Goal: Task Accomplishment & Management: Manage account settings

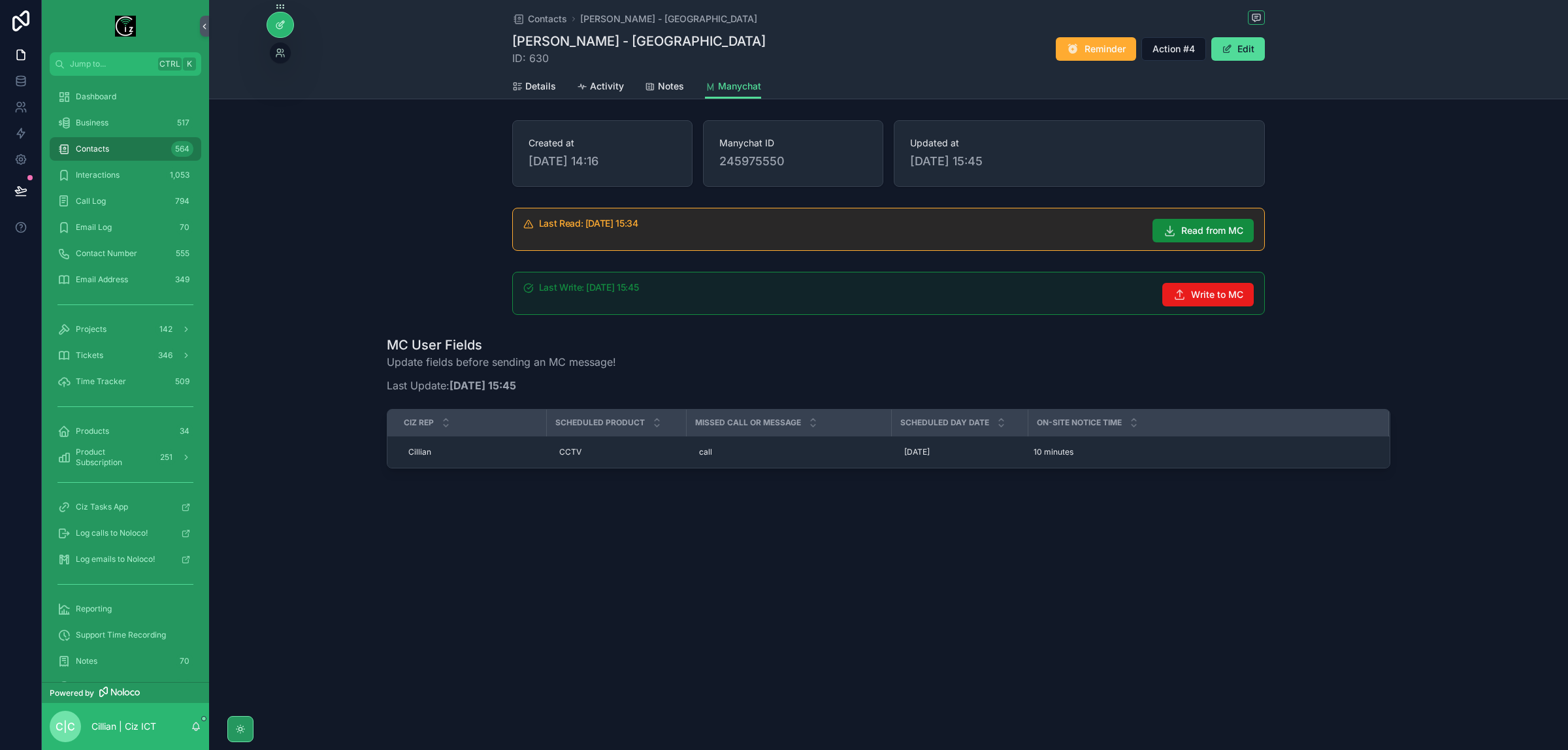
click at [275, 30] on icon at bounding box center [280, 24] width 10 height 10
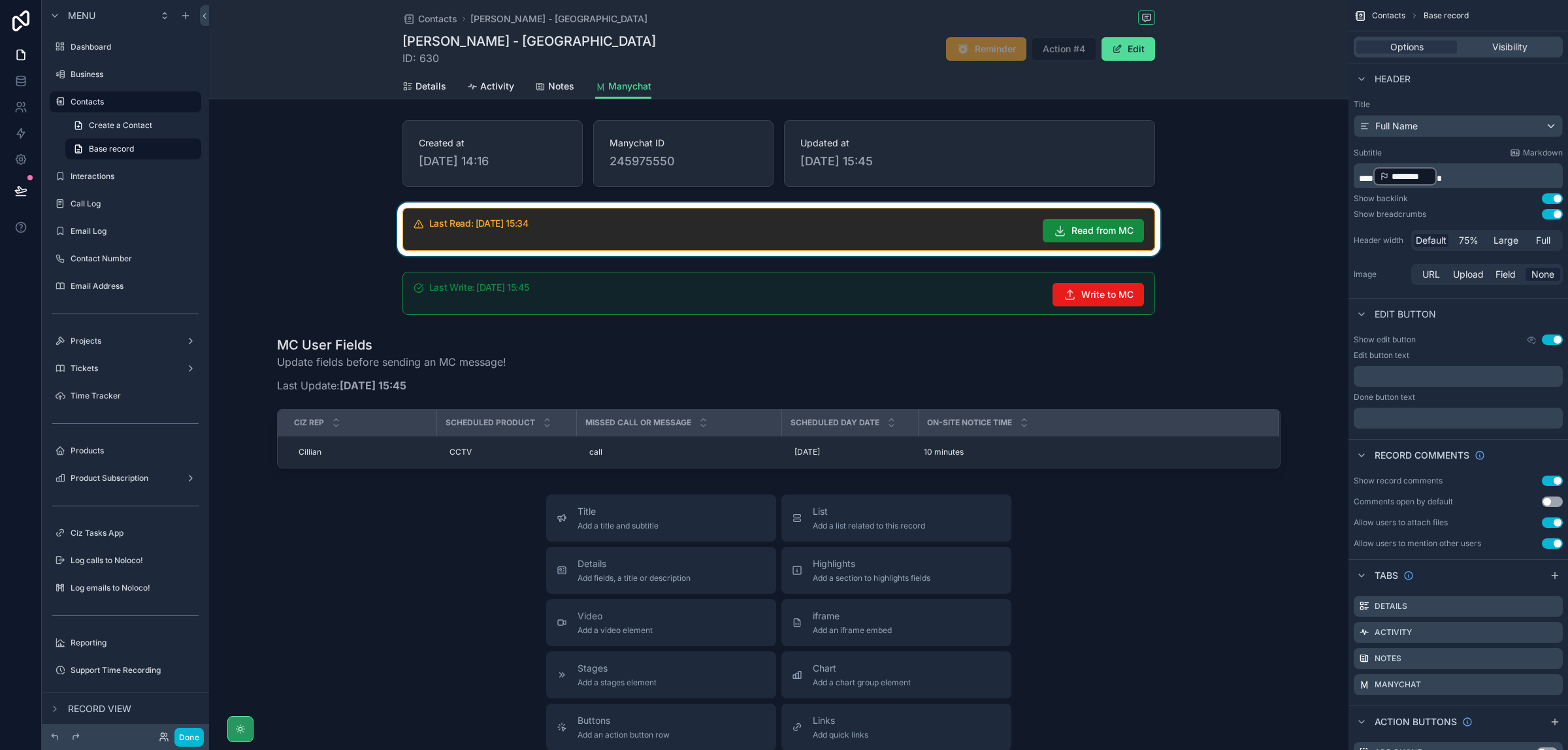
click at [679, 241] on div "scrollable content" at bounding box center [779, 229] width 1140 height 54
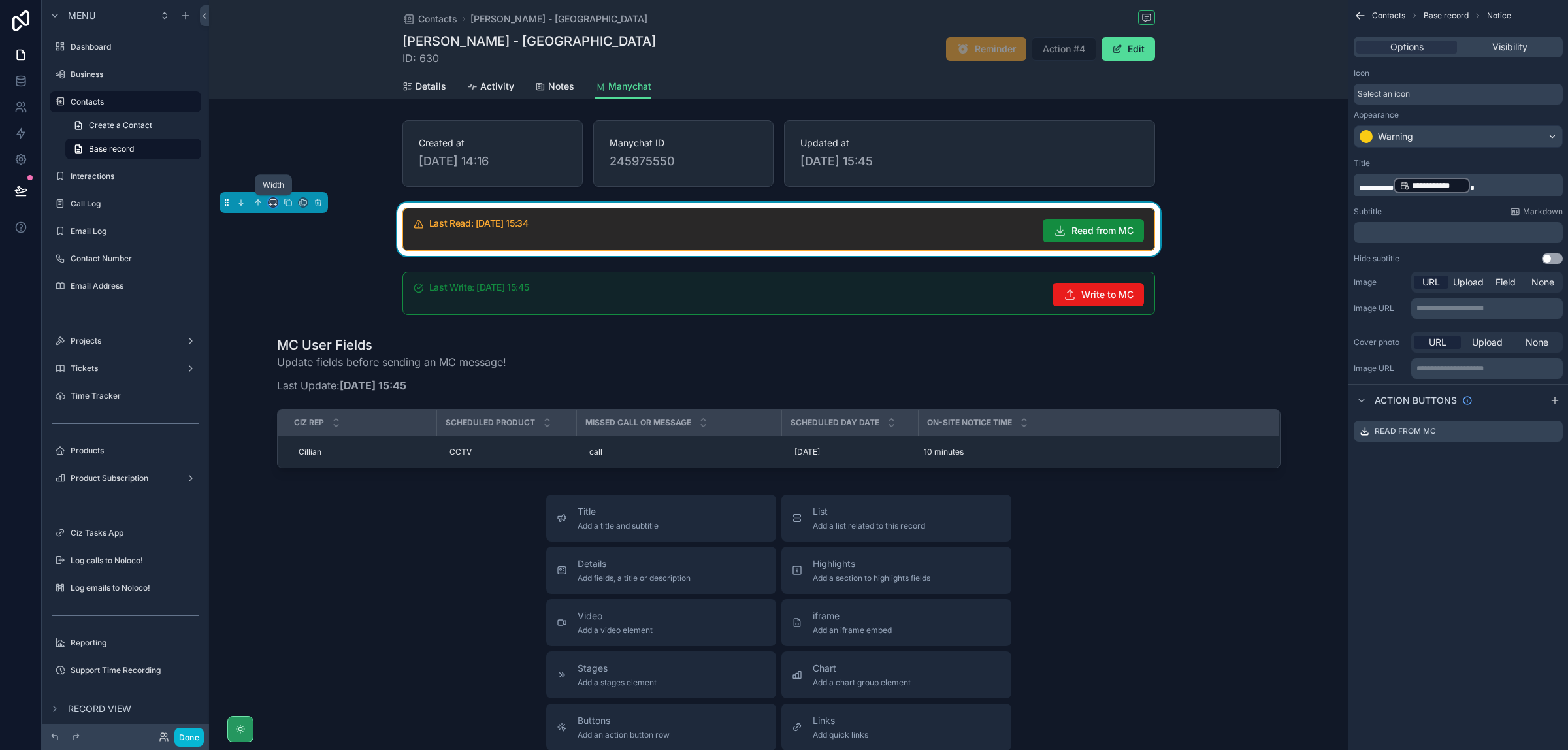
click at [274, 200] on icon "scrollable content" at bounding box center [273, 202] width 9 height 9
click at [307, 300] on div "50%" at bounding box center [299, 301] width 40 height 15
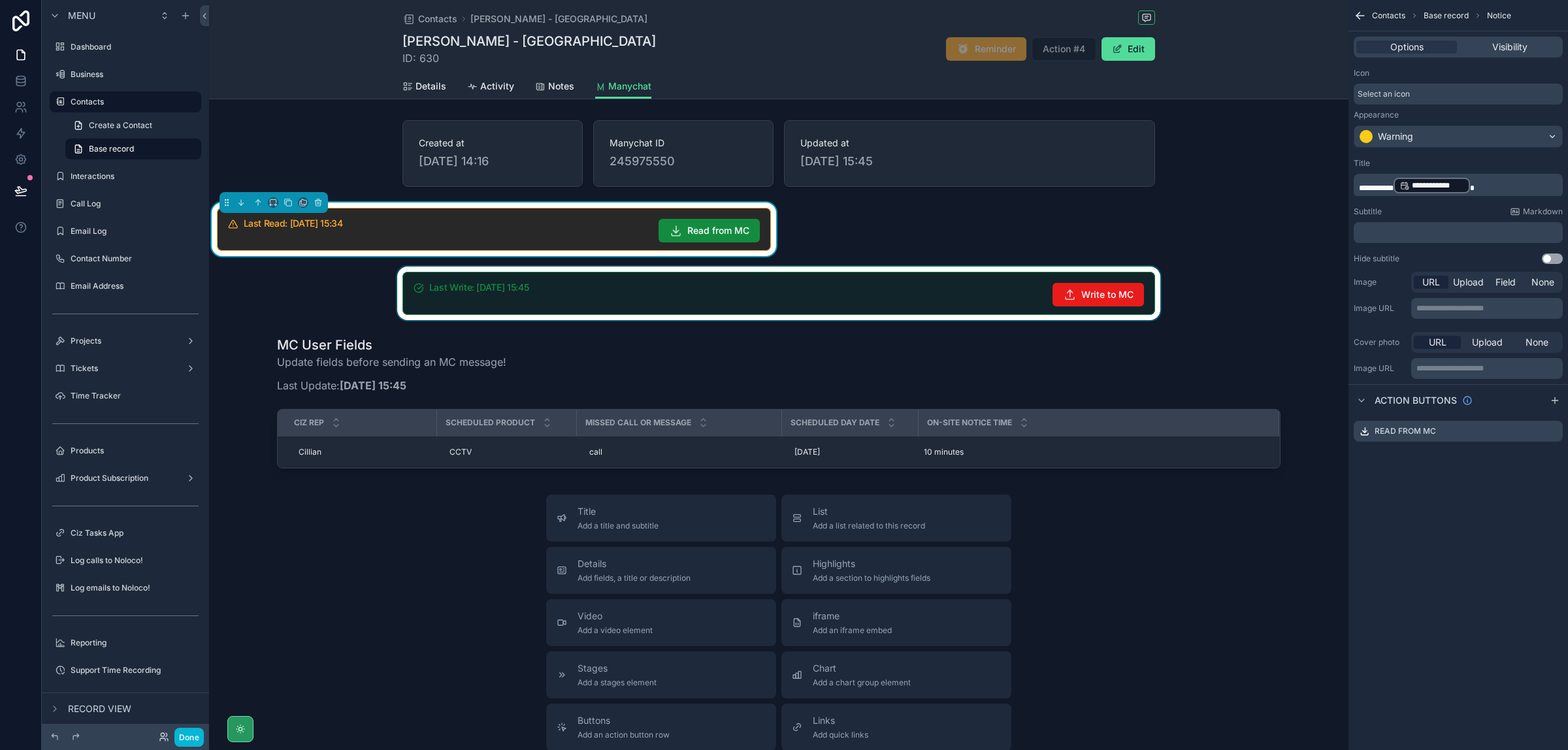
click at [753, 282] on div "scrollable content" at bounding box center [779, 293] width 1140 height 54
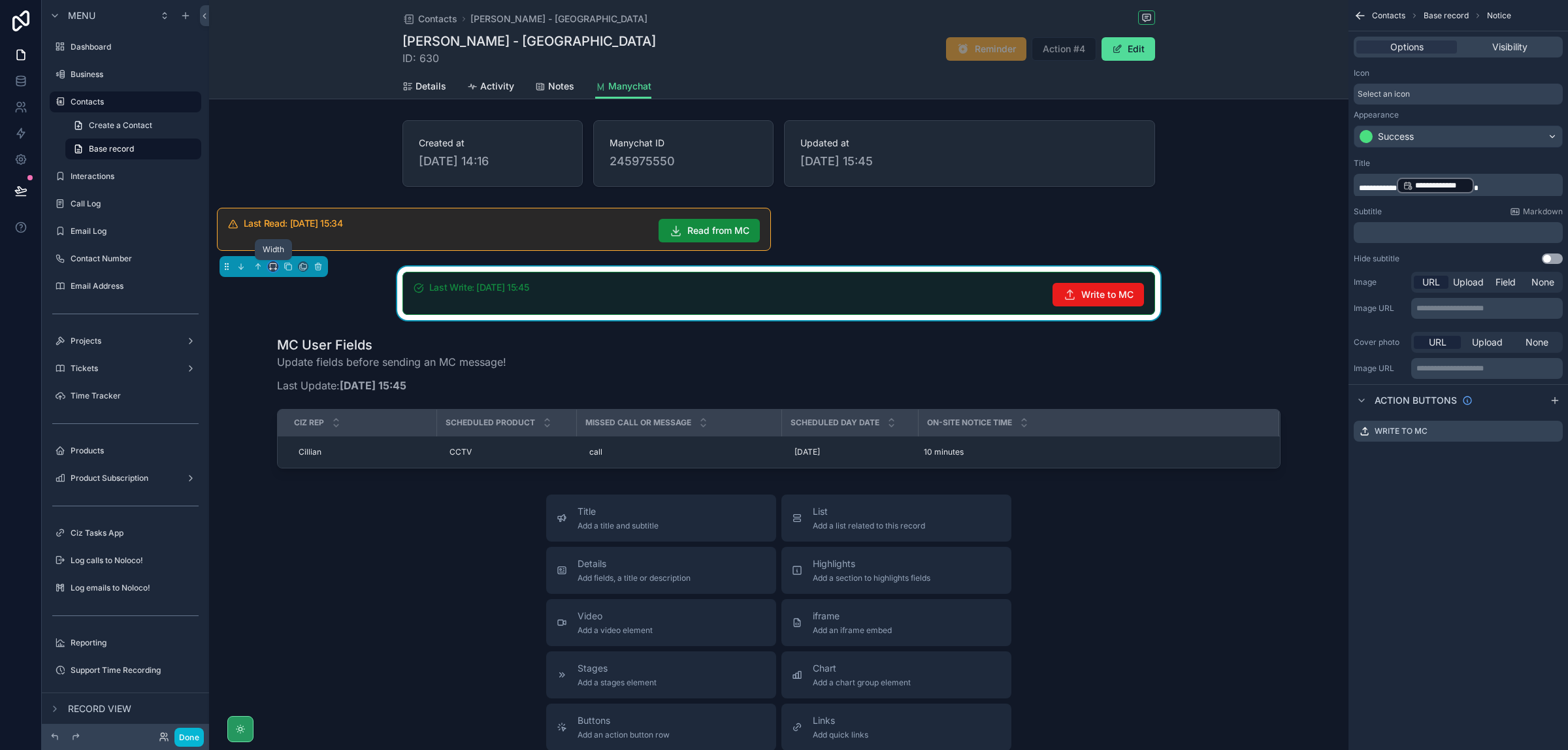
click at [272, 265] on icon "scrollable content" at bounding box center [272, 265] width 6 height 3
click at [299, 373] on div "50%" at bounding box center [299, 366] width 40 height 15
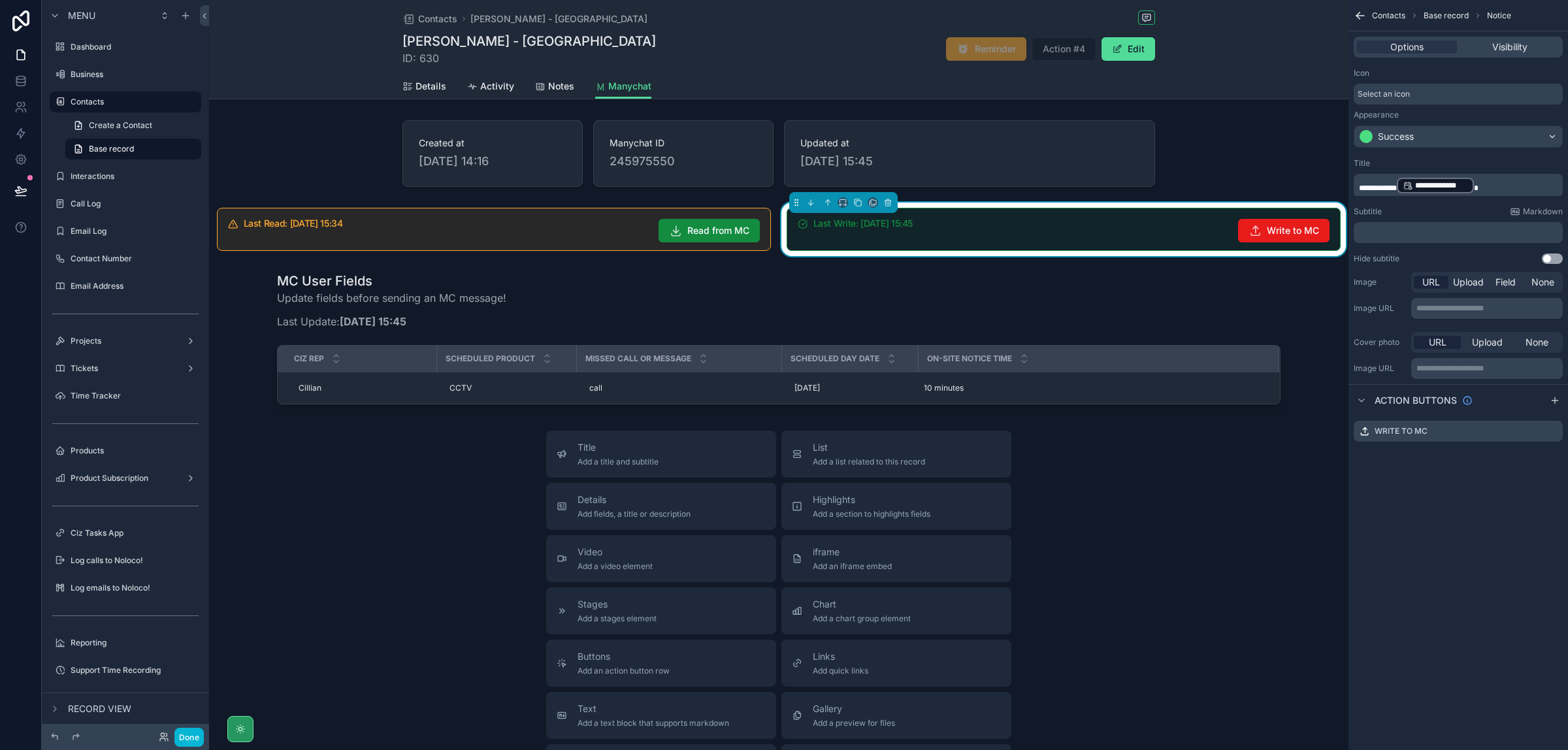
click at [1217, 547] on div "Title Add a title and subtitle List Add a list related to this record Details A…" at bounding box center [779, 663] width 1140 height 465
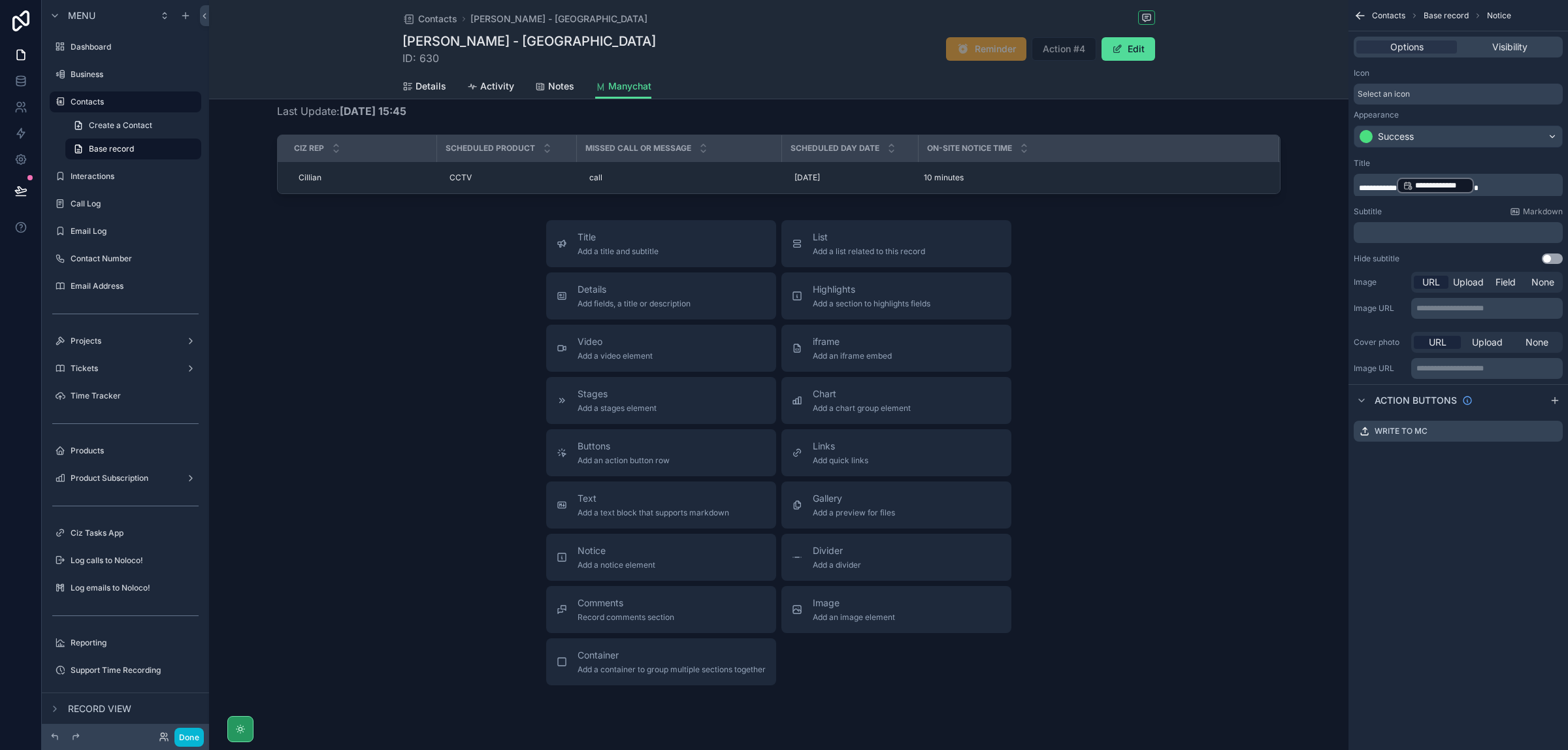
scroll to position [250, 0]
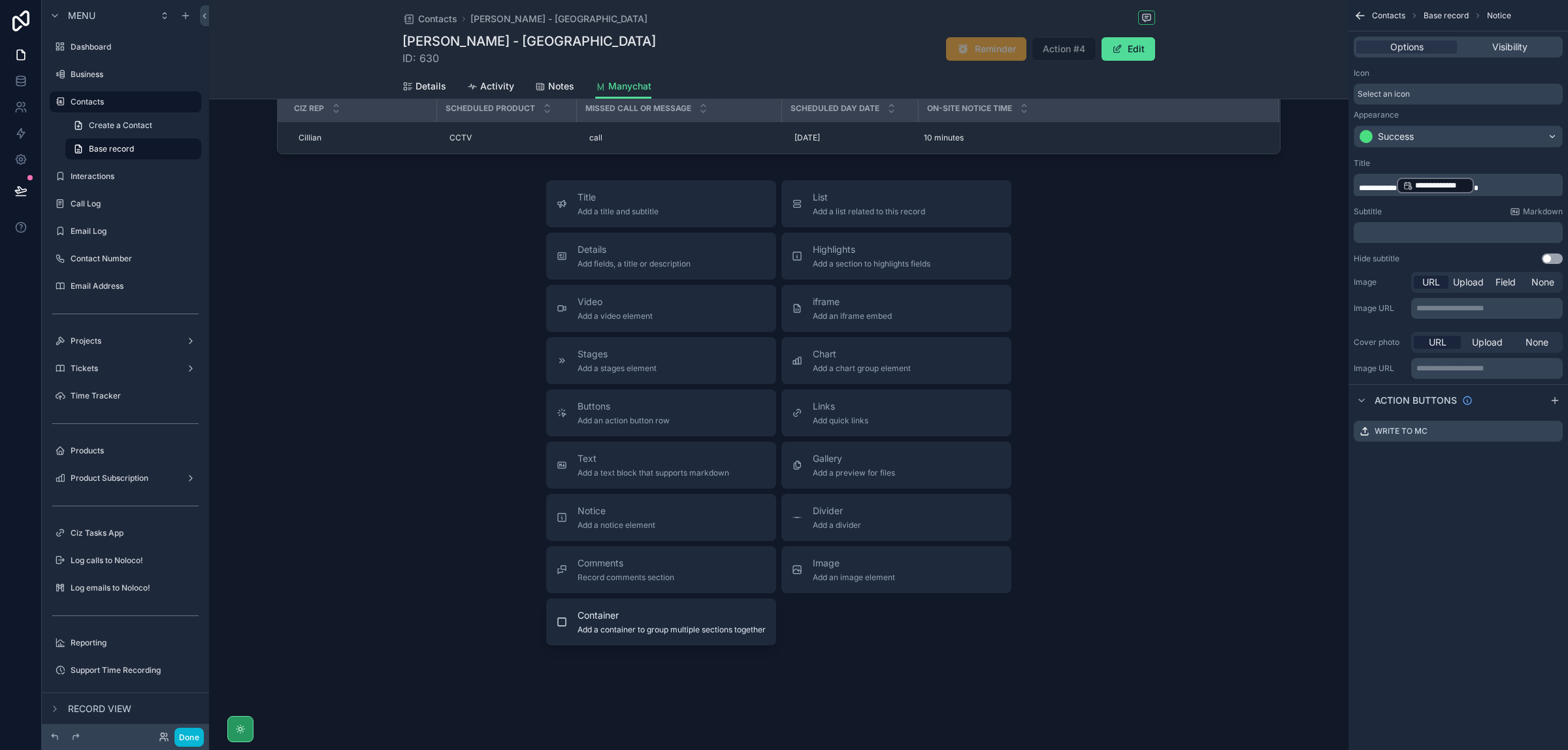
click at [613, 617] on span "Container" at bounding box center [672, 616] width 188 height 13
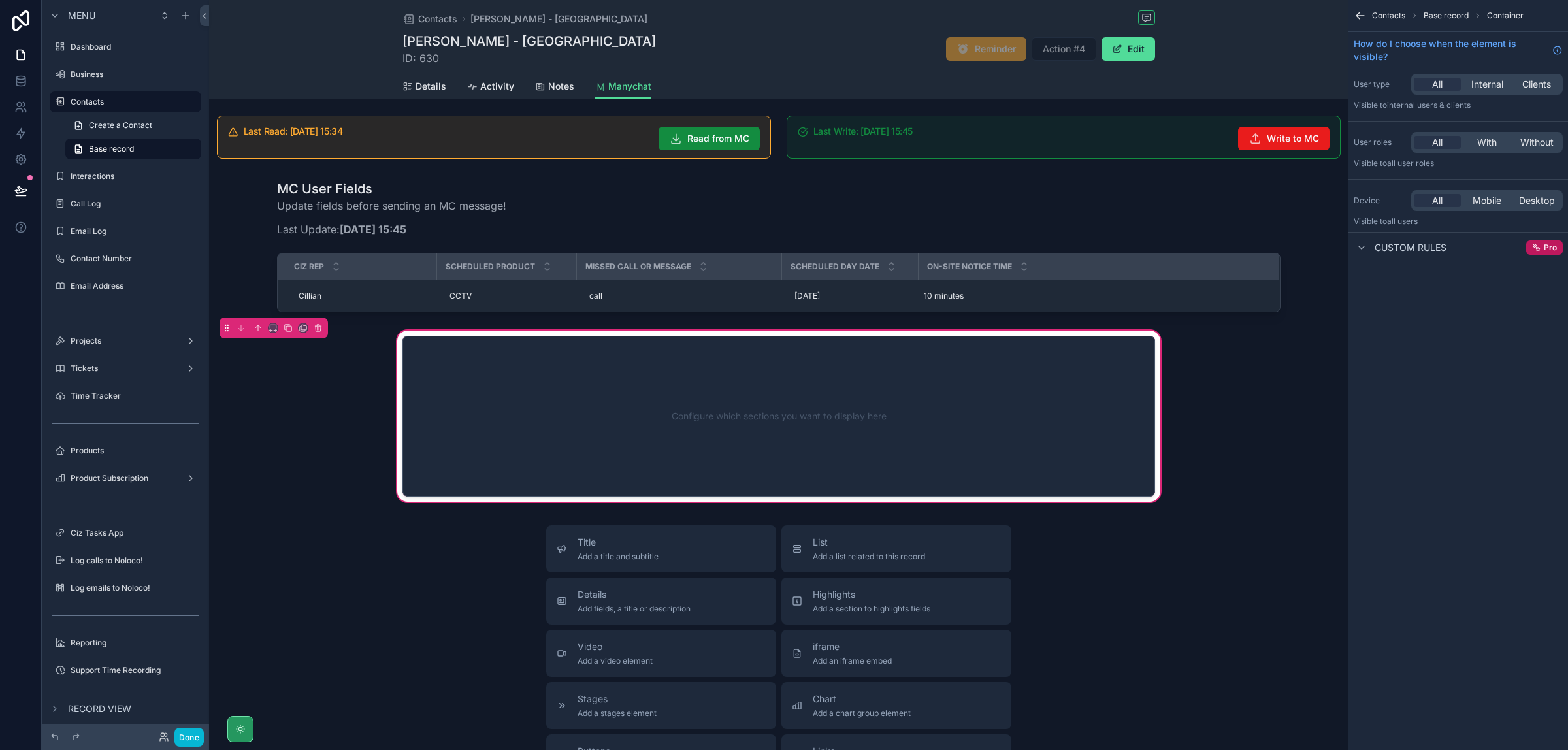
scroll to position [0, 0]
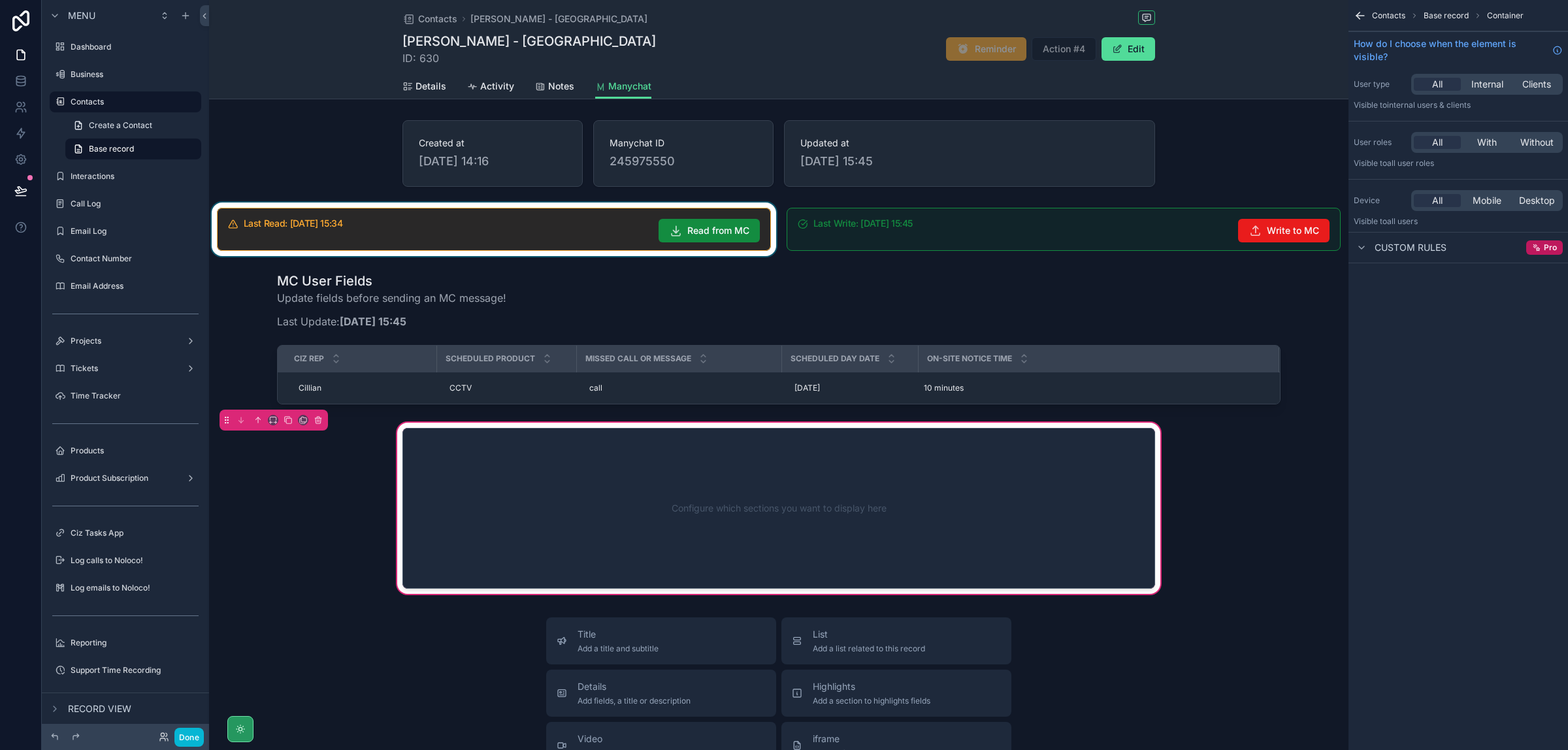
click at [394, 236] on div "scrollable content" at bounding box center [494, 229] width 570 height 54
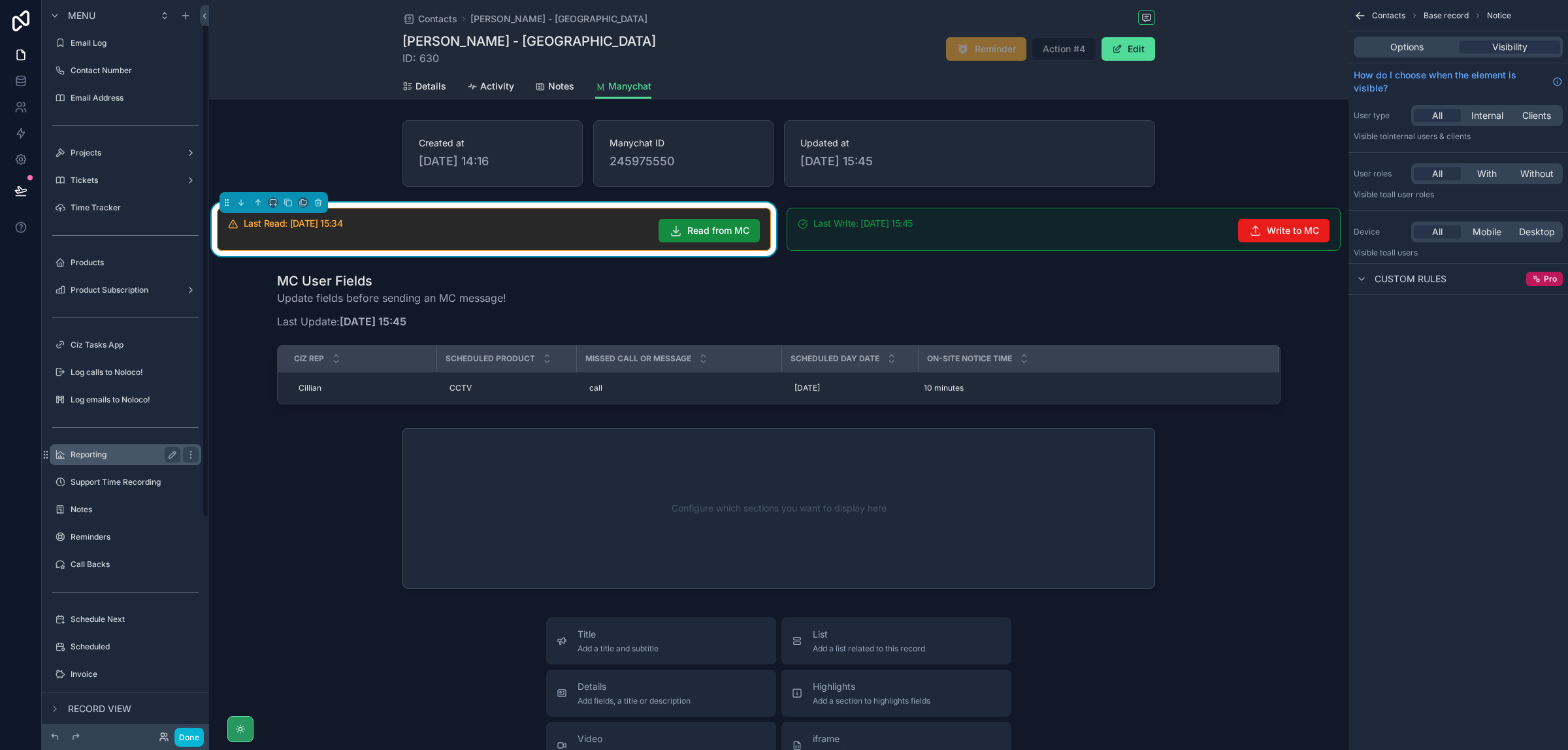
scroll to position [355, 0]
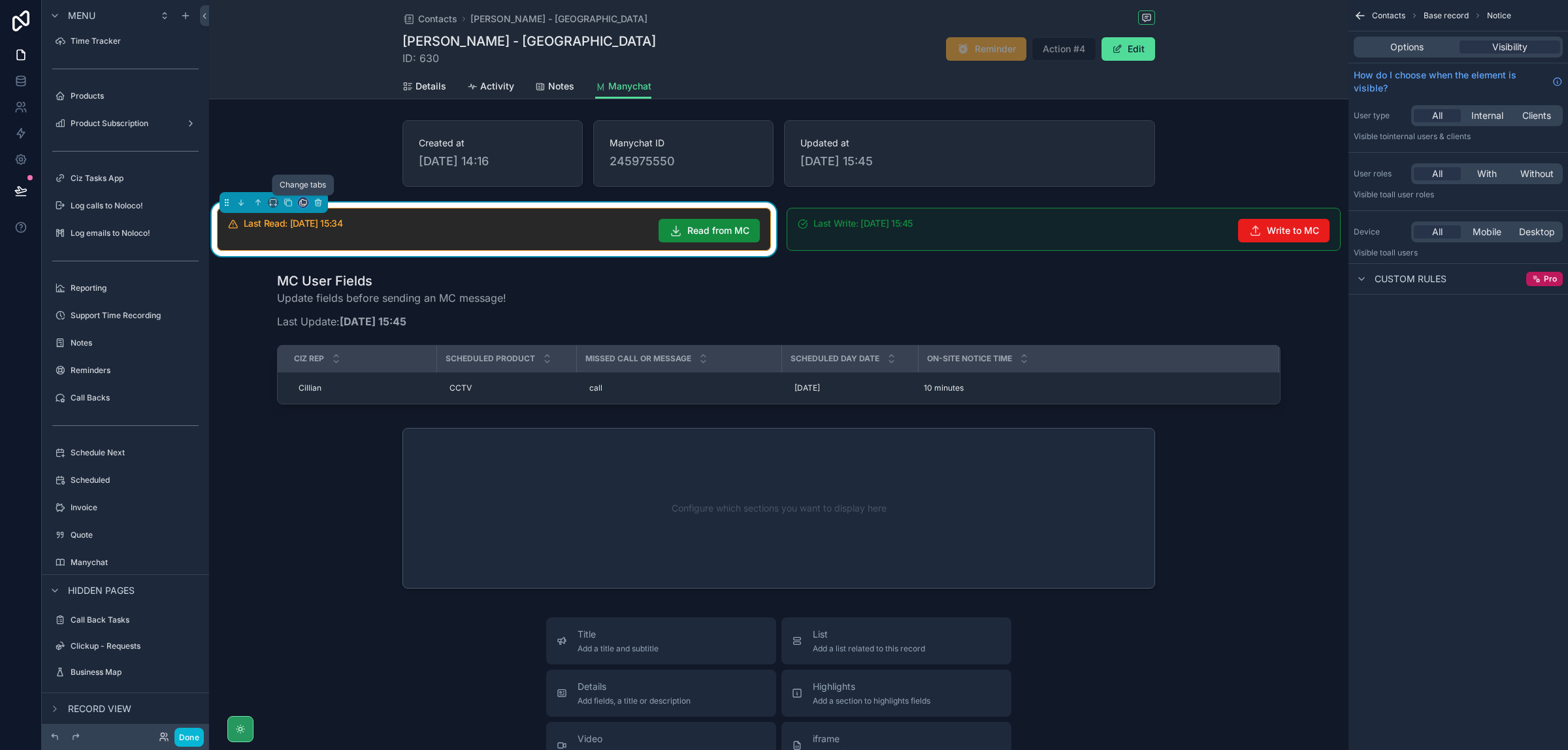
click at [304, 200] on icon "scrollable content" at bounding box center [303, 202] width 9 height 9
click at [321, 500] on div "scrollable content" at bounding box center [784, 375] width 1568 height 750
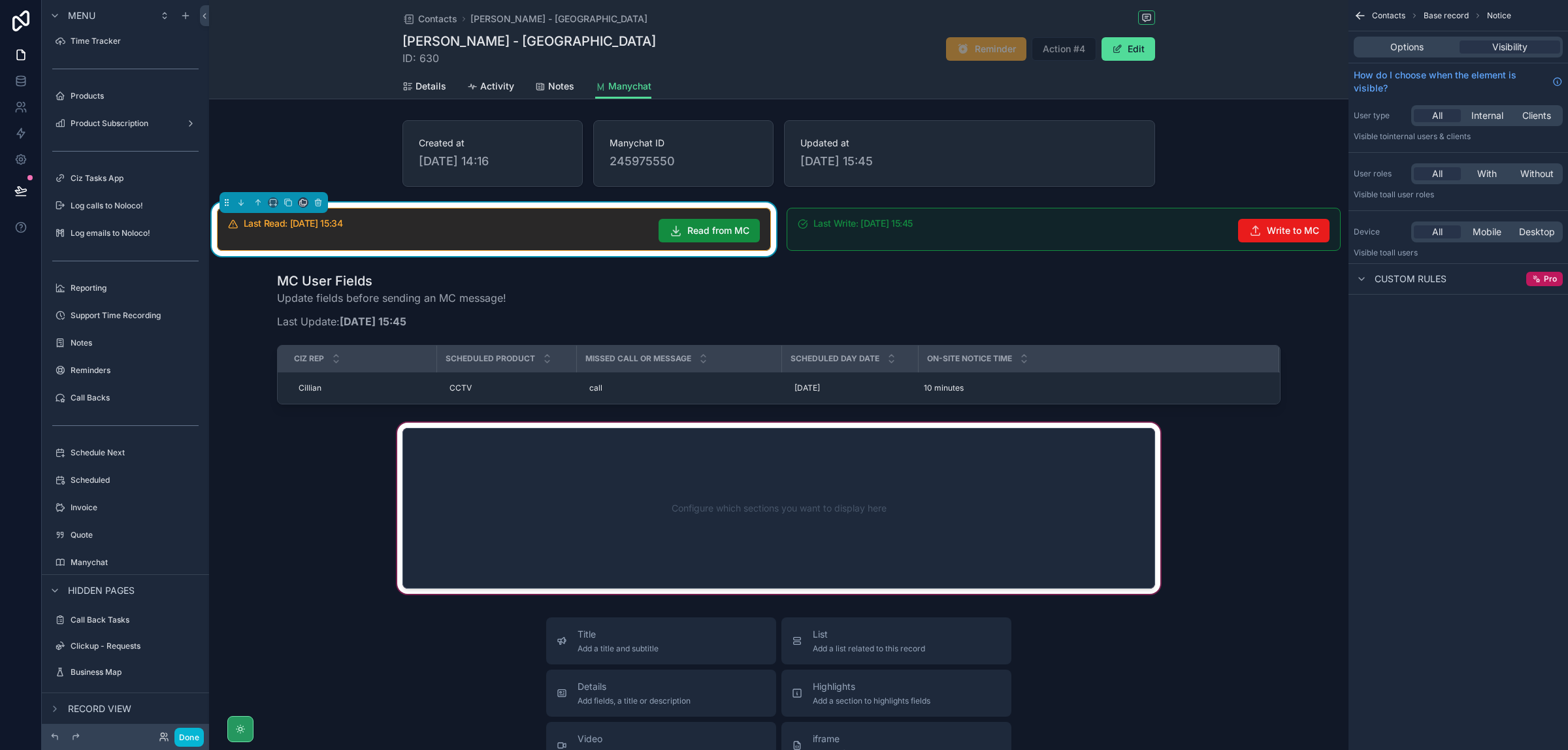
click at [787, 498] on div "scrollable content" at bounding box center [779, 508] width 1140 height 176
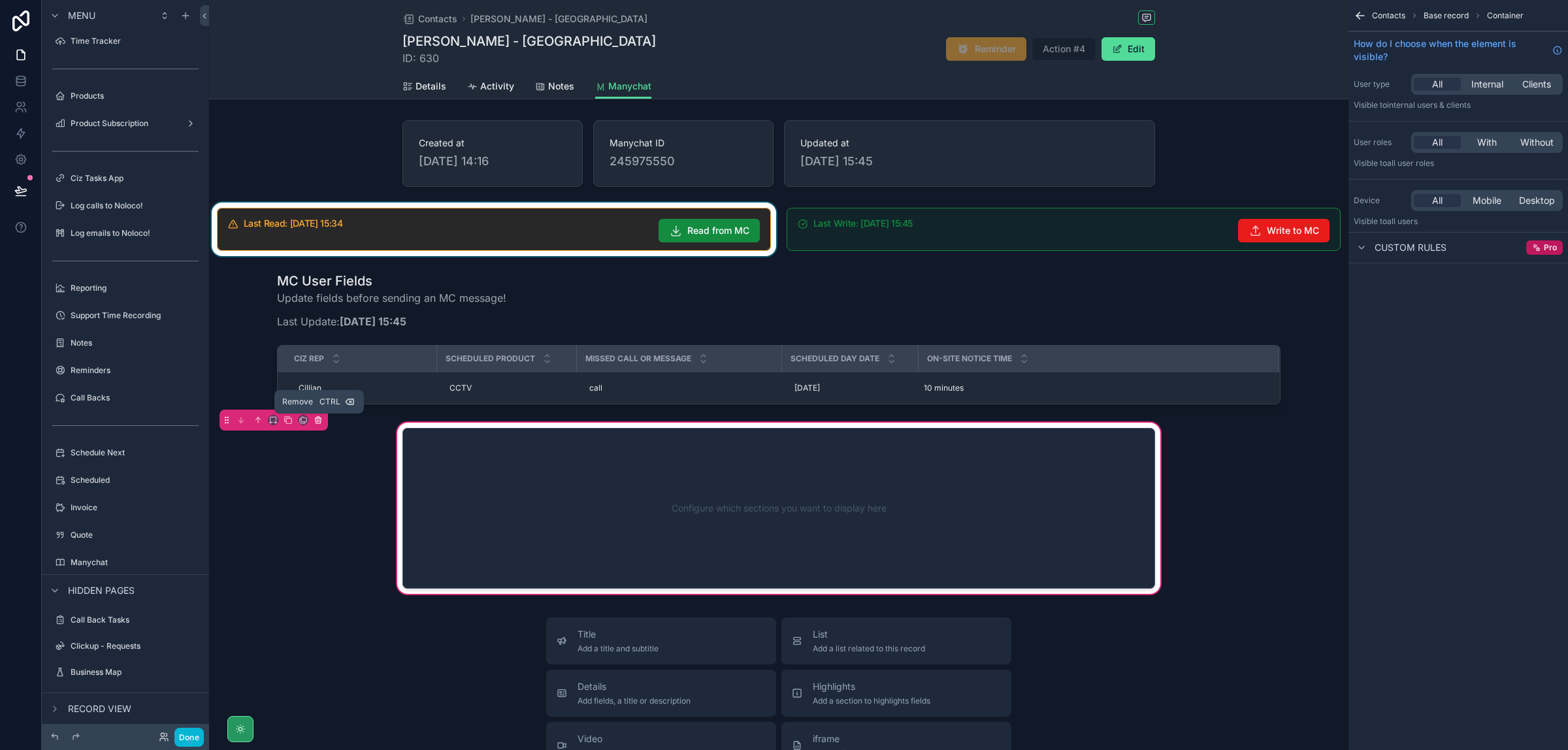
click at [321, 425] on icon "scrollable content" at bounding box center [318, 419] width 9 height 9
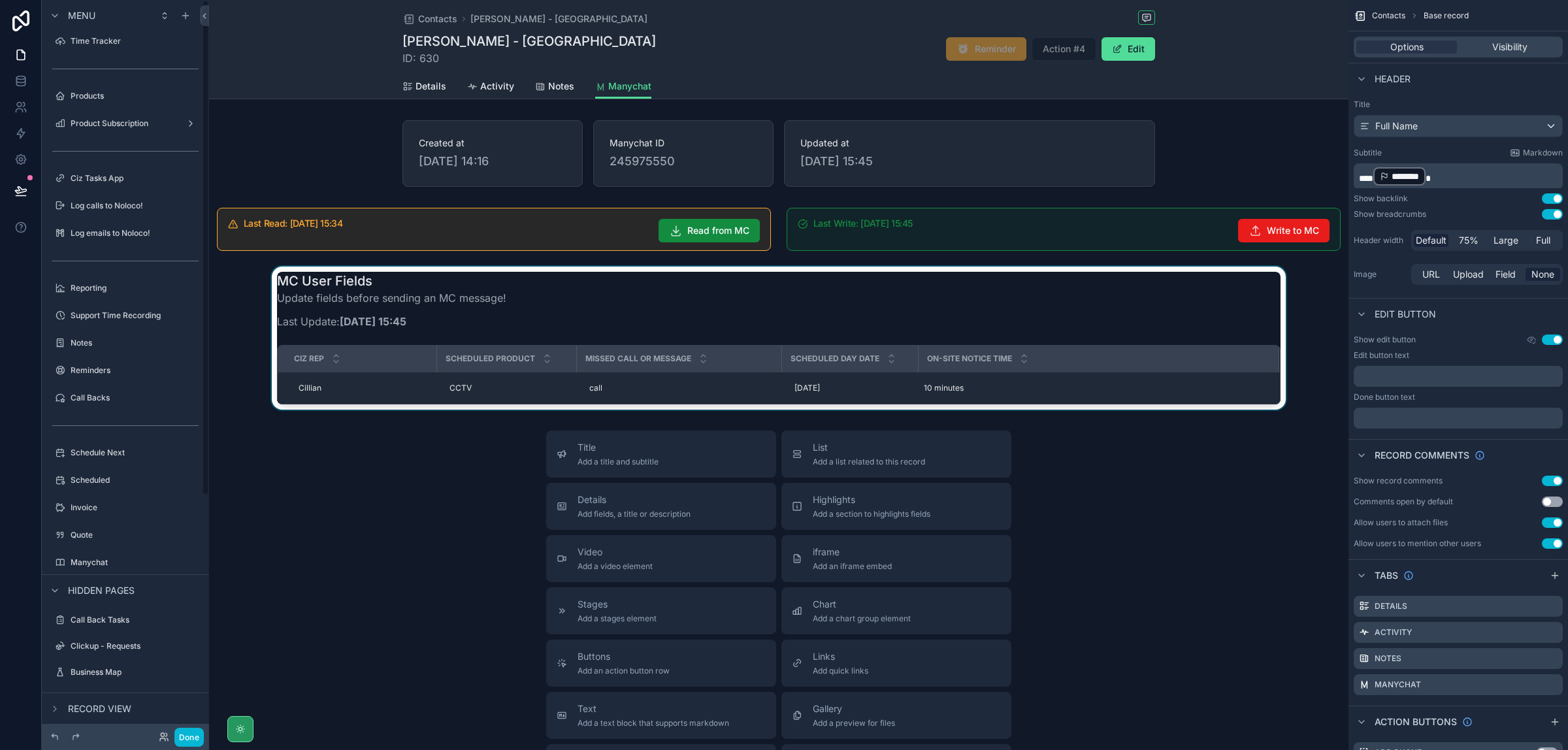
scroll to position [0, 0]
click at [1005, 293] on div "scrollable content" at bounding box center [779, 338] width 1140 height 143
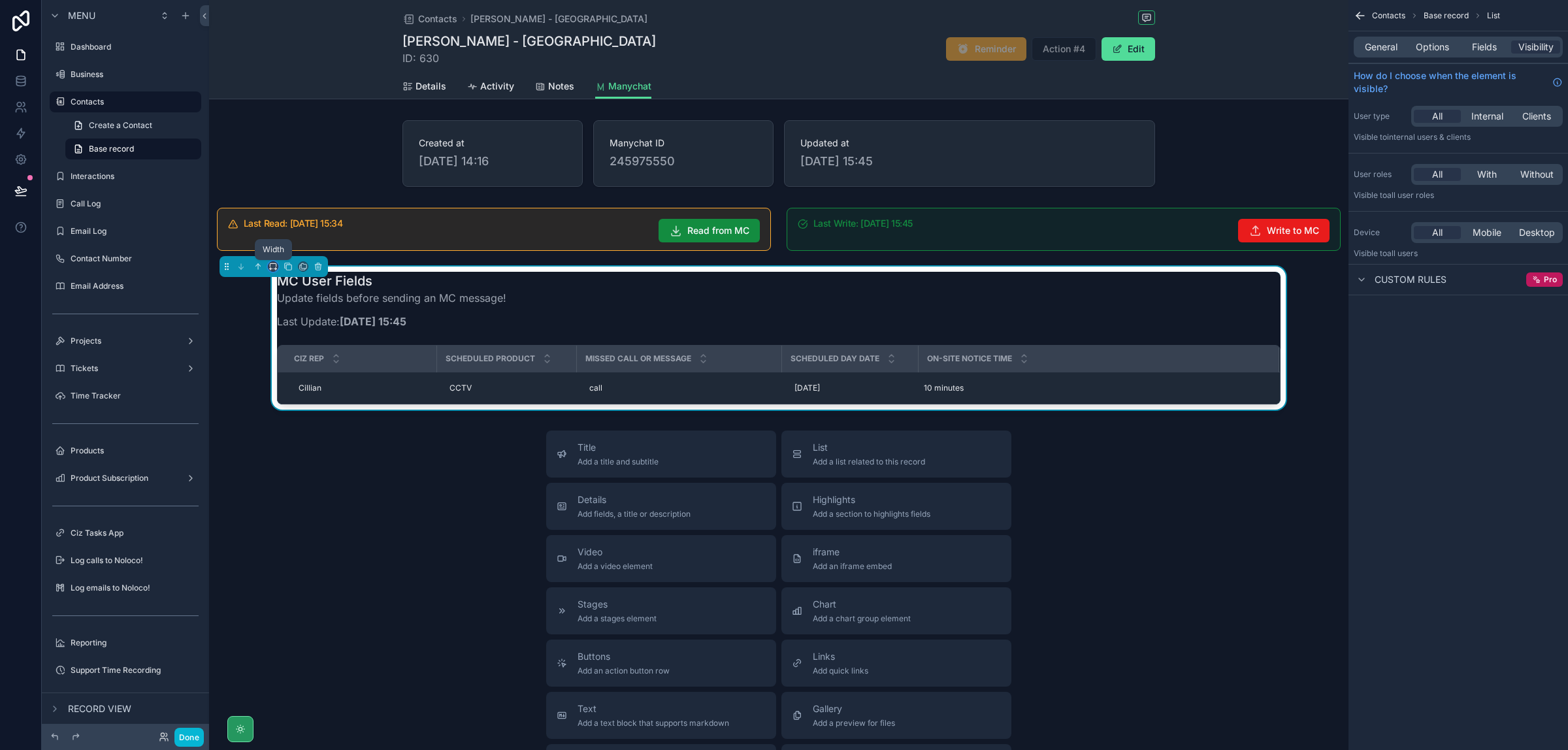
click at [273, 268] on icon "scrollable content" at bounding box center [273, 266] width 9 height 9
click at [311, 436] on span "Full width" at bounding box center [299, 440] width 40 height 15
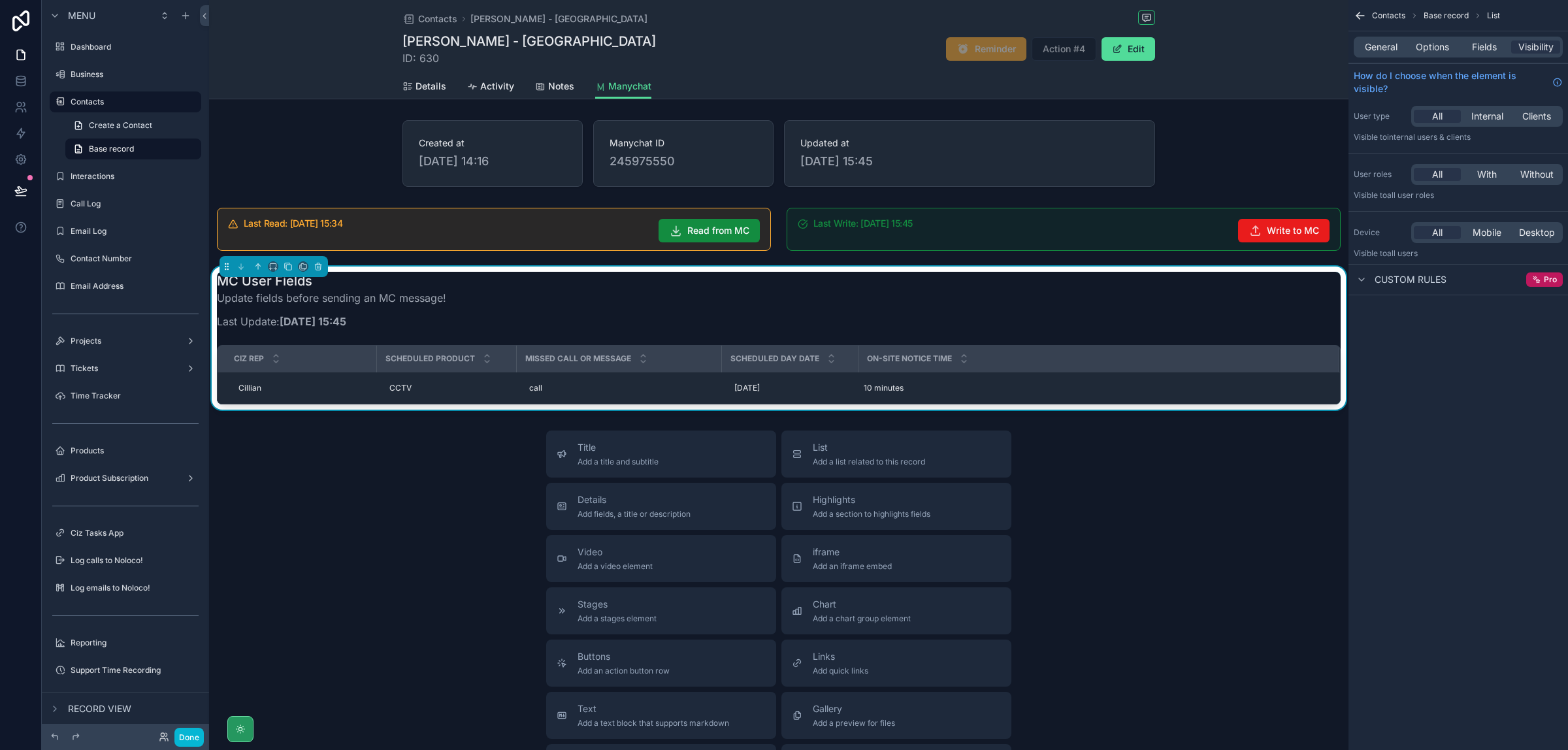
click at [1126, 501] on div "Title Add a title and subtitle List Add a list related to this record Details A…" at bounding box center [779, 663] width 1140 height 465
click at [1206, 530] on div "Title Add a title and subtitle List Add a list related to this record Details A…" at bounding box center [779, 663] width 1140 height 465
click at [193, 743] on button "Done" at bounding box center [189, 737] width 30 height 19
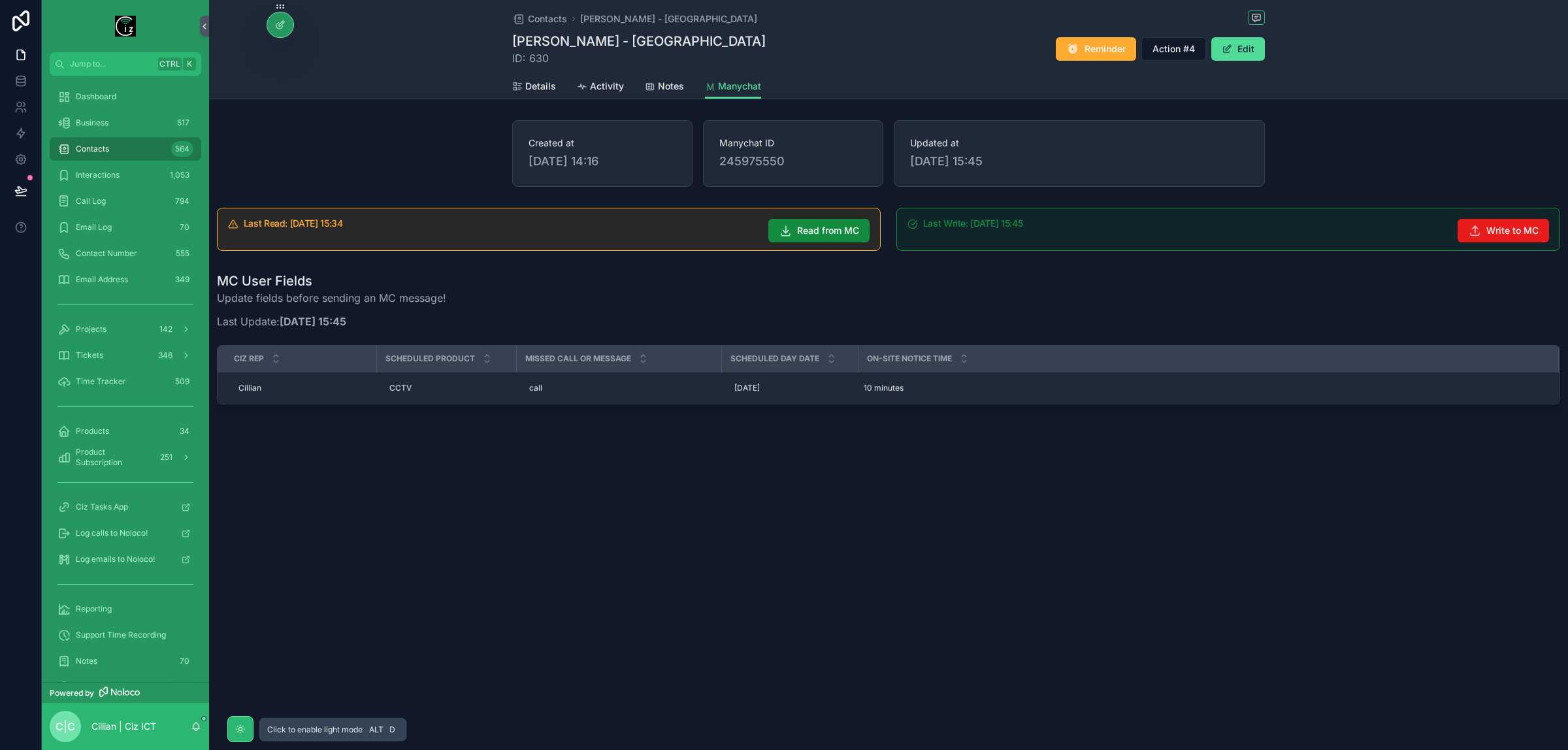
click at [235, 729] on icon "scrollable content" at bounding box center [240, 729] width 10 height 10
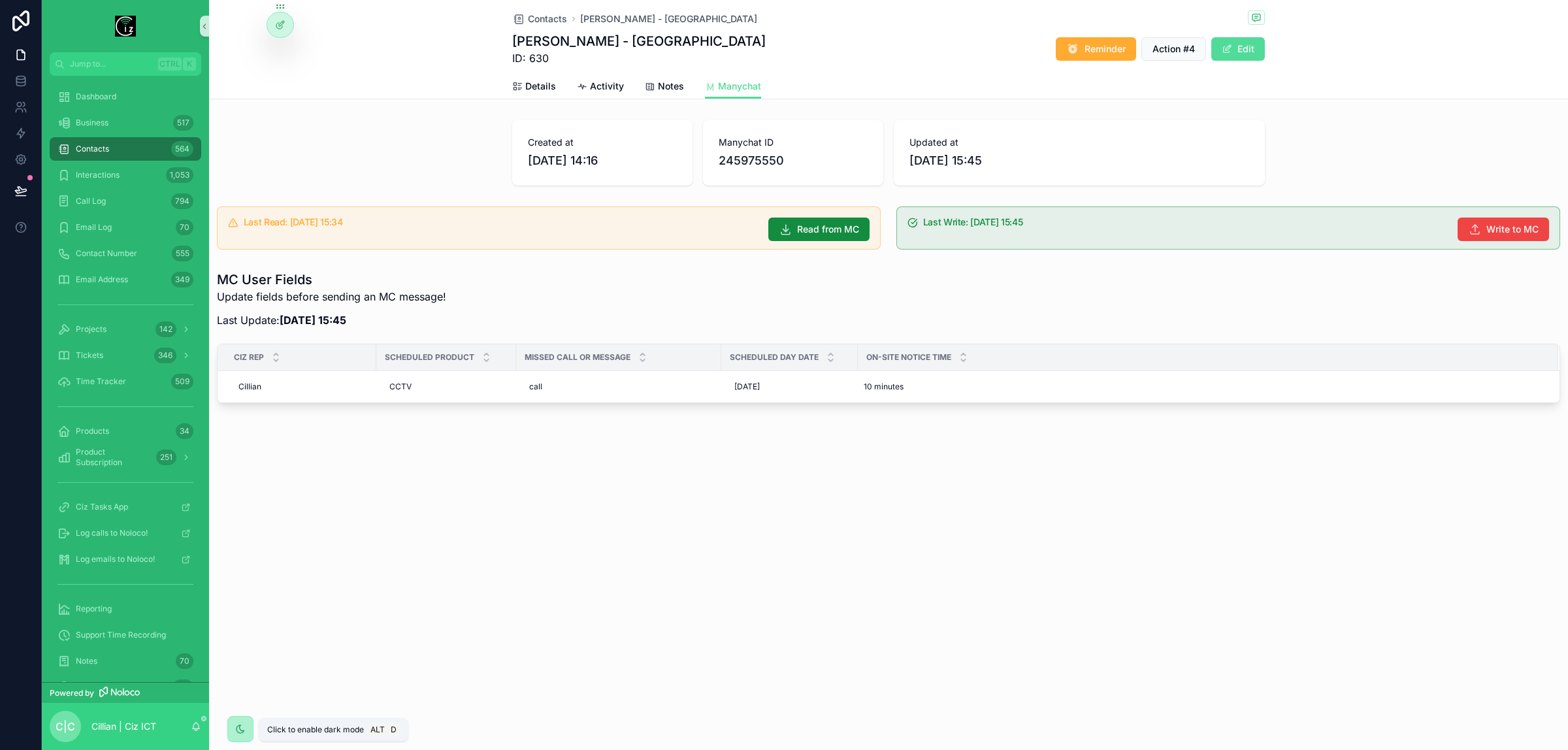
click at [235, 729] on icon "scrollable content" at bounding box center [240, 729] width 10 height 10
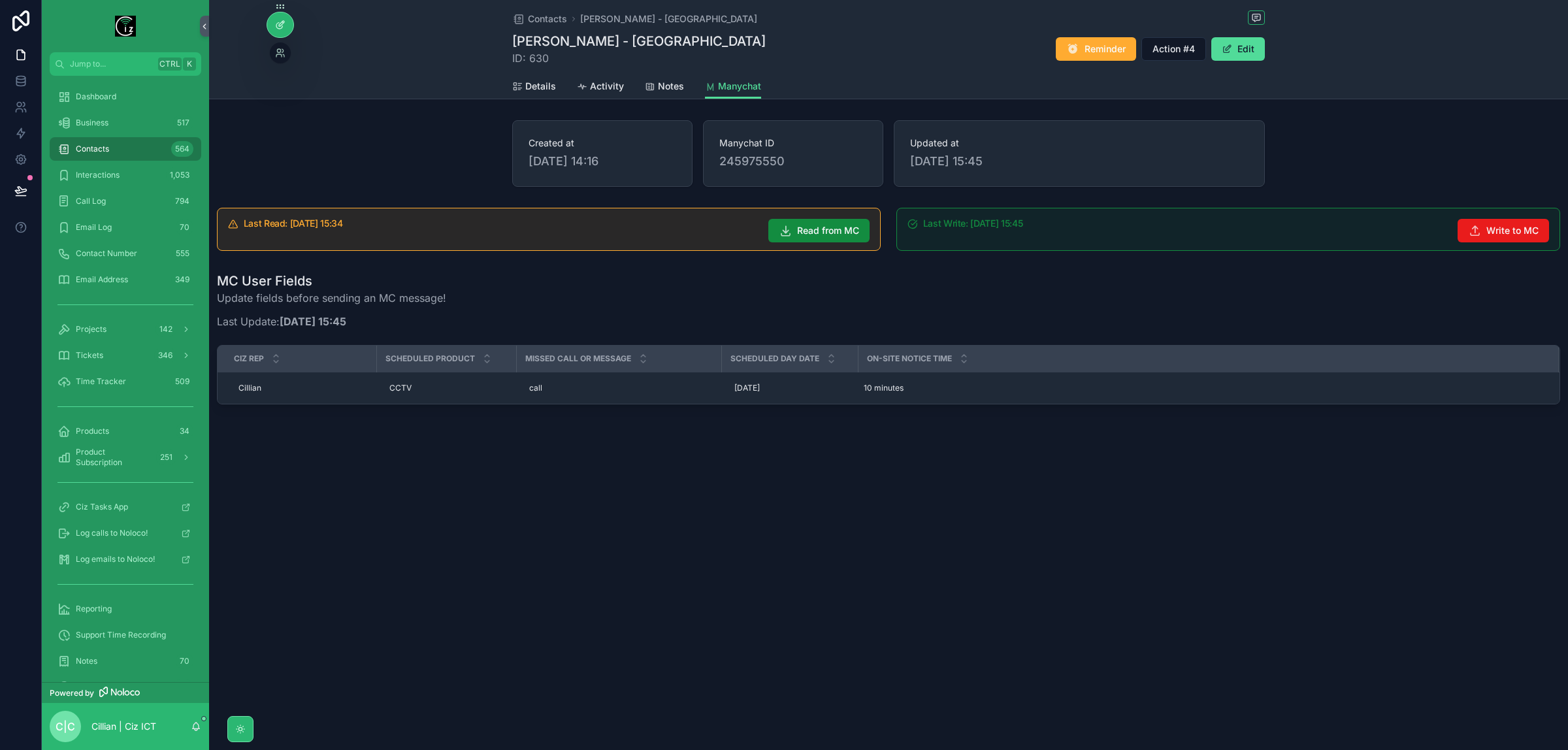
click at [270, 23] on div at bounding box center [280, 24] width 26 height 25
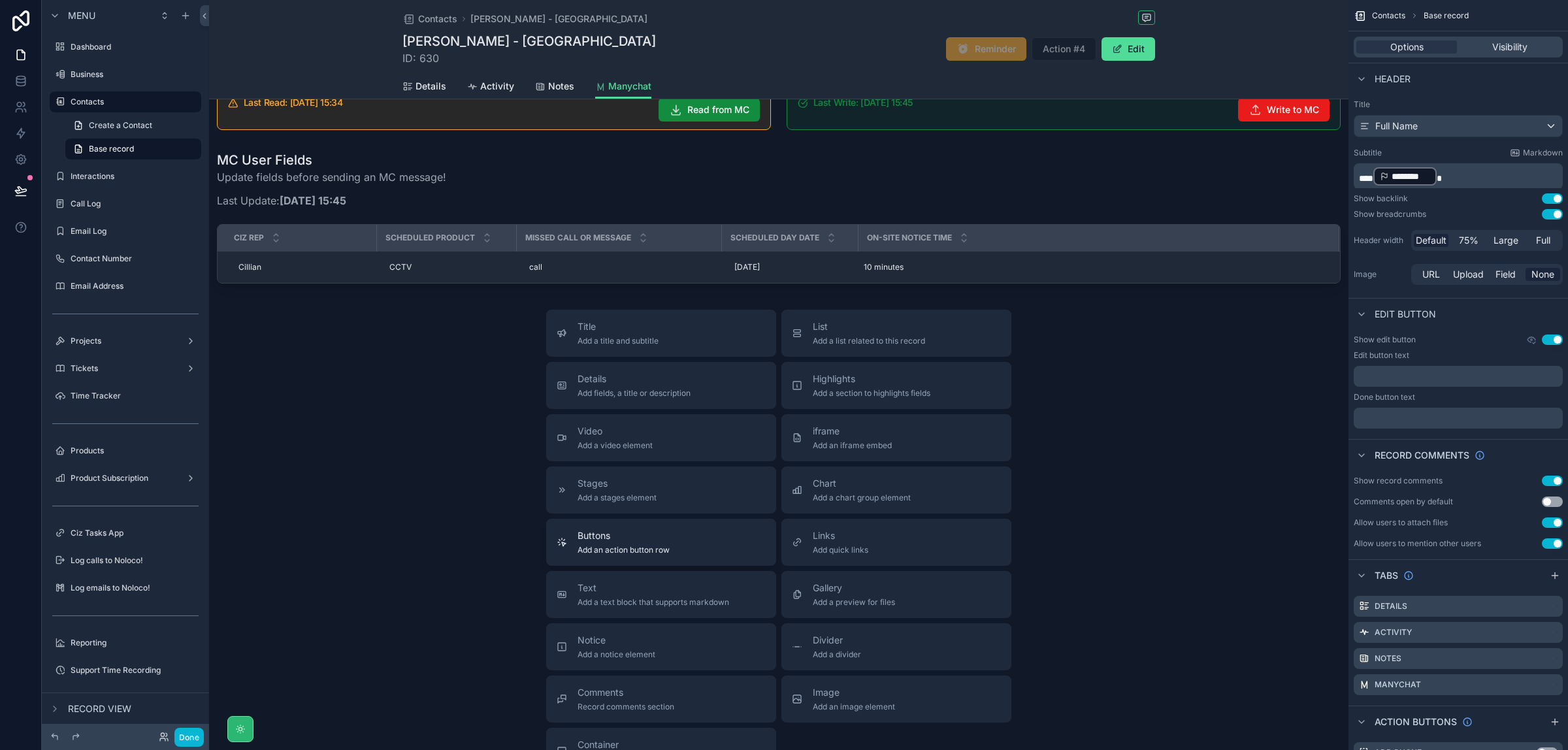
scroll to position [250, 0]
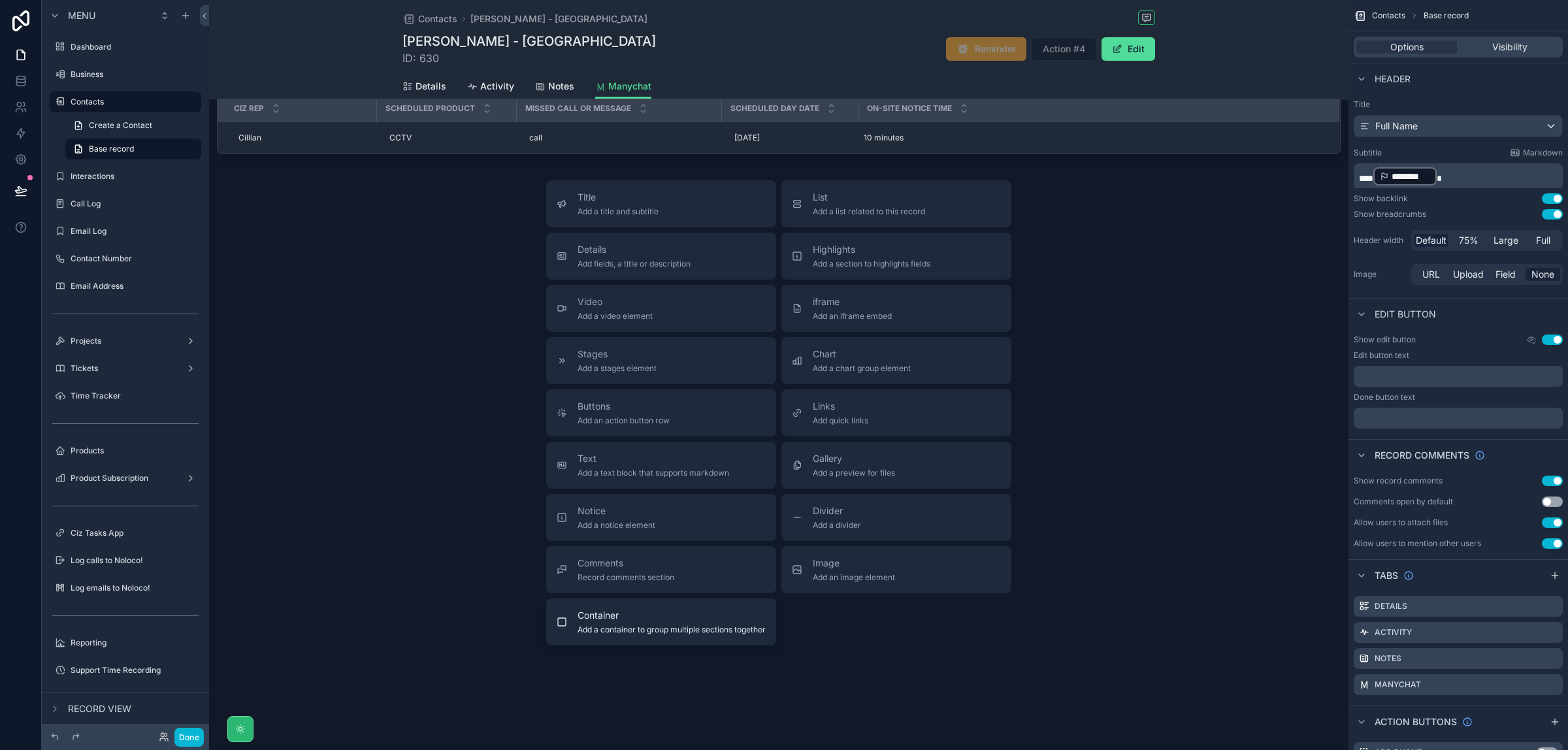
click at [638, 616] on span "Container" at bounding box center [672, 616] width 188 height 13
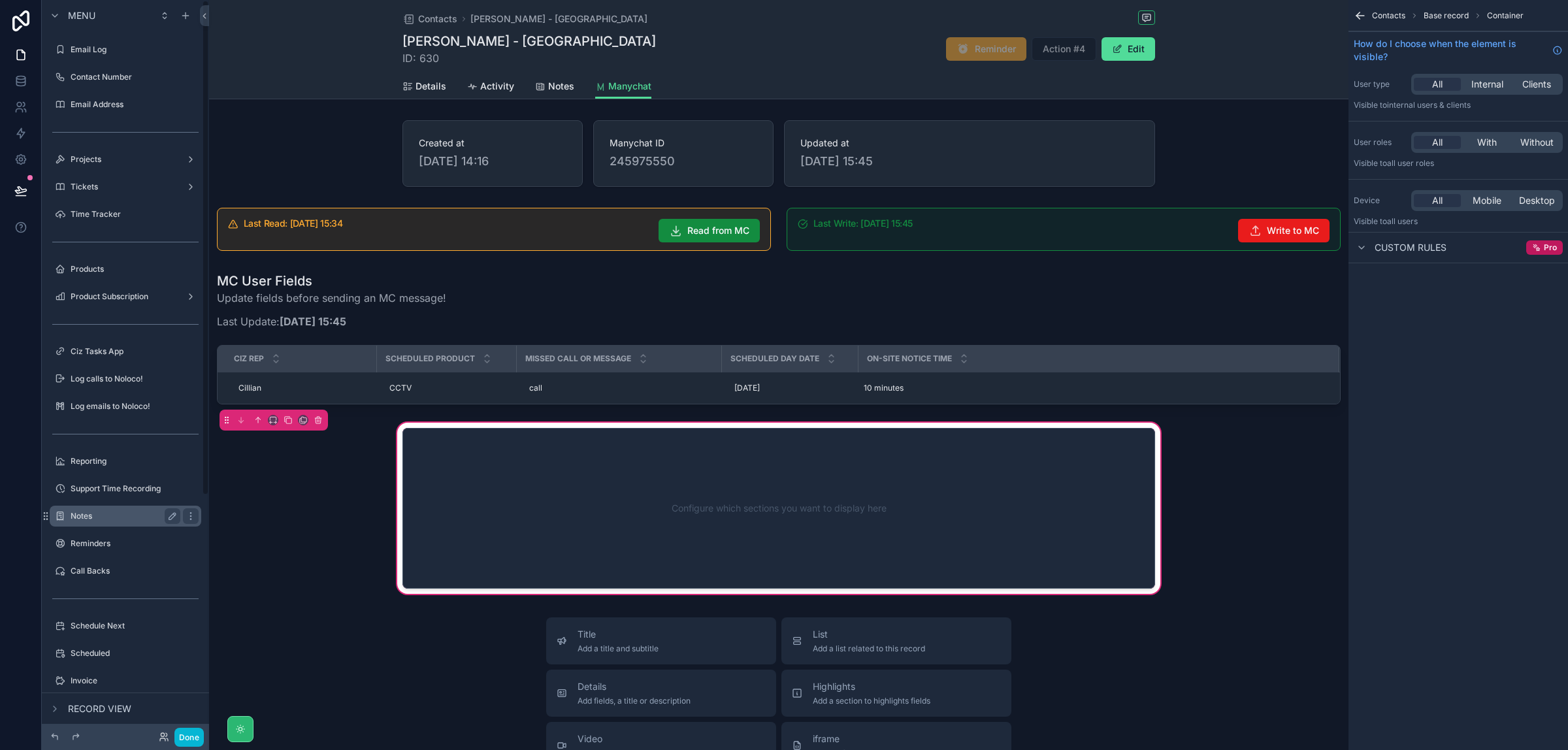
scroll to position [355, 0]
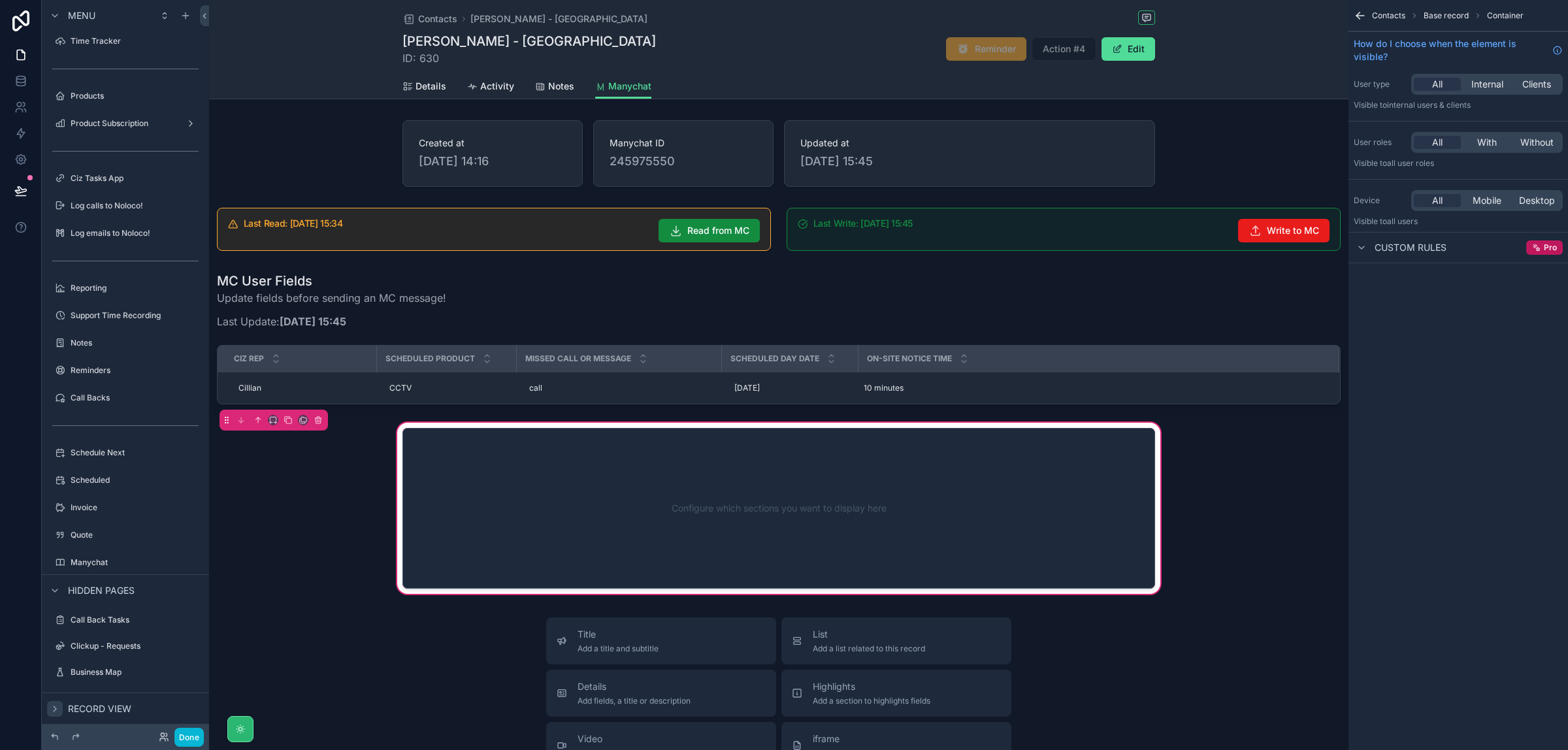
click at [57, 709] on icon "scrollable content" at bounding box center [55, 708] width 10 height 10
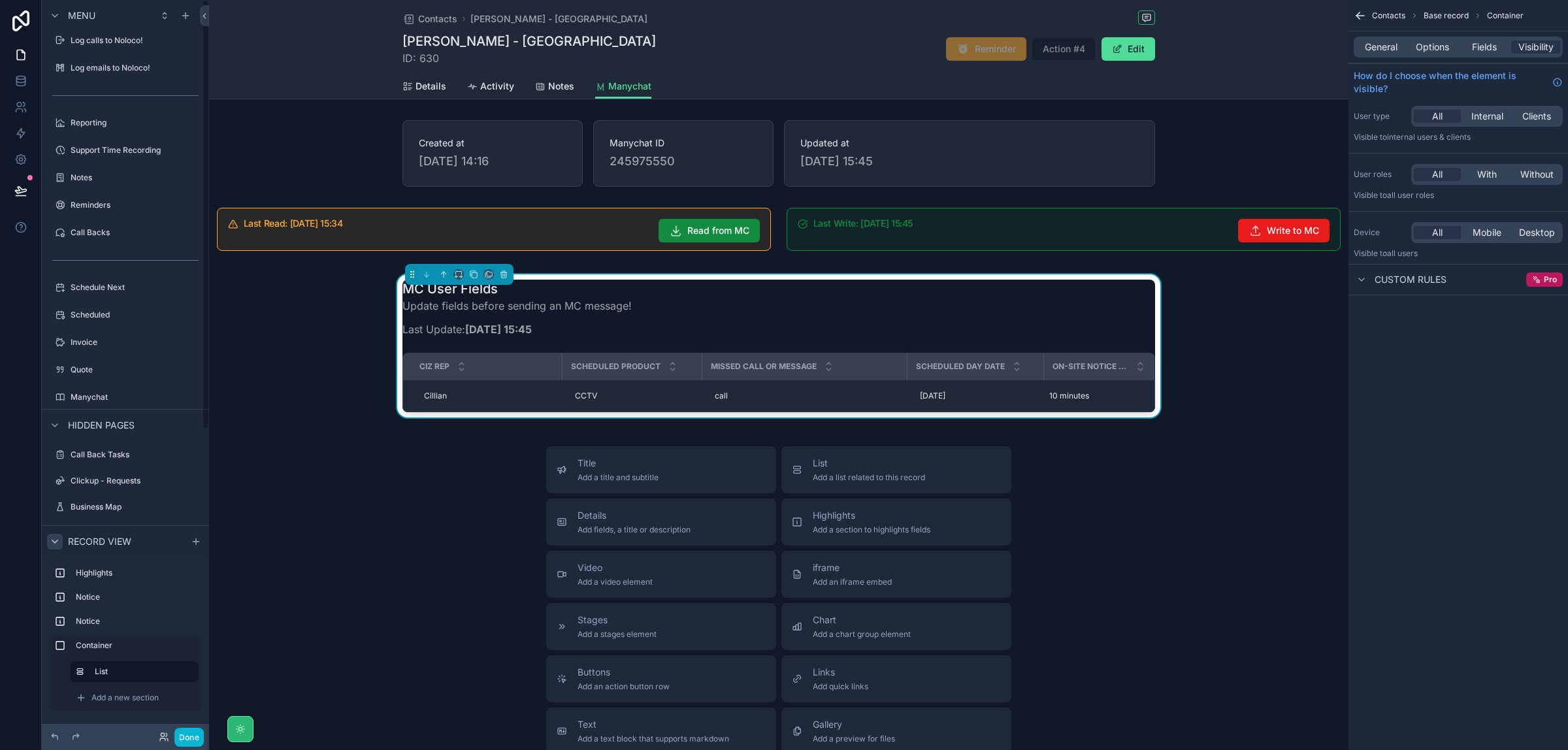
scroll to position [0, 0]
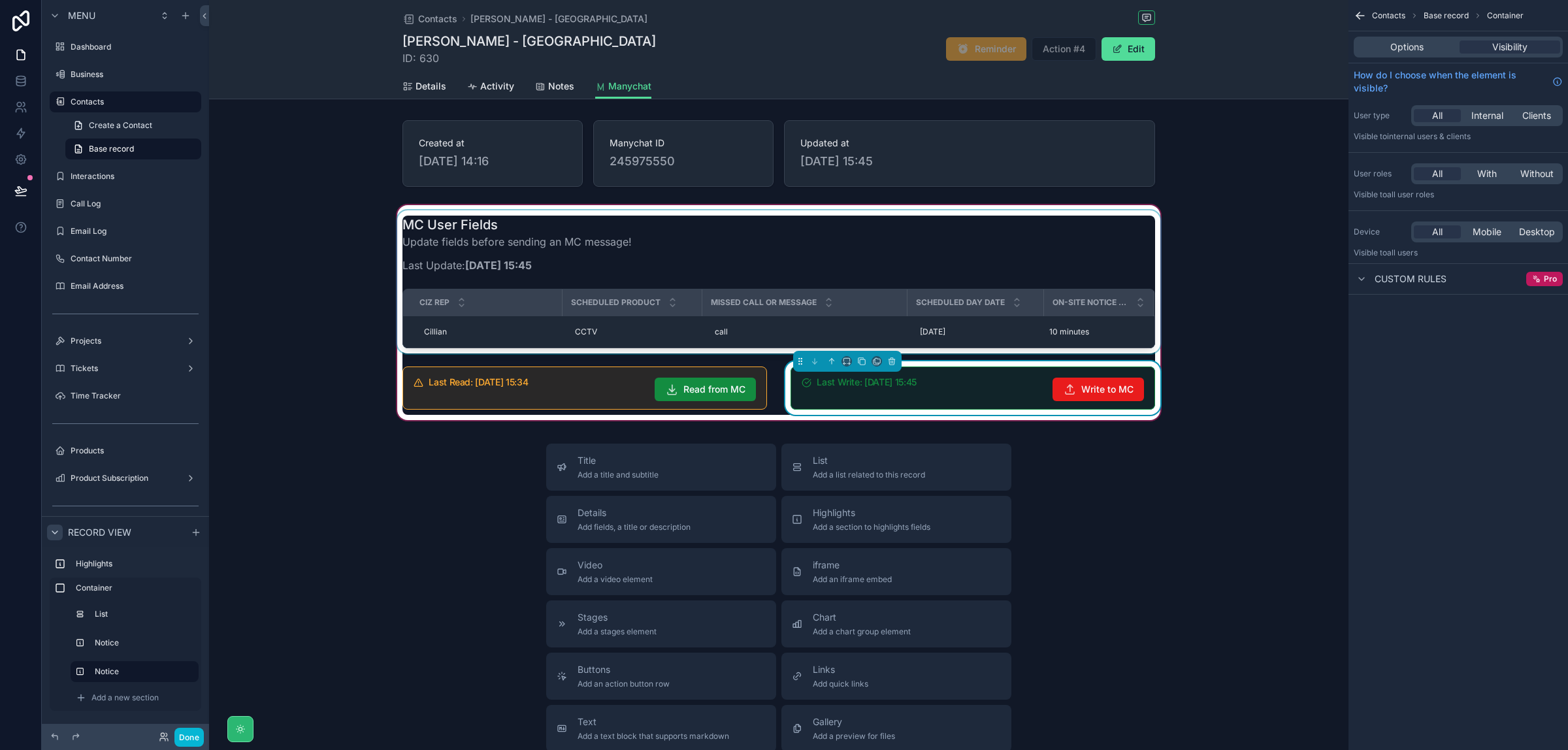
click at [648, 273] on div "scrollable content" at bounding box center [778, 282] width 769 height 143
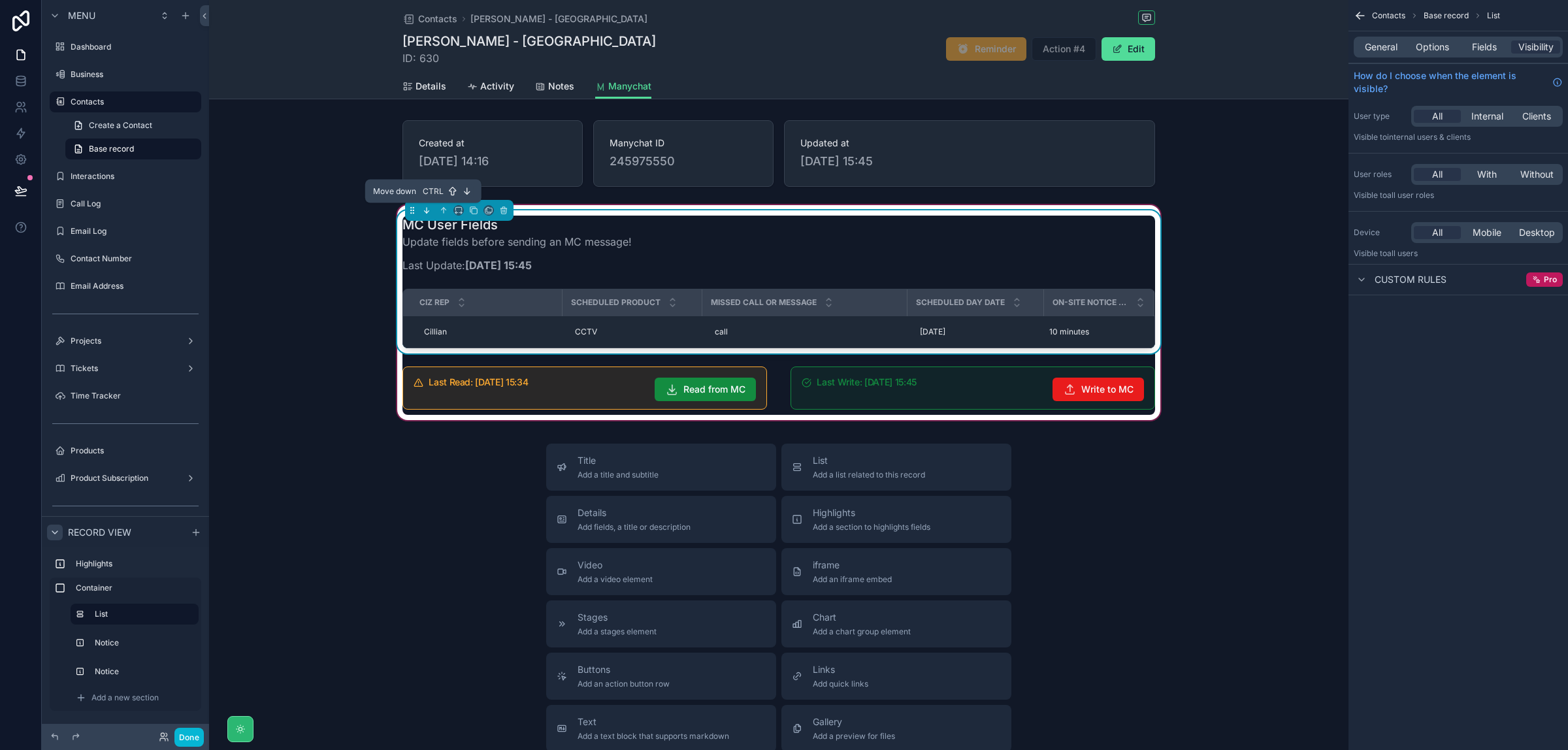
click at [423, 210] on icon "scrollable content" at bounding box center [426, 210] width 9 height 9
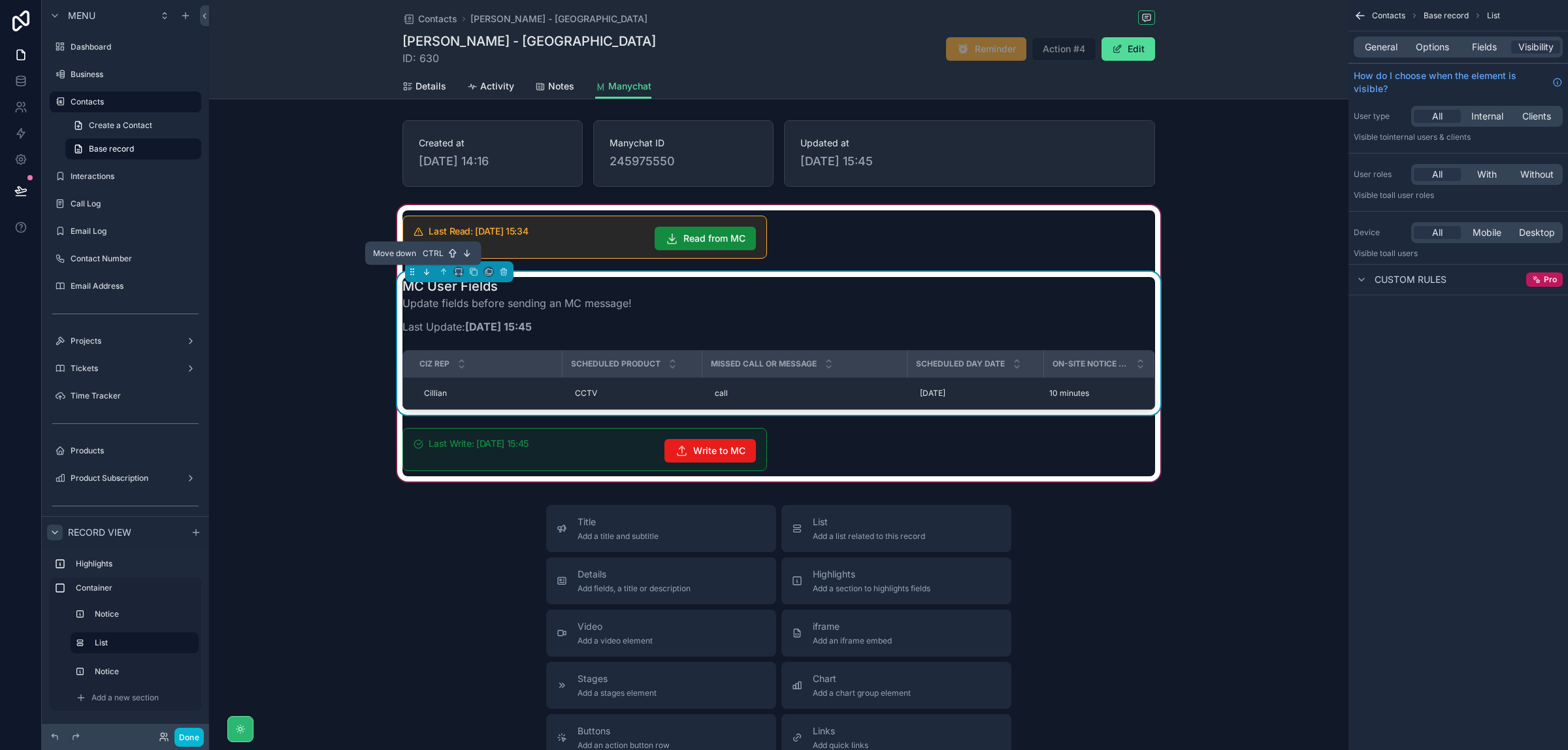
click at [422, 276] on icon "scrollable content" at bounding box center [426, 271] width 9 height 9
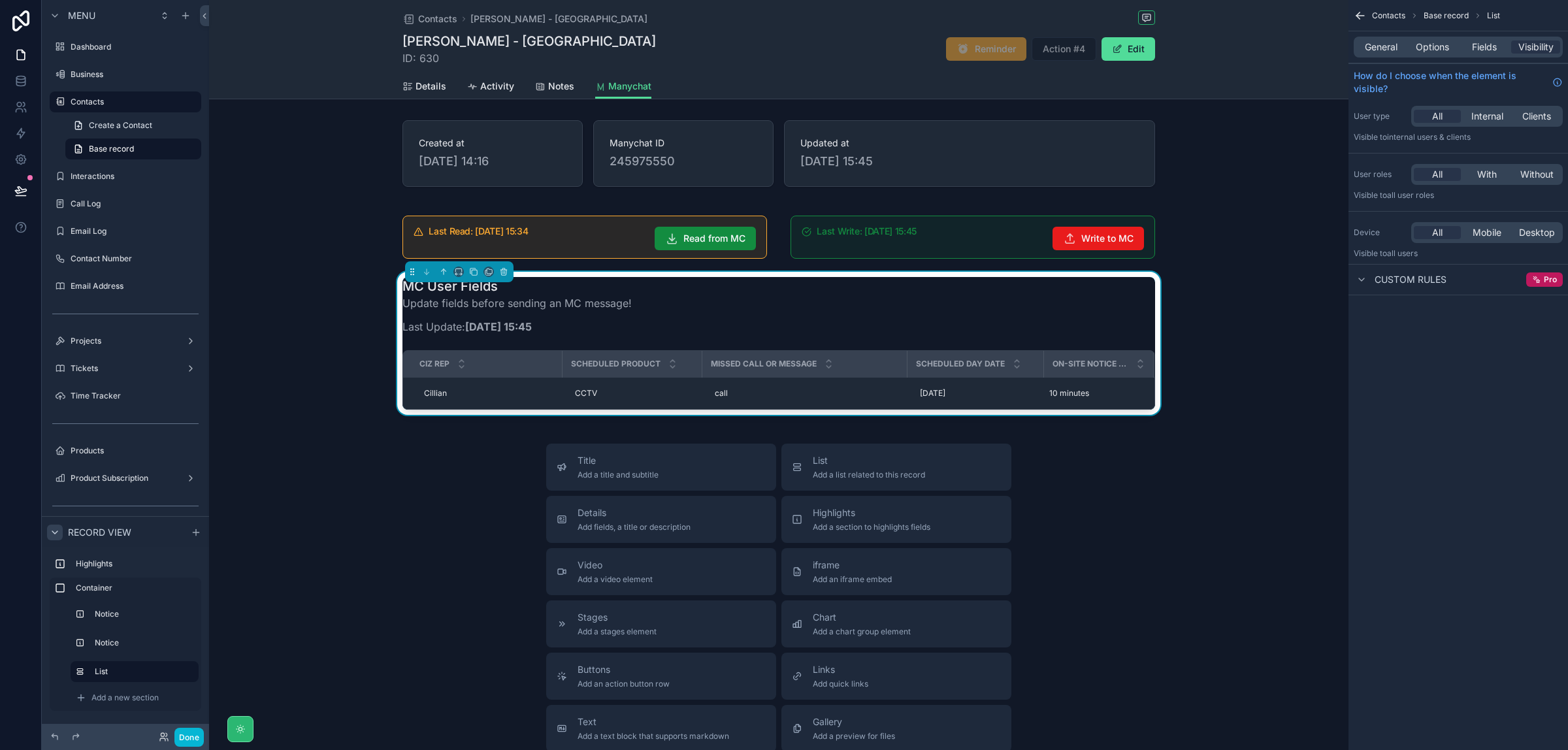
click at [1234, 411] on div "Last Read: [DATE] 15:34 Read from MC Last Write: [DATE] 15:45 Write to MC MC Us…" at bounding box center [779, 313] width 1140 height 220
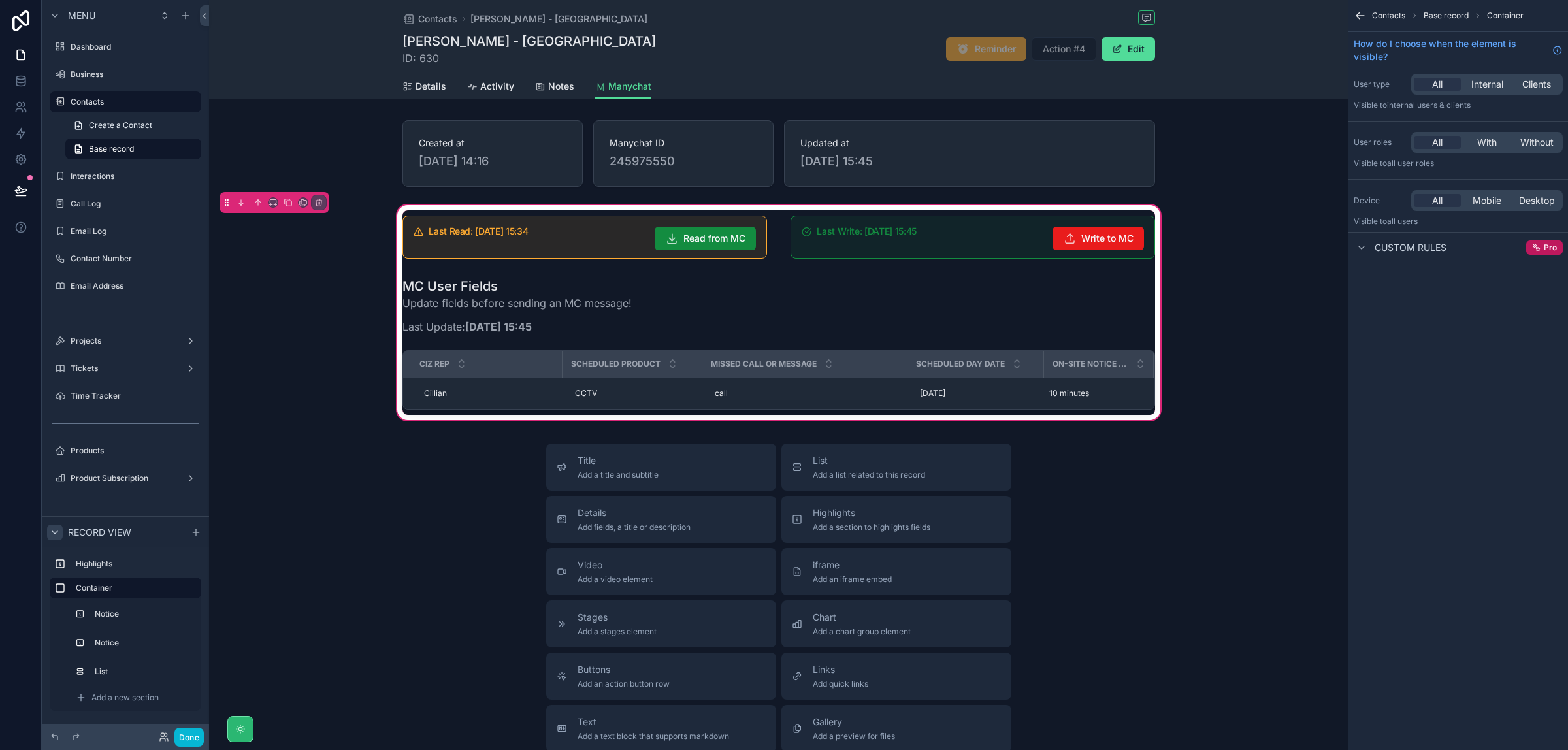
click at [1247, 361] on div "Last Read: [DATE] 15:34 Read from MC Last Write: [DATE] 15:45 Write to MC MC Us…" at bounding box center [779, 313] width 1140 height 220
click at [269, 200] on icon "scrollable content" at bounding box center [273, 202] width 9 height 9
click at [307, 343] on div "75%" at bounding box center [299, 351] width 56 height 23
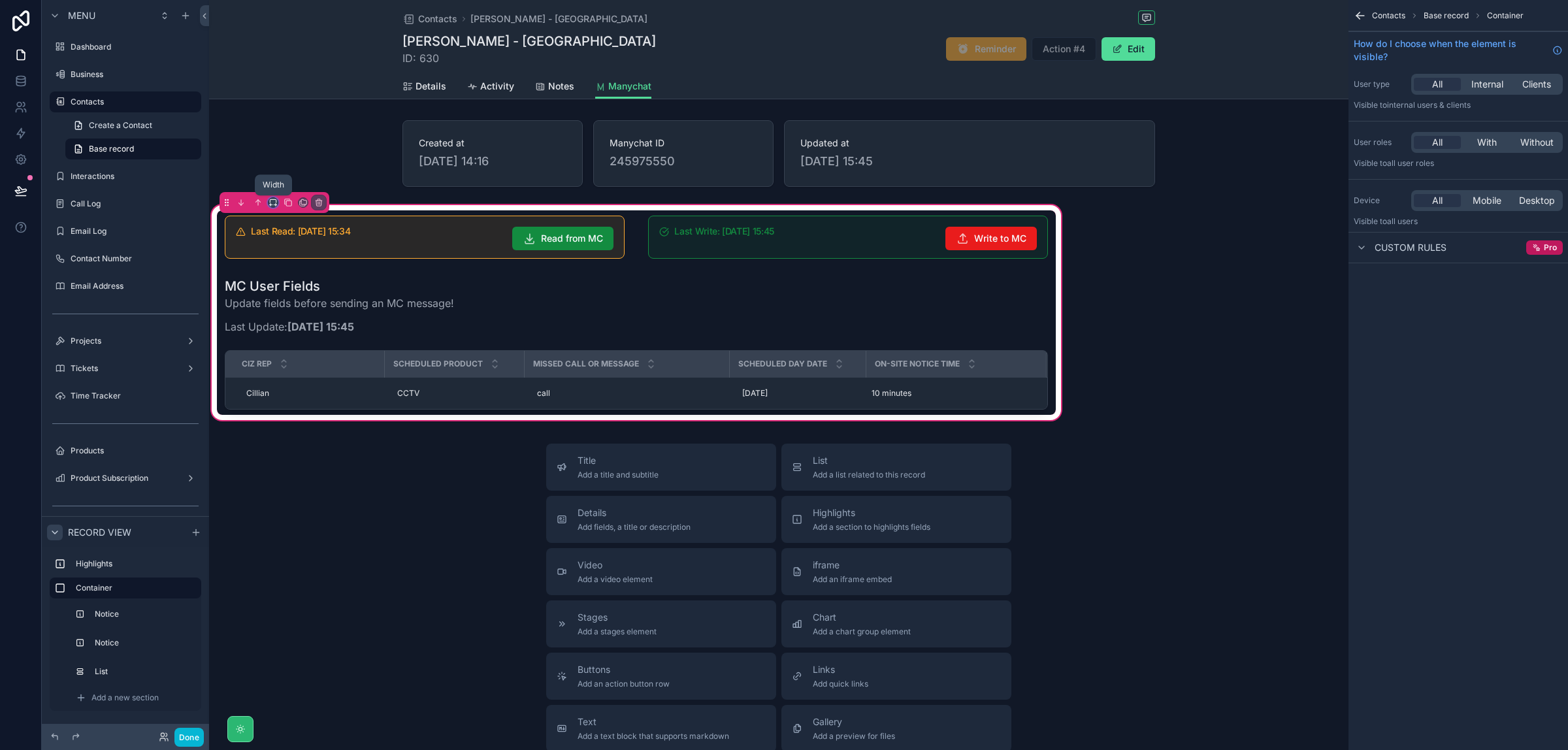
click at [274, 205] on icon "scrollable content" at bounding box center [274, 205] width 2 height 0
click at [301, 365] on span "Large" at bounding box center [291, 366] width 25 height 15
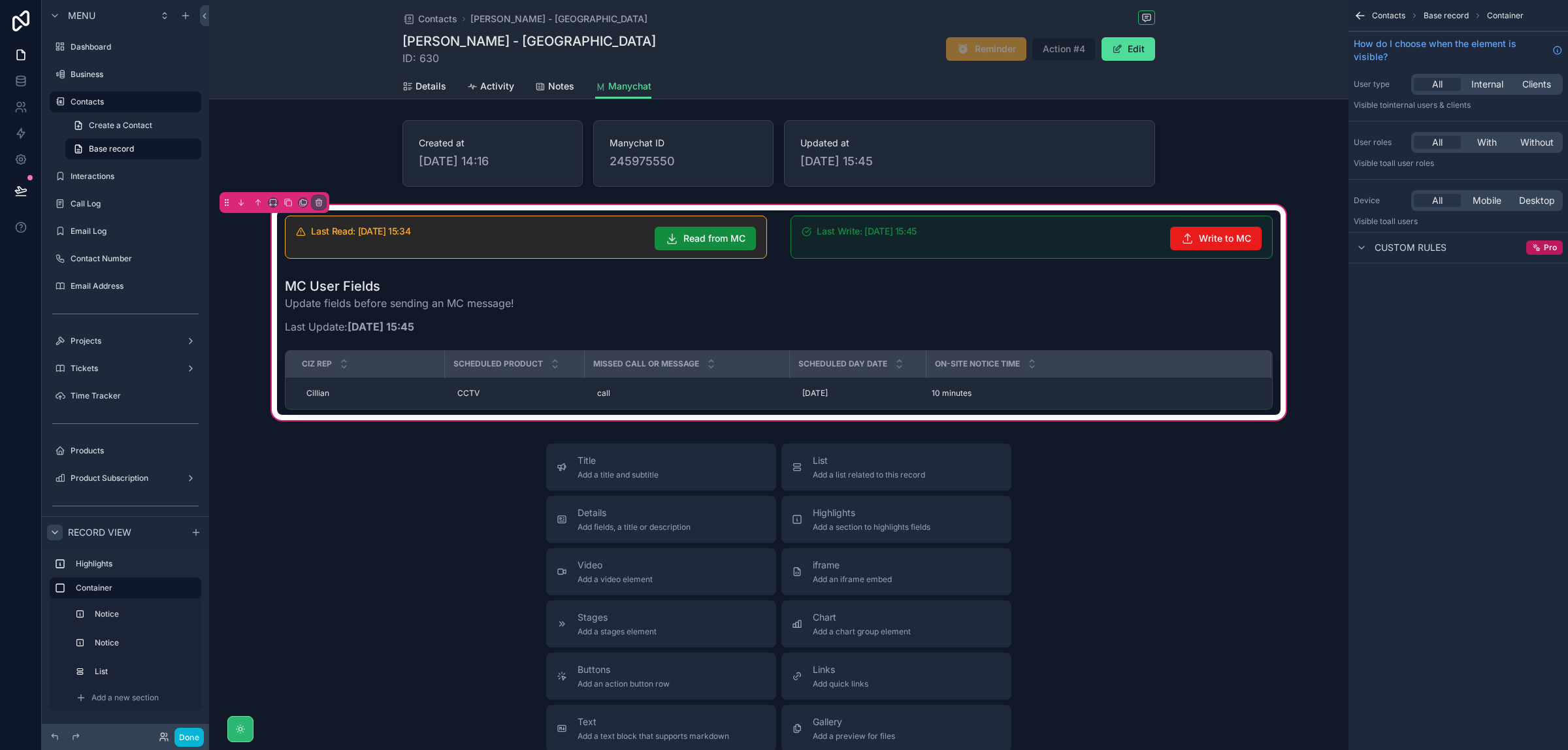
click at [1168, 533] on div "Title Add a title and subtitle List Add a list related to this record Details A…" at bounding box center [779, 676] width 1140 height 465
click at [273, 203] on icon "scrollable content" at bounding box center [273, 202] width 9 height 9
click at [309, 236] on div "Default" at bounding box center [299, 227] width 56 height 23
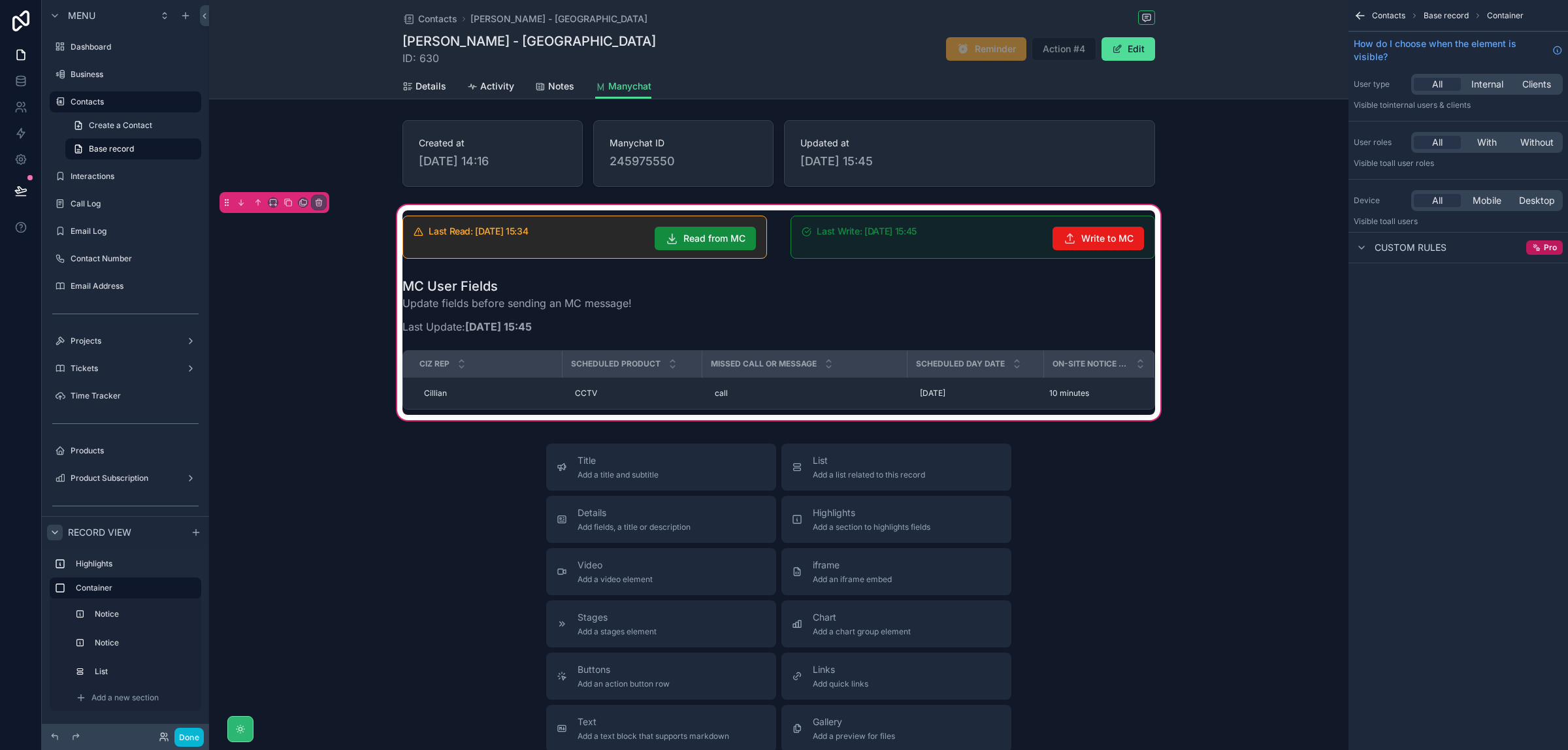
click at [389, 571] on div "Title Add a title and subtitle List Add a list related to this record Details A…" at bounding box center [779, 676] width 1140 height 465
click at [193, 737] on button "Done" at bounding box center [189, 737] width 30 height 19
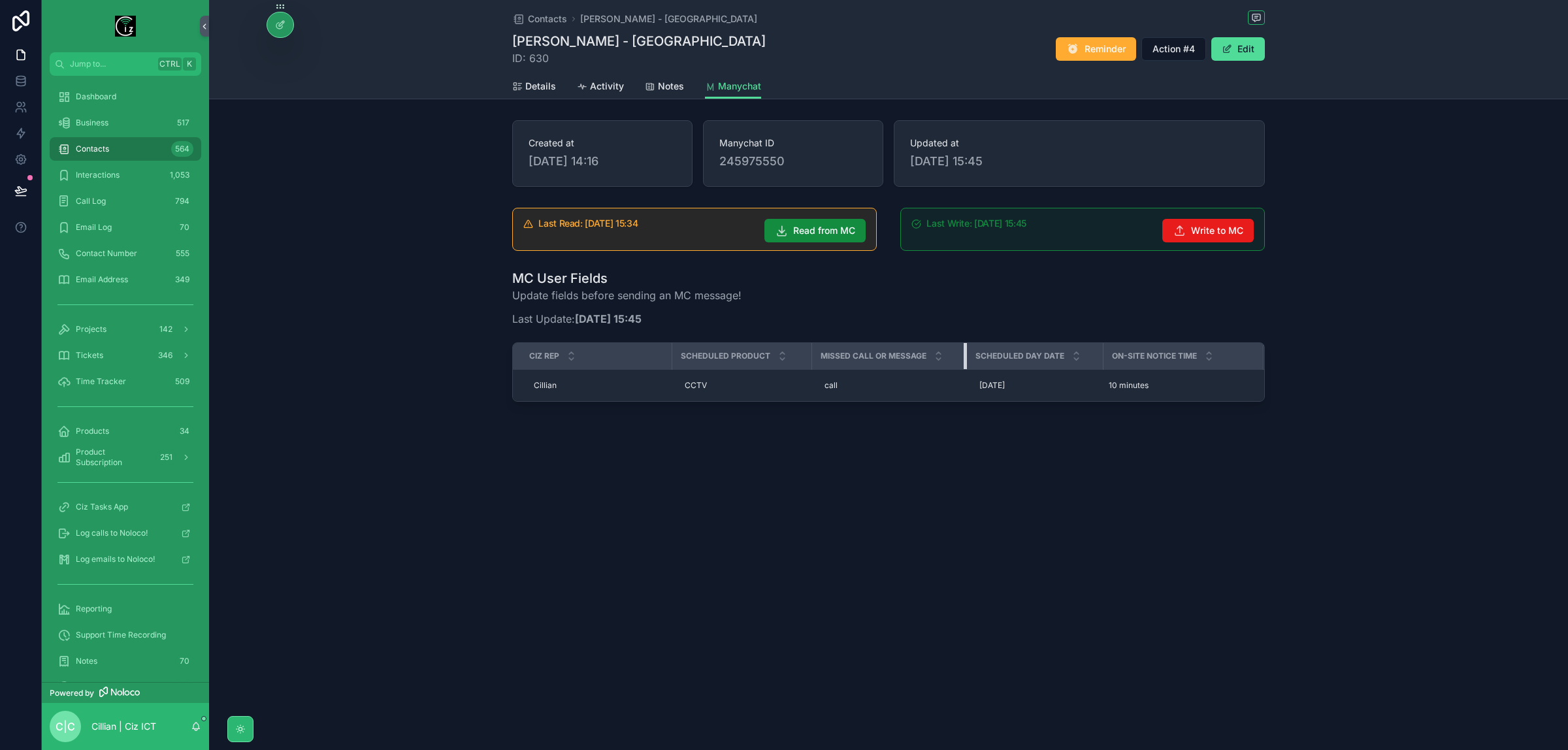
drag, startPoint x: 1015, startPoint y: 356, endPoint x: 964, endPoint y: 355, distance: 51.0
click at [964, 355] on div "scrollable content" at bounding box center [966, 356] width 5 height 26
click at [237, 727] on icon "scrollable content" at bounding box center [240, 729] width 10 height 10
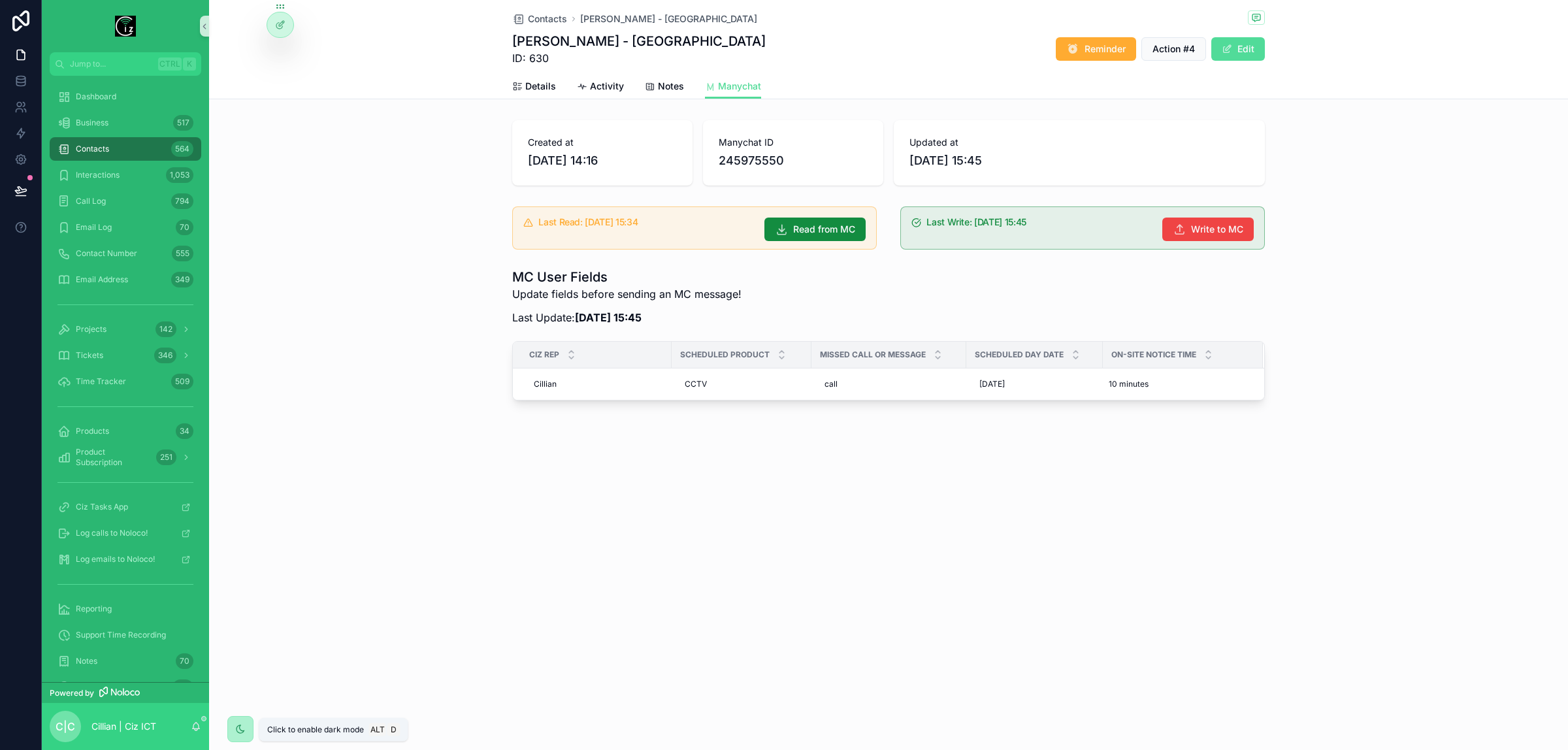
click at [237, 727] on icon "scrollable content" at bounding box center [240, 729] width 10 height 10
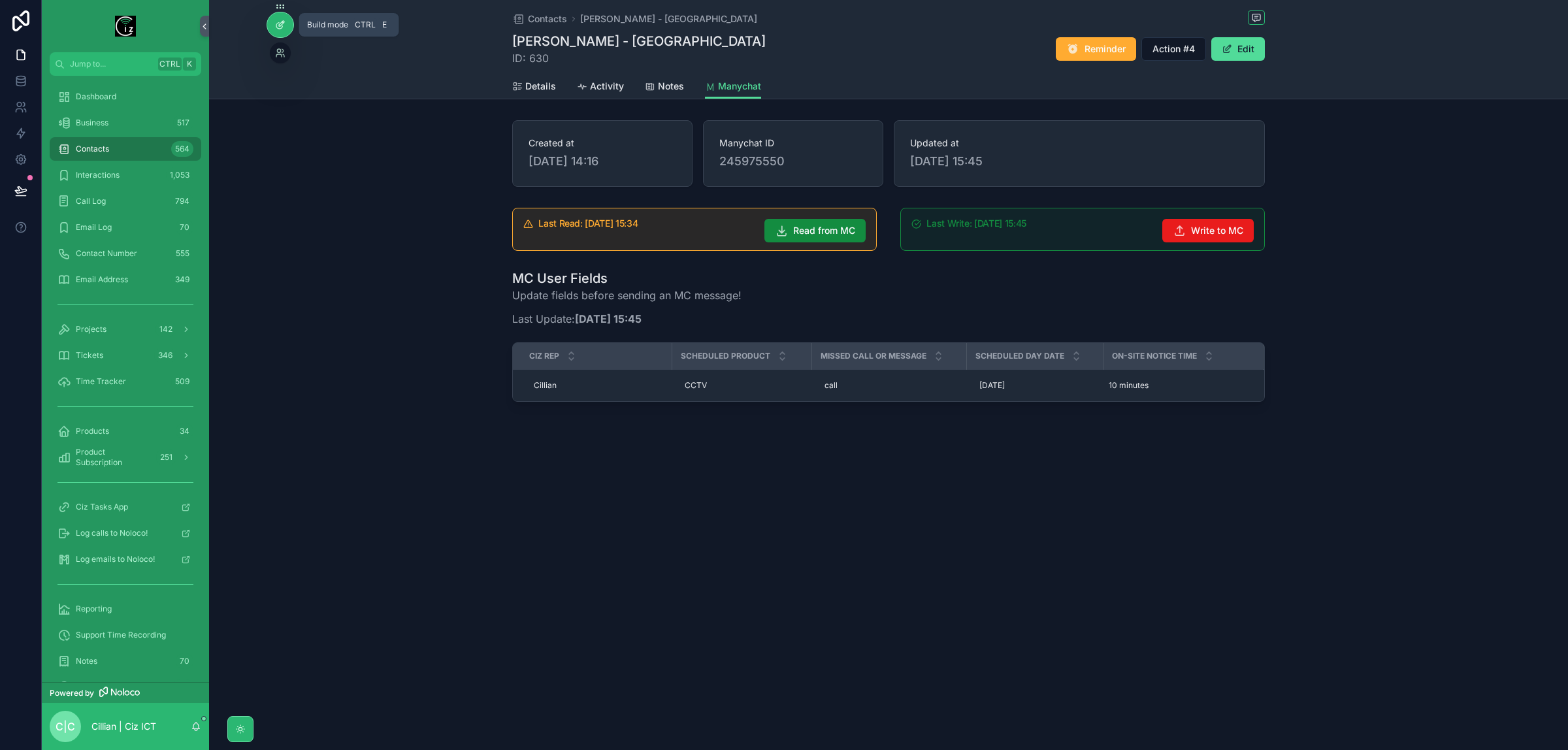
click at [281, 28] on icon at bounding box center [279, 25] width 6 height 6
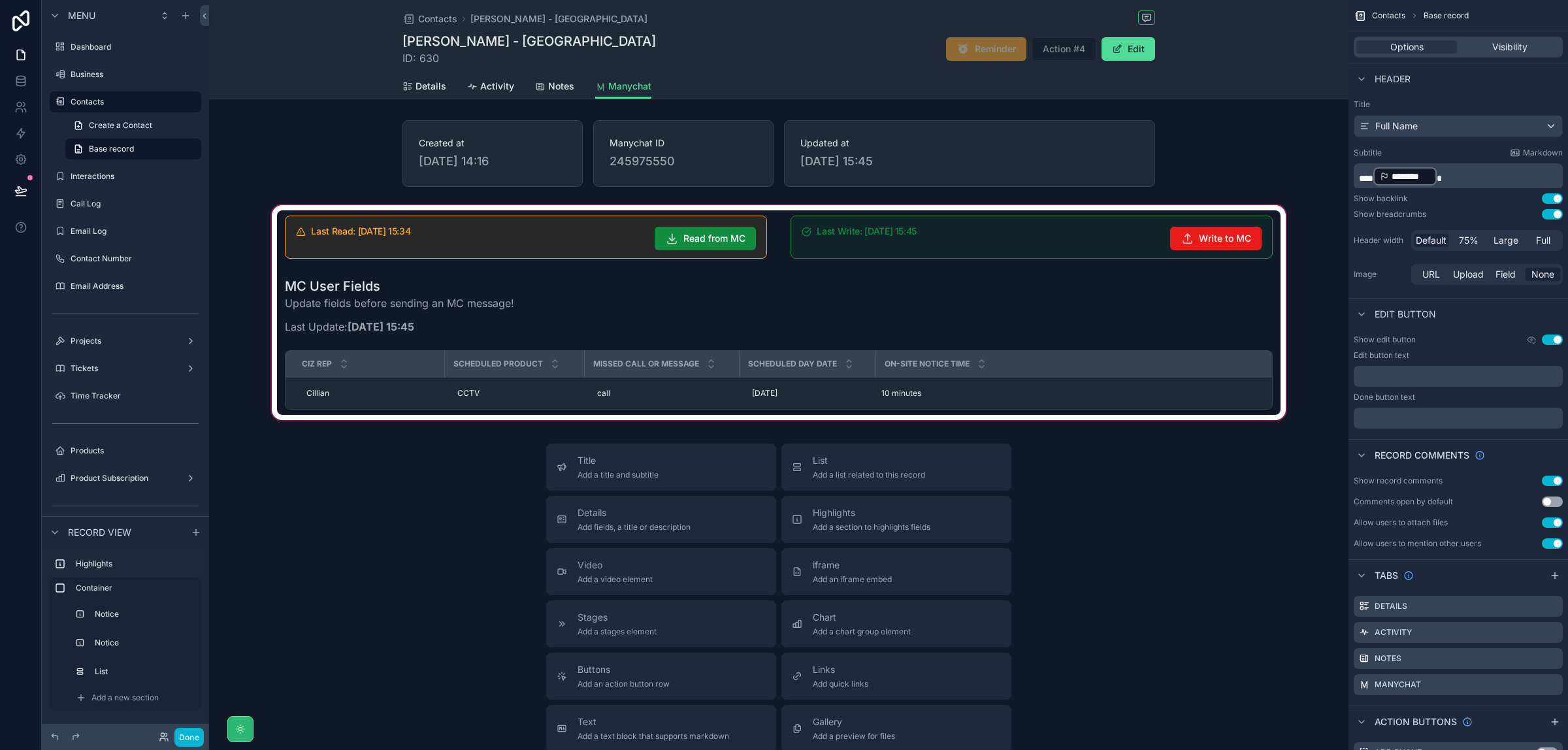
click at [488, 328] on div "scrollable content" at bounding box center [779, 313] width 1140 height 220
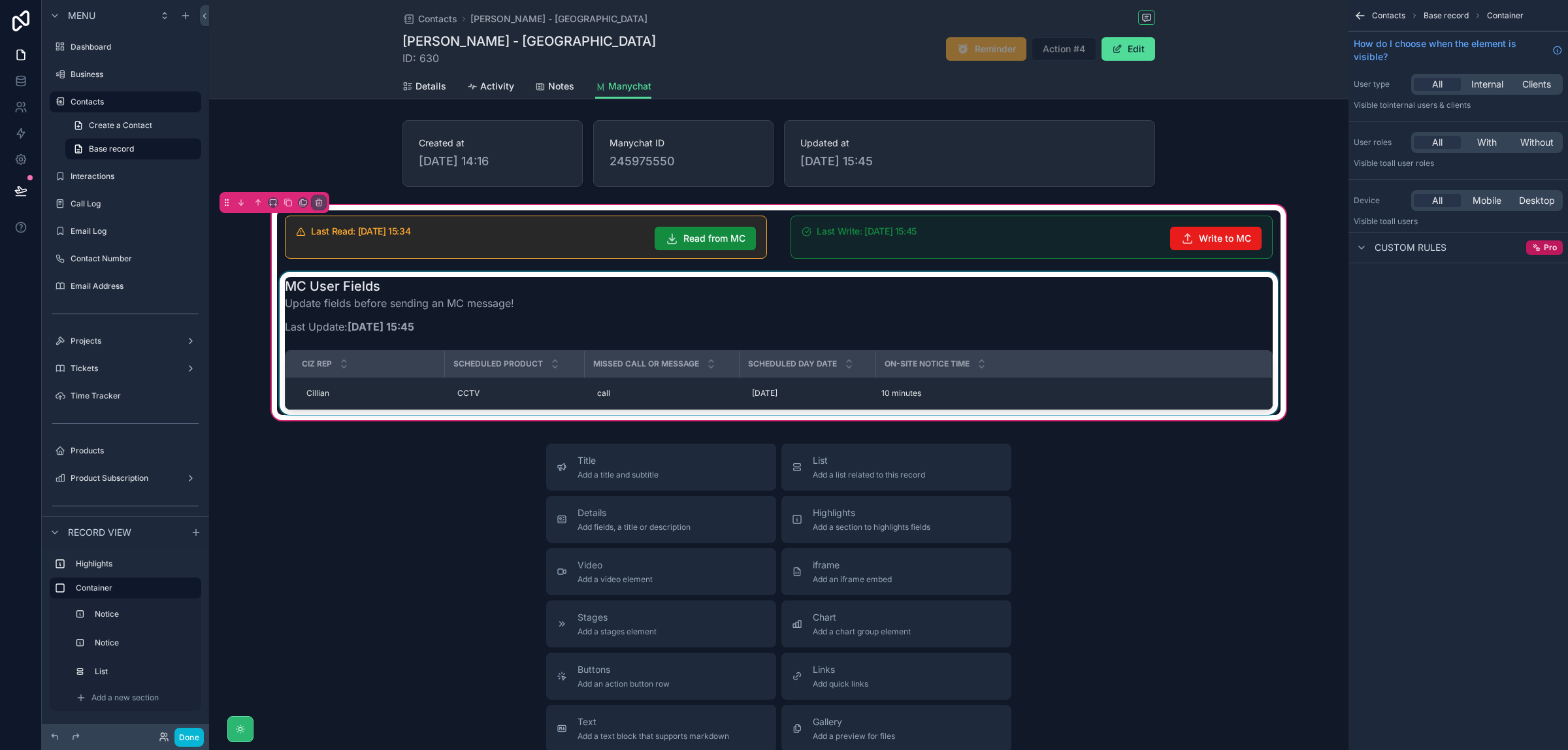
click at [857, 368] on div "Scheduled Day Date" at bounding box center [807, 364] width 134 height 25
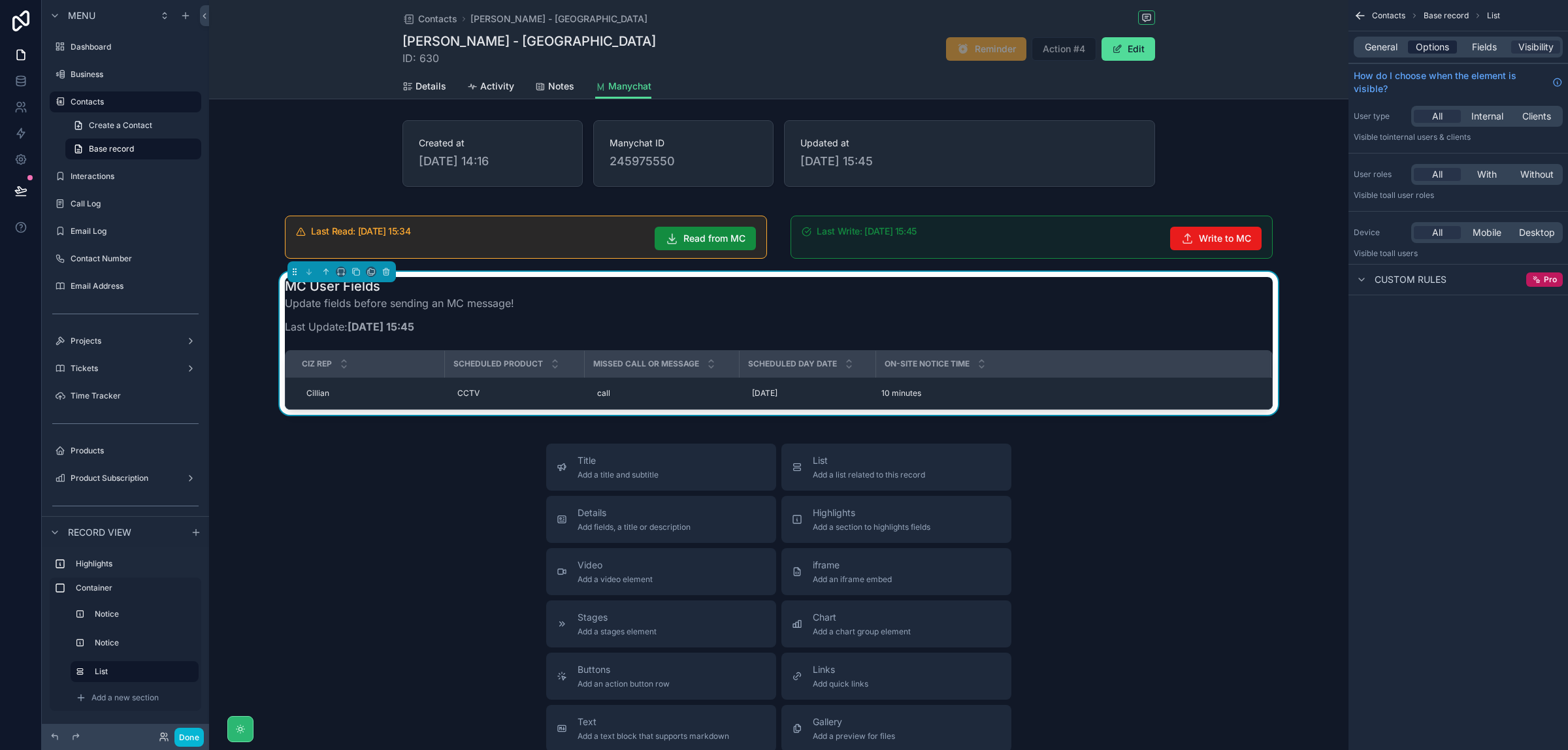
click at [1439, 47] on span "Options" at bounding box center [1432, 47] width 33 height 13
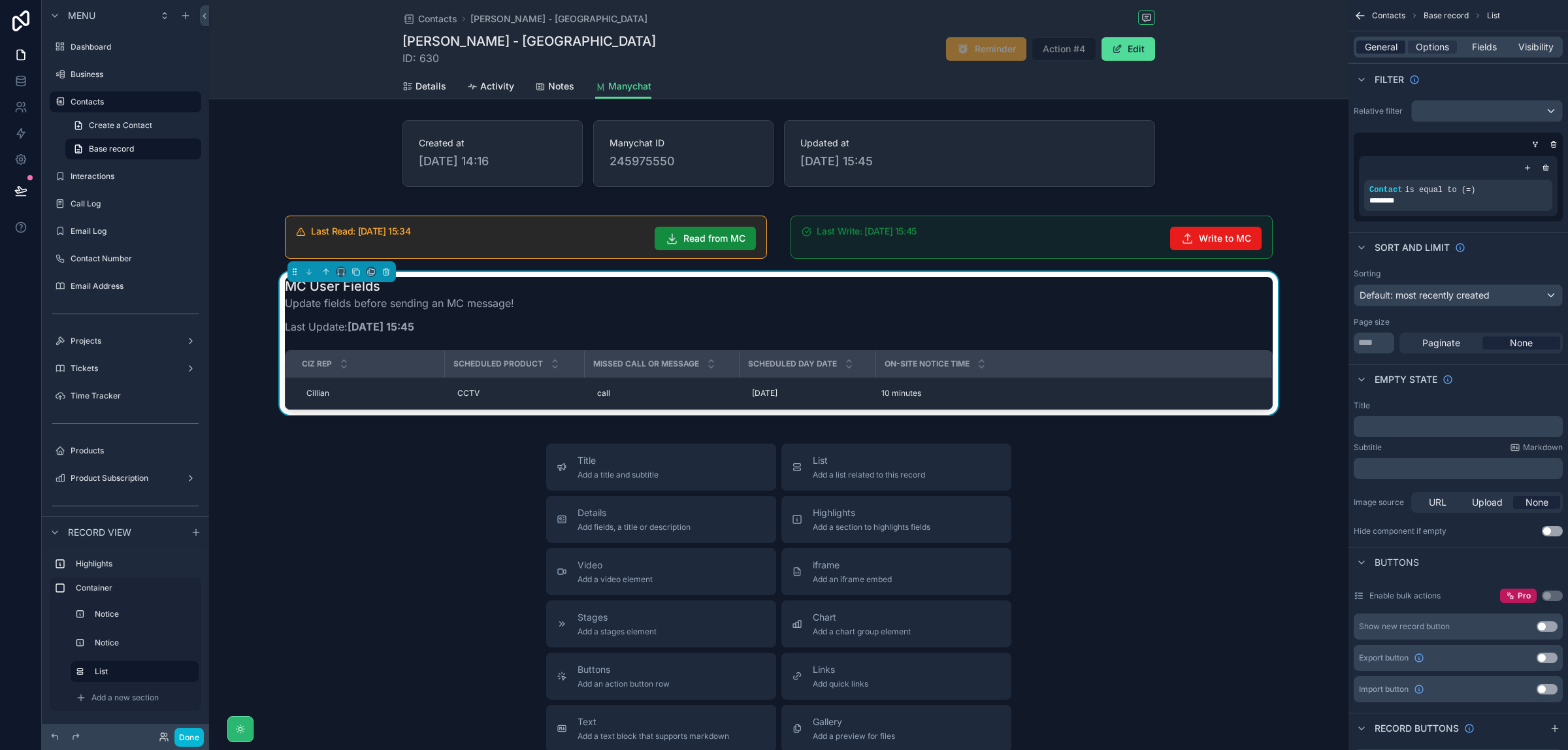
click at [1399, 47] on div "General" at bounding box center [1380, 47] width 49 height 13
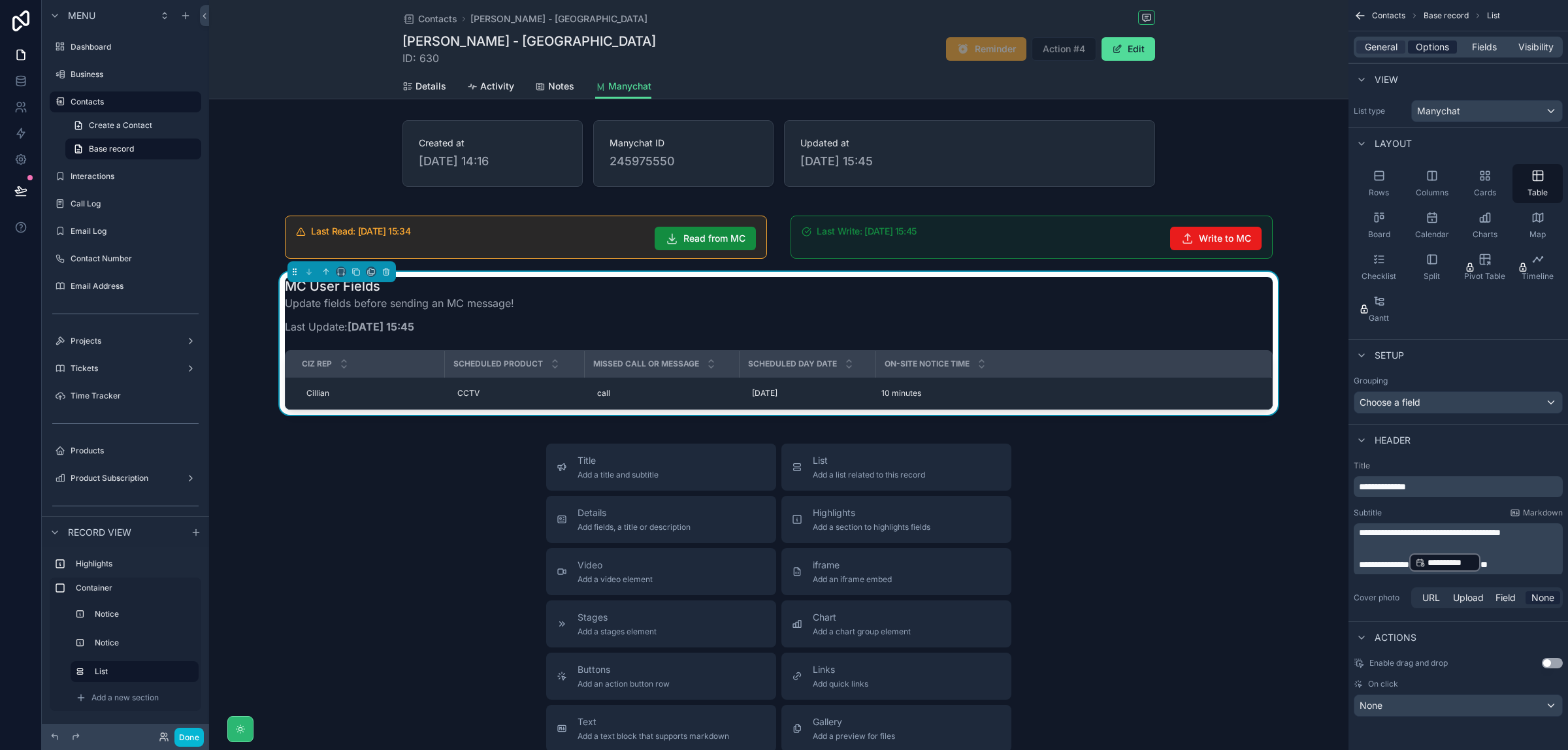
click at [1446, 47] on span "Options" at bounding box center [1432, 47] width 33 height 13
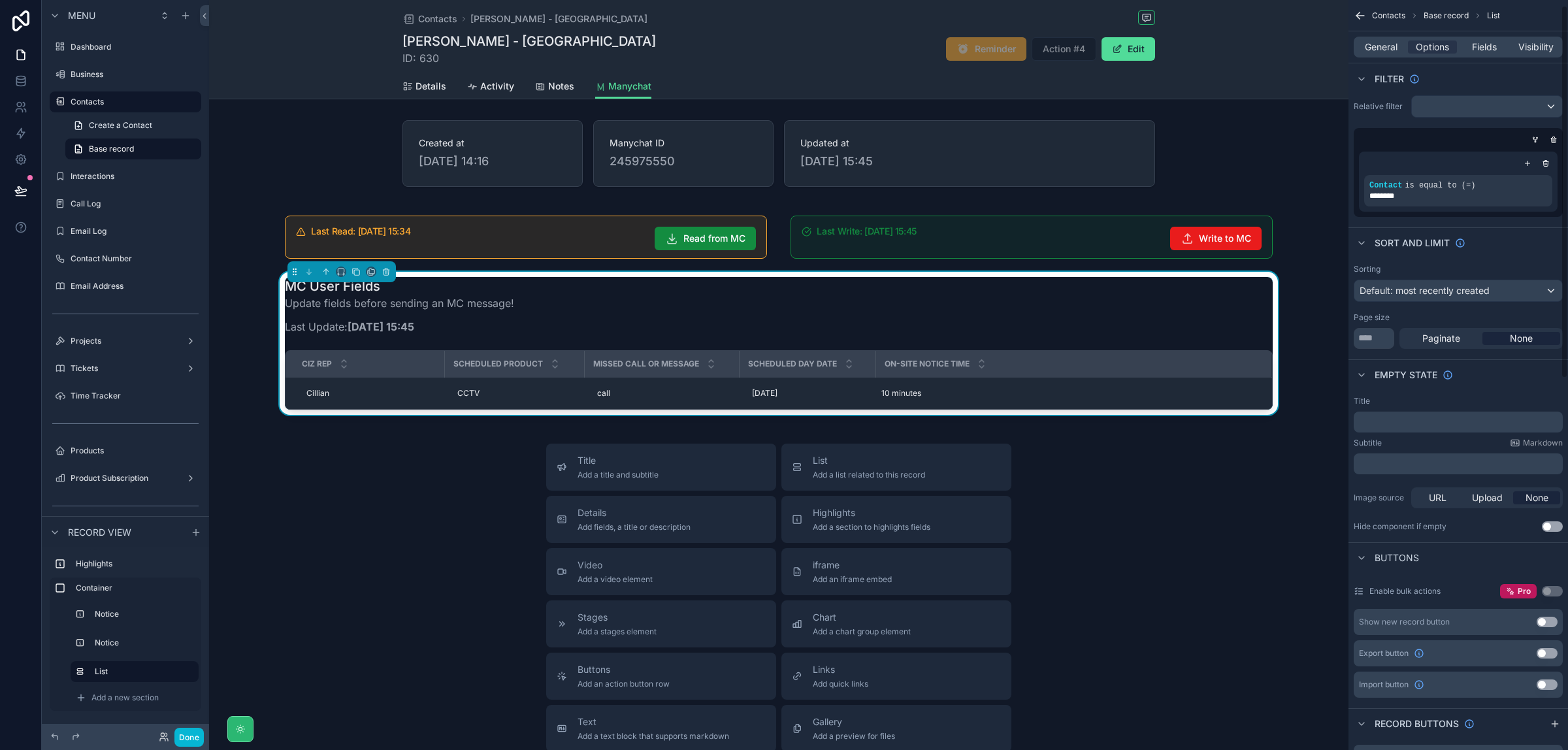
scroll to position [0, 0]
click at [1380, 51] on span "General" at bounding box center [1381, 47] width 33 height 13
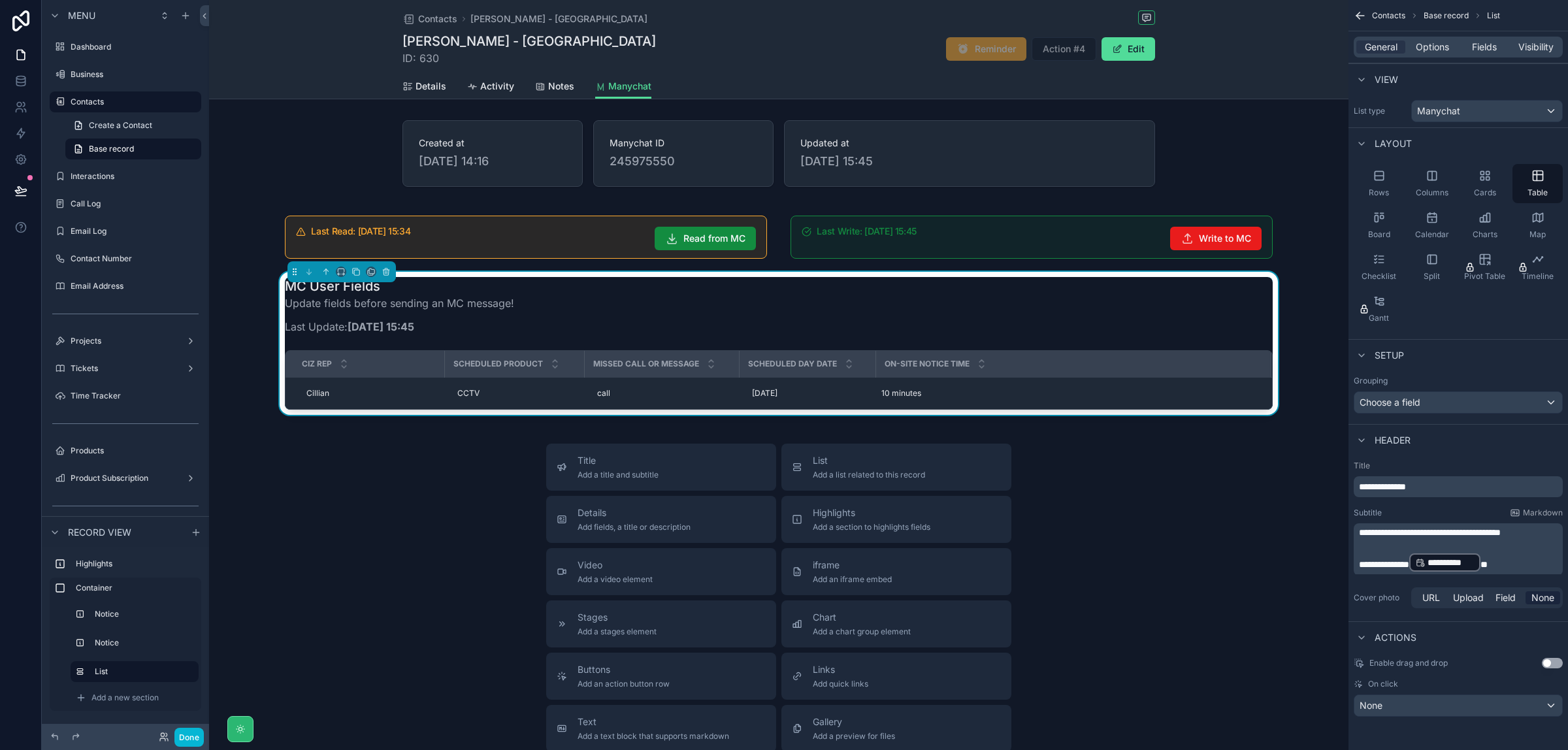
click at [1514, 565] on p "**********" at bounding box center [1460, 562] width 201 height 21
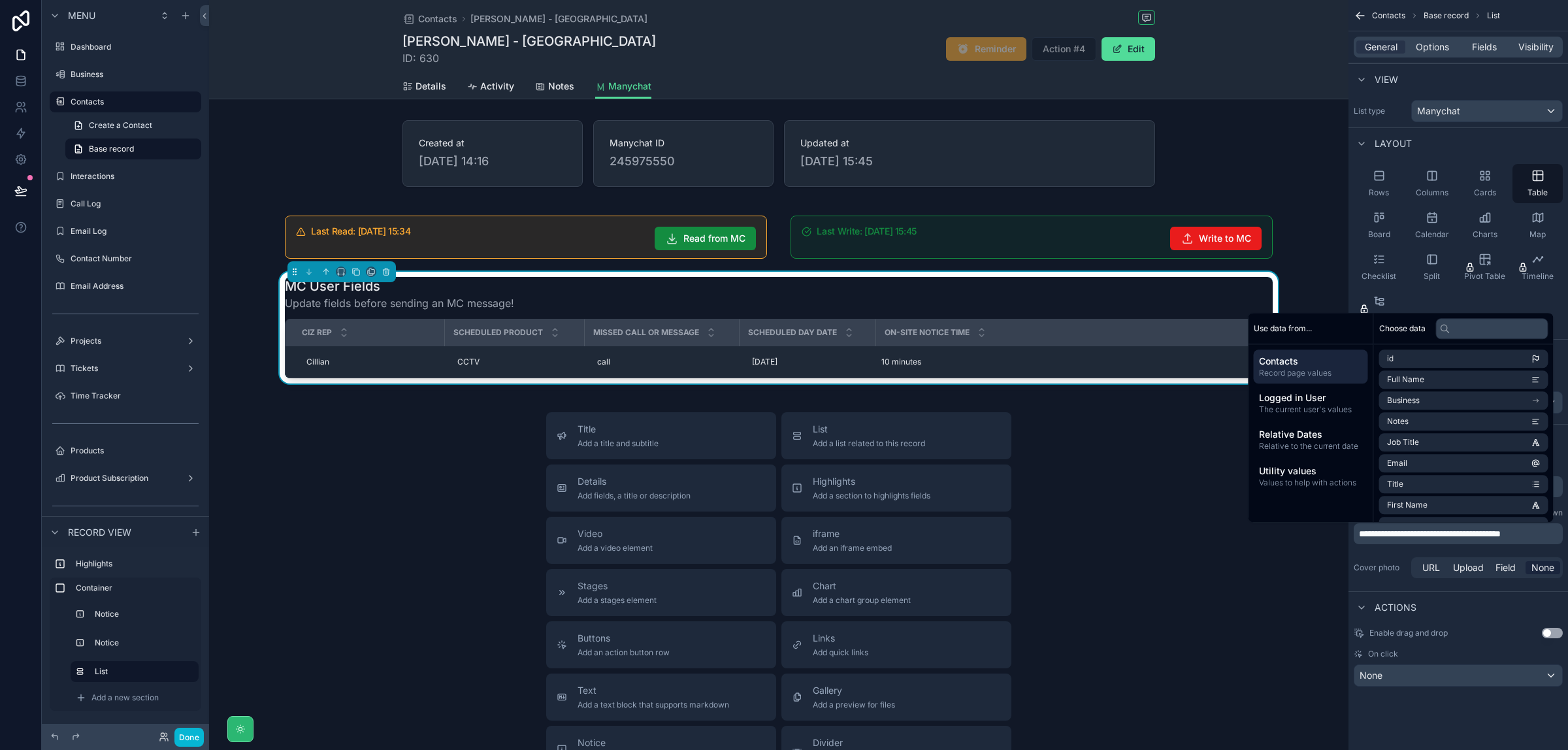
click at [1494, 624] on div "Enable drag and drop Use setting On click None" at bounding box center [1459, 657] width 220 height 69
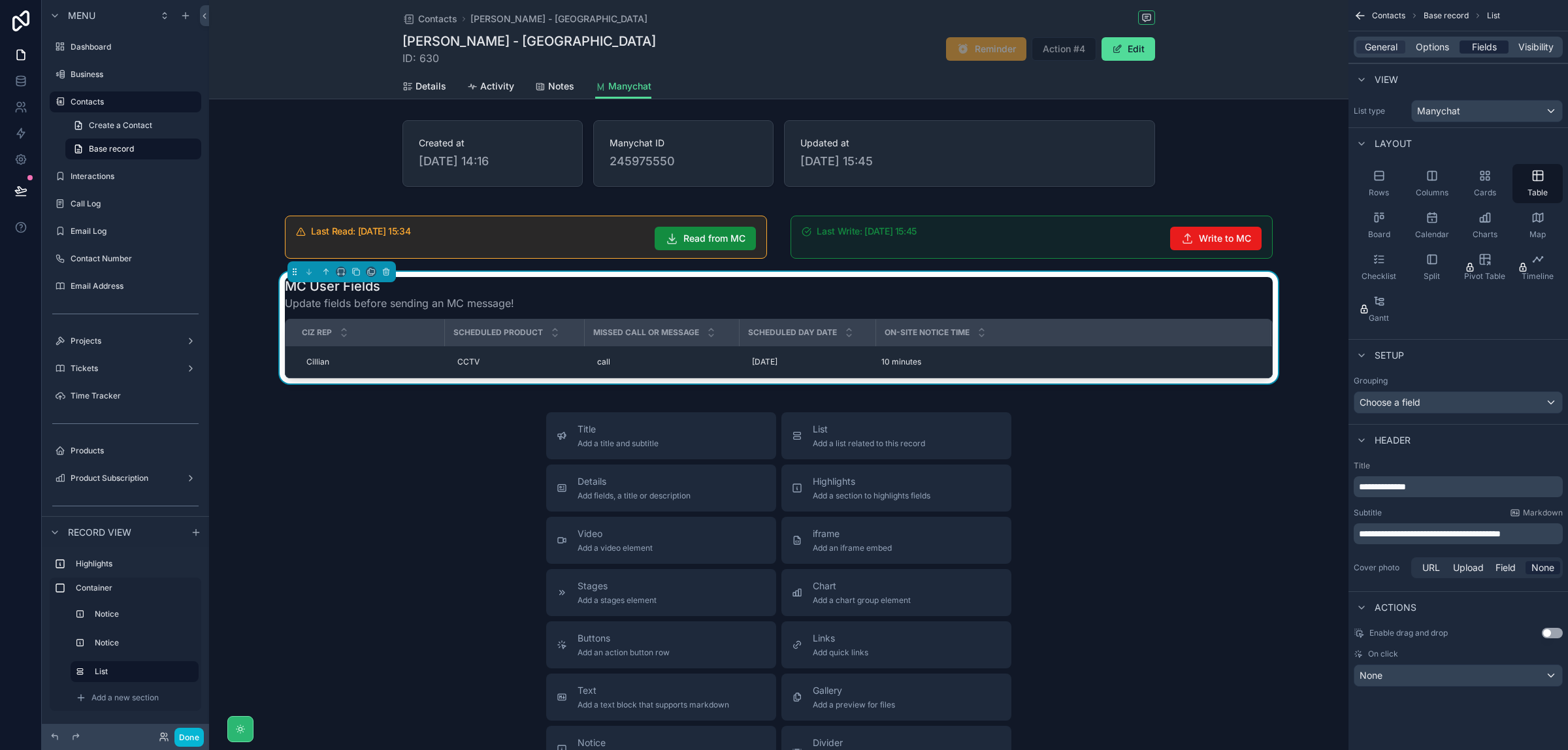
click at [1483, 44] on span "Fields" at bounding box center [1484, 47] width 25 height 13
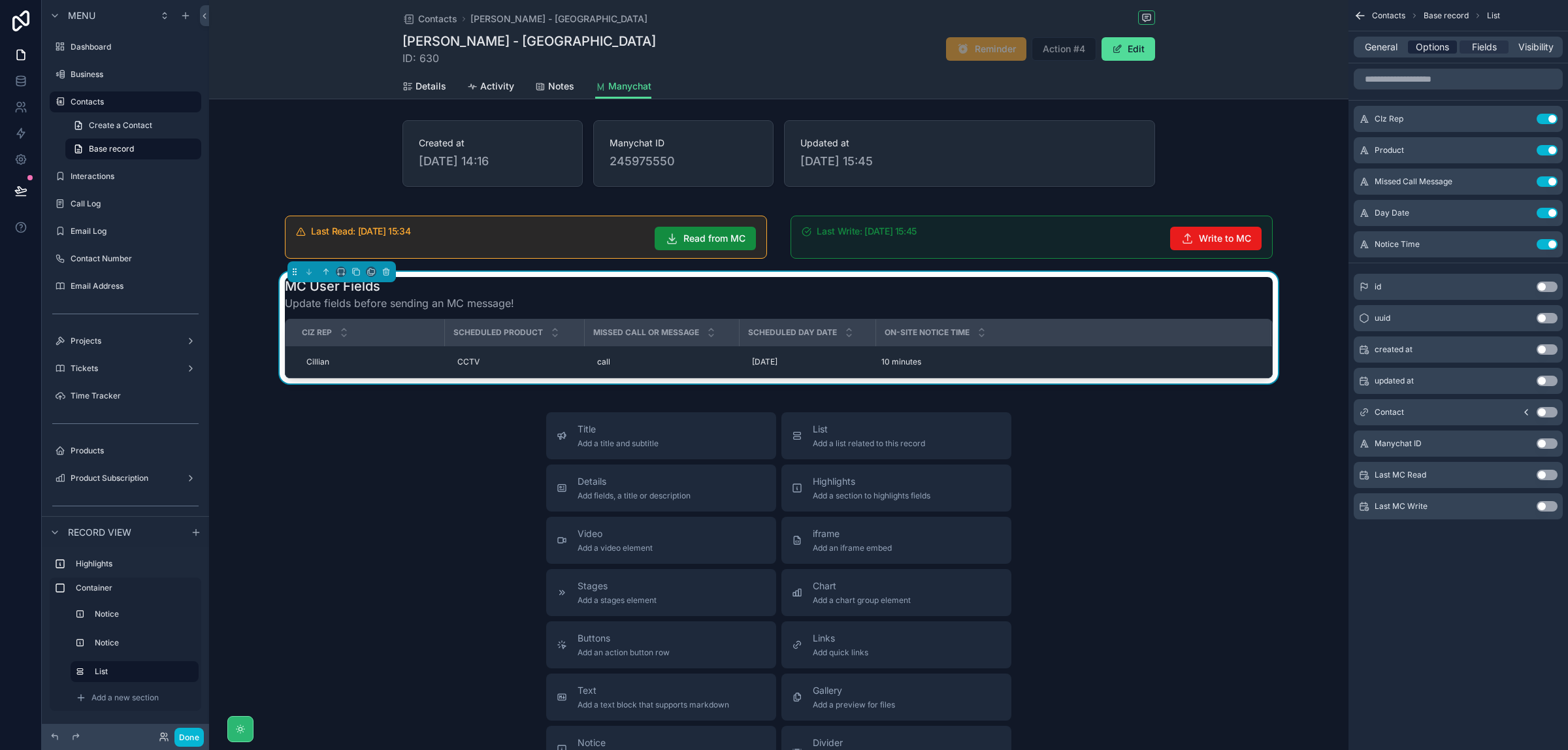
click at [1431, 46] on span "Options" at bounding box center [1432, 47] width 33 height 13
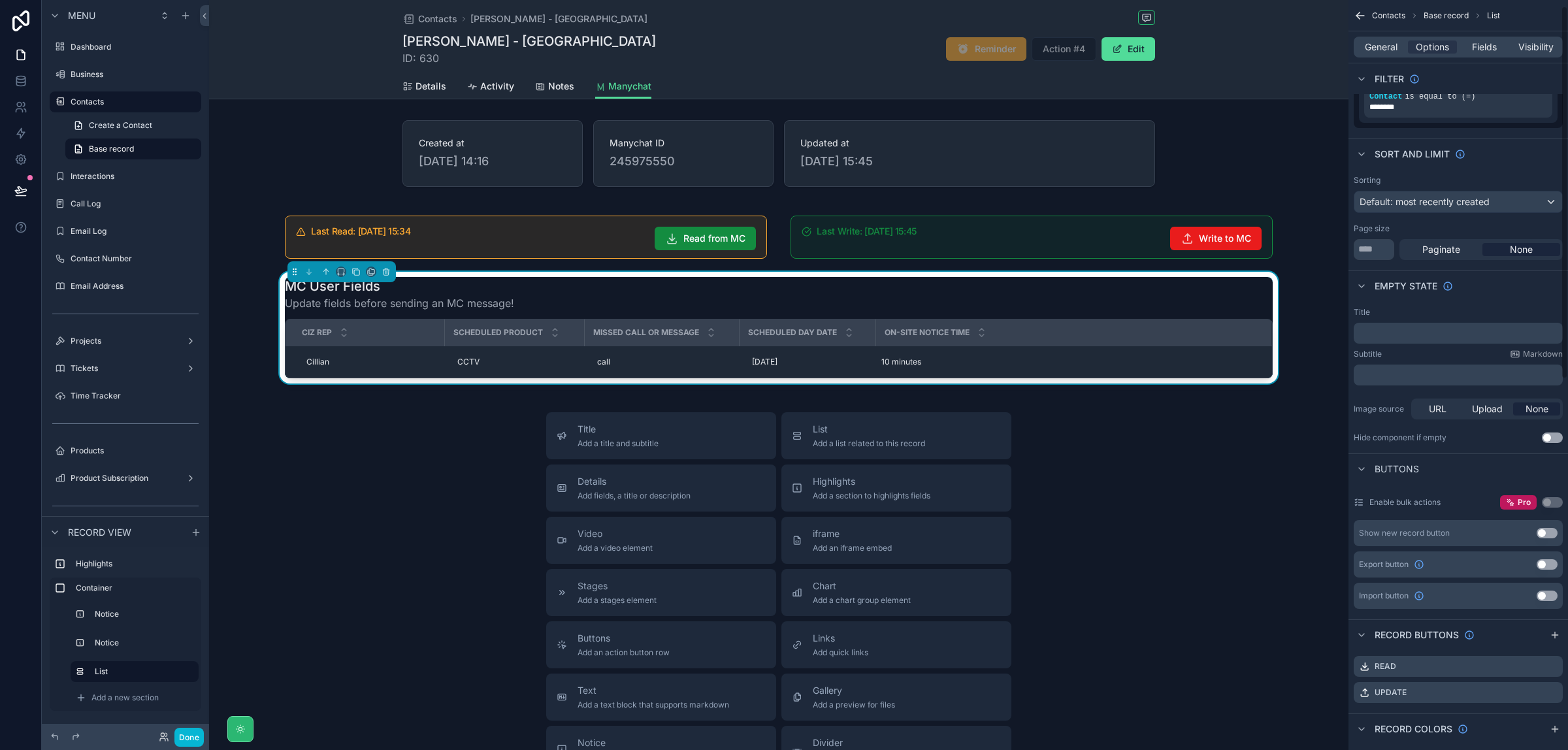
scroll to position [327, 0]
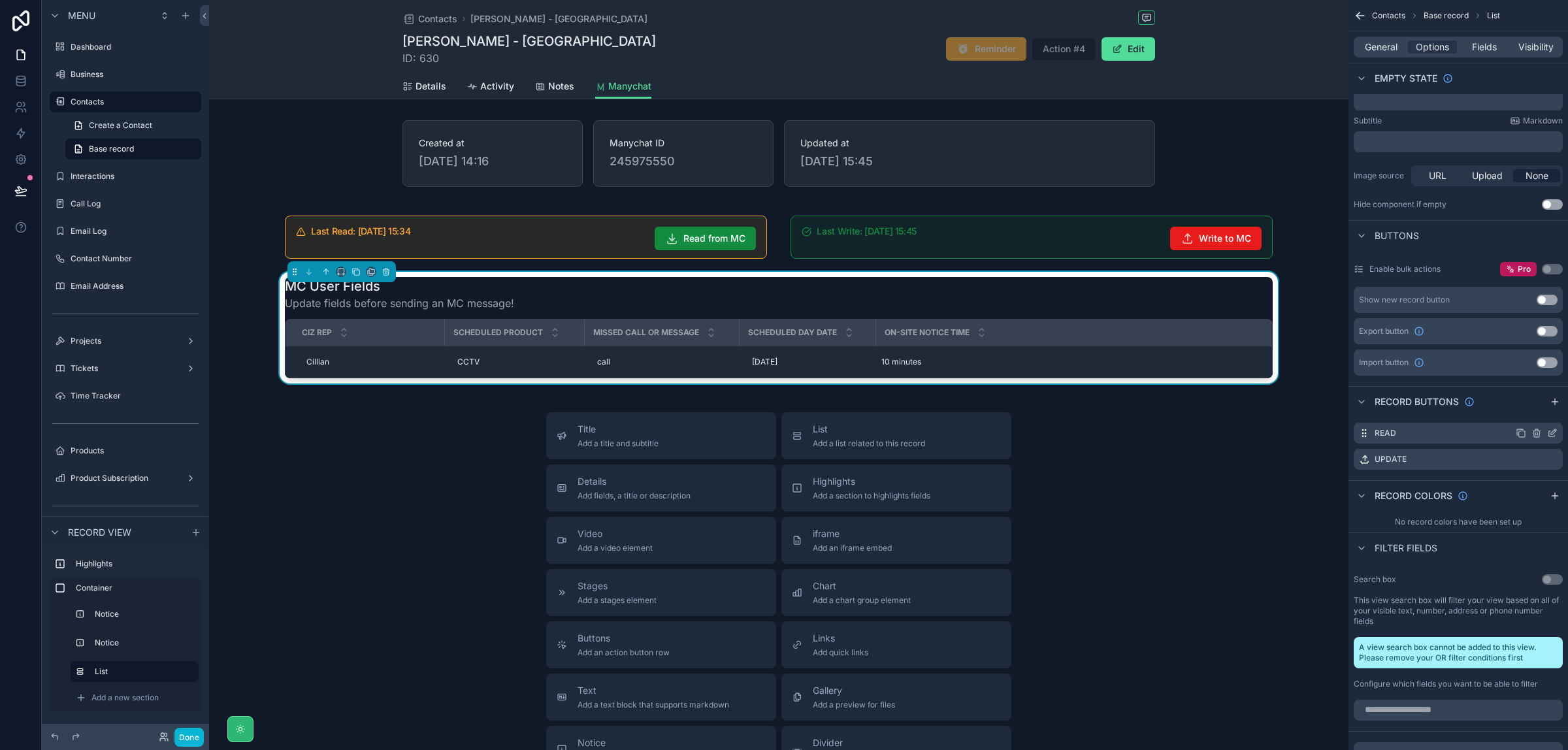
click at [1539, 435] on icon "scrollable content" at bounding box center [1537, 433] width 10 height 10
click at [1533, 413] on icon at bounding box center [1531, 412] width 10 height 10
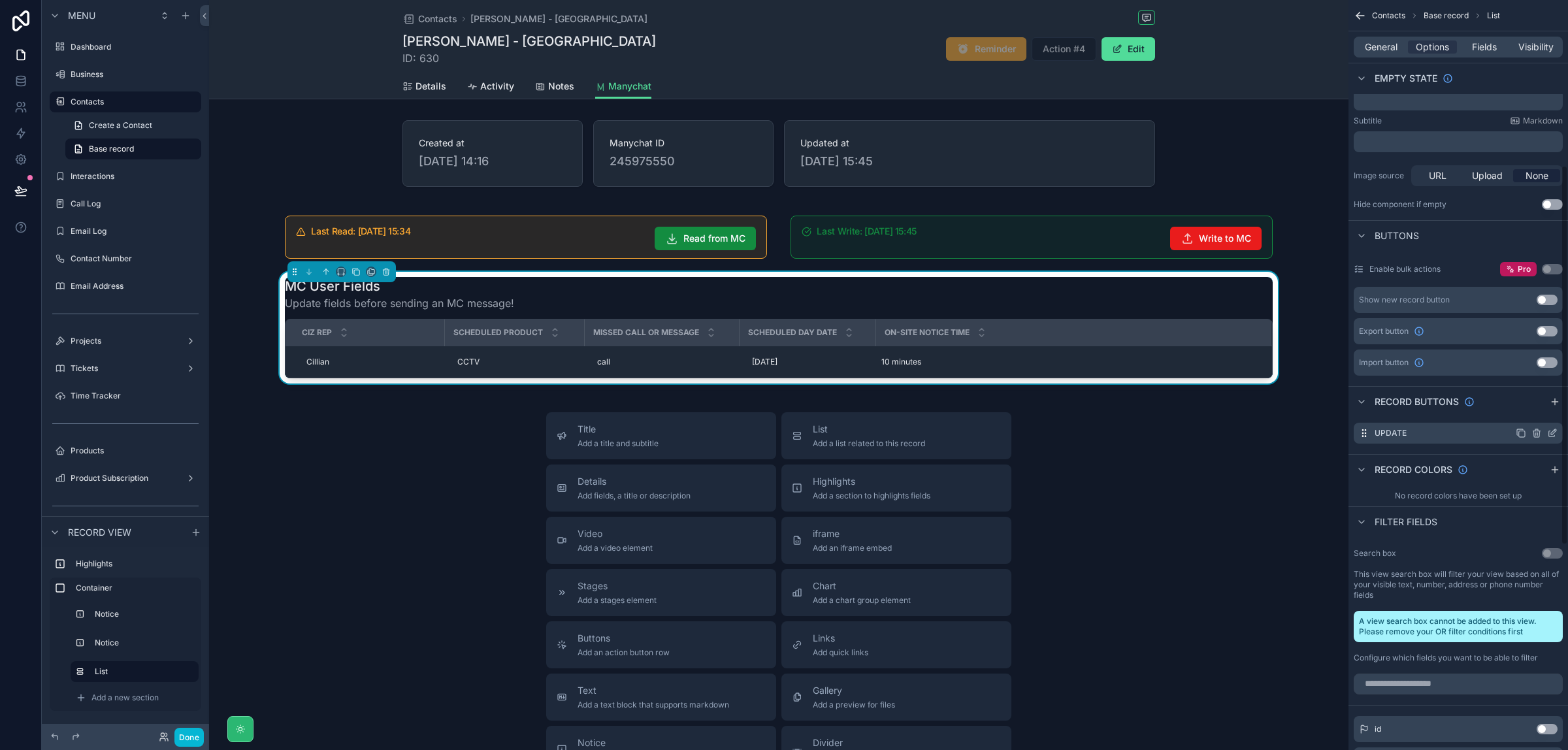
click at [1536, 433] on icon "scrollable content" at bounding box center [1537, 433] width 10 height 10
click at [1534, 408] on icon at bounding box center [1531, 412] width 10 height 10
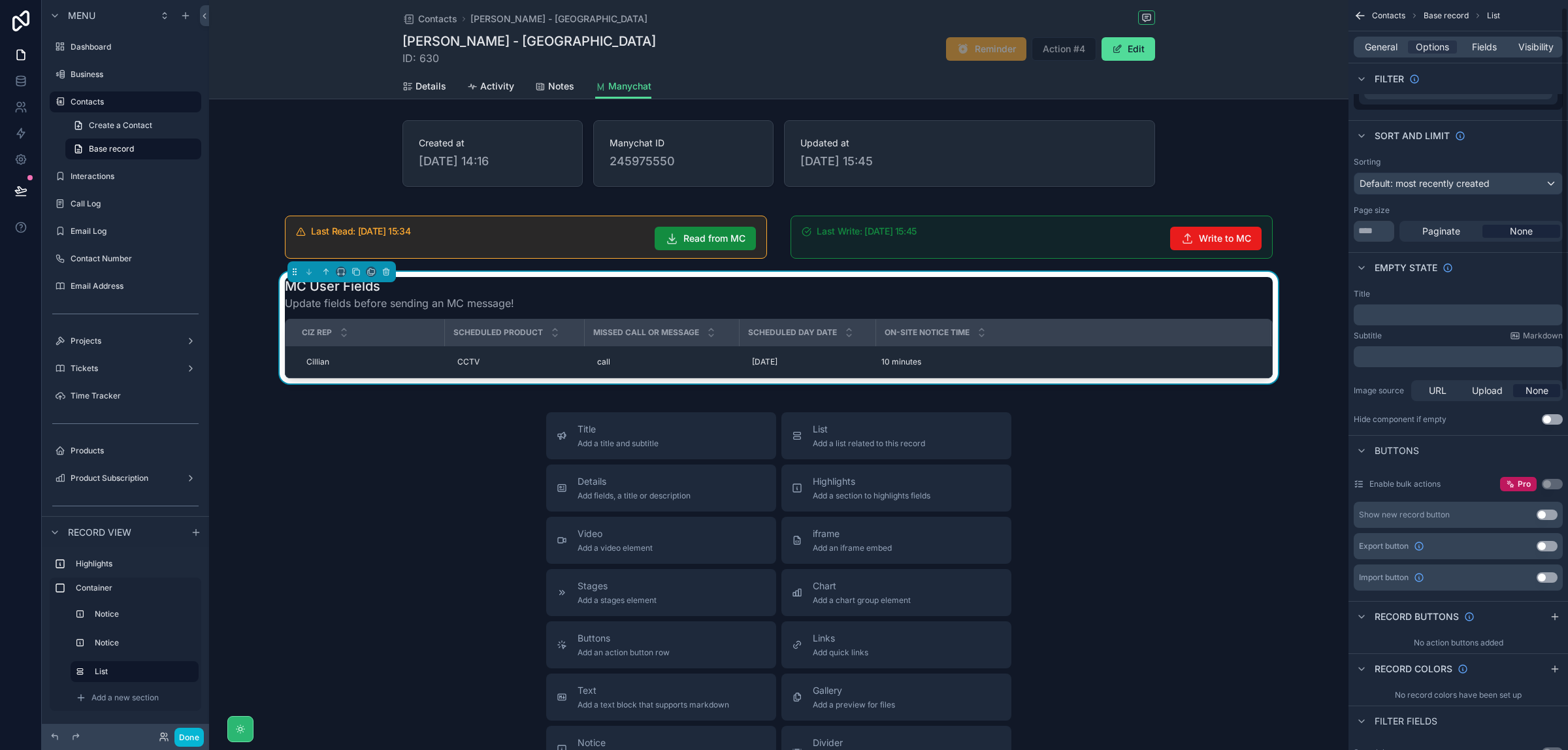
scroll to position [0, 0]
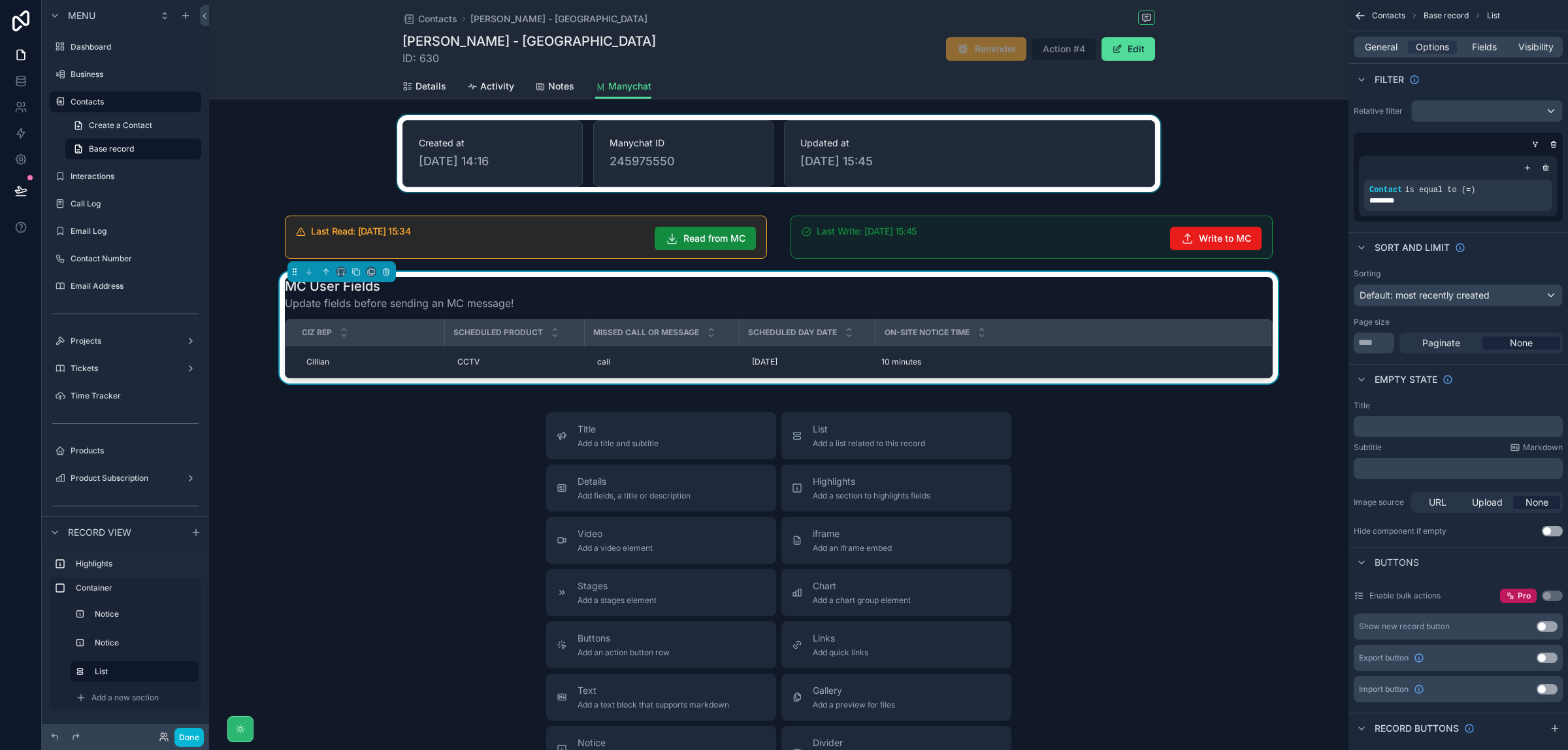
click at [977, 161] on div "scrollable content" at bounding box center [779, 154] width 1140 height 77
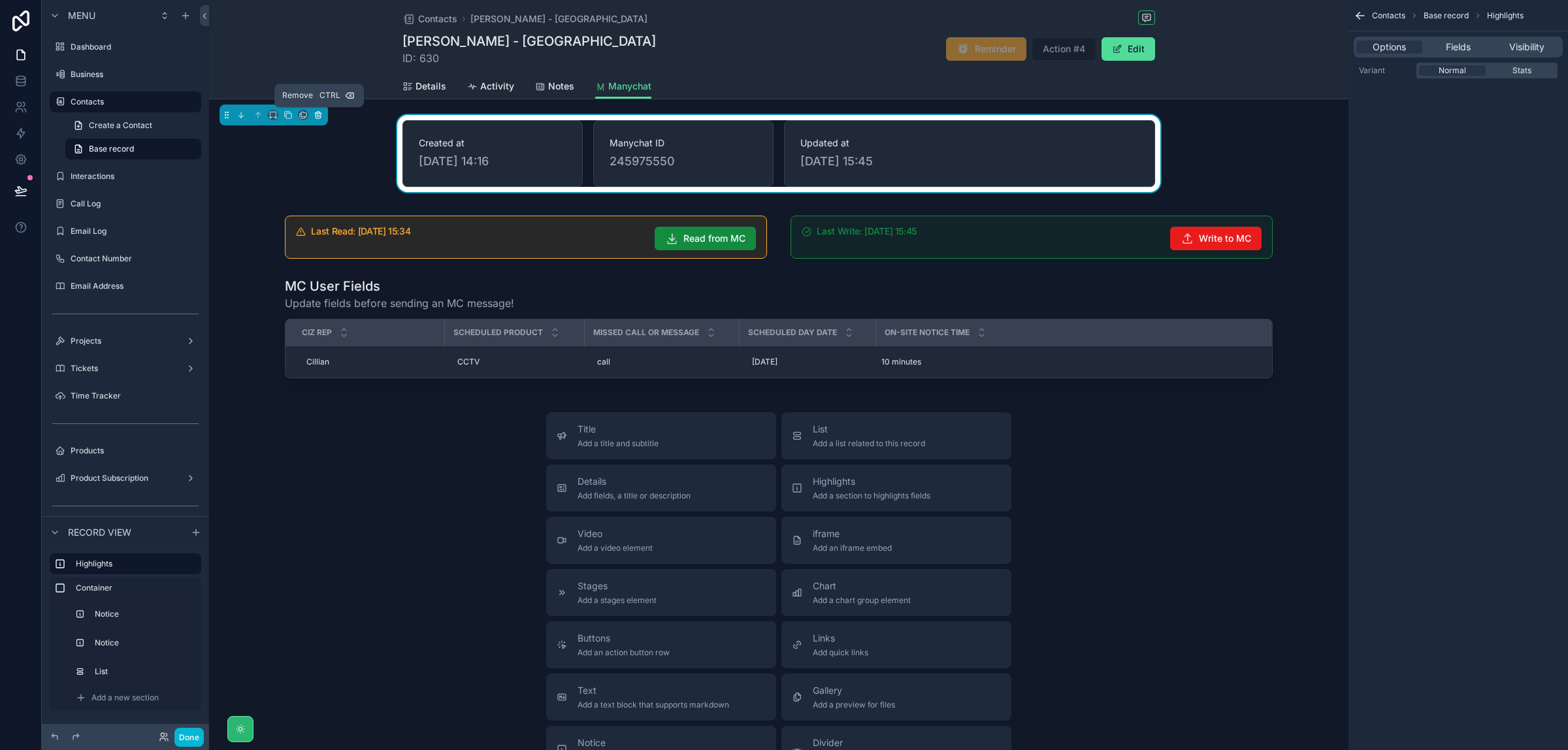
click at [319, 116] on icon "scrollable content" at bounding box center [319, 115] width 0 height 2
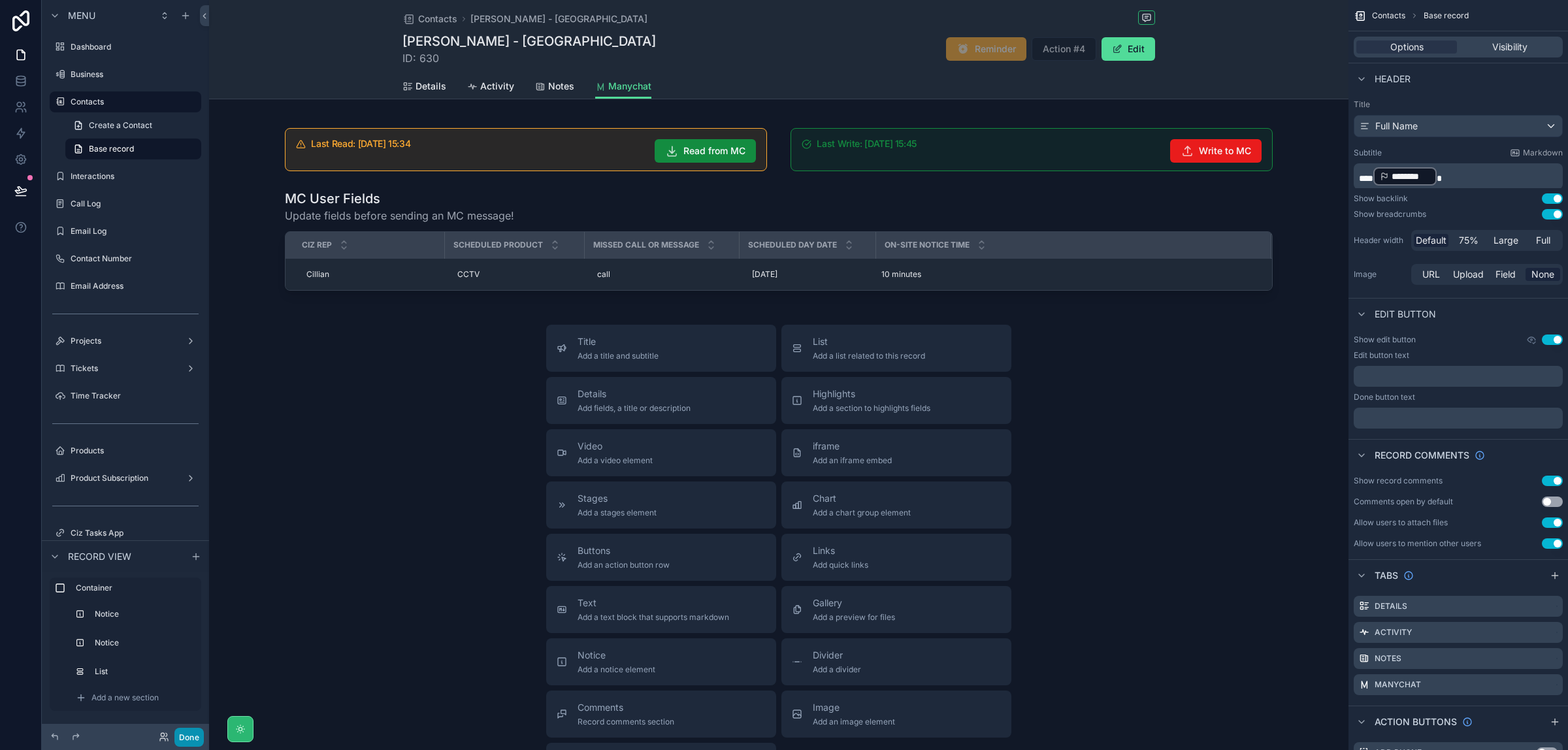
click at [192, 737] on button "Done" at bounding box center [189, 737] width 30 height 19
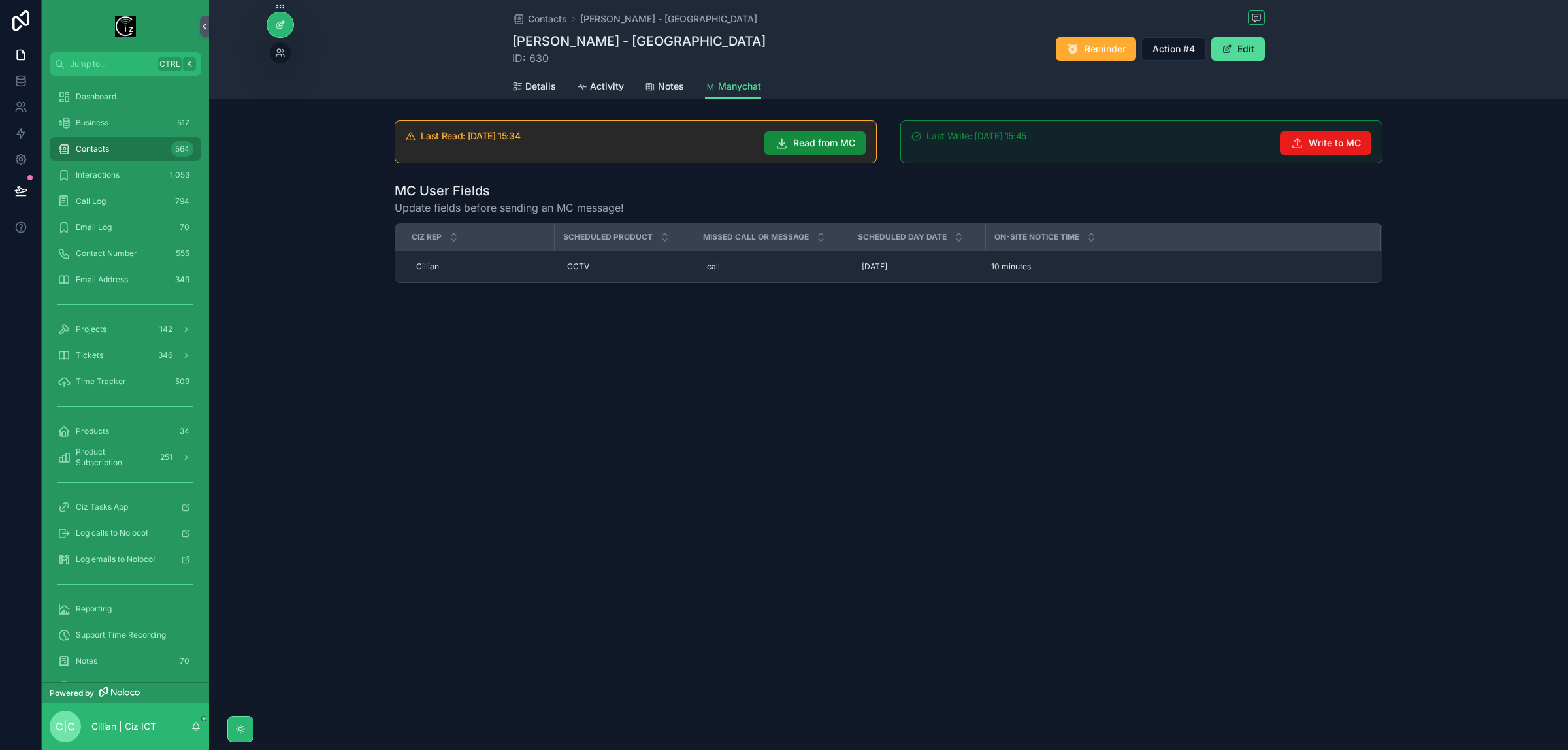
click at [279, 27] on icon at bounding box center [280, 24] width 10 height 10
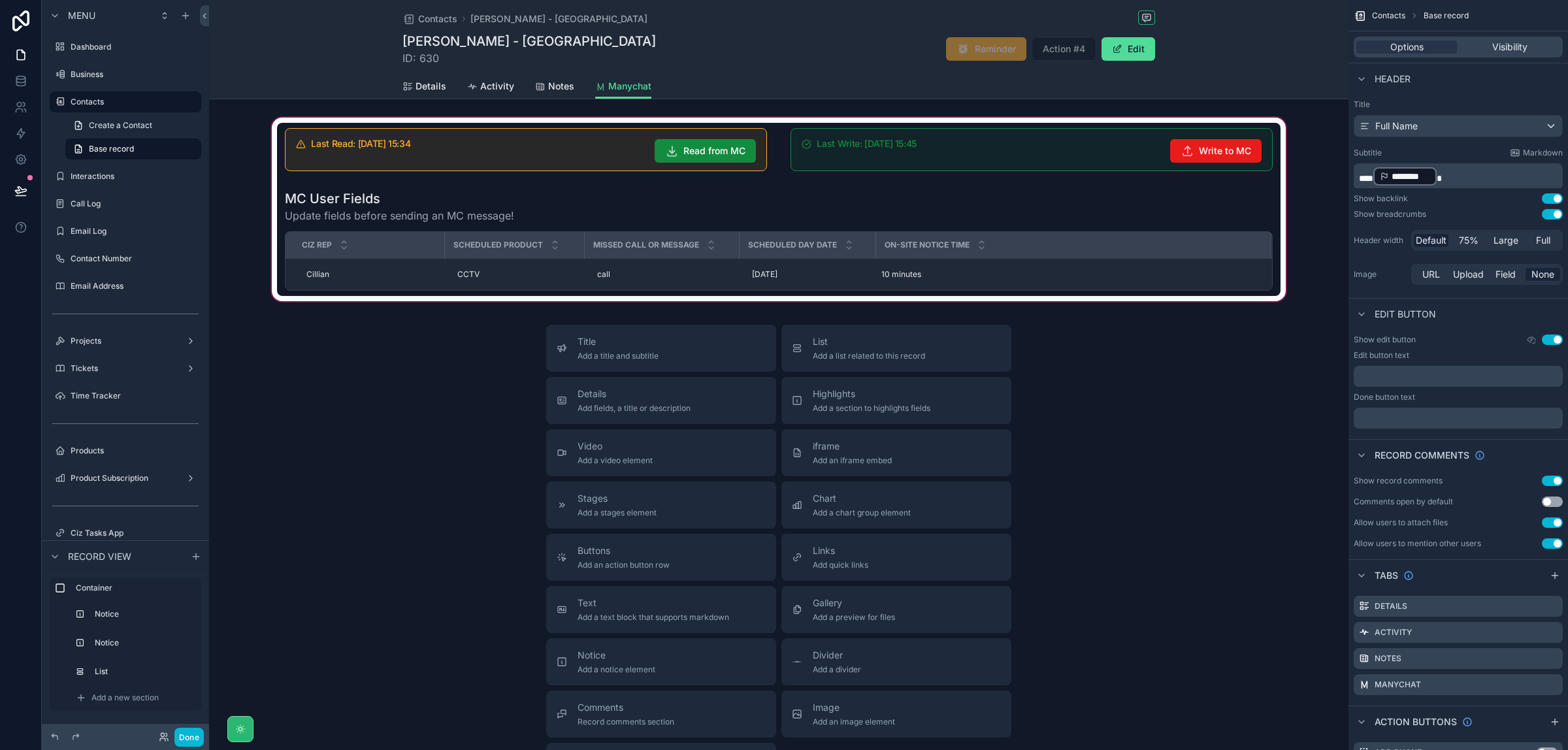
click at [1275, 191] on div "scrollable content" at bounding box center [779, 209] width 1140 height 189
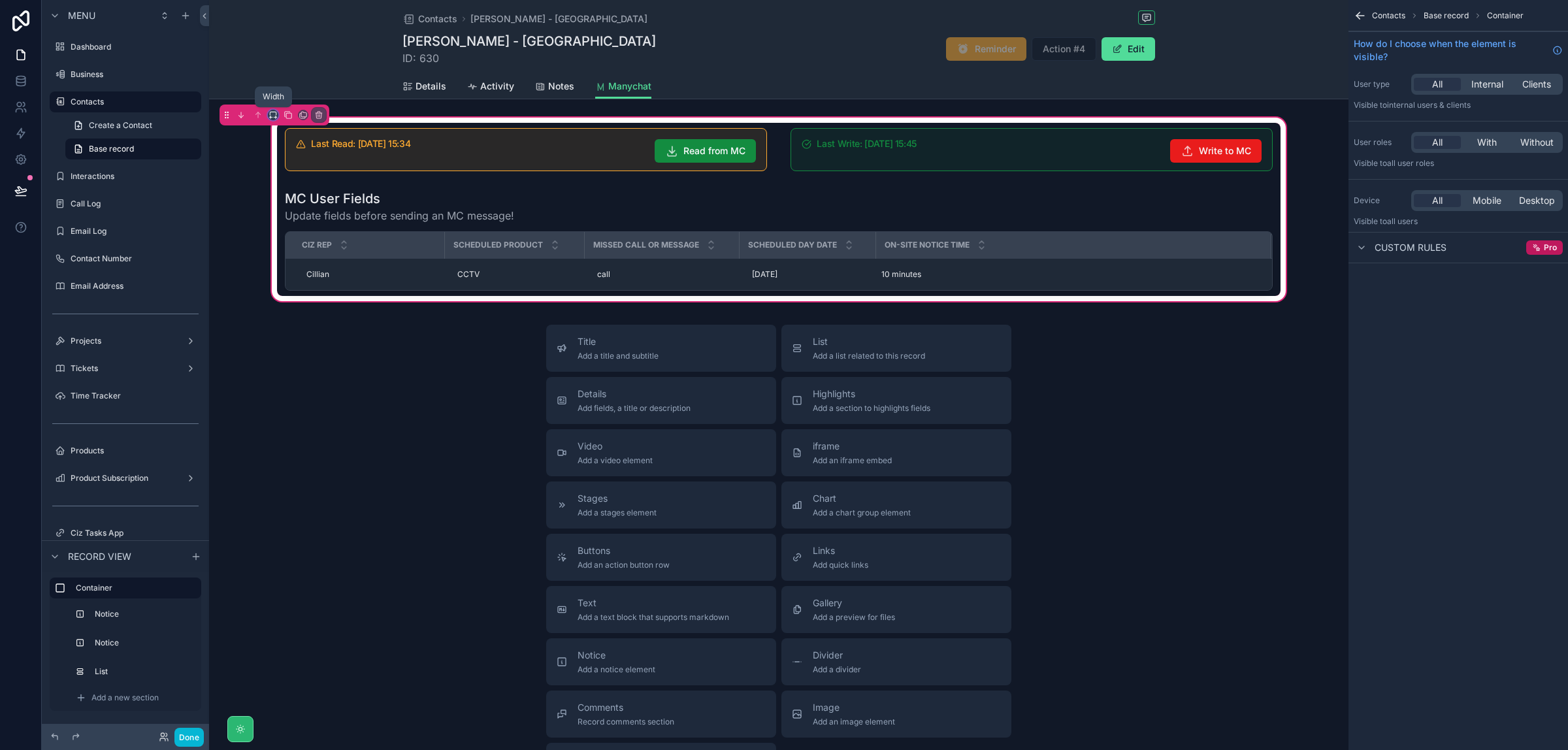
click at [272, 114] on icon "scrollable content" at bounding box center [273, 114] width 9 height 9
click at [305, 145] on span "Default" at bounding box center [295, 140] width 31 height 15
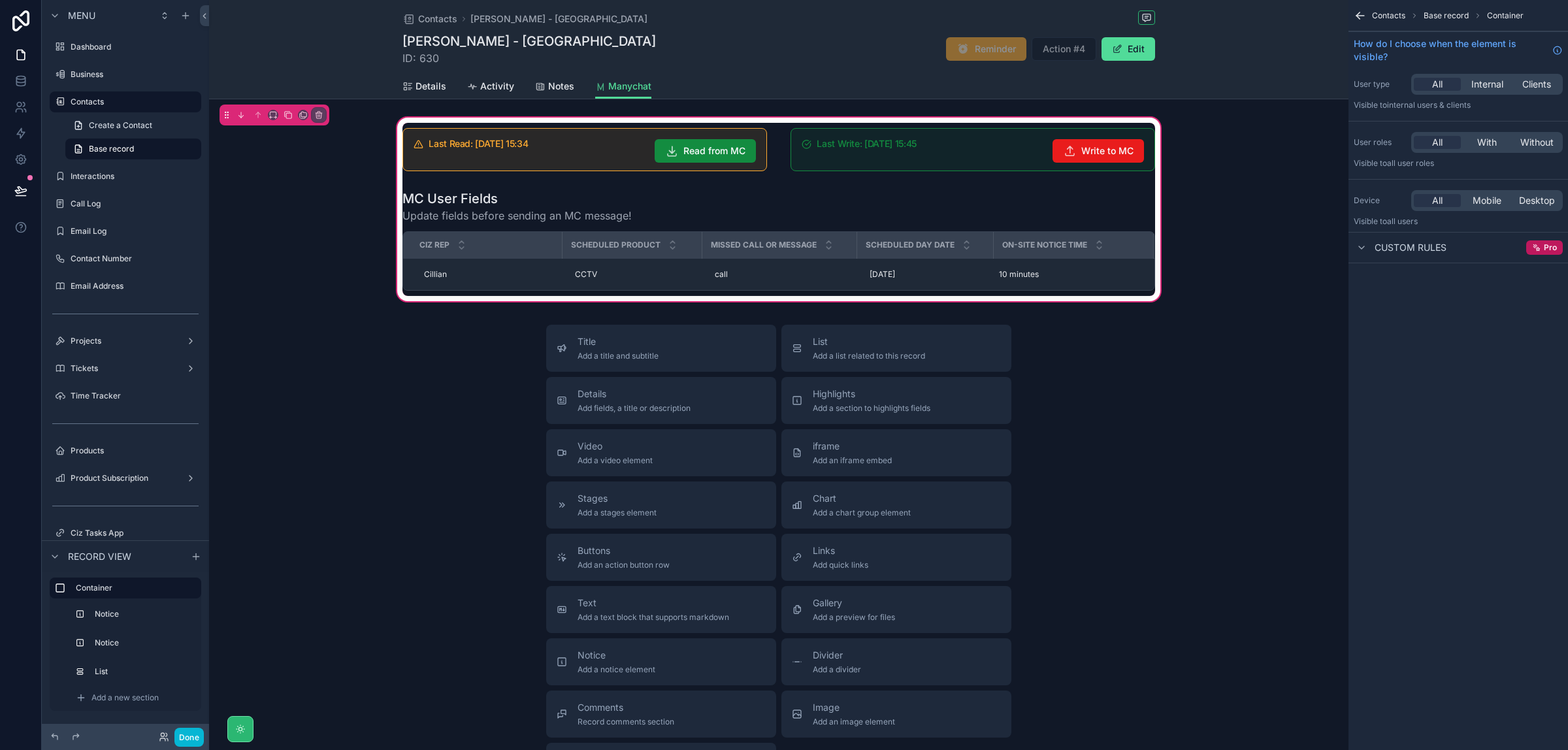
click at [1169, 510] on div "Title Add a title and subtitle List Add a list related to this record Details A…" at bounding box center [779, 557] width 1140 height 465
click at [196, 737] on button "Done" at bounding box center [189, 737] width 30 height 19
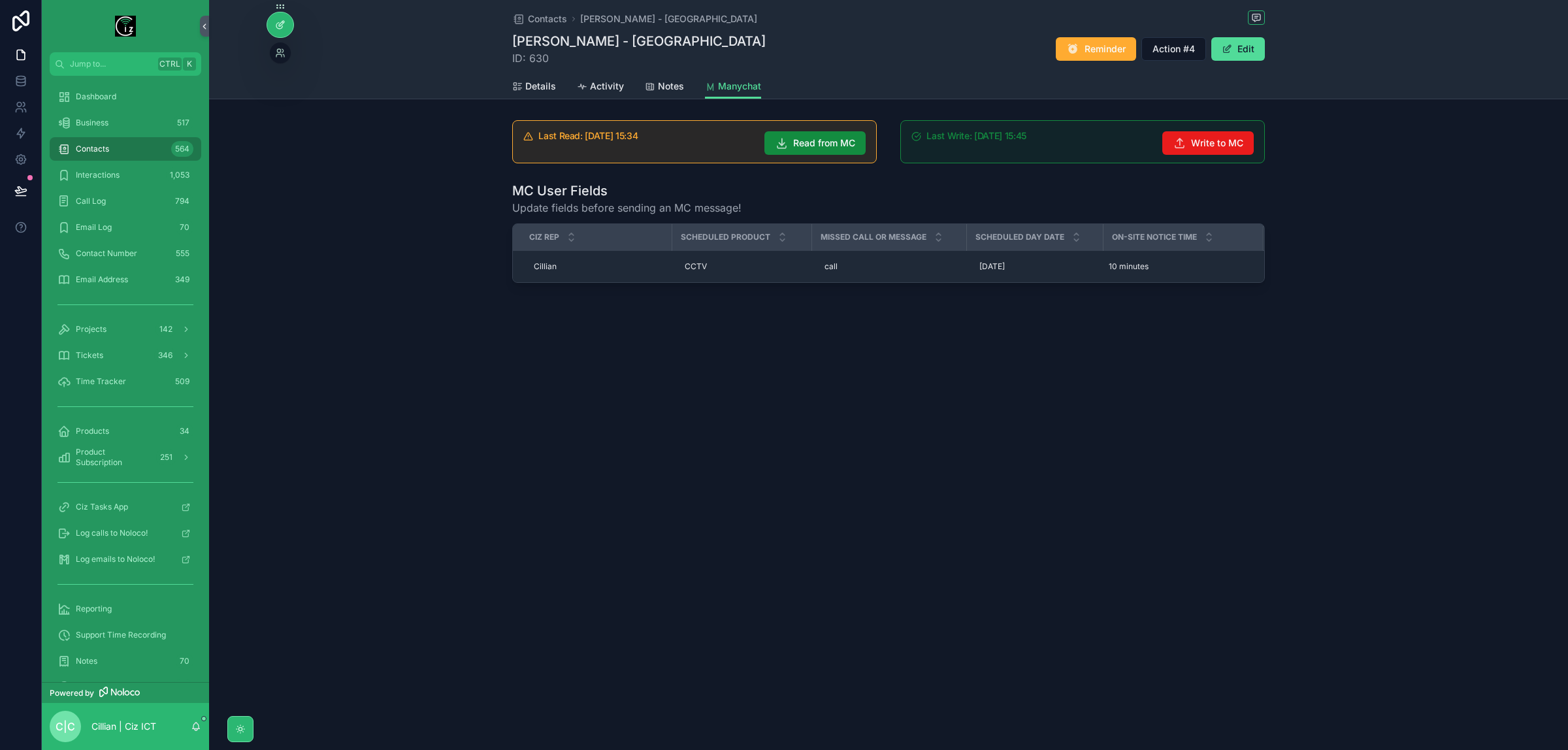
click at [283, 28] on icon at bounding box center [280, 24] width 10 height 10
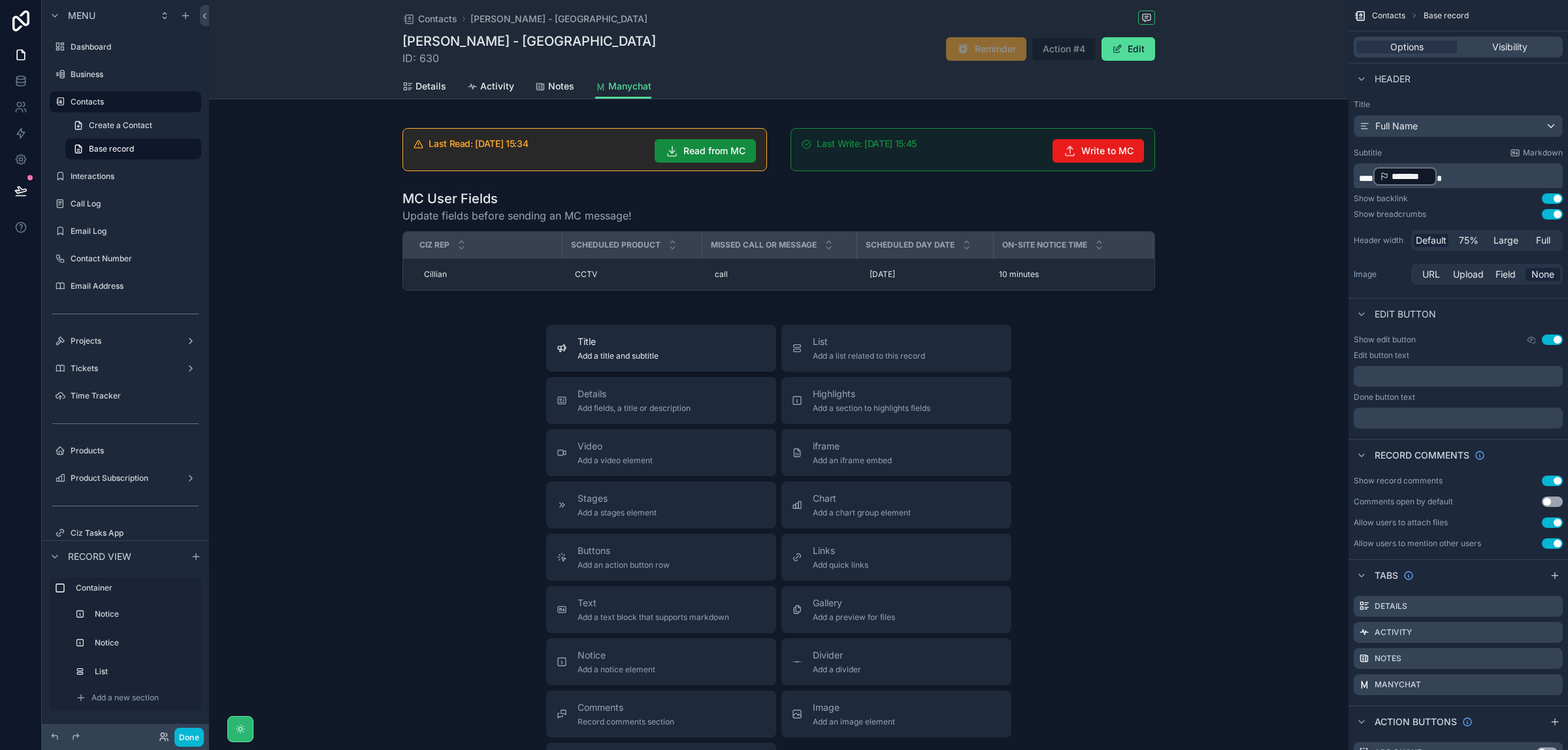
click at [634, 352] on span "Add a title and subtitle" at bounding box center [618, 356] width 81 height 10
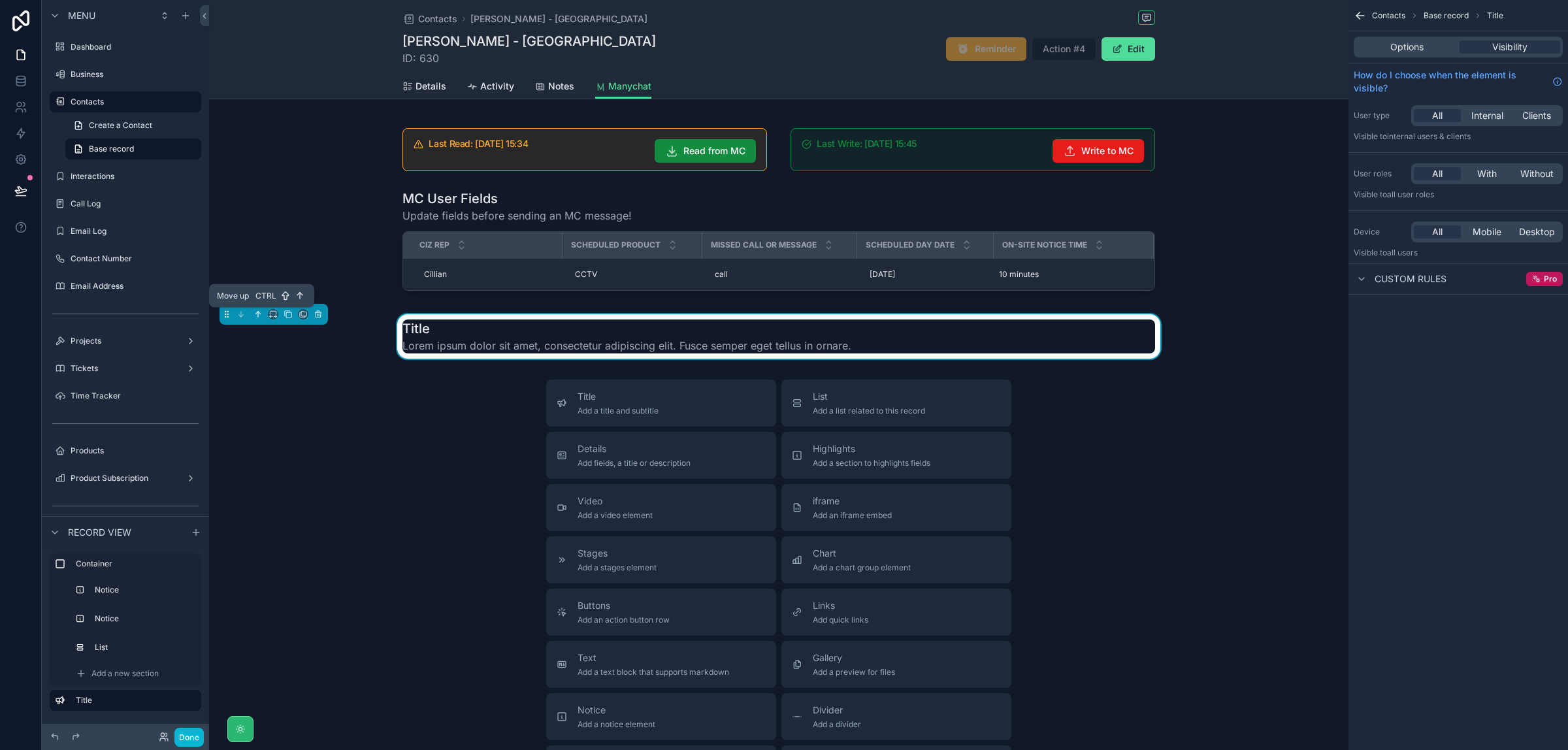
click at [256, 318] on icon "scrollable content" at bounding box center [258, 314] width 9 height 9
click at [257, 317] on icon "scrollable content" at bounding box center [258, 314] width 9 height 9
click at [257, 311] on icon "scrollable content" at bounding box center [258, 314] width 9 height 9
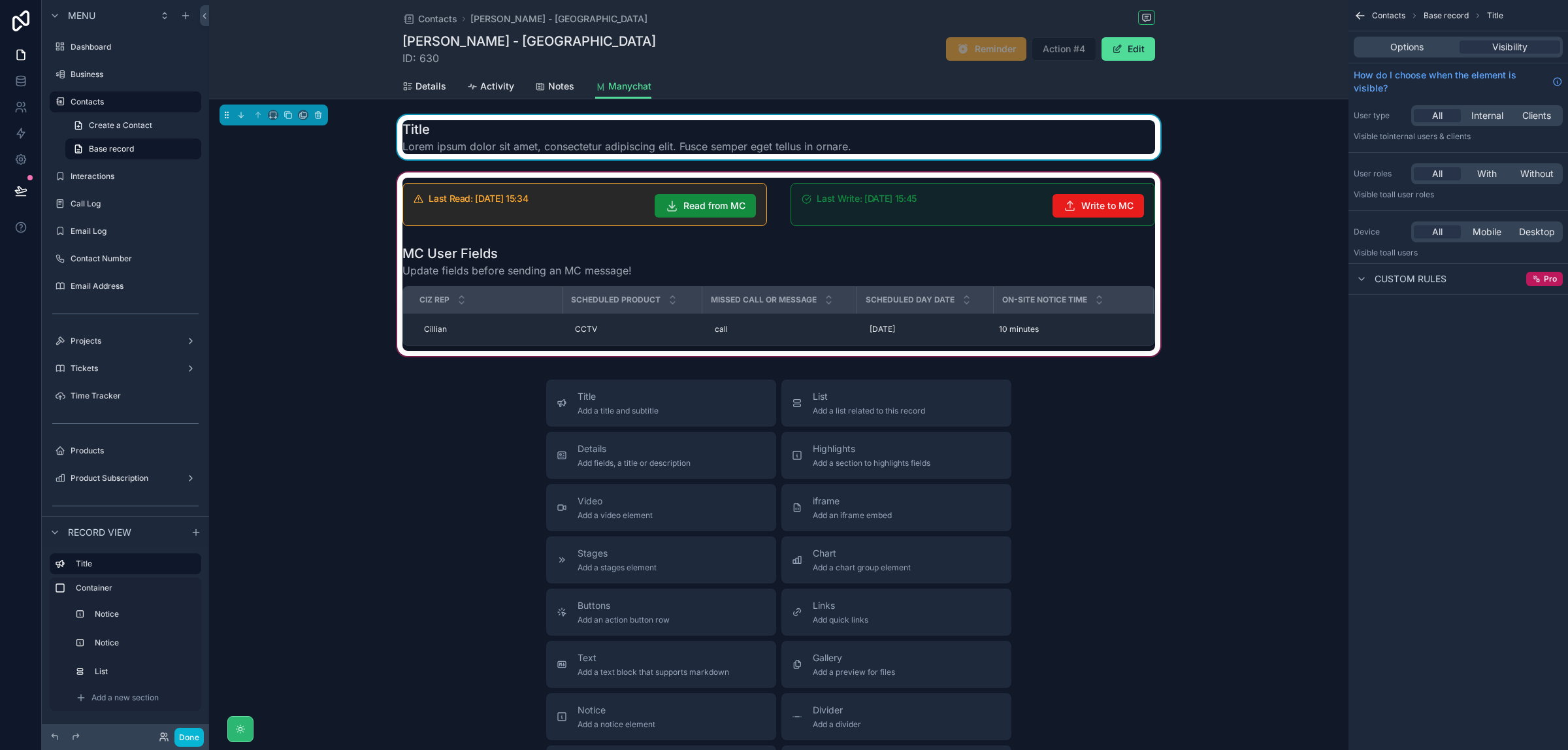
click at [471, 322] on div "scrollable content" at bounding box center [779, 264] width 1140 height 189
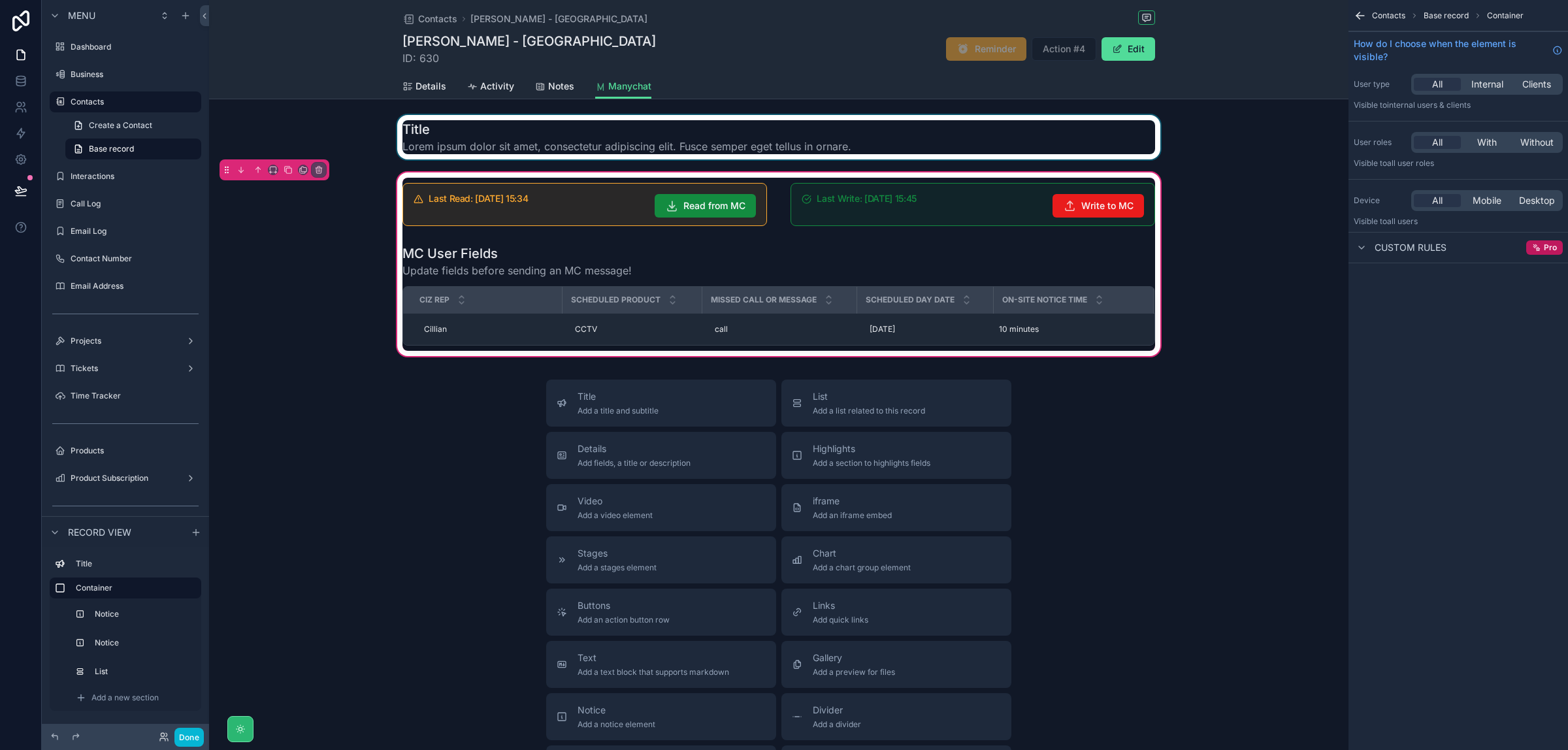
click at [567, 135] on div "scrollable content" at bounding box center [779, 137] width 1140 height 44
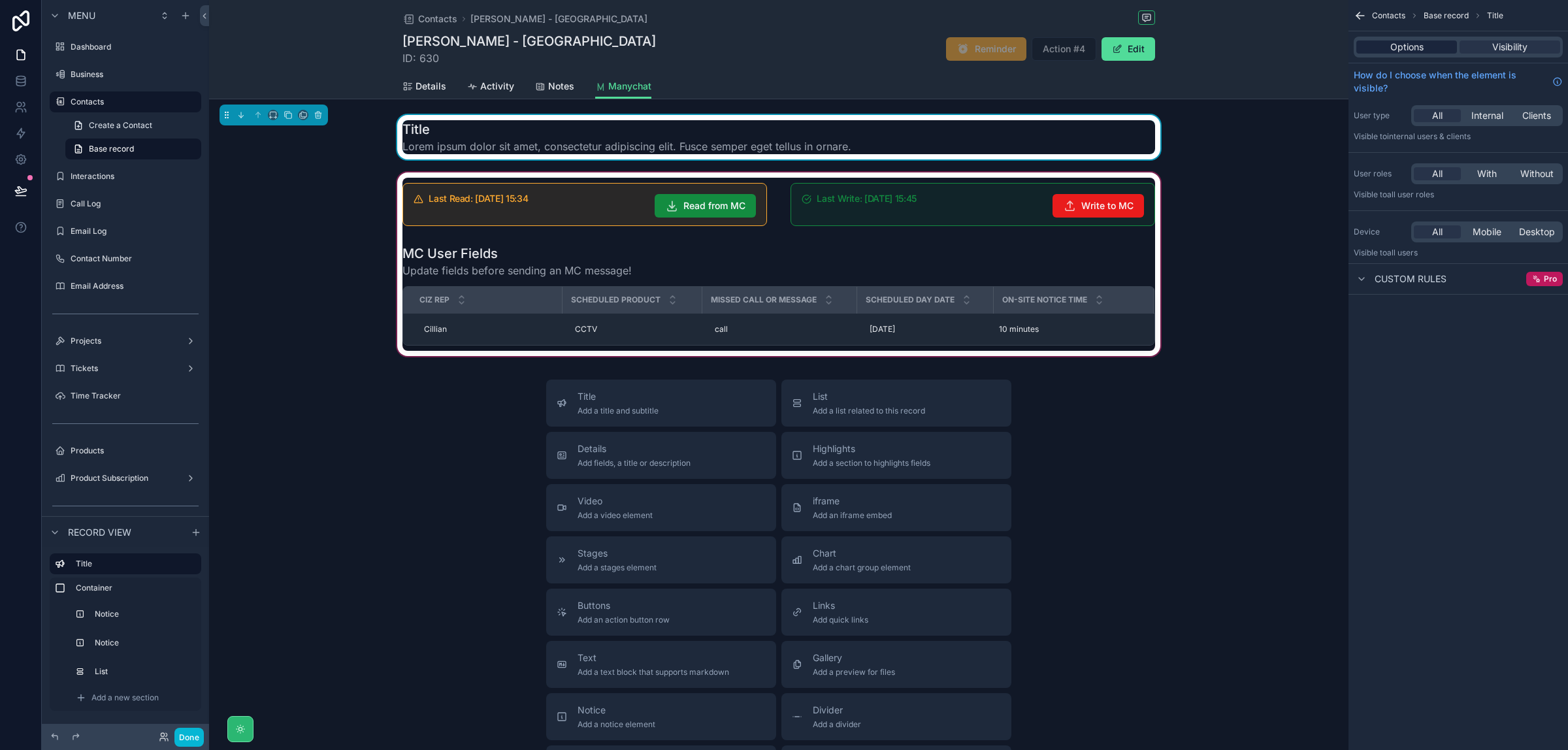
click at [1419, 49] on span "Options" at bounding box center [1407, 47] width 33 height 13
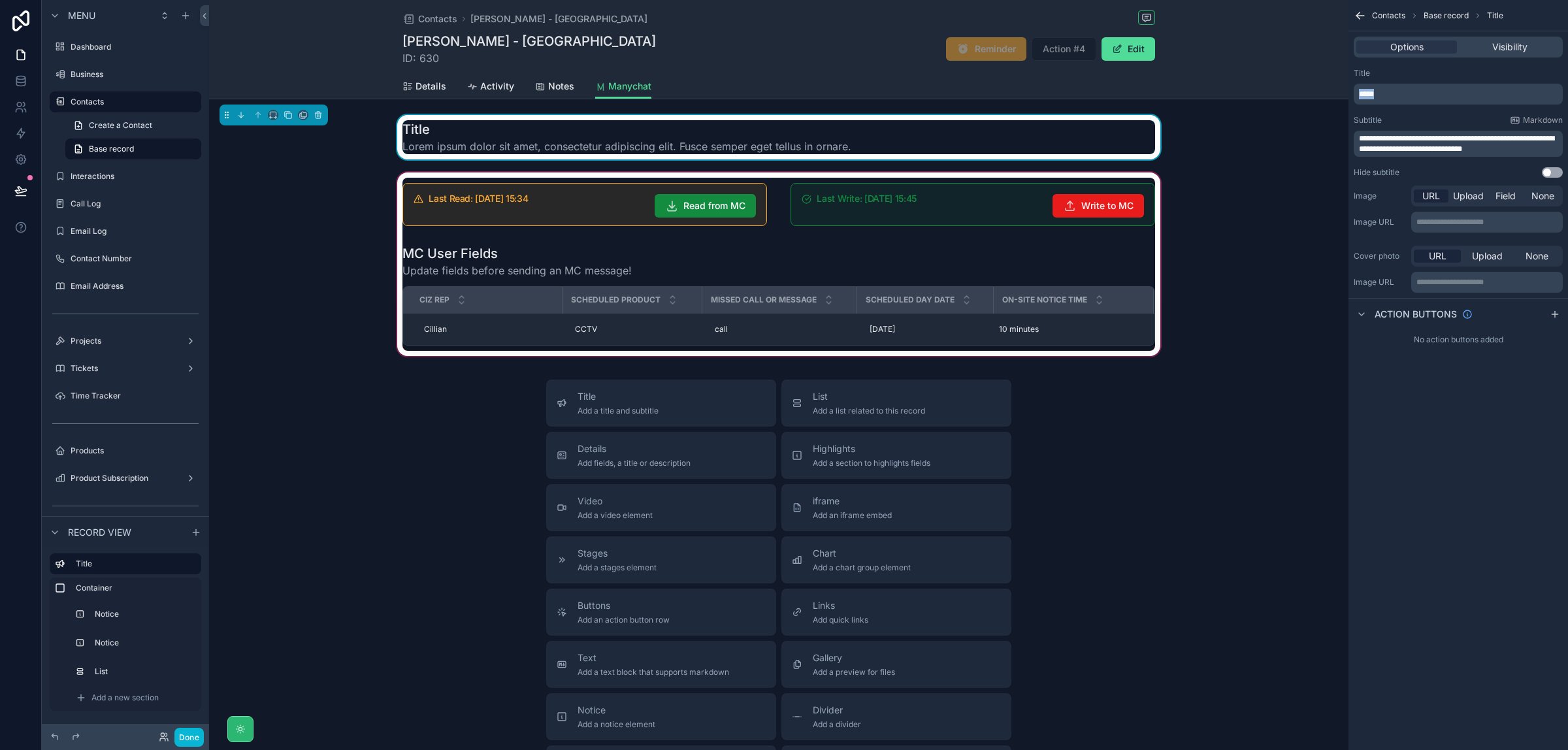
drag, startPoint x: 1443, startPoint y: 89, endPoint x: 1351, endPoint y: 99, distance: 92.5
click at [1351, 99] on div "**********" at bounding box center [1459, 122] width 220 height 120
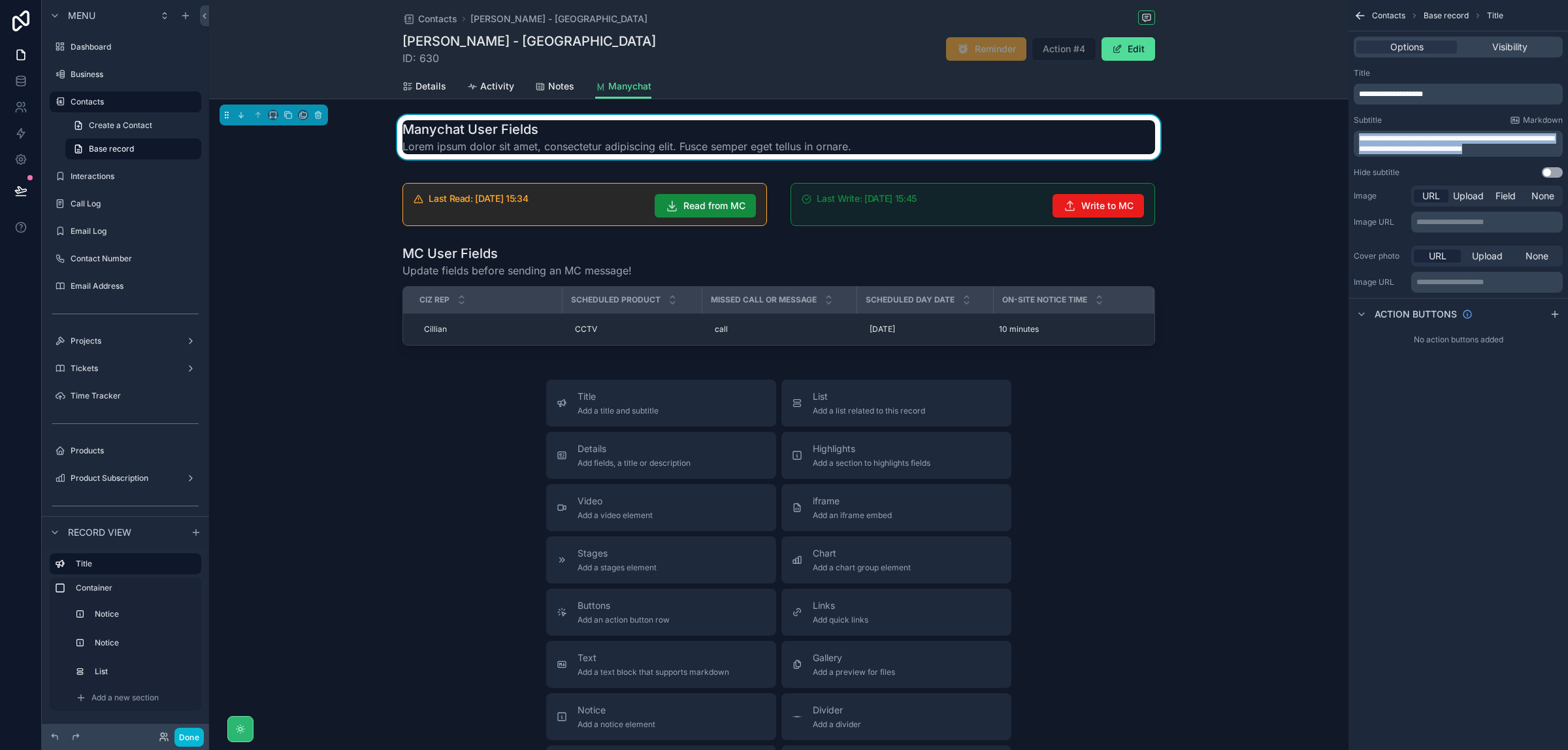
drag, startPoint x: 1516, startPoint y: 148, endPoint x: 1353, endPoint y: 134, distance: 163.6
click at [1353, 134] on div "**********" at bounding box center [1459, 122] width 220 height 120
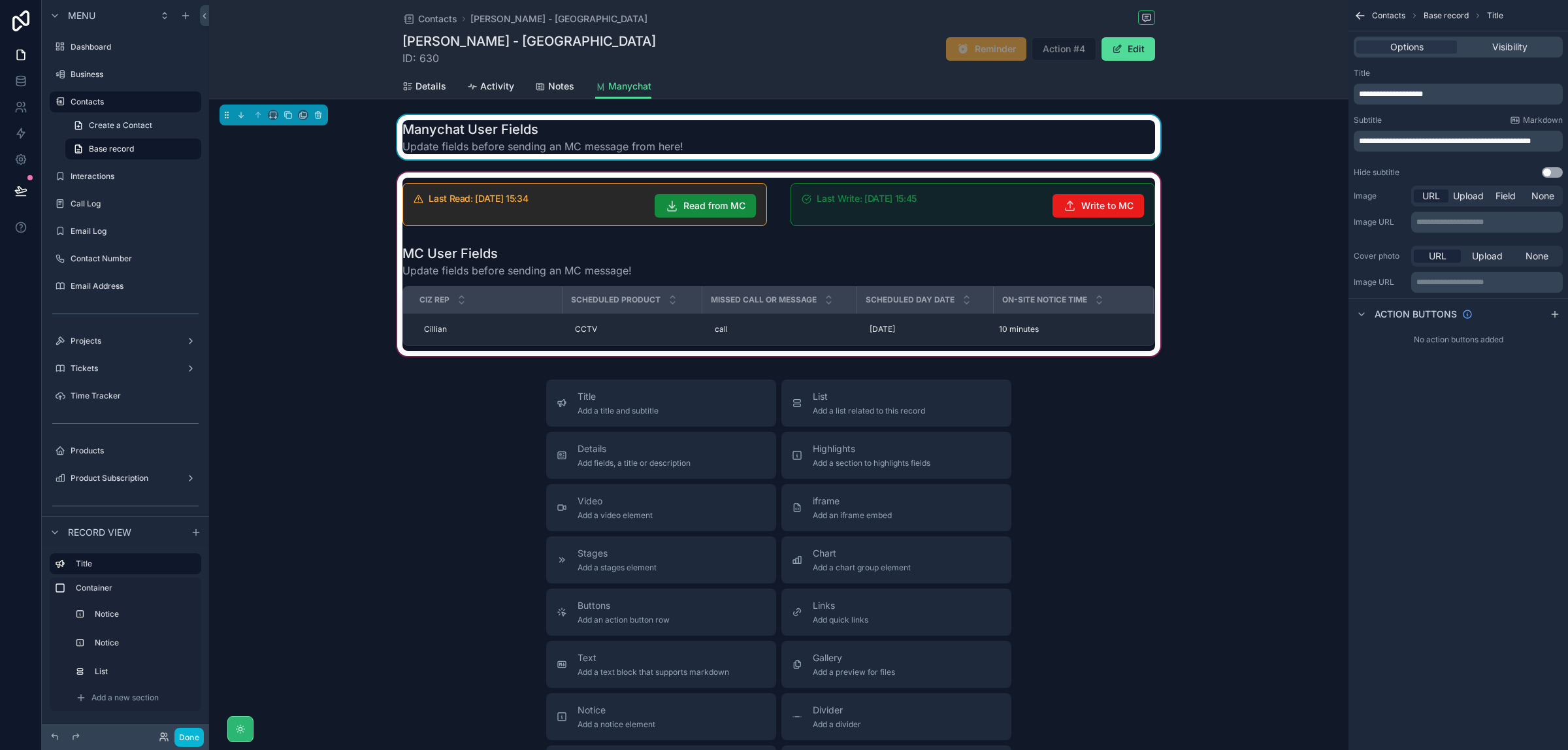
click at [681, 255] on div "scrollable content" at bounding box center [779, 264] width 1140 height 189
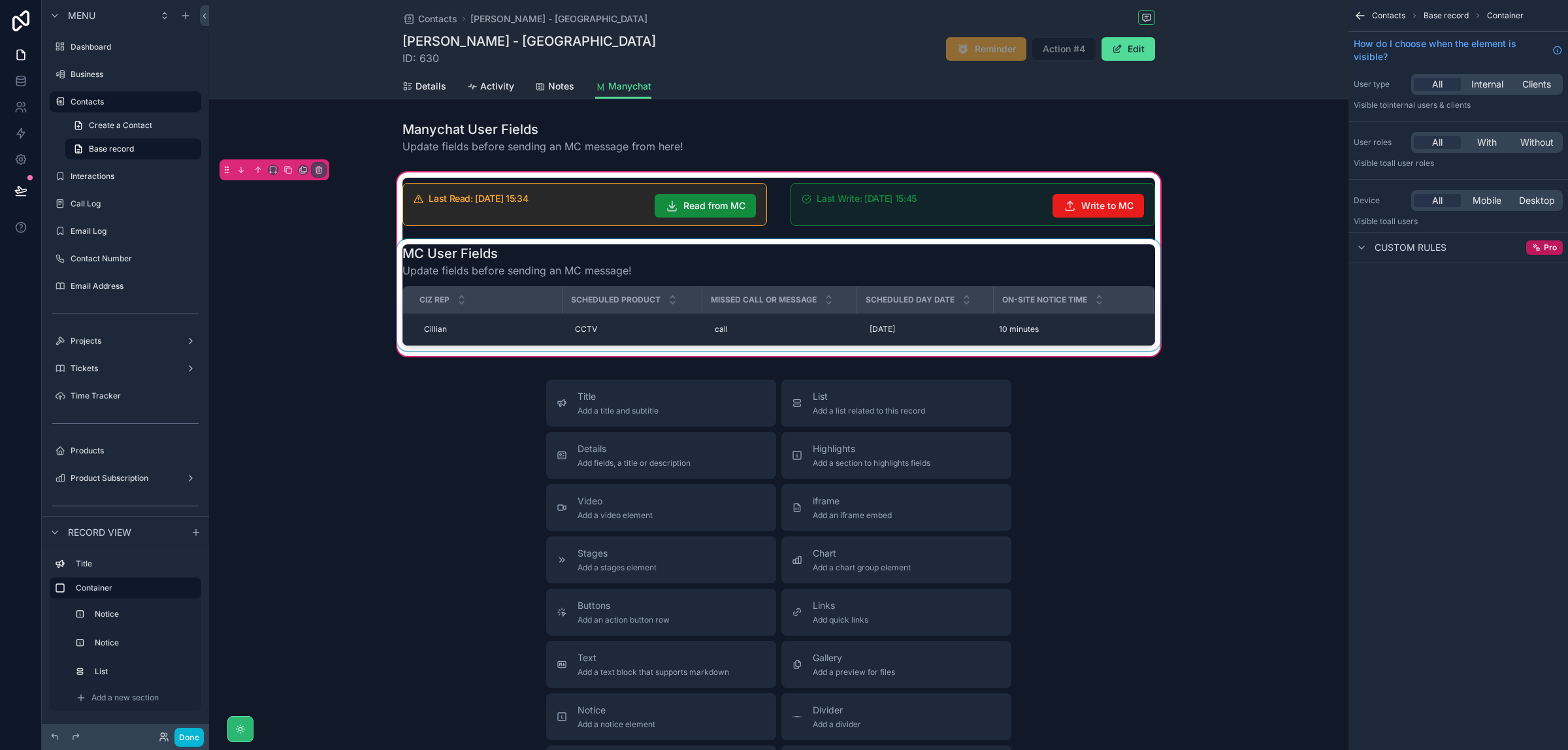
click at [691, 279] on div "scrollable content" at bounding box center [778, 295] width 769 height 112
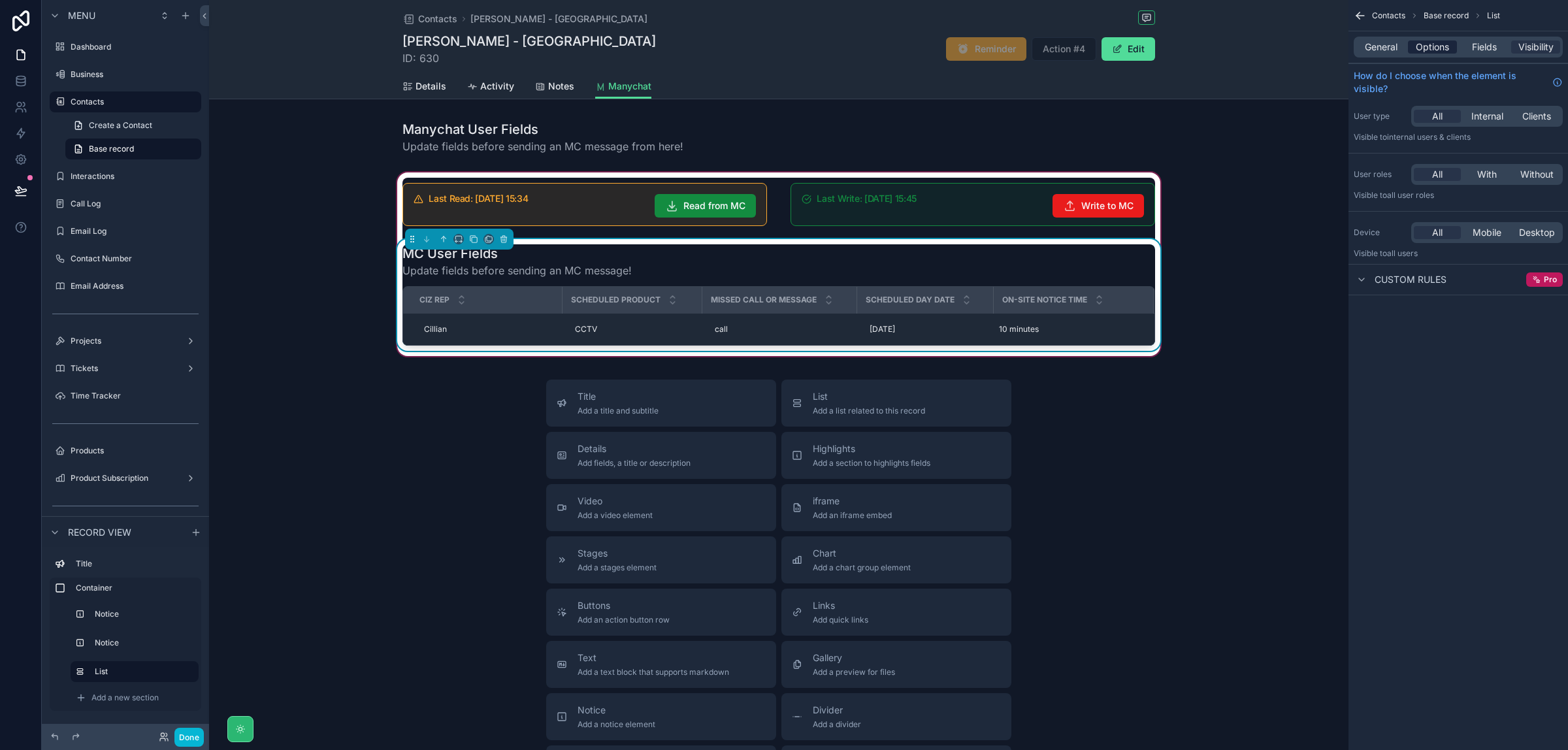
click at [1426, 47] on span "Options" at bounding box center [1432, 47] width 33 height 13
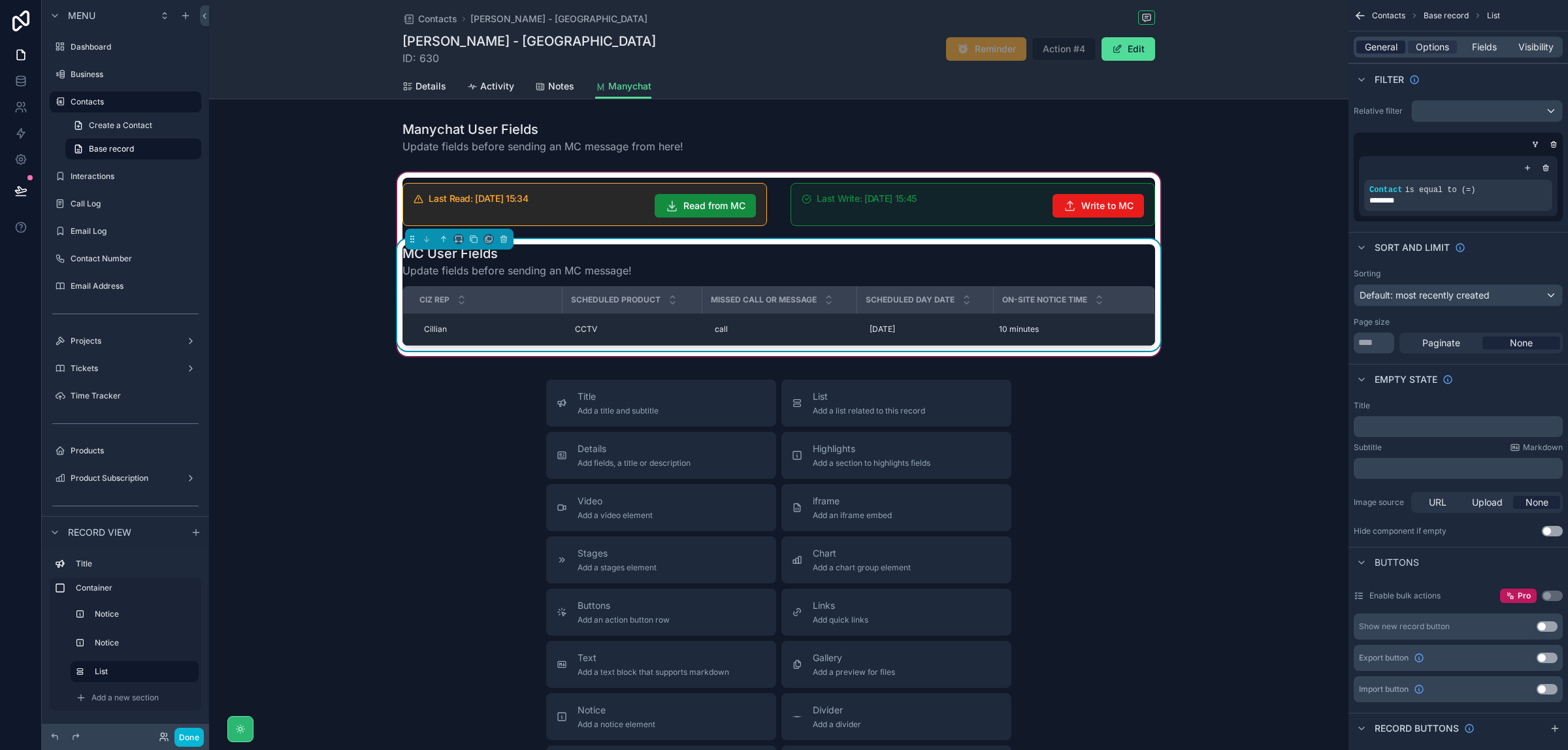
click at [1396, 47] on span "General" at bounding box center [1381, 47] width 33 height 13
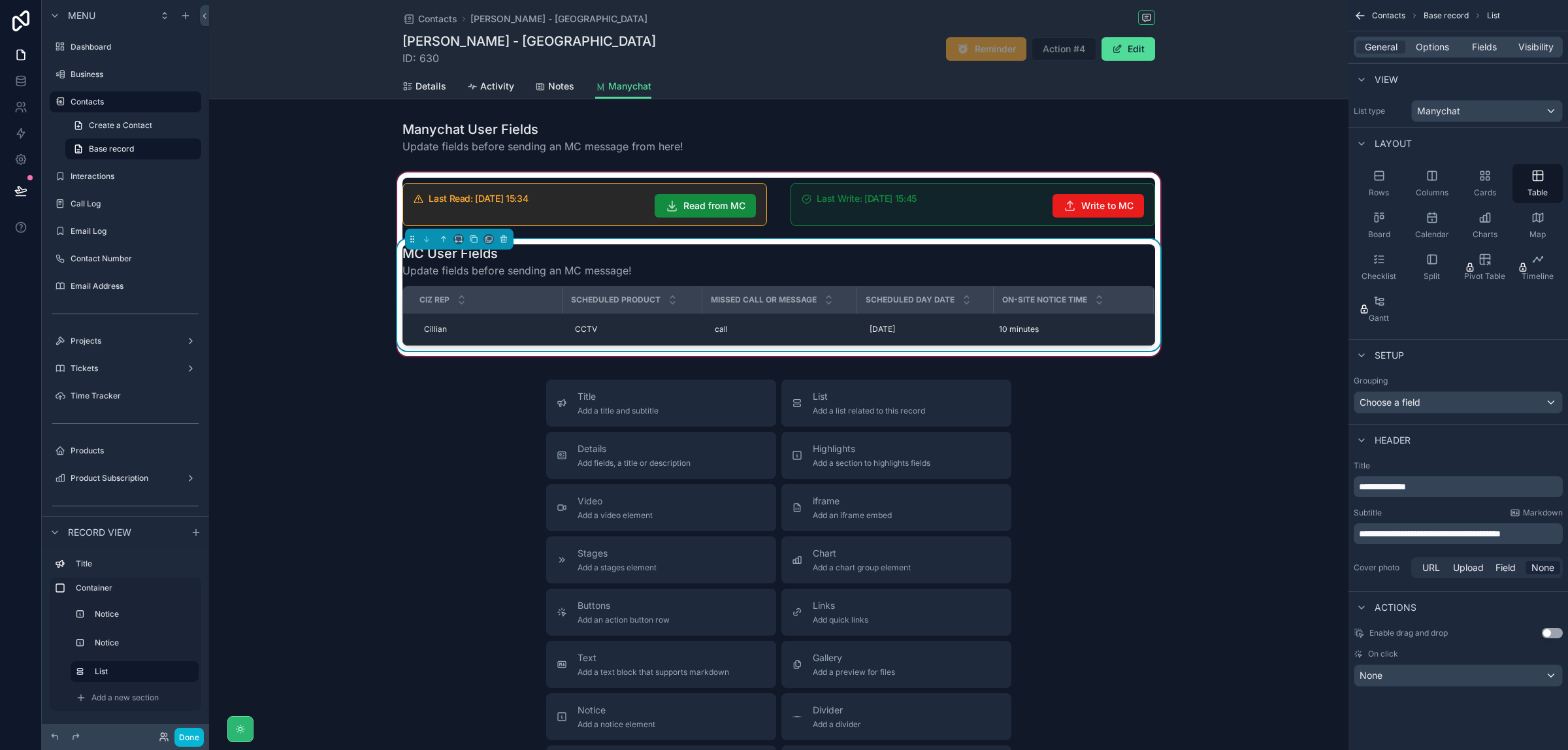
click at [1514, 543] on div "**********" at bounding box center [1459, 534] width 209 height 21
click at [1501, 533] on span "**********" at bounding box center [1430, 534] width 142 height 9
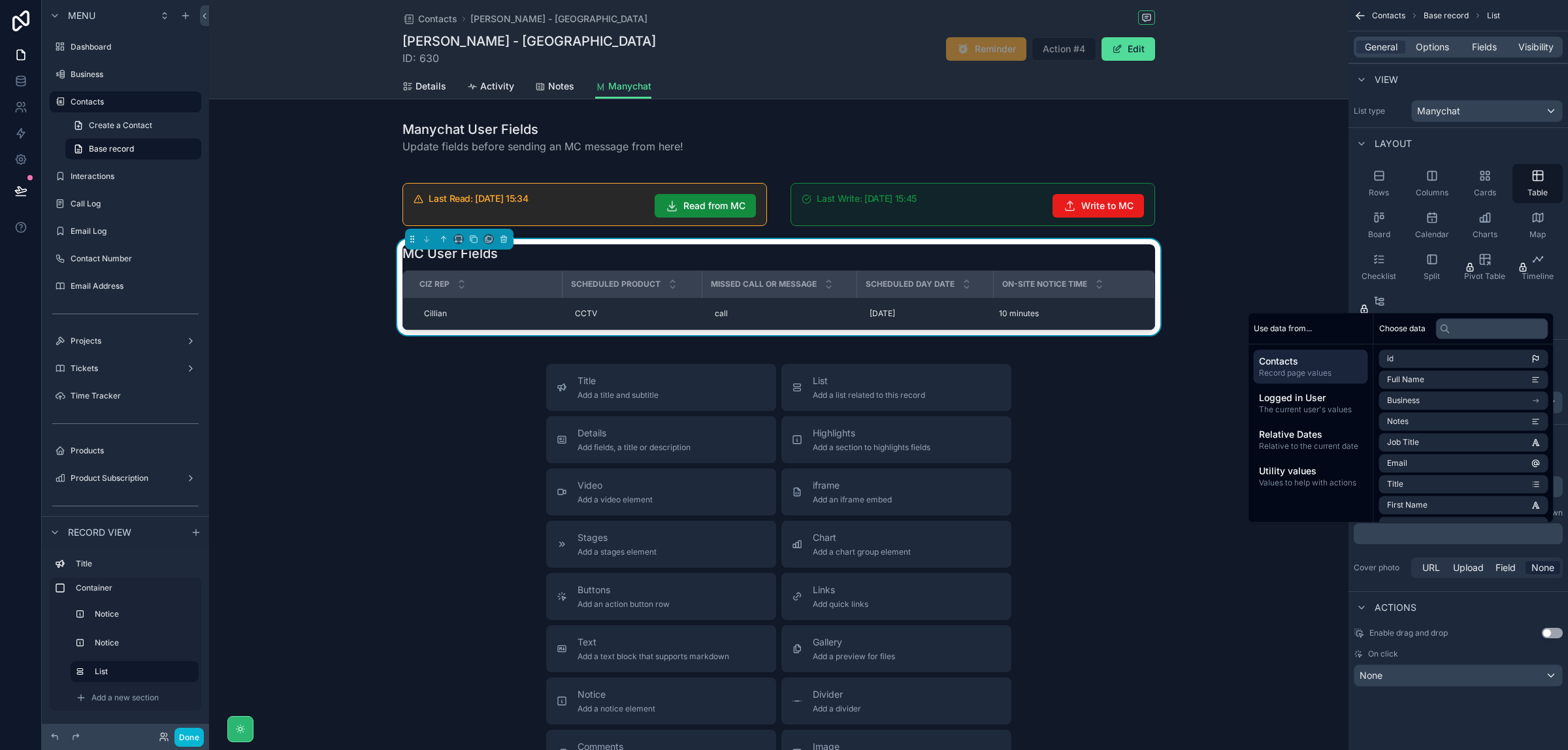
click at [1487, 699] on div "**********" at bounding box center [1459, 359] width 220 height 718
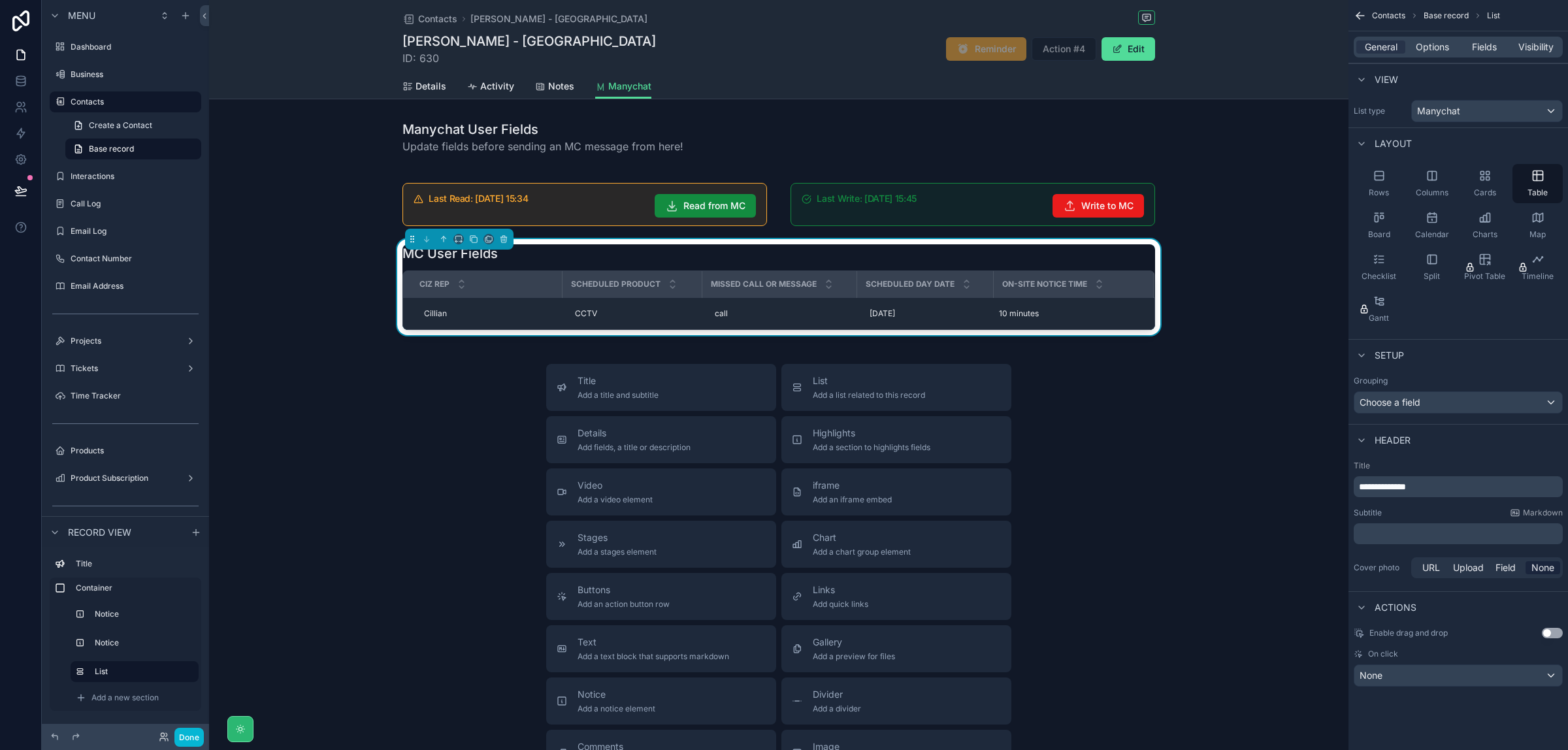
click at [1439, 492] on p "**********" at bounding box center [1460, 487] width 201 height 13
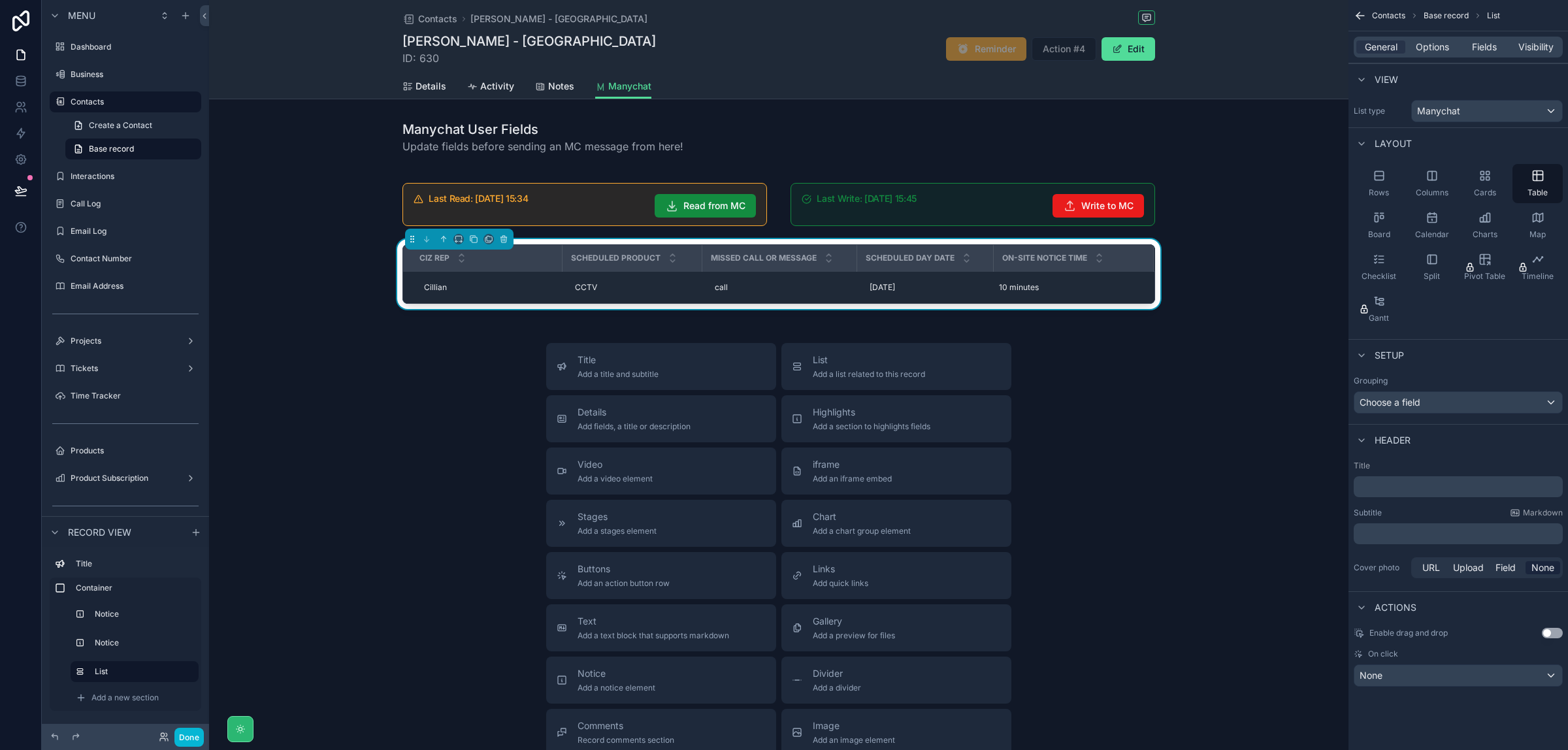
click at [1446, 729] on div "Contacts Base record List General Options Fields Visibility View List type Many…" at bounding box center [1459, 375] width 220 height 750
click at [818, 44] on div "[PERSON_NAME] - [GEOGRAPHIC_DATA] ID: 630 Reminder Action #4 Edit" at bounding box center [778, 49] width 753 height 34
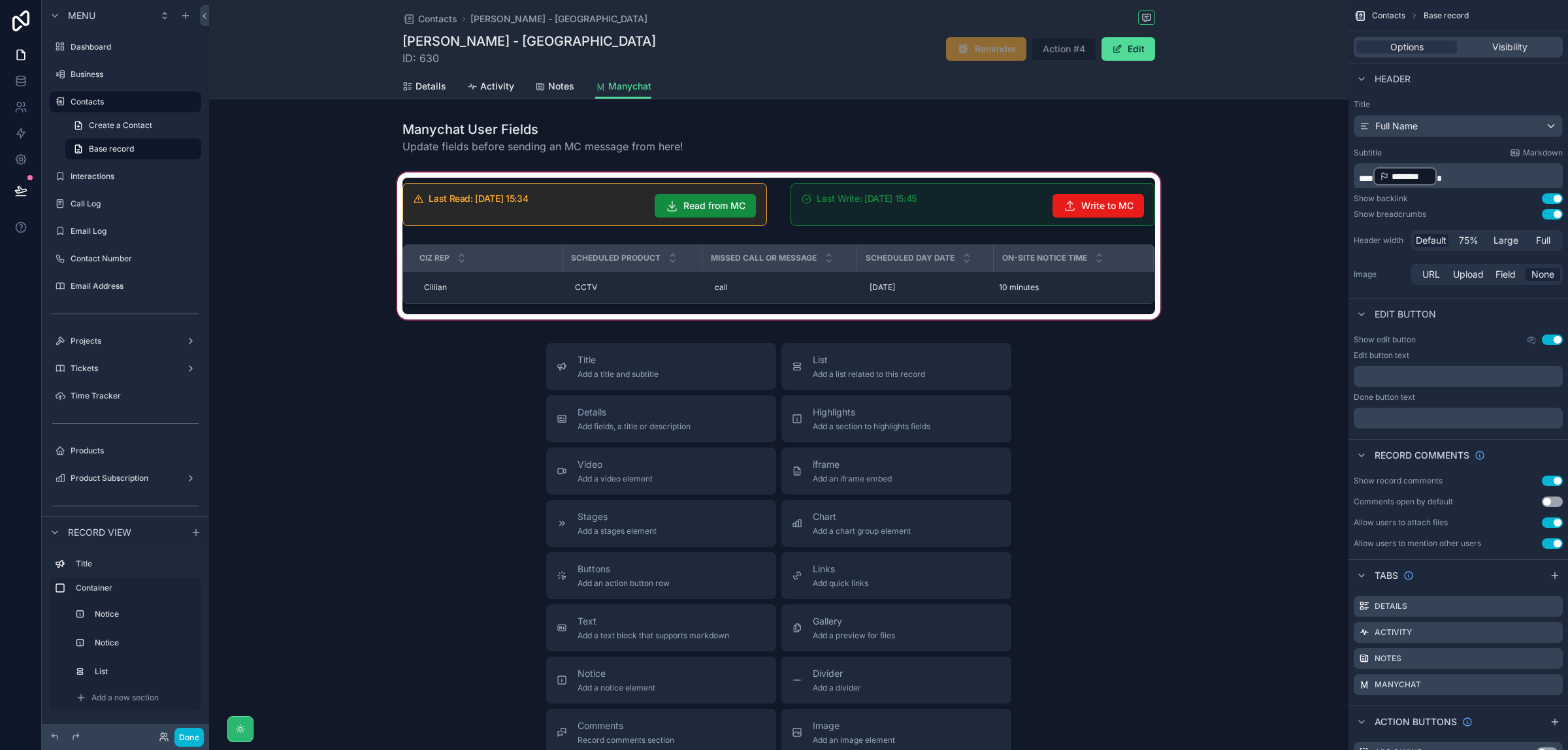
click at [633, 235] on div "scrollable content" at bounding box center [779, 245] width 1140 height 152
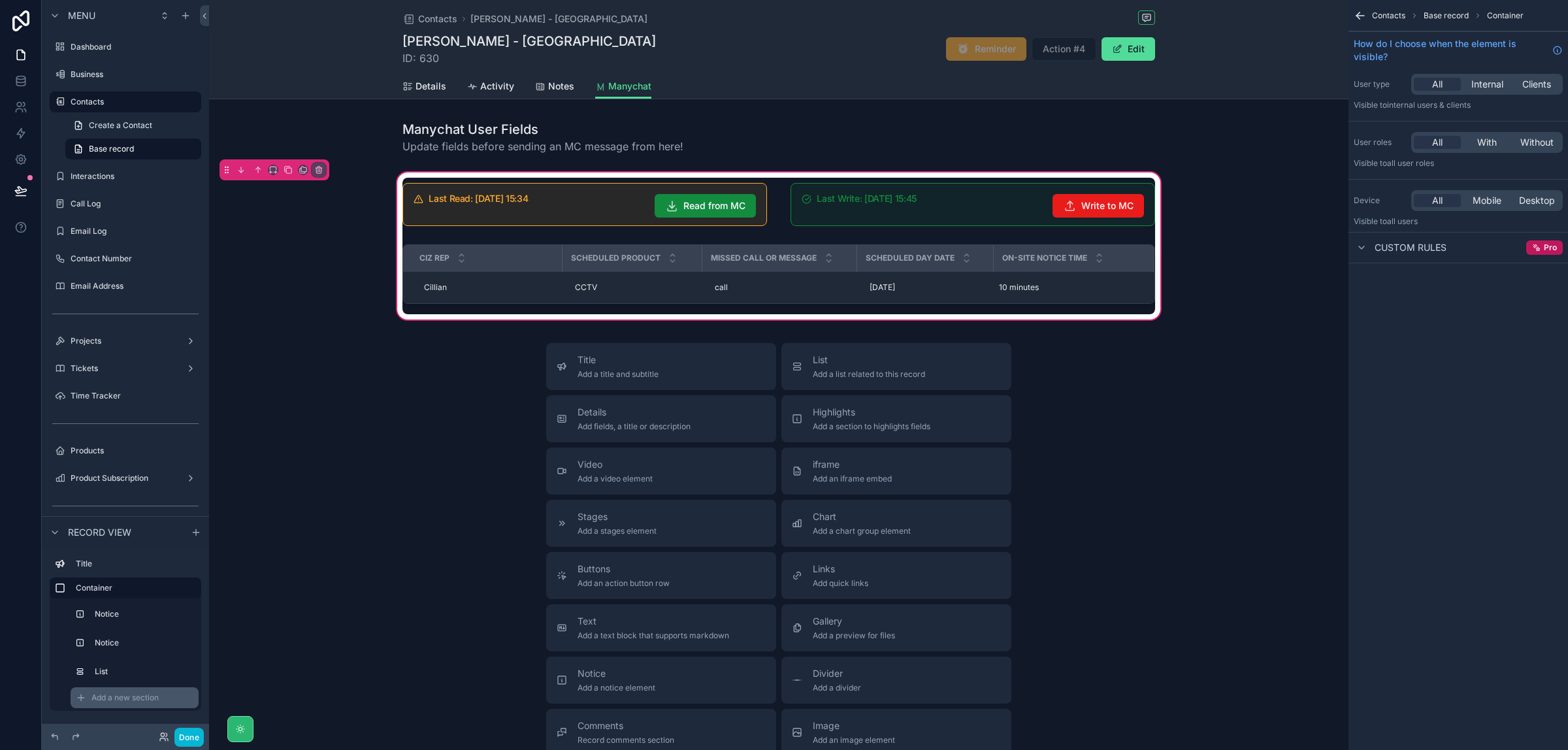
click at [109, 703] on div "Add a new section" at bounding box center [134, 698] width 128 height 21
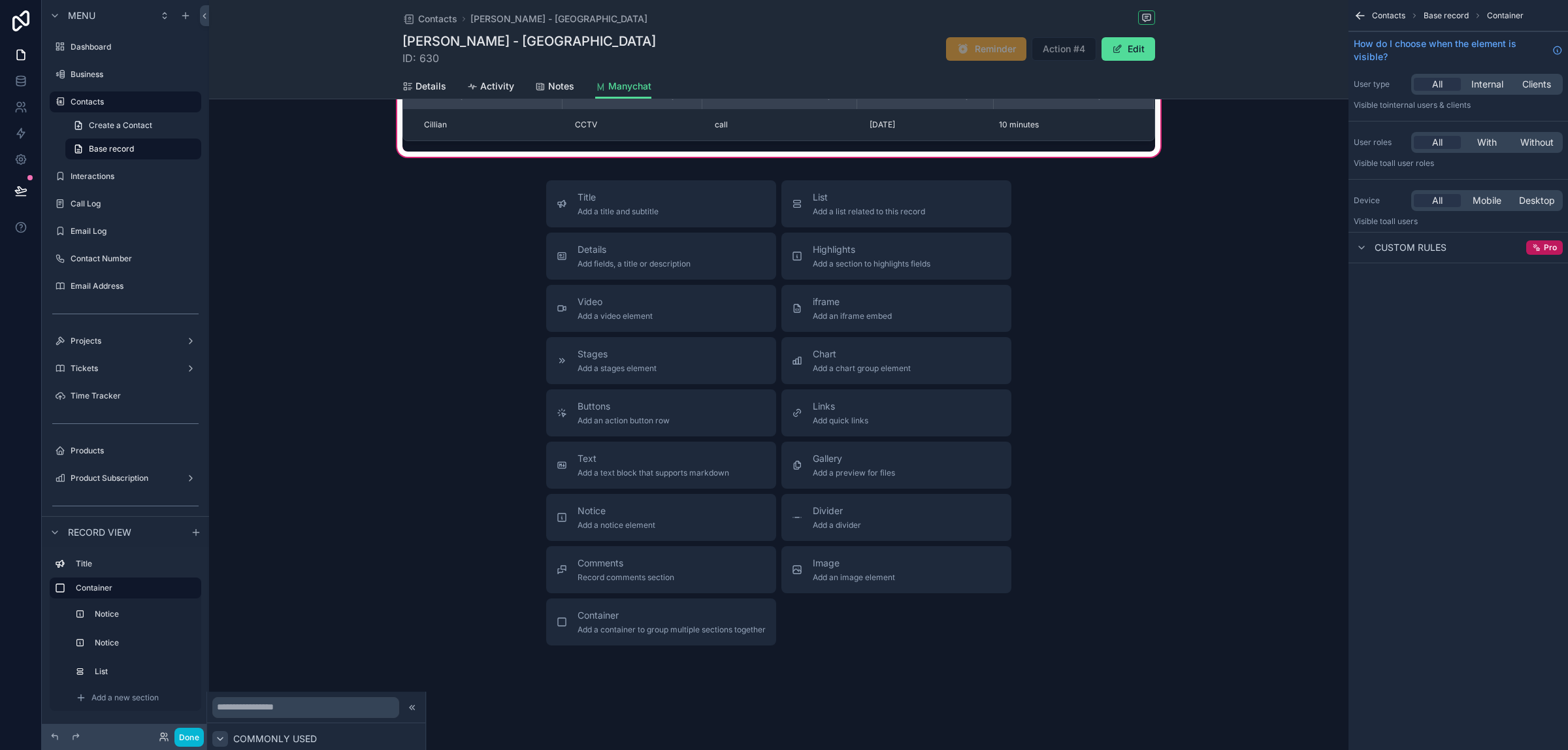
click at [220, 739] on icon at bounding box center [220, 738] width 5 height 2
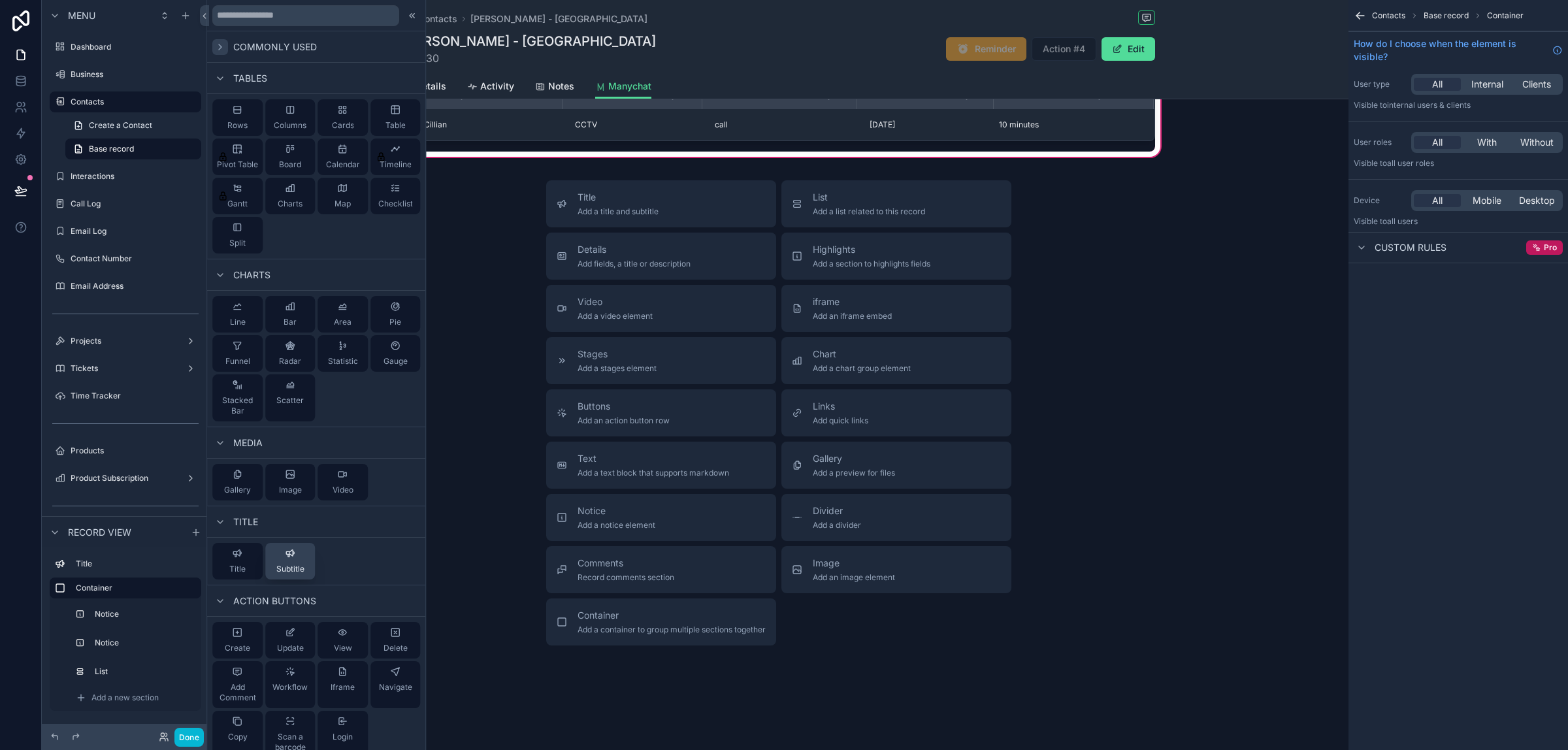
click at [287, 562] on div "Subtitle" at bounding box center [290, 561] width 28 height 26
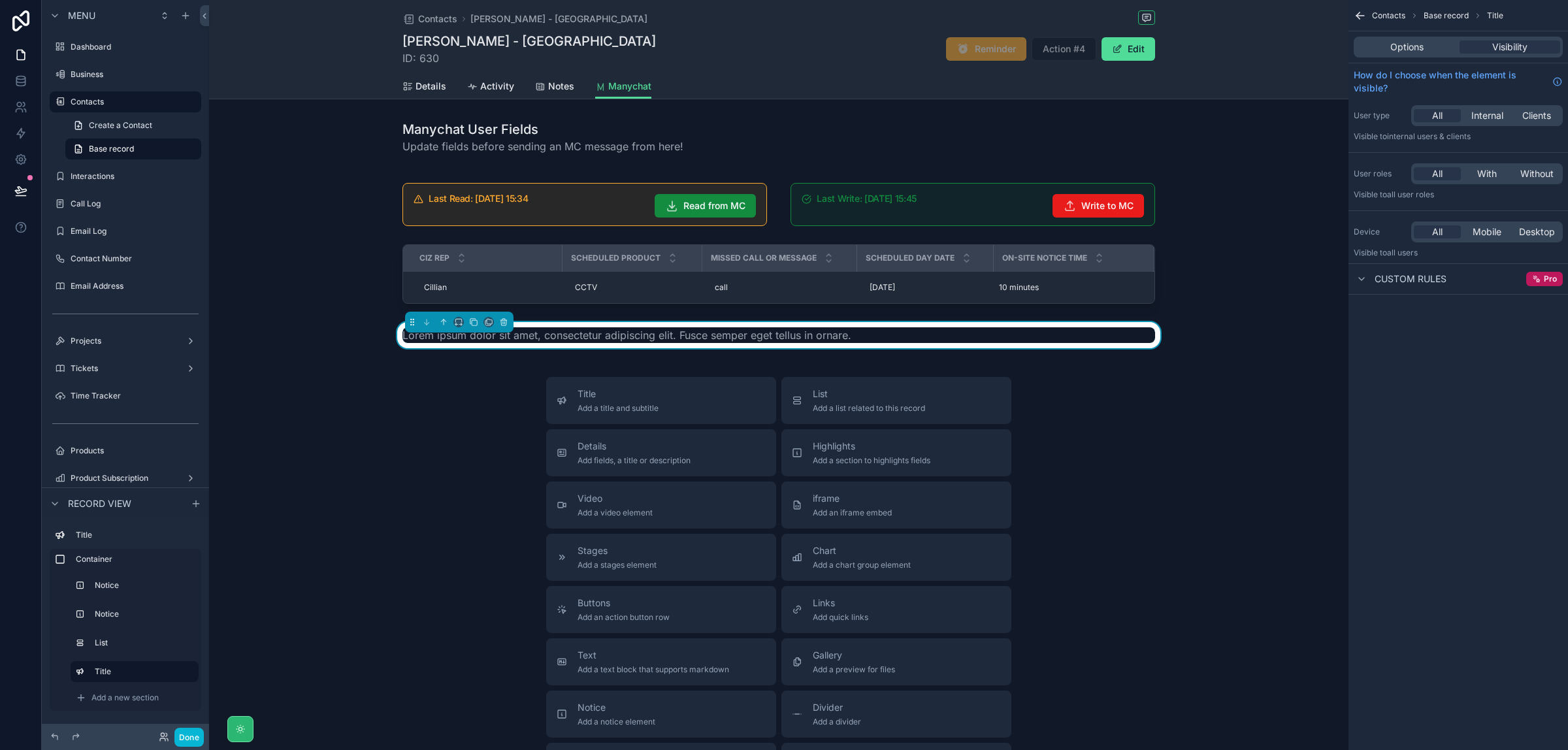
click at [1185, 390] on div "Title Add a title and subtitle List Add a list related to this record Details A…" at bounding box center [779, 609] width 1140 height 465
click at [1248, 260] on div "Last Read: [DATE] 15:34 Read from MC Last Write: [DATE] 15:45 Write to MC CIz R…" at bounding box center [779, 262] width 1140 height 186
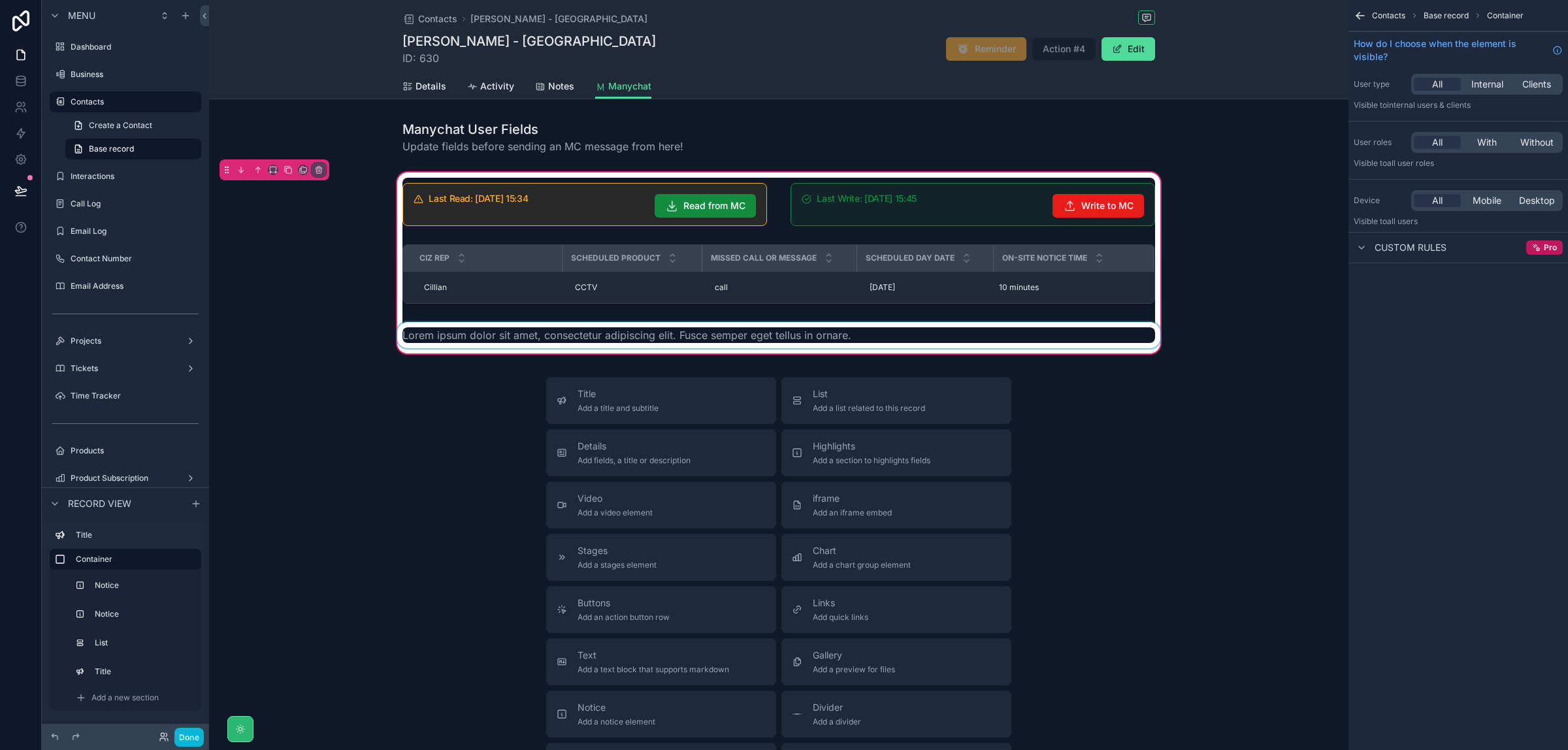
click at [627, 331] on div "scrollable content" at bounding box center [778, 335] width 769 height 26
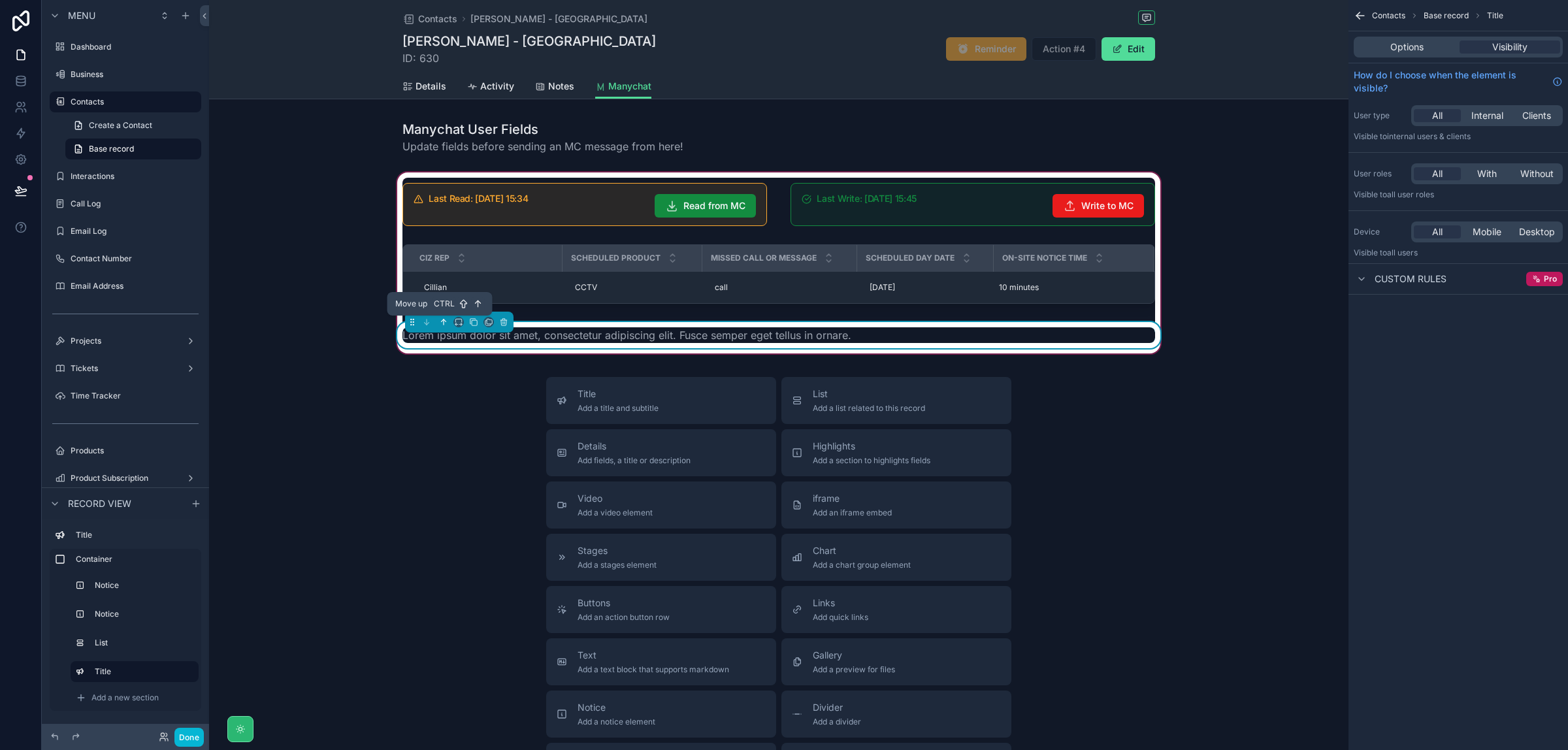
click at [439, 325] on icon "scrollable content" at bounding box center [444, 322] width 9 height 9
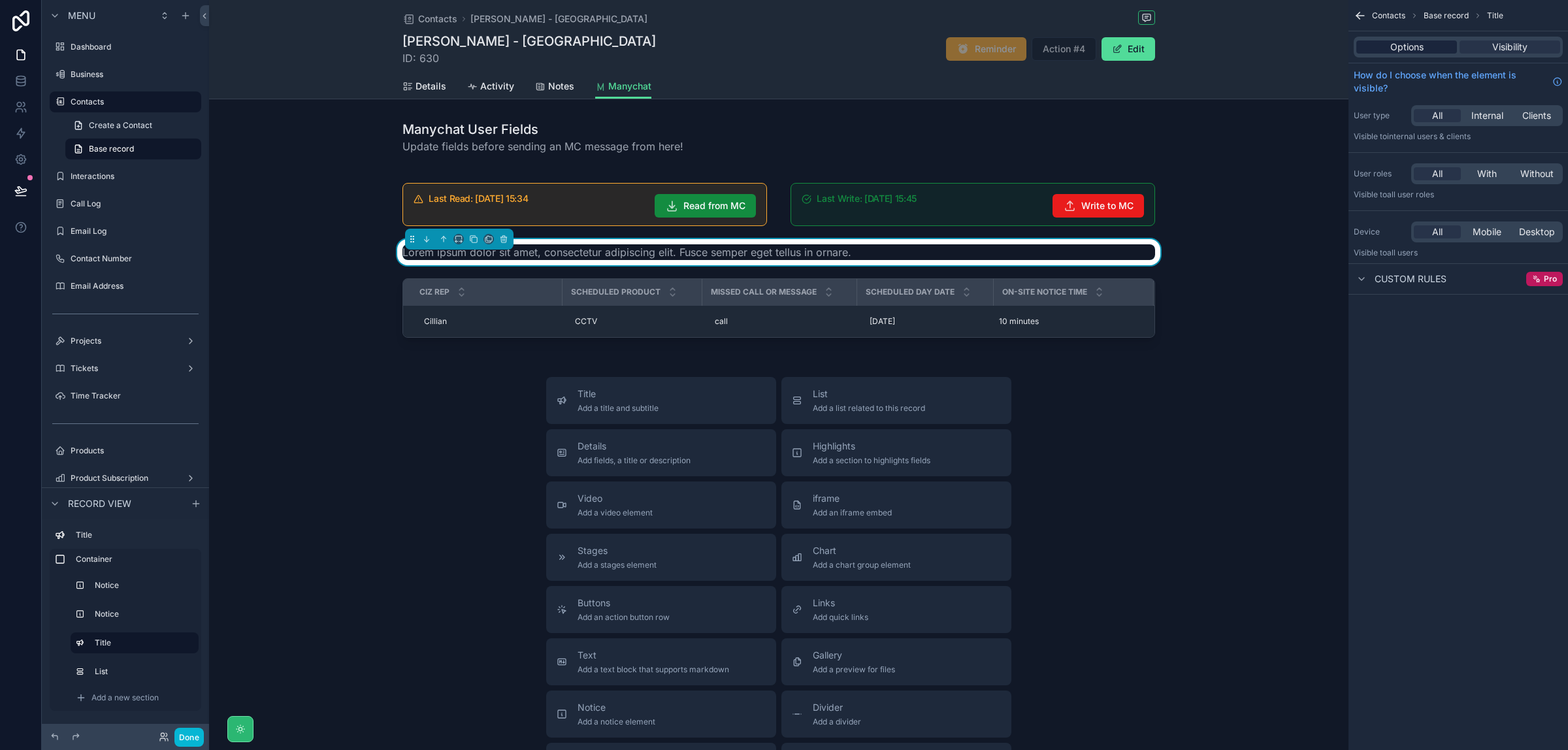
click at [1430, 47] on div "Options" at bounding box center [1406, 47] width 101 height 13
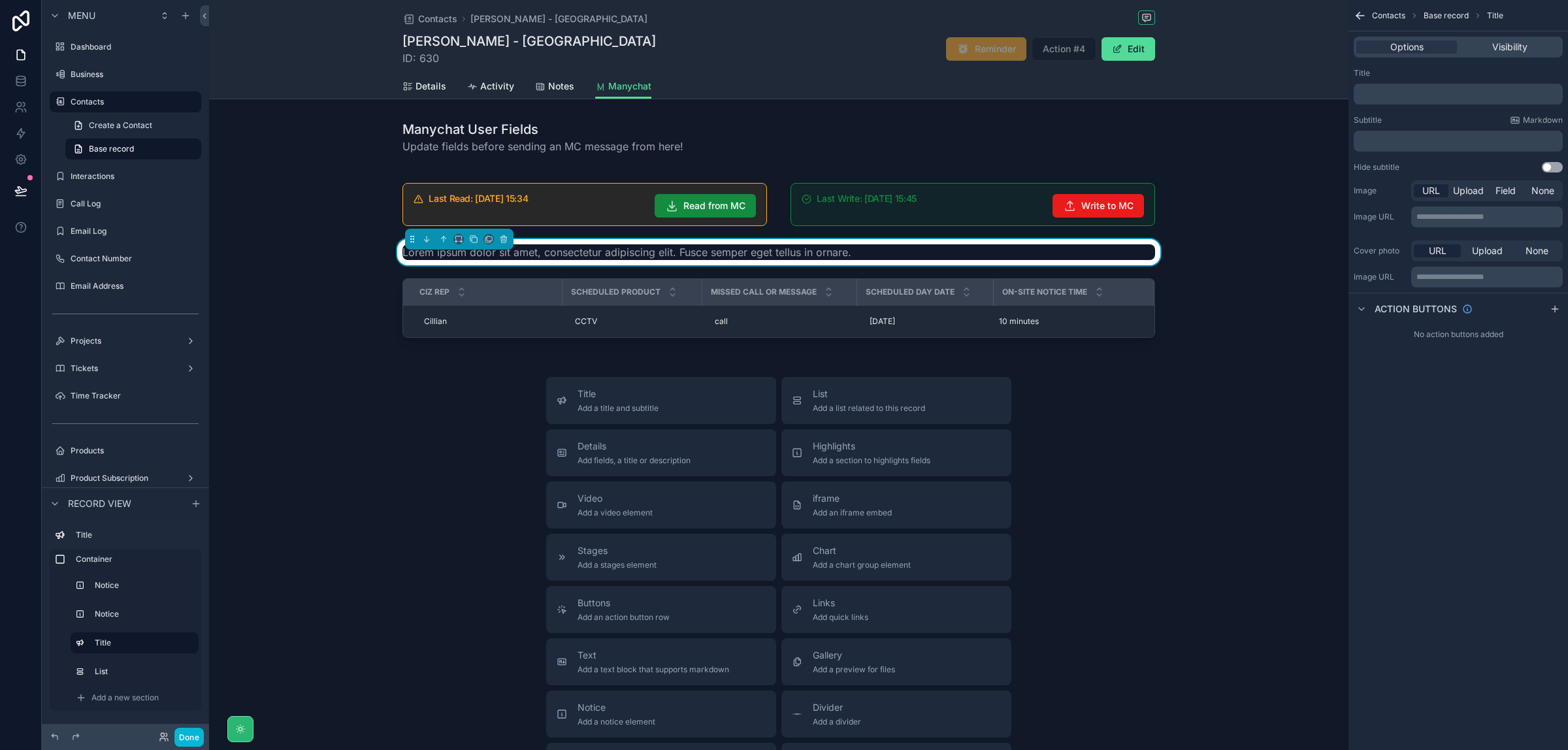
click at [1450, 95] on p "﻿" at bounding box center [1460, 93] width 201 height 10
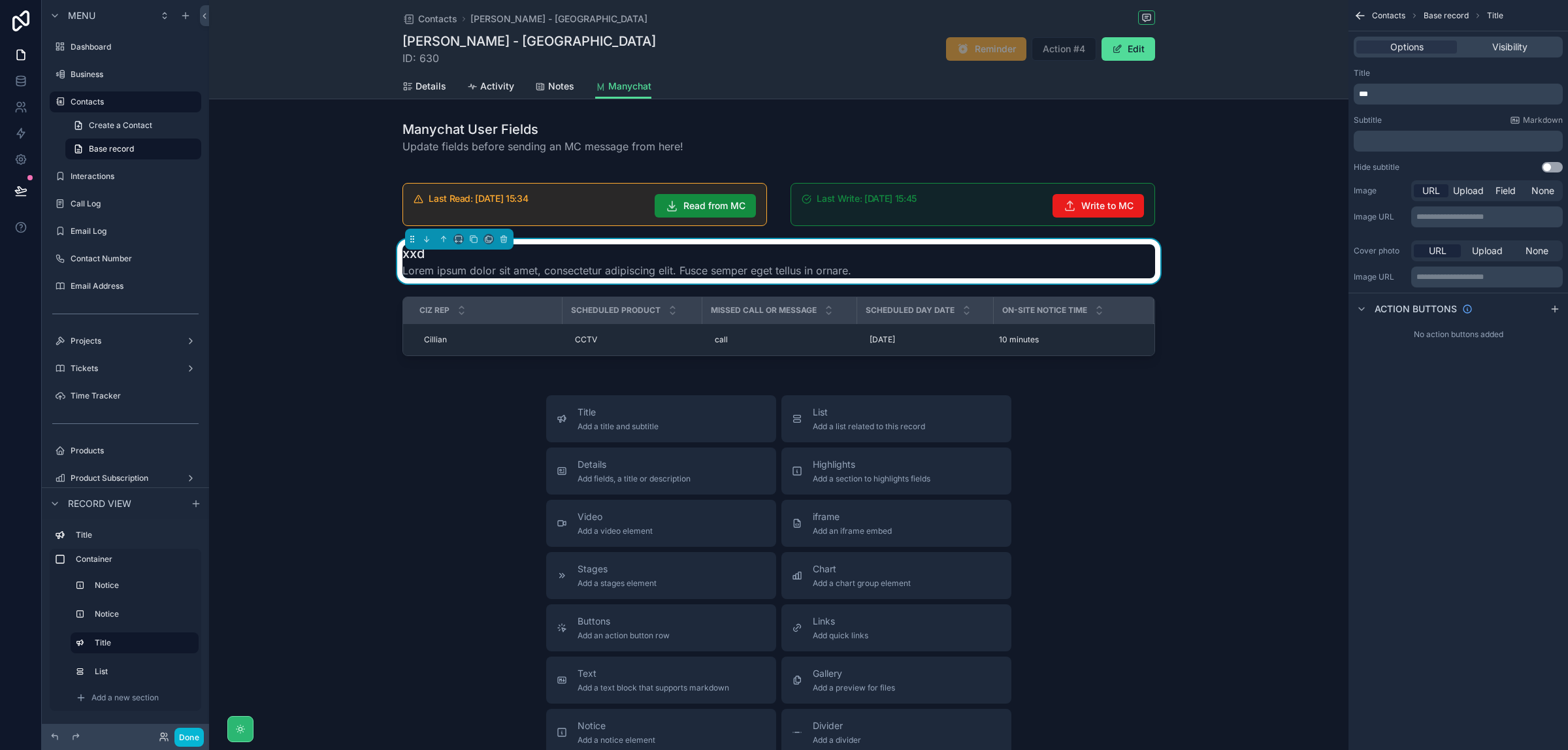
drag, startPoint x: 1400, startPoint y: 100, endPoint x: 1360, endPoint y: 99, distance: 40.0
click at [1364, 99] on div "***" at bounding box center [1459, 94] width 209 height 21
click at [1354, 99] on div "***" at bounding box center [1459, 94] width 209 height 21
click at [1401, 95] on p "***" at bounding box center [1460, 93] width 201 height 10
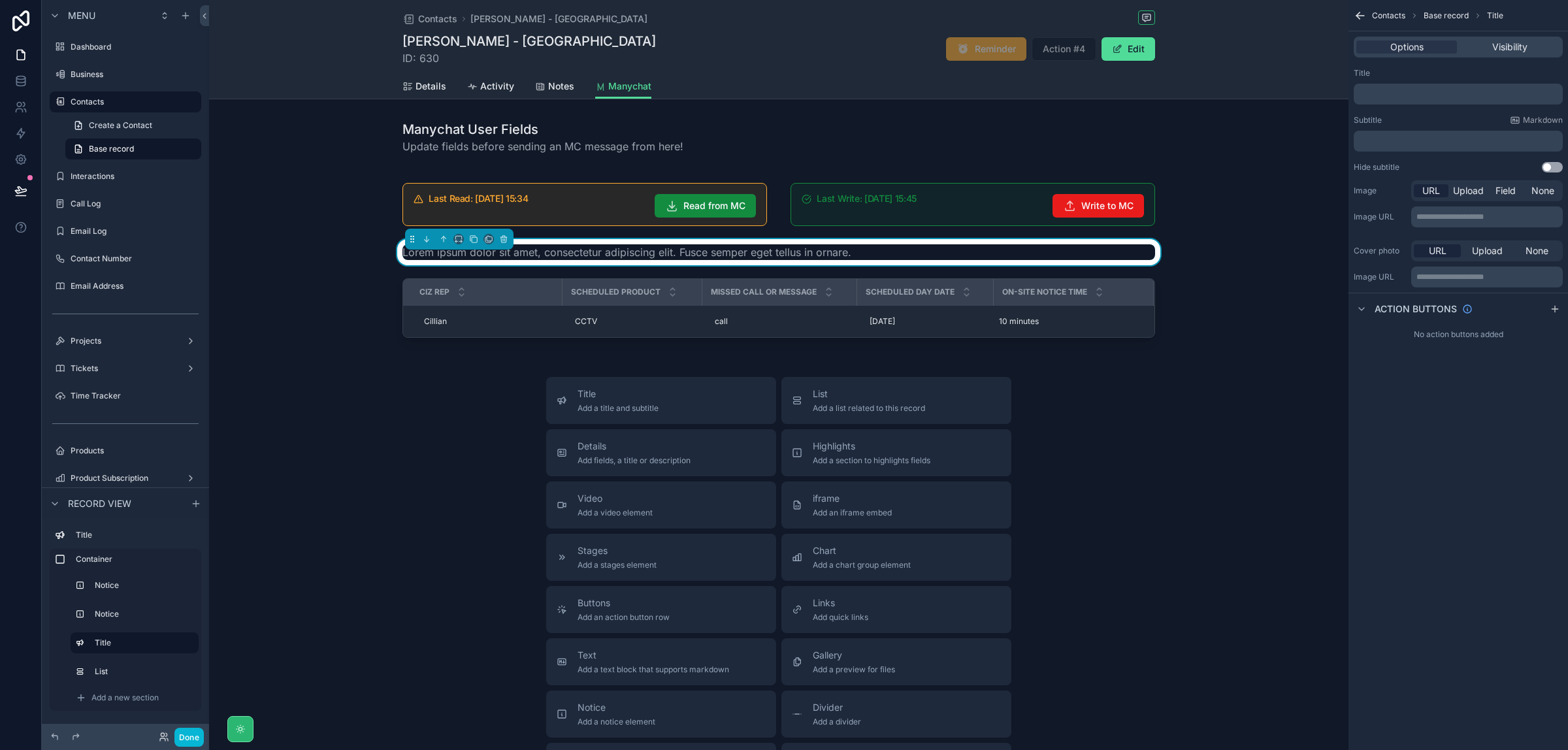
click at [1401, 394] on div "**********" at bounding box center [1459, 375] width 220 height 750
click at [1416, 139] on p "﻿" at bounding box center [1460, 141] width 201 height 10
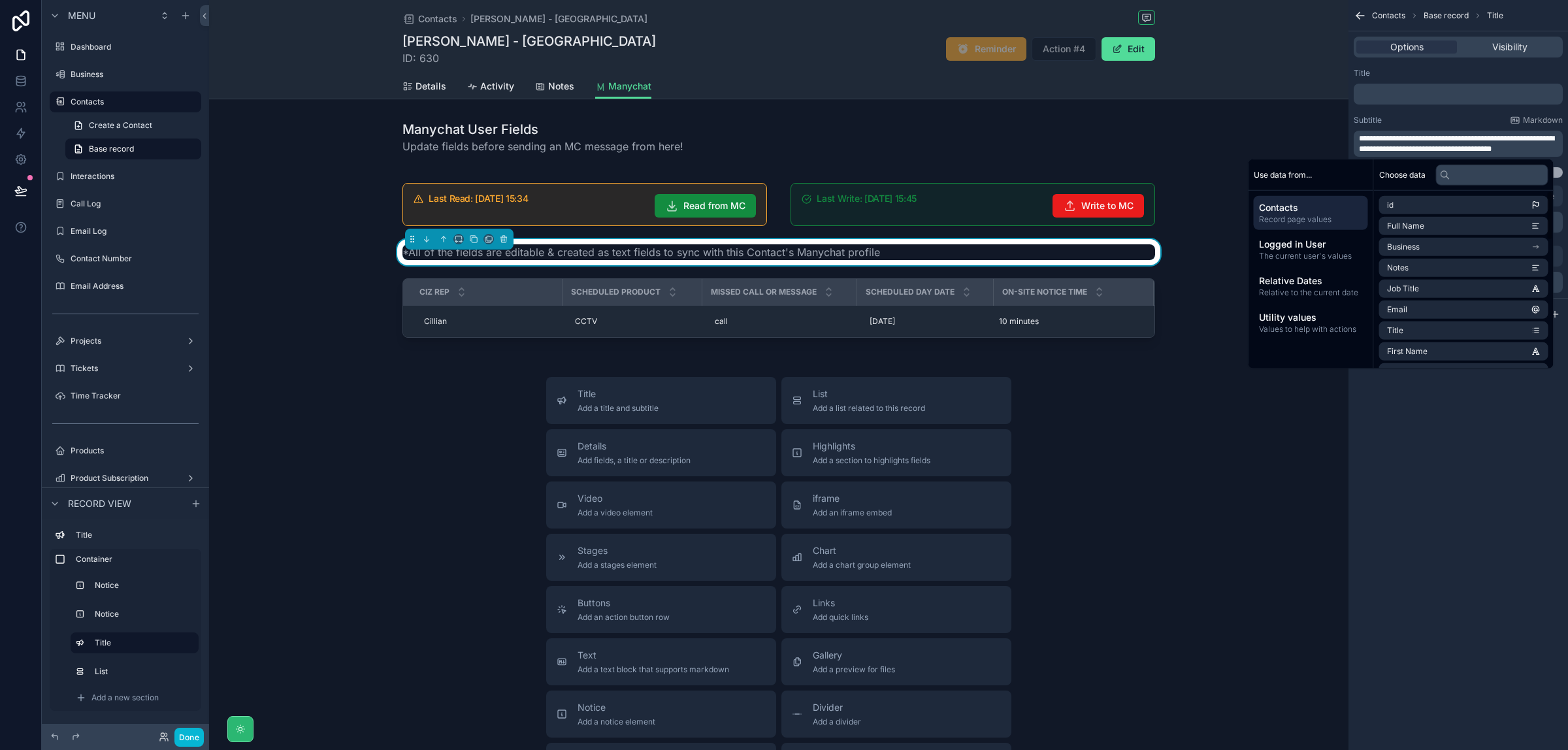
click at [1527, 146] on p "**********" at bounding box center [1460, 144] width 201 height 21
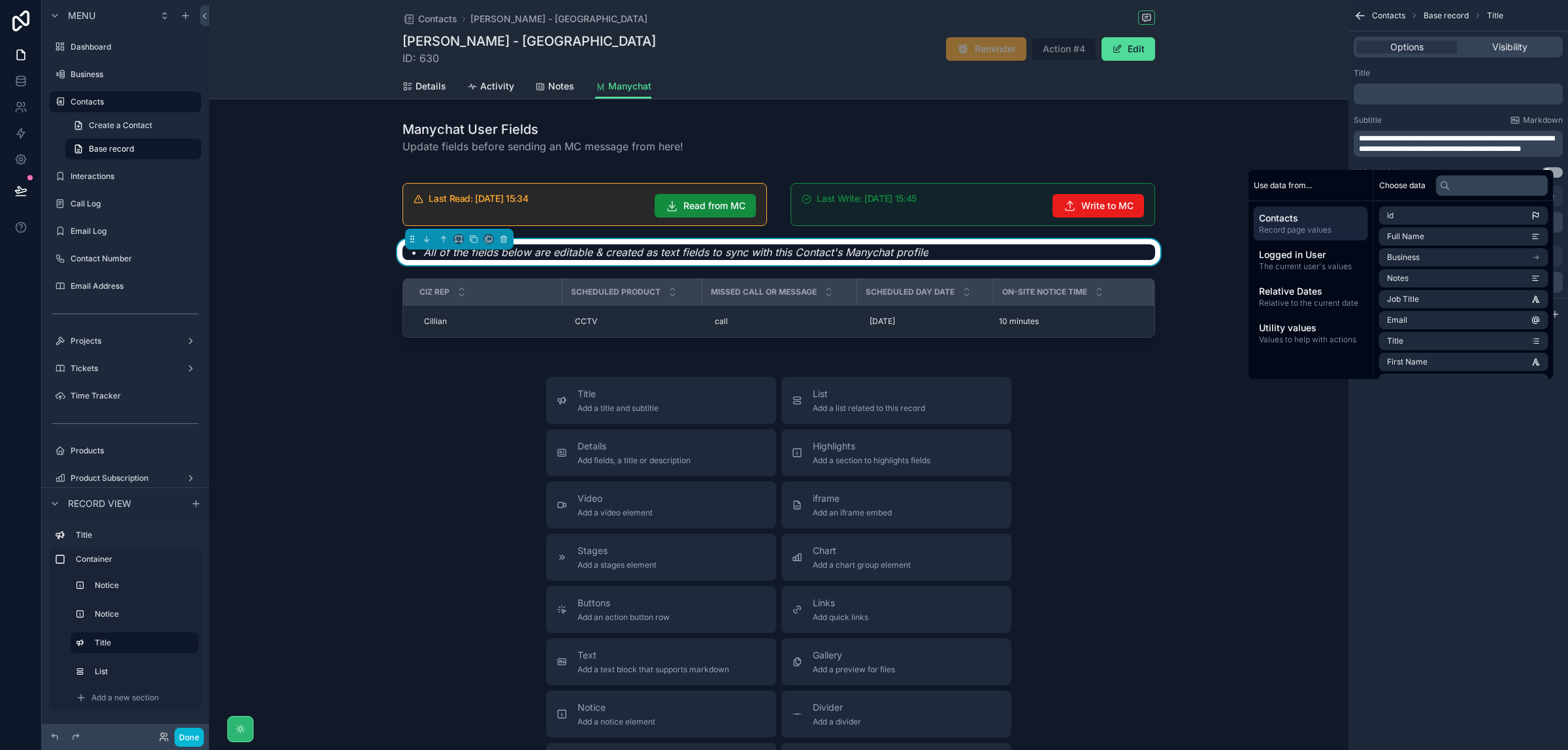
click at [1517, 503] on div "**********" at bounding box center [1459, 375] width 220 height 750
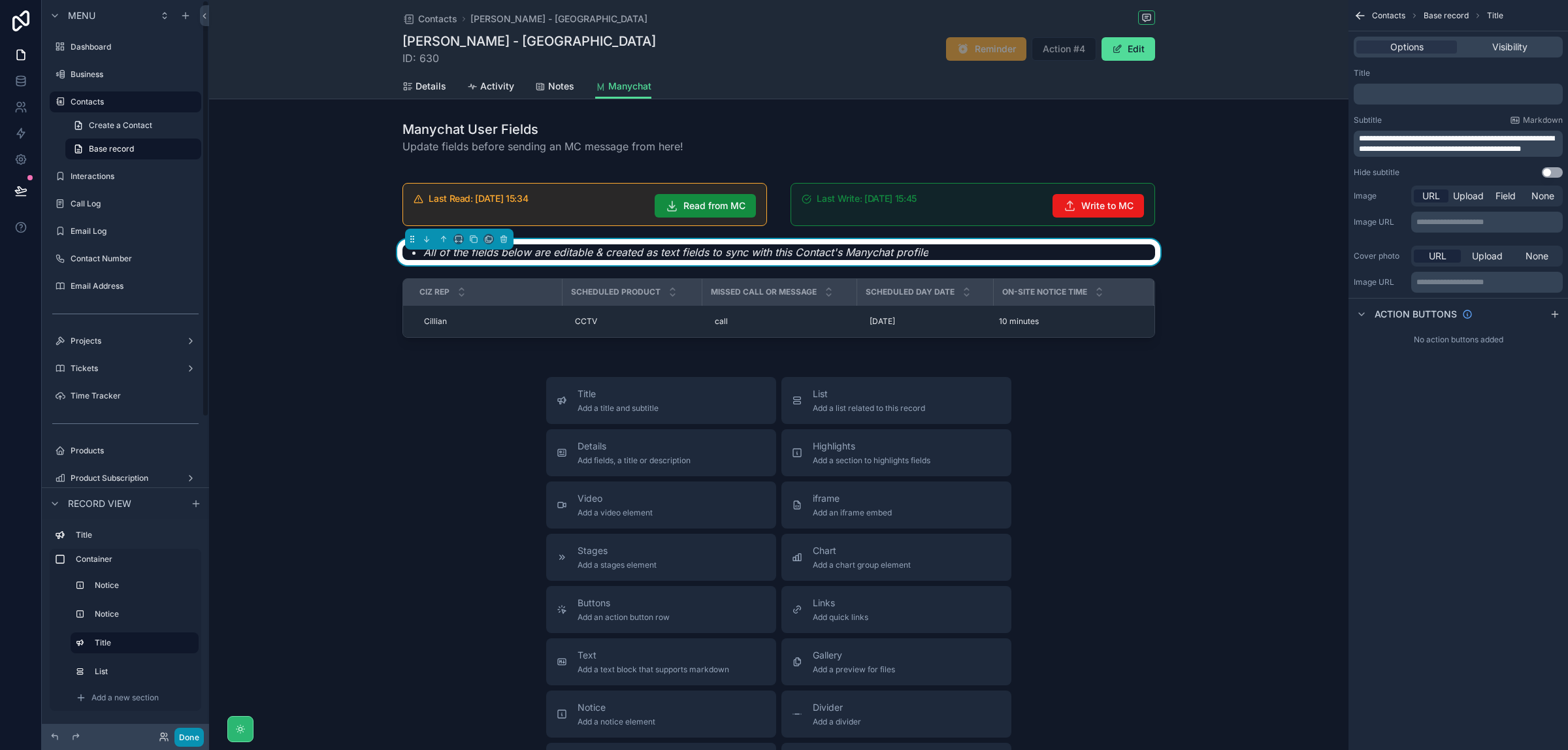
click at [188, 737] on button "Done" at bounding box center [189, 737] width 30 height 19
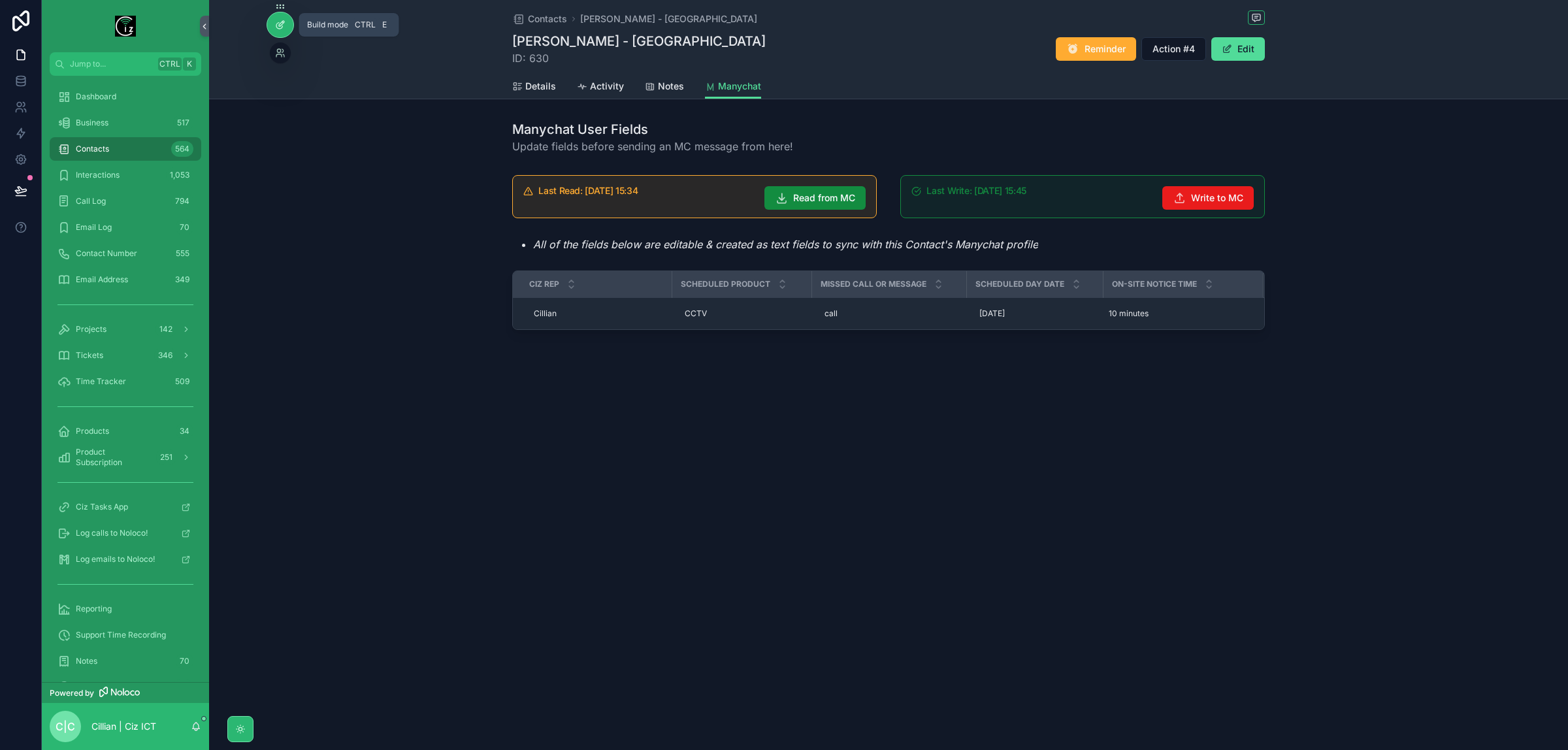
click at [283, 23] on icon at bounding box center [282, 23] width 5 height 5
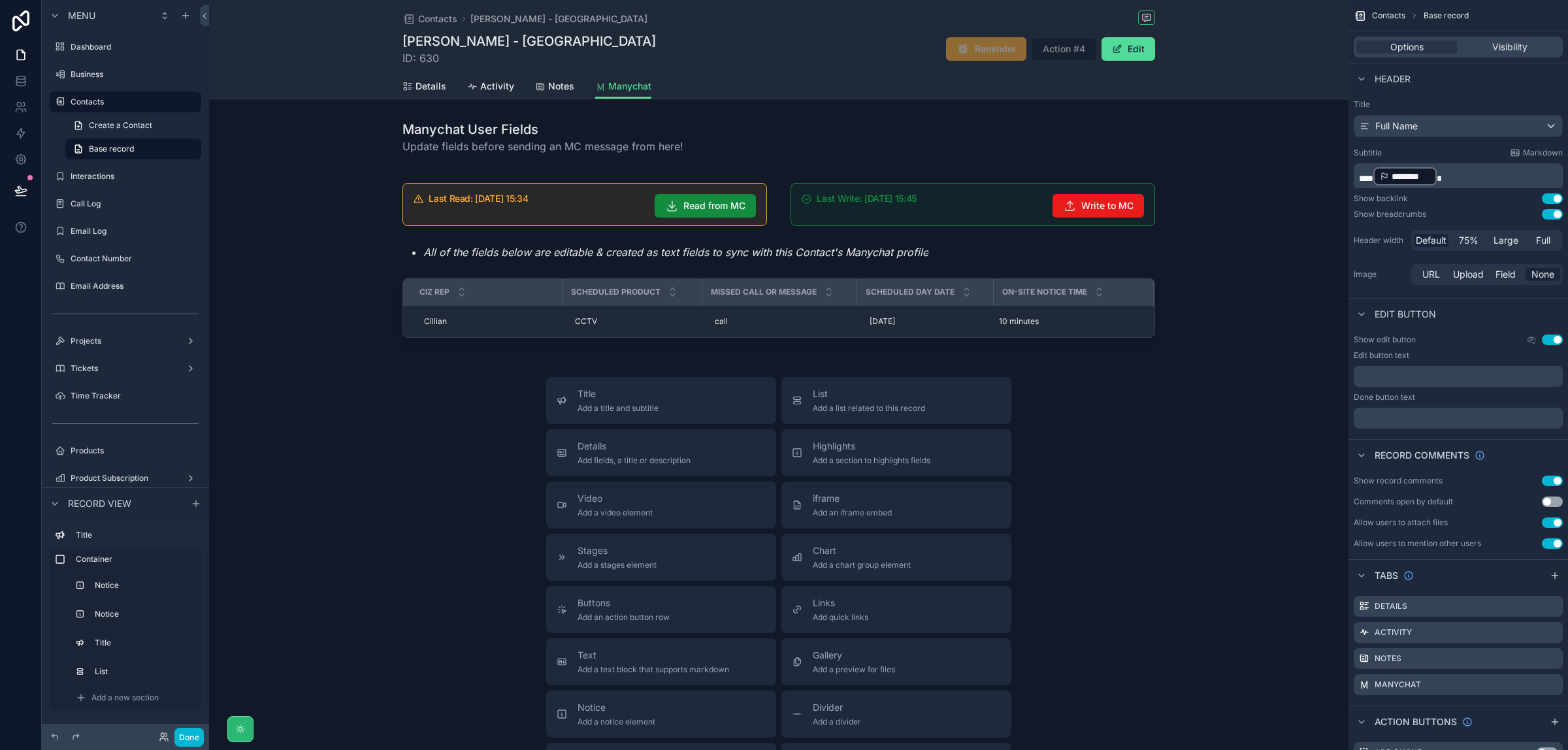
click at [887, 54] on div "[PERSON_NAME] - [GEOGRAPHIC_DATA] ID: 630 Reminder Action #4 Edit" at bounding box center [778, 49] width 753 height 34
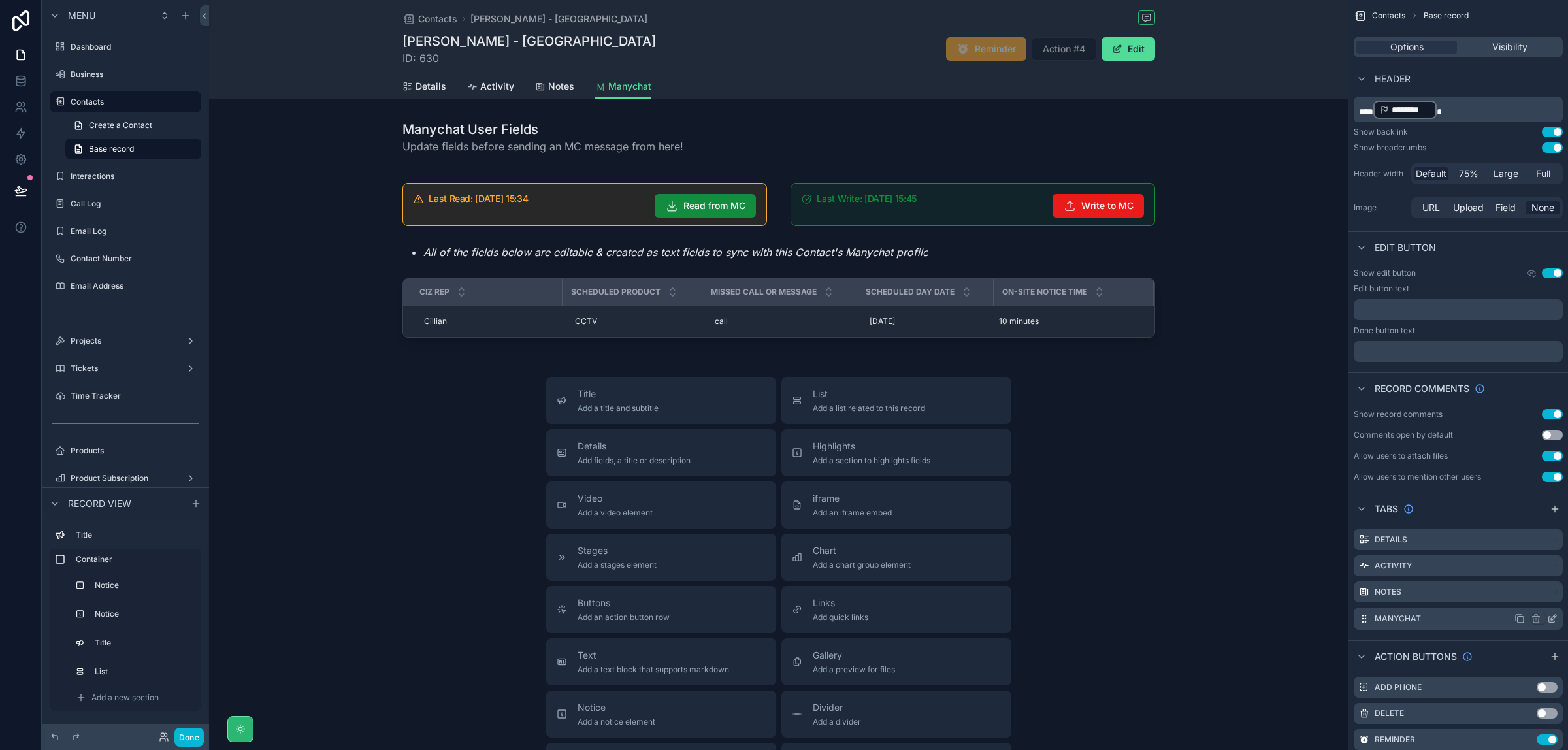
scroll to position [122, 0]
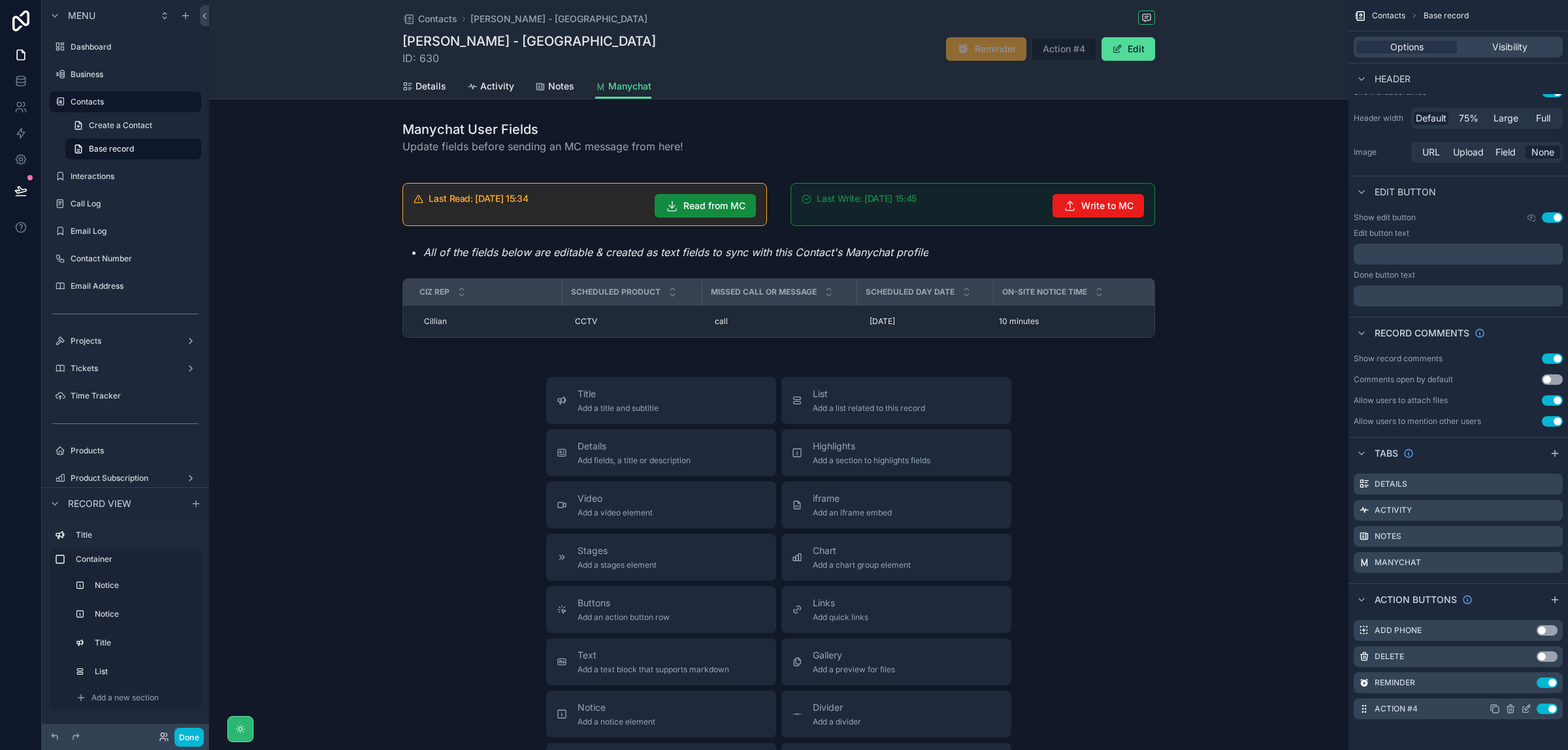
click at [1526, 704] on icon "scrollable content" at bounding box center [1526, 708] width 10 height 10
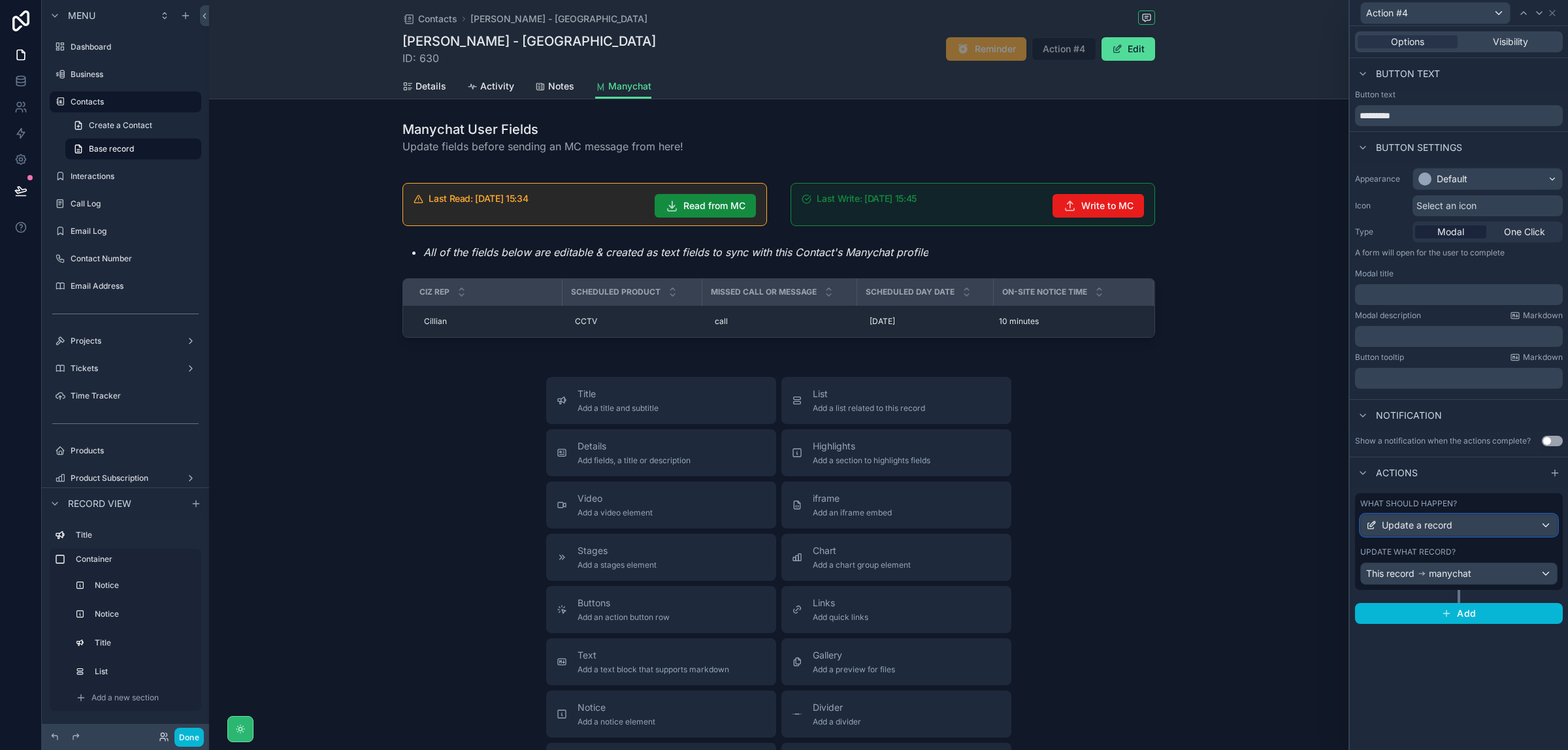
click at [1523, 523] on div "Update a record" at bounding box center [1459, 525] width 196 height 21
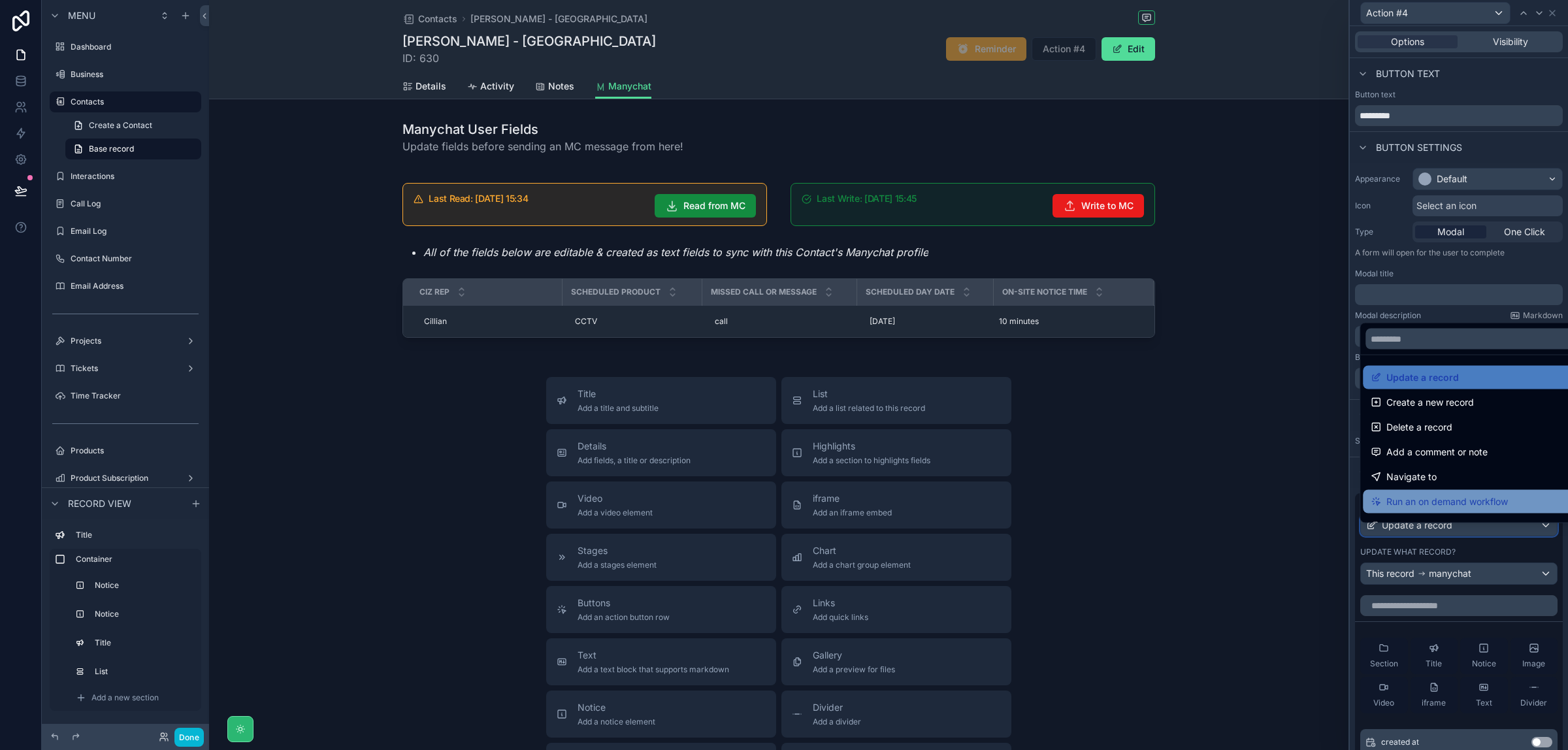
scroll to position [117, 0]
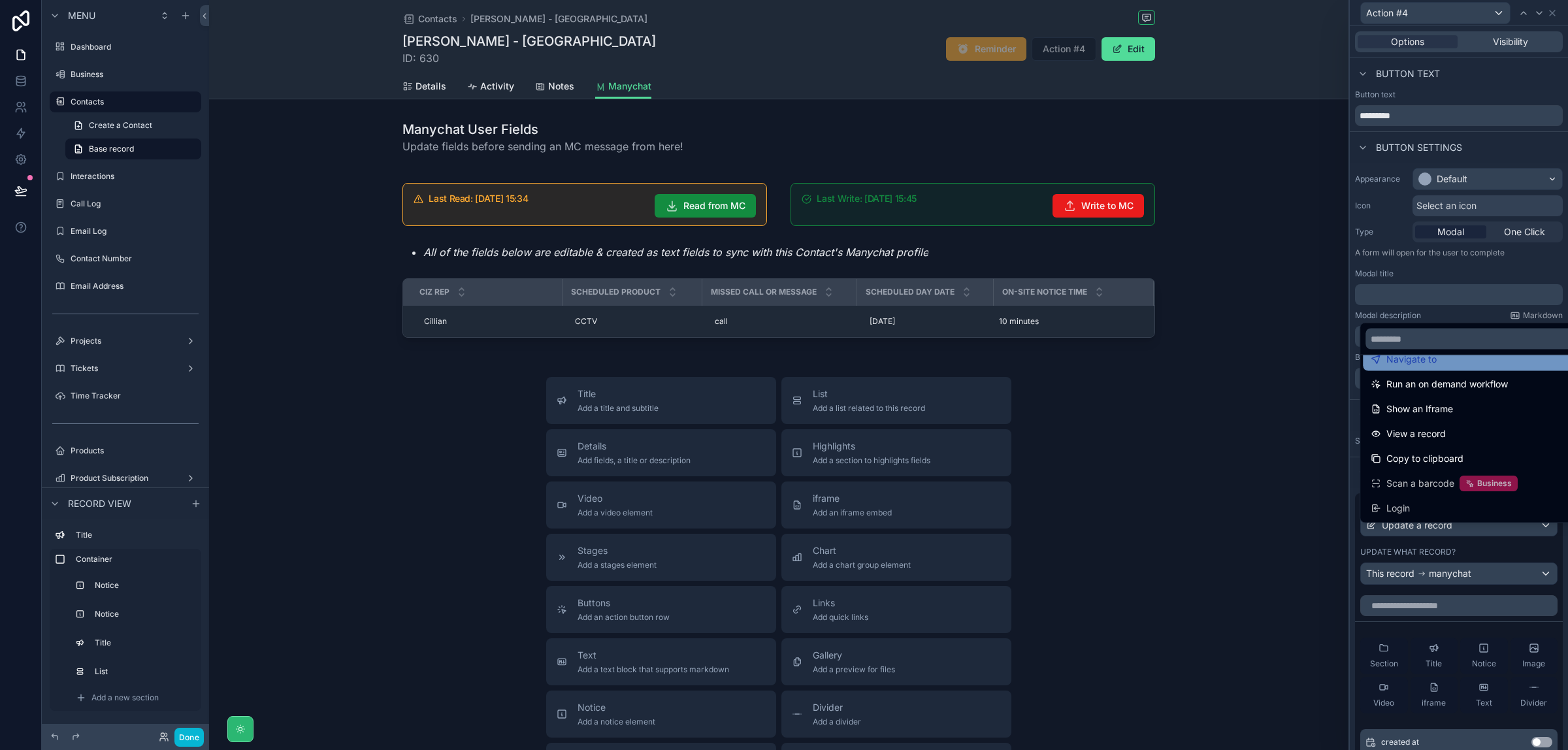
click at [1442, 361] on div "Navigate to" at bounding box center [1473, 359] width 205 height 15
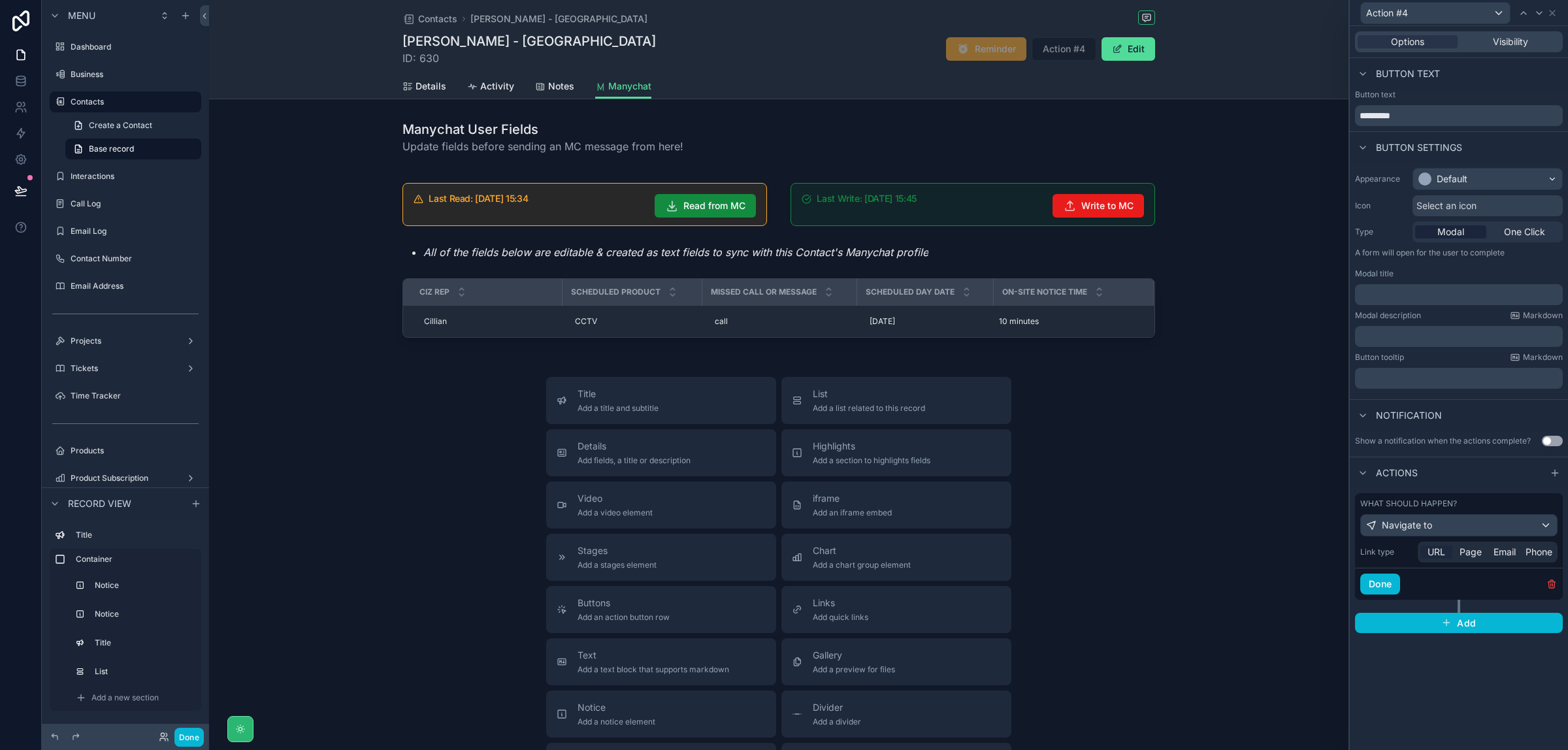
click at [1438, 554] on span "URL" at bounding box center [1437, 552] width 18 height 13
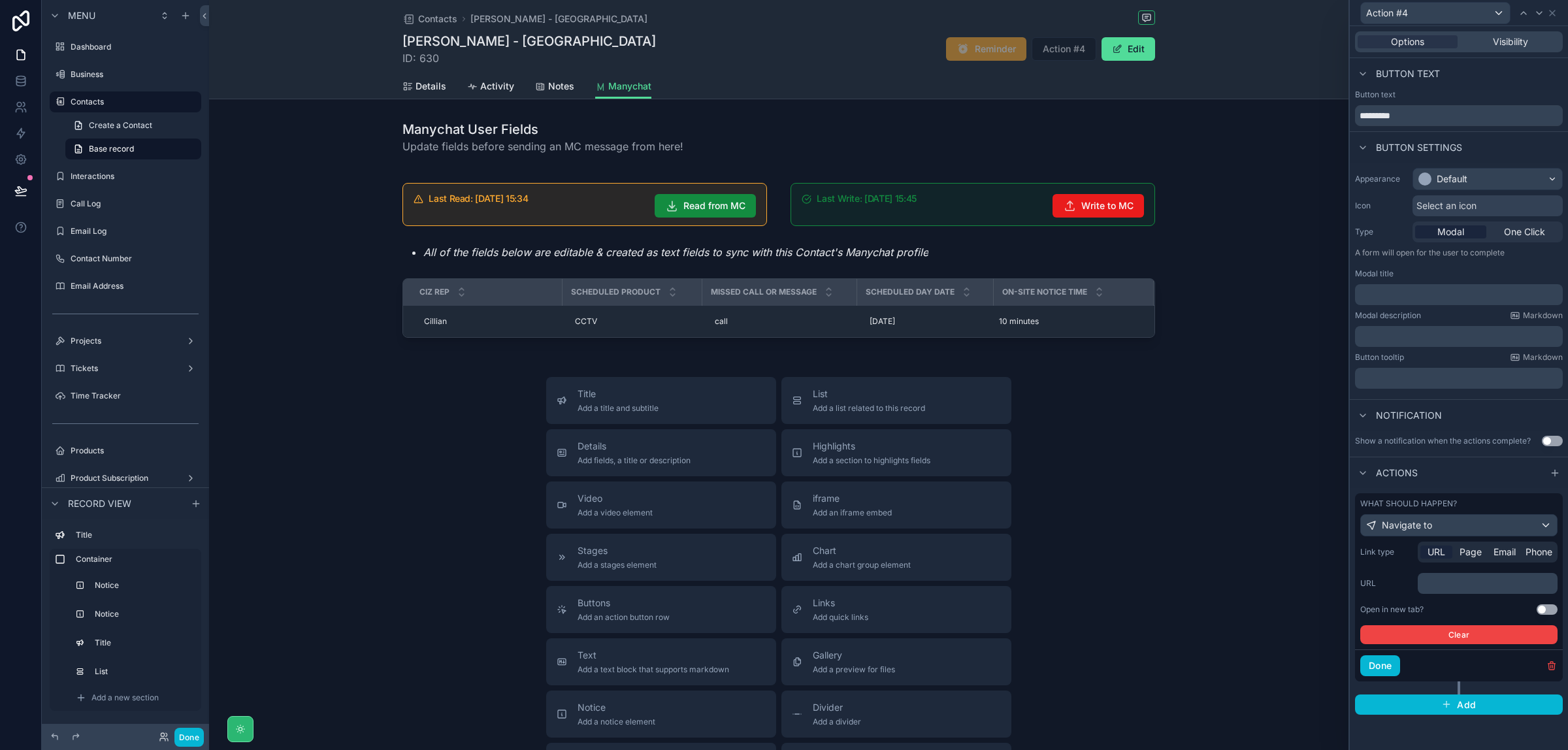
click at [1550, 609] on button "Use setting" at bounding box center [1547, 609] width 21 height 10
click at [1465, 583] on p "﻿" at bounding box center [1489, 583] width 132 height 13
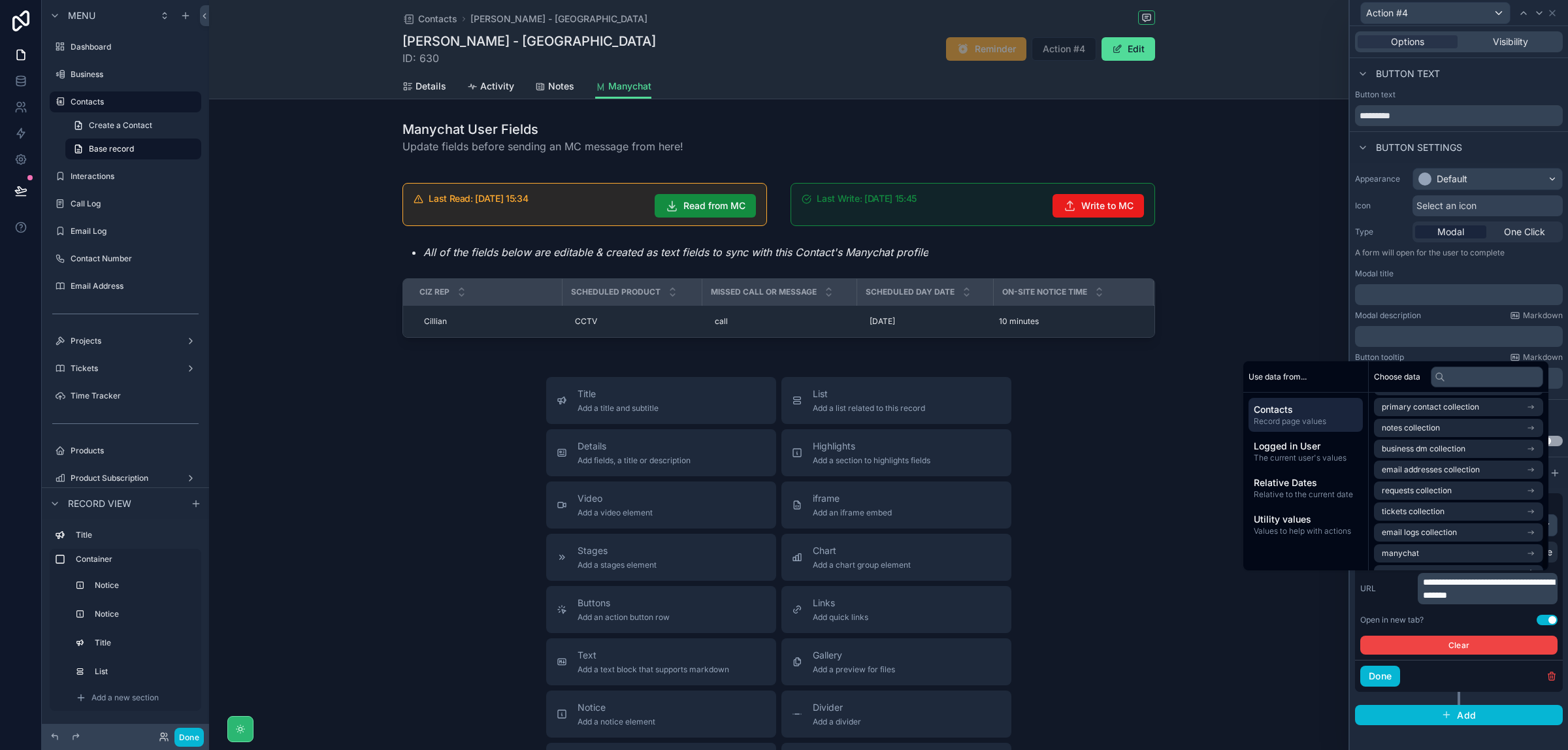
scroll to position [456, 0]
click at [1480, 537] on li "manychat" at bounding box center [1459, 536] width 169 height 19
click at [1471, 455] on li "Manychat ID" at bounding box center [1459, 451] width 169 height 19
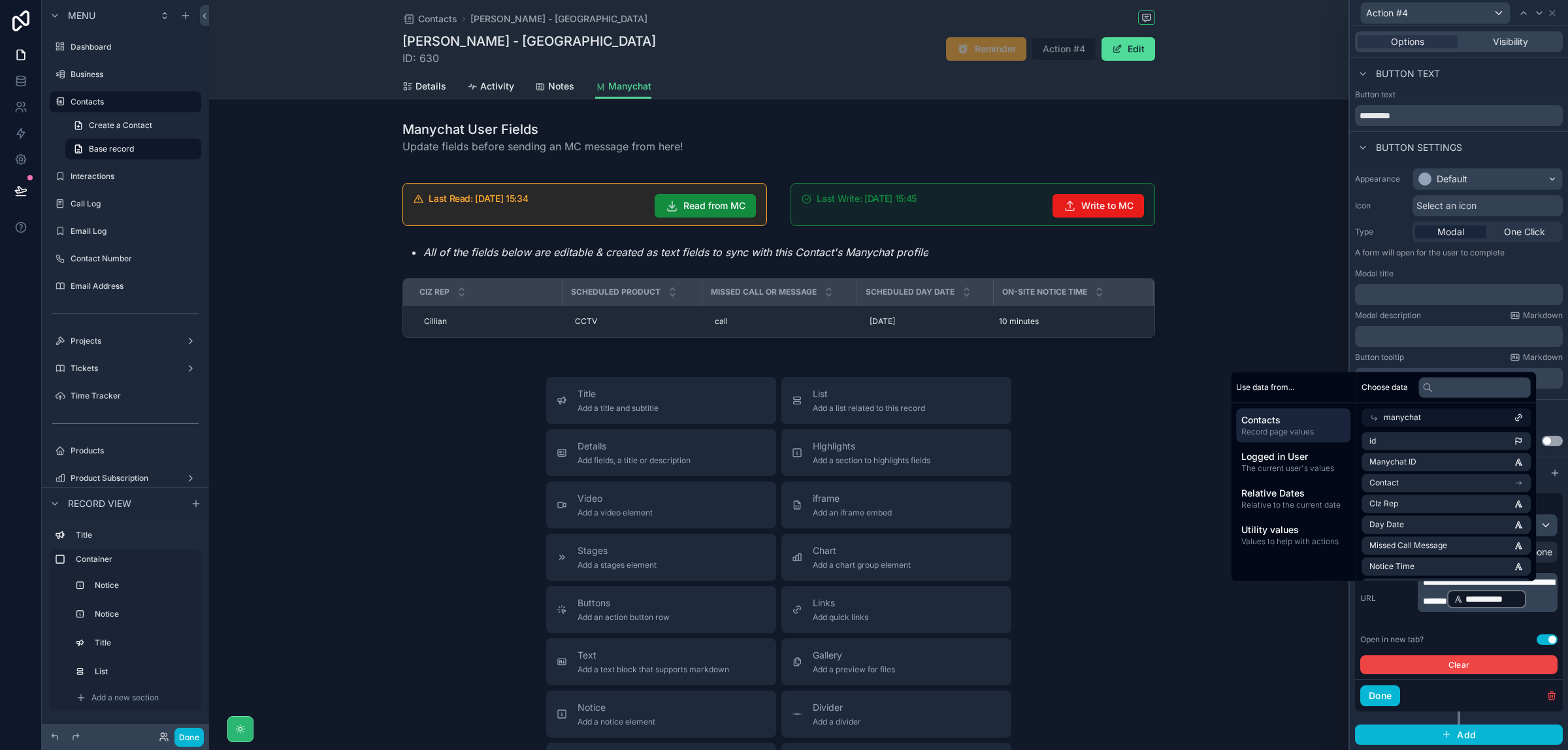
click at [1484, 92] on div "Button text" at bounding box center [1459, 94] width 208 height 10
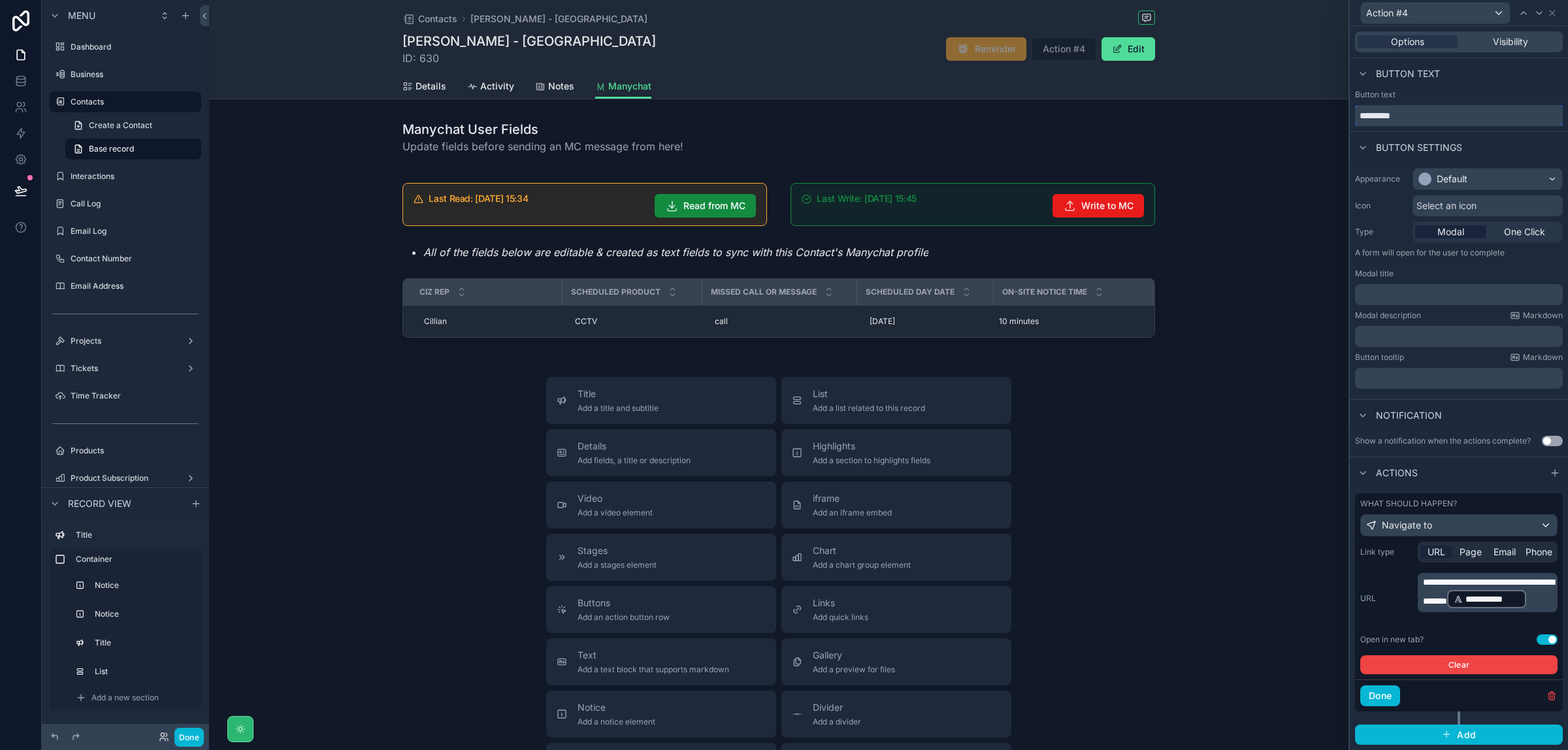
drag, startPoint x: 1419, startPoint y: 122, endPoint x: 1342, endPoint y: 125, distance: 77.1
click at [1342, 125] on div "**********" at bounding box center [784, 375] width 1568 height 750
type input "********"
click at [1484, 179] on div "Default" at bounding box center [1488, 179] width 149 height 21
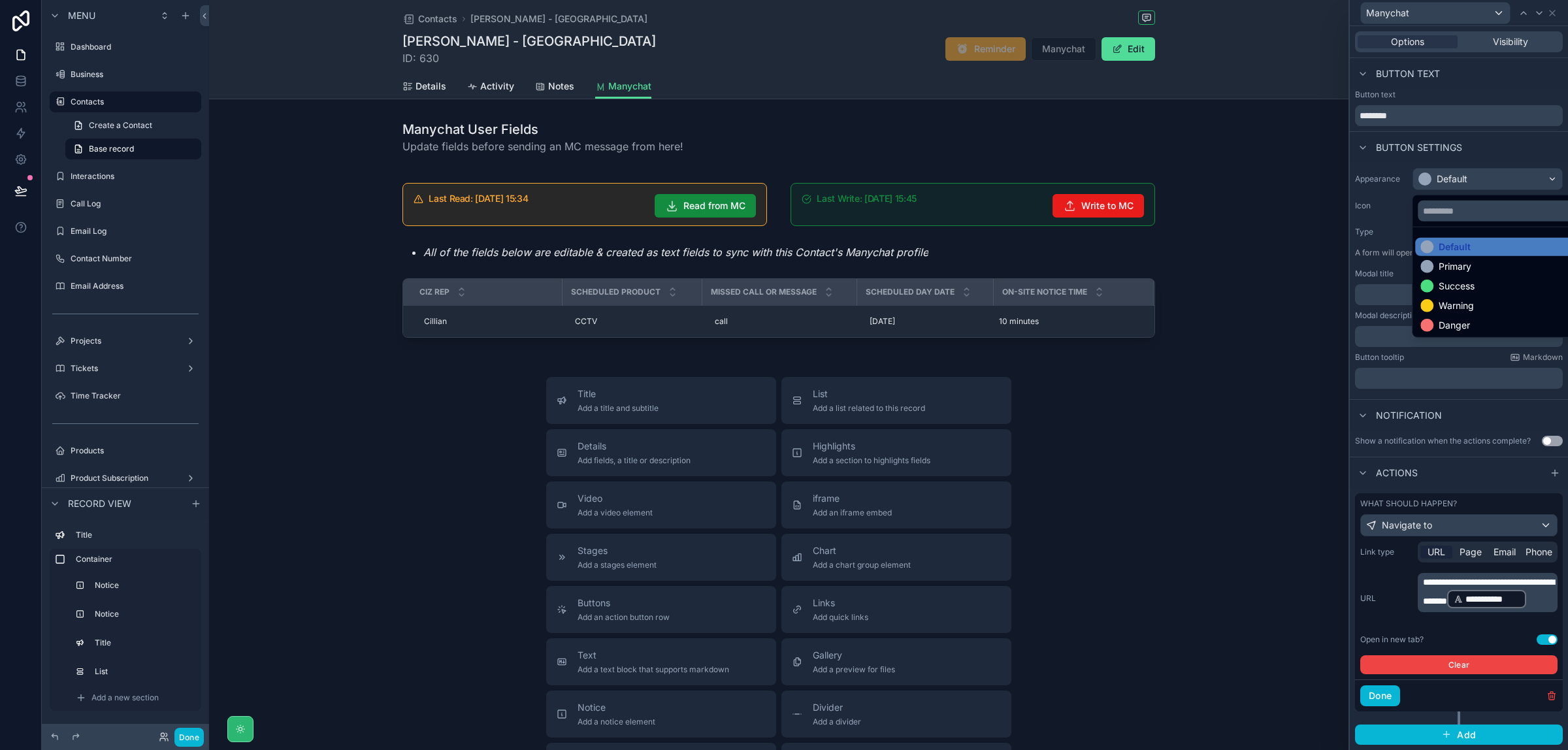
click at [1482, 150] on div at bounding box center [1459, 375] width 218 height 750
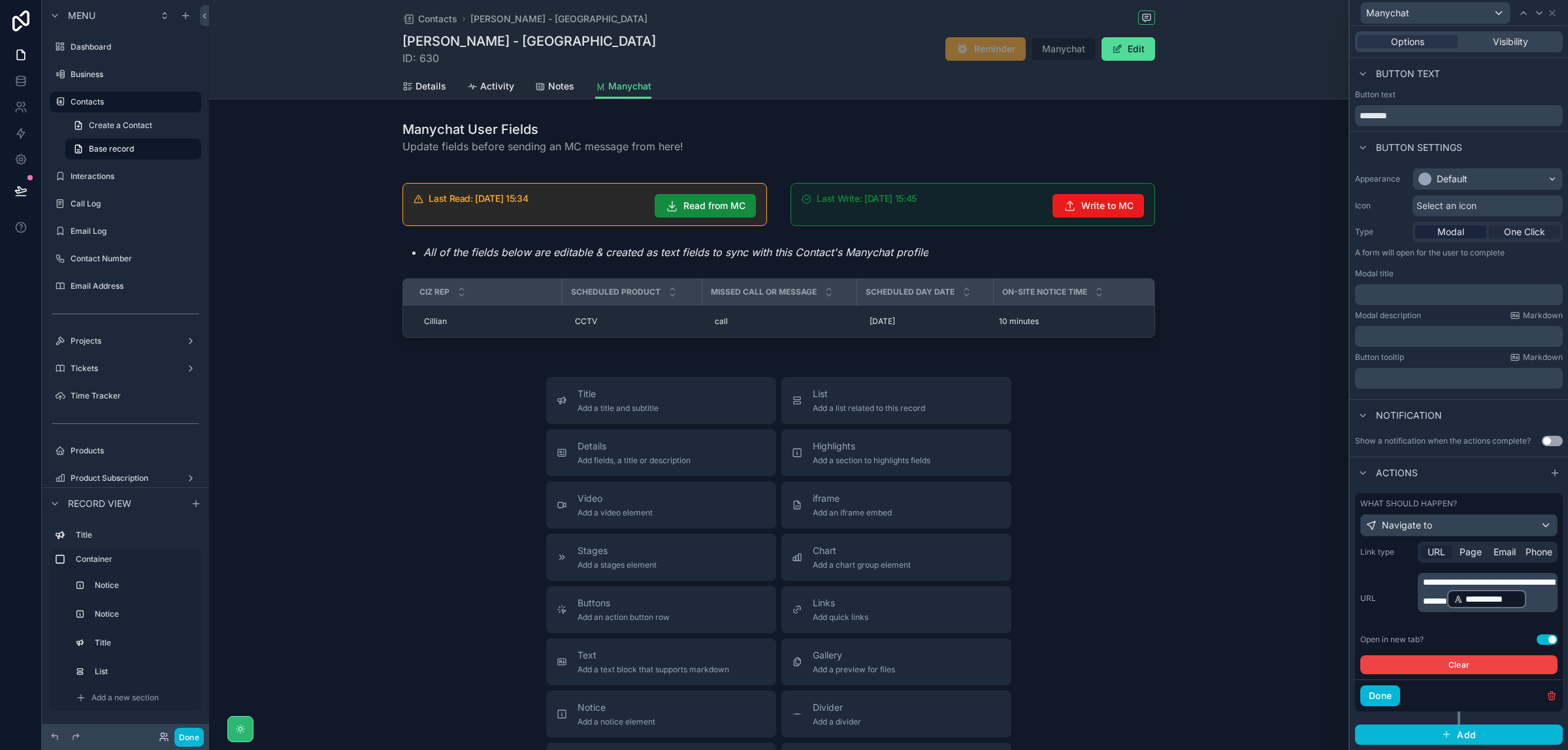
click at [1531, 228] on span "One Click" at bounding box center [1525, 232] width 41 height 13
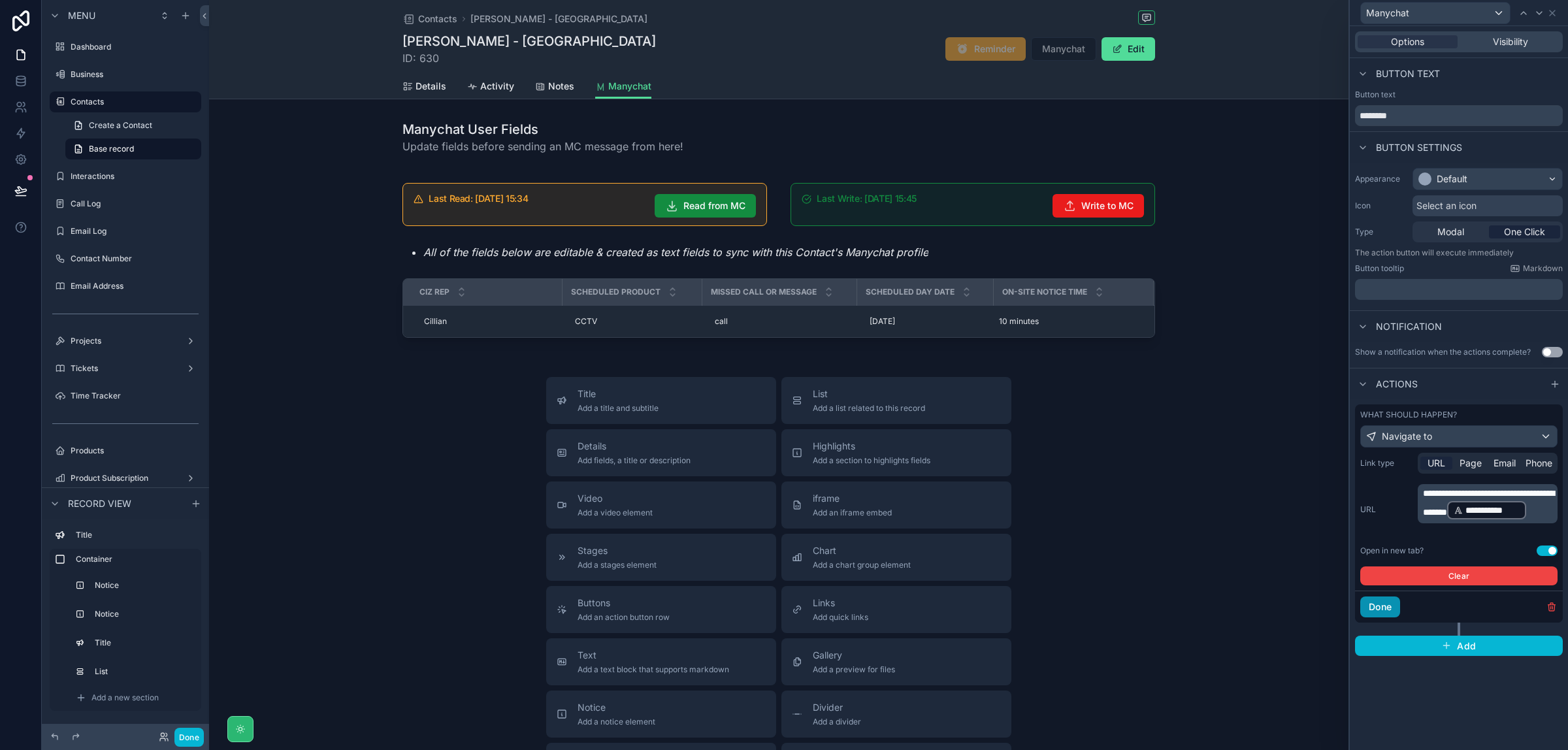
click at [1384, 609] on button "Done" at bounding box center [1380, 607] width 40 height 21
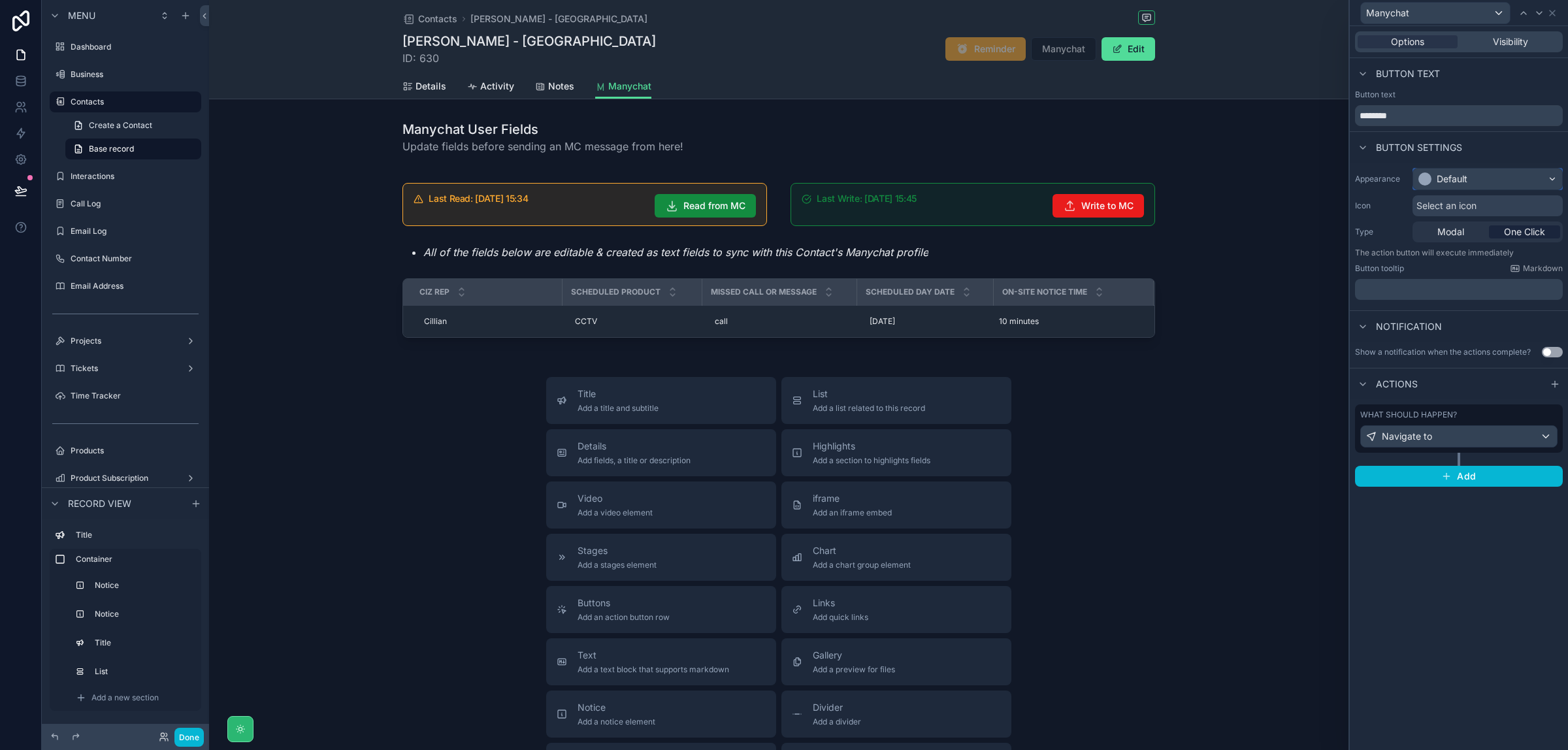
click at [1475, 173] on div "Default" at bounding box center [1488, 179] width 149 height 21
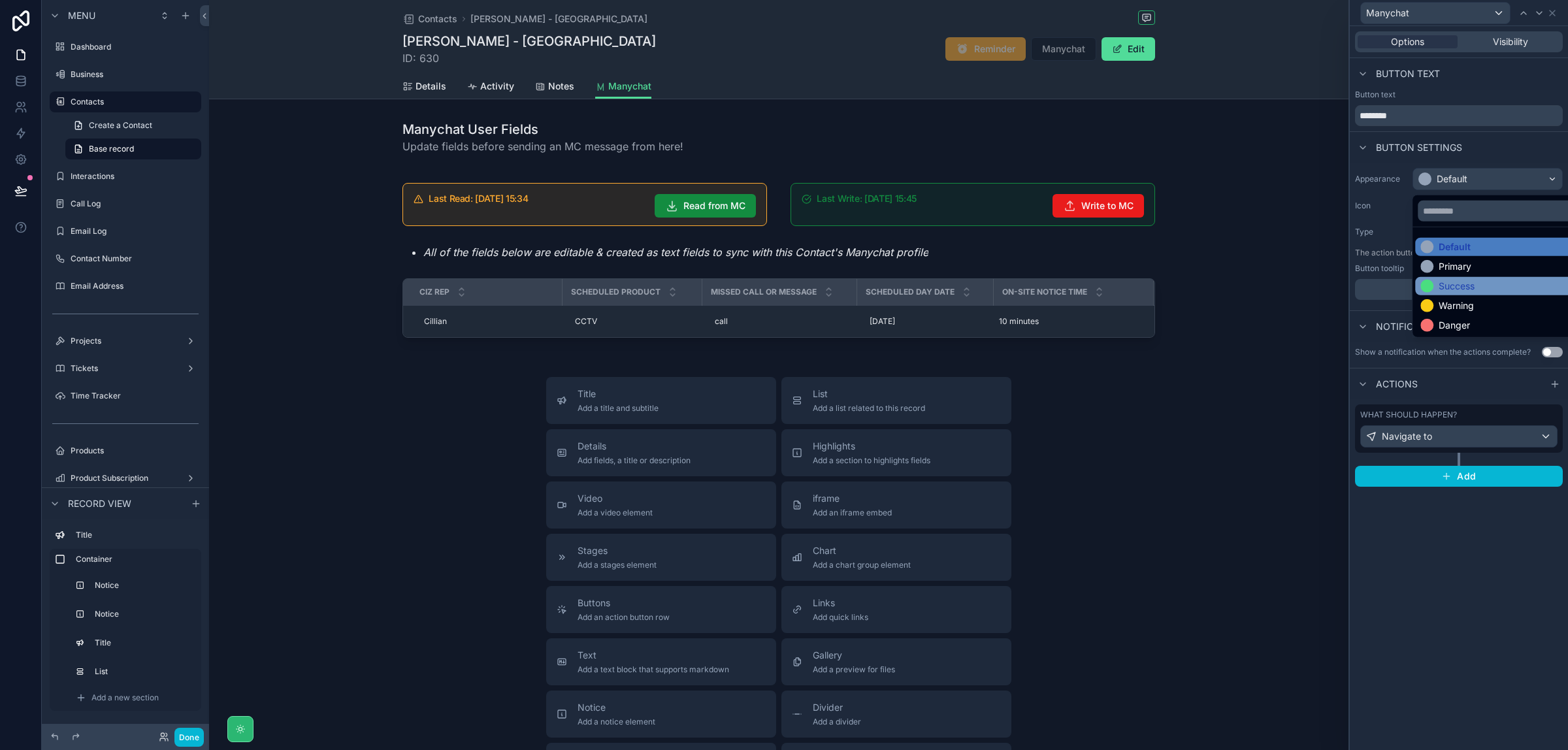
click at [1475, 294] on div "Success" at bounding box center [1502, 286] width 174 height 19
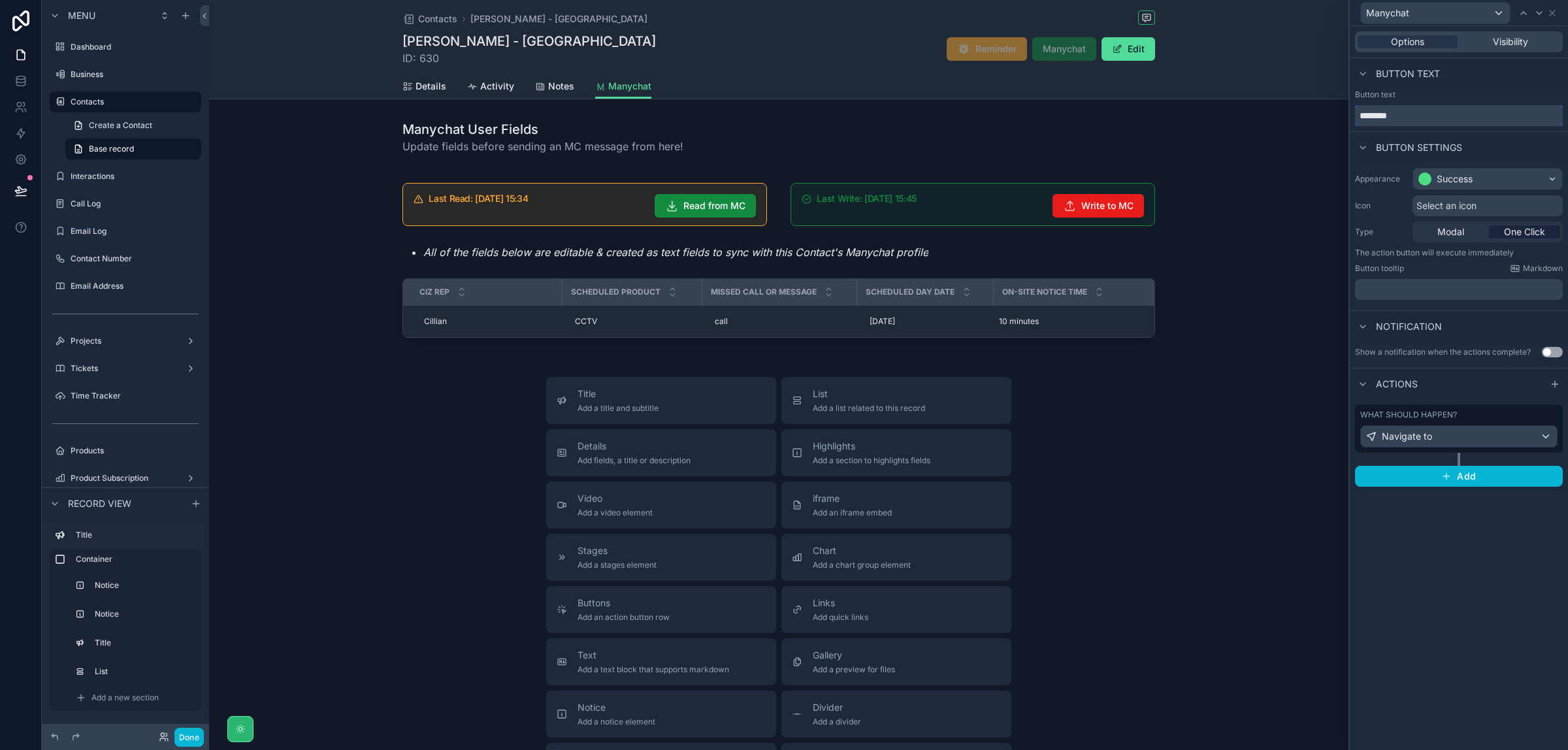
click at [1429, 118] on input "********" at bounding box center [1459, 116] width 208 height 21
click at [1468, 207] on span "Select an icon" at bounding box center [1446, 206] width 60 height 13
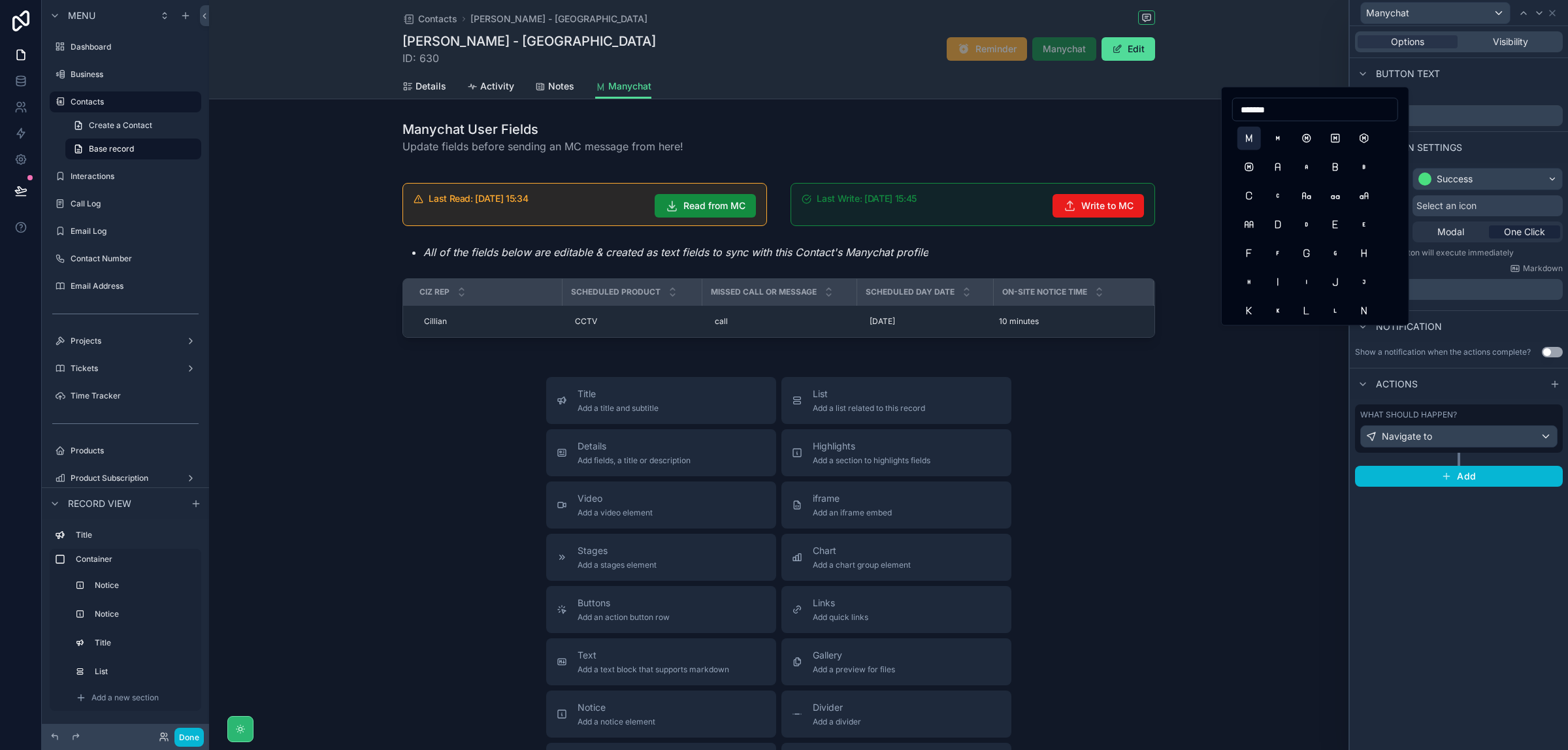
type input "*******"
click at [1258, 147] on button "LetterM" at bounding box center [1249, 138] width 23 height 23
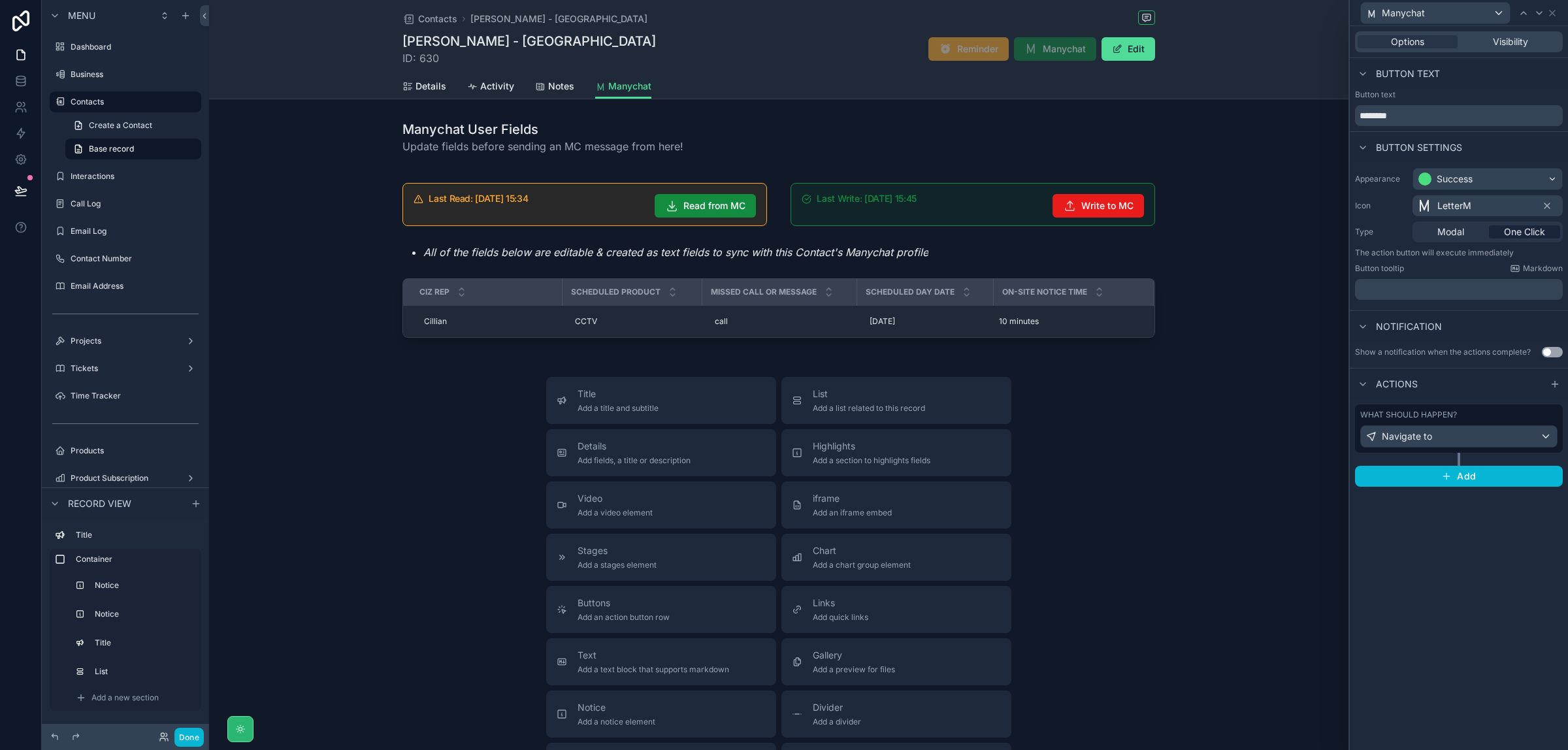
click at [1502, 207] on div "LetterM" at bounding box center [1488, 206] width 151 height 21
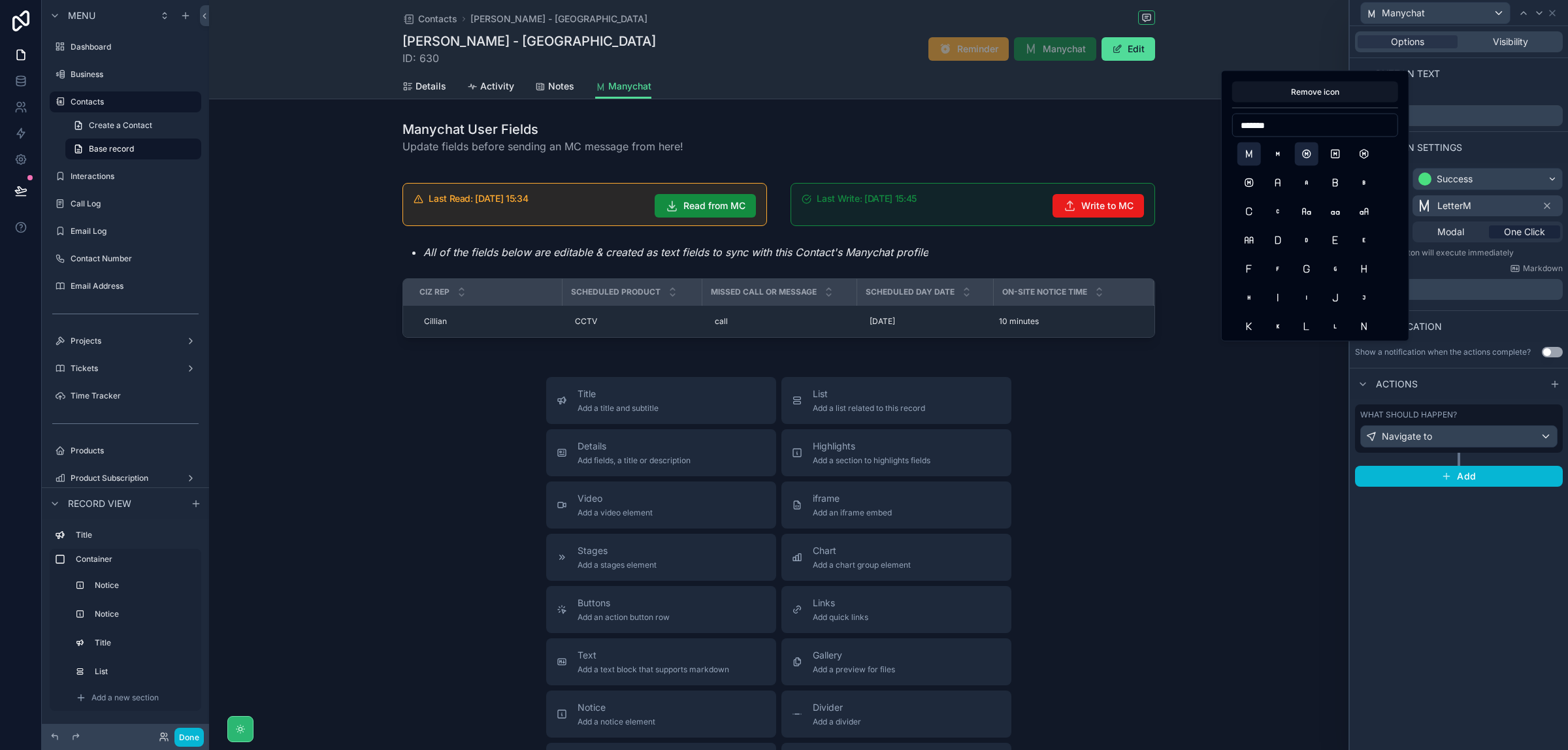
type input "*******"
click at [1309, 155] on button "CircleLetterM" at bounding box center [1306, 154] width 23 height 23
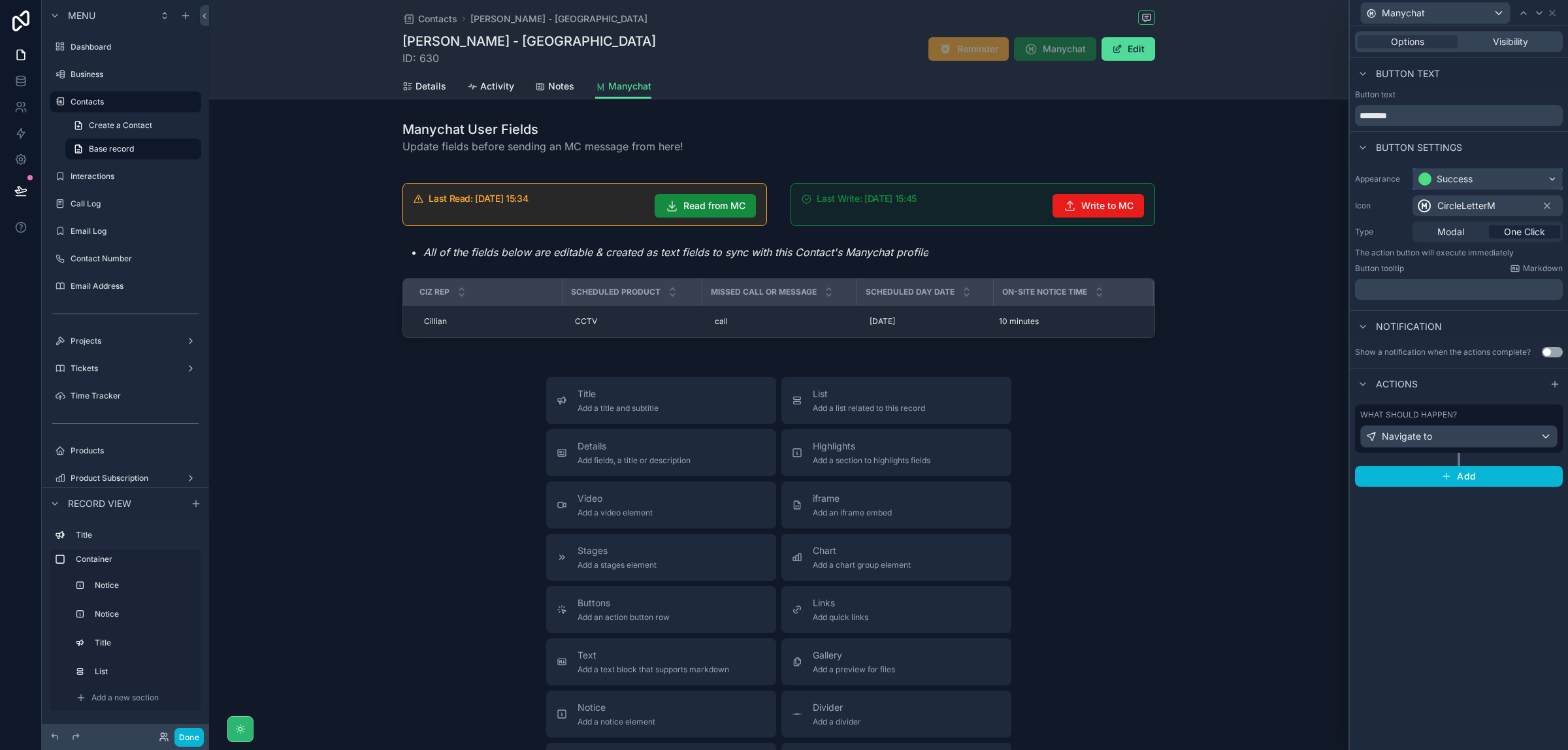
click at [1526, 177] on div "Success" at bounding box center [1488, 179] width 149 height 21
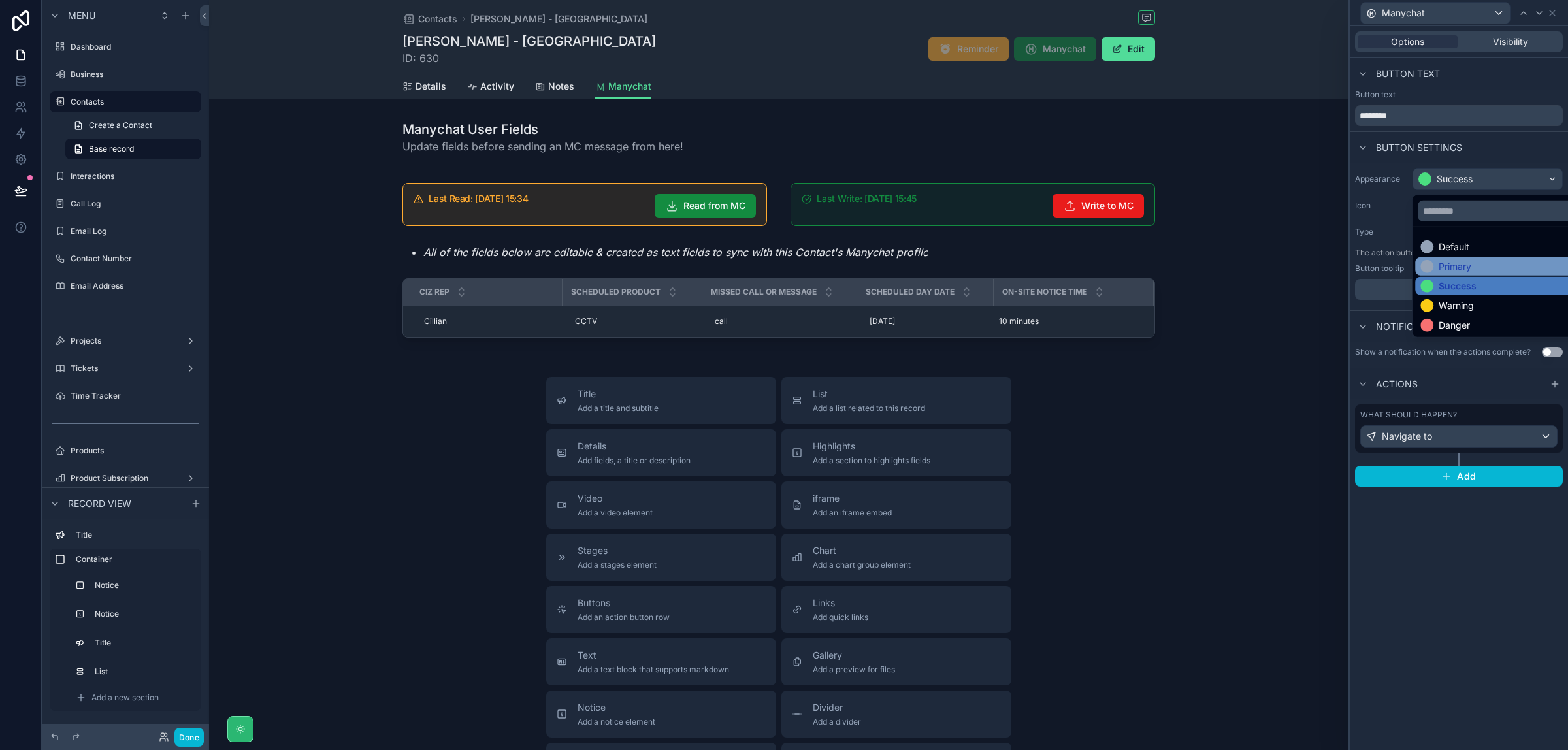
click at [1488, 268] on div "Primary" at bounding box center [1502, 266] width 163 height 13
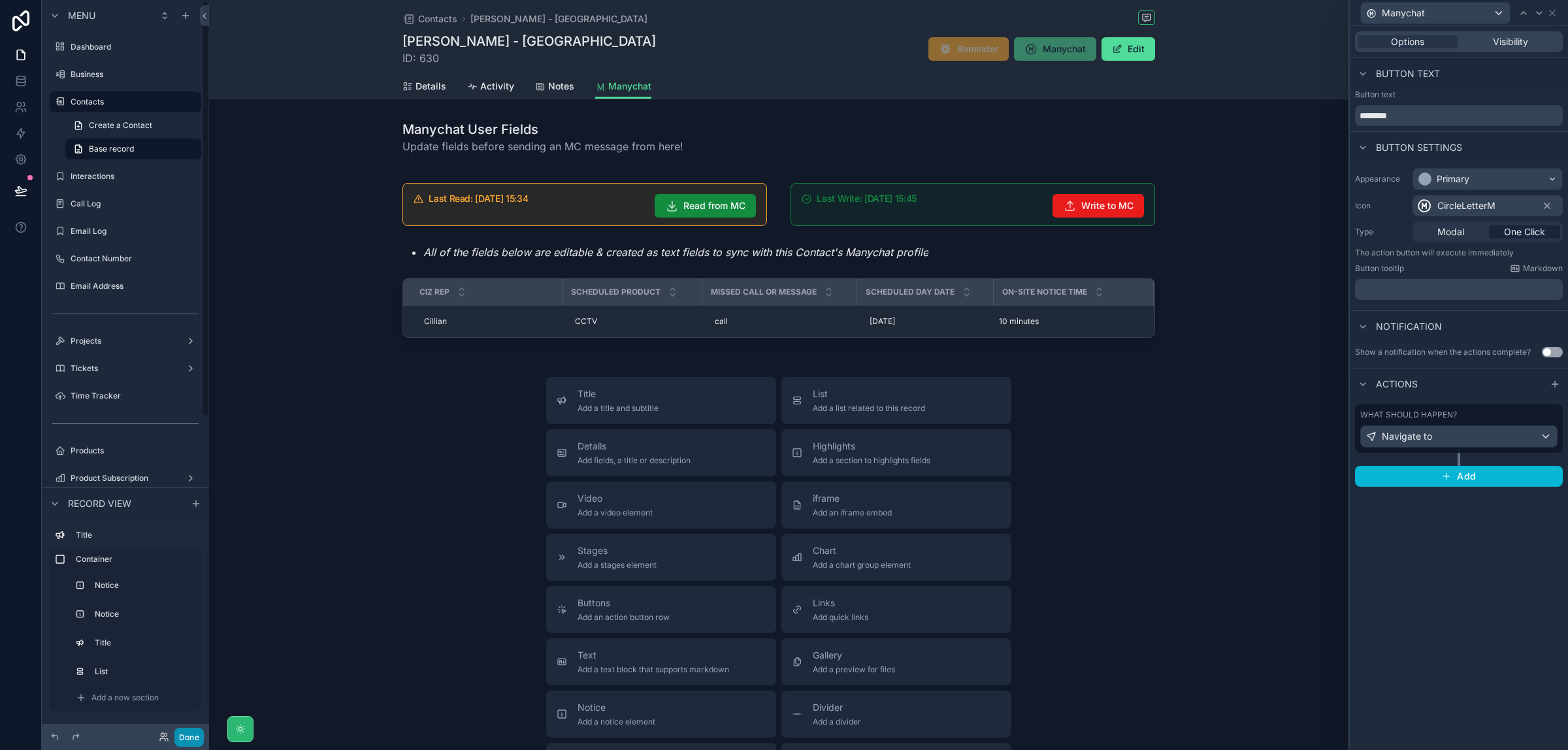
click at [193, 739] on button "Done" at bounding box center [189, 737] width 30 height 19
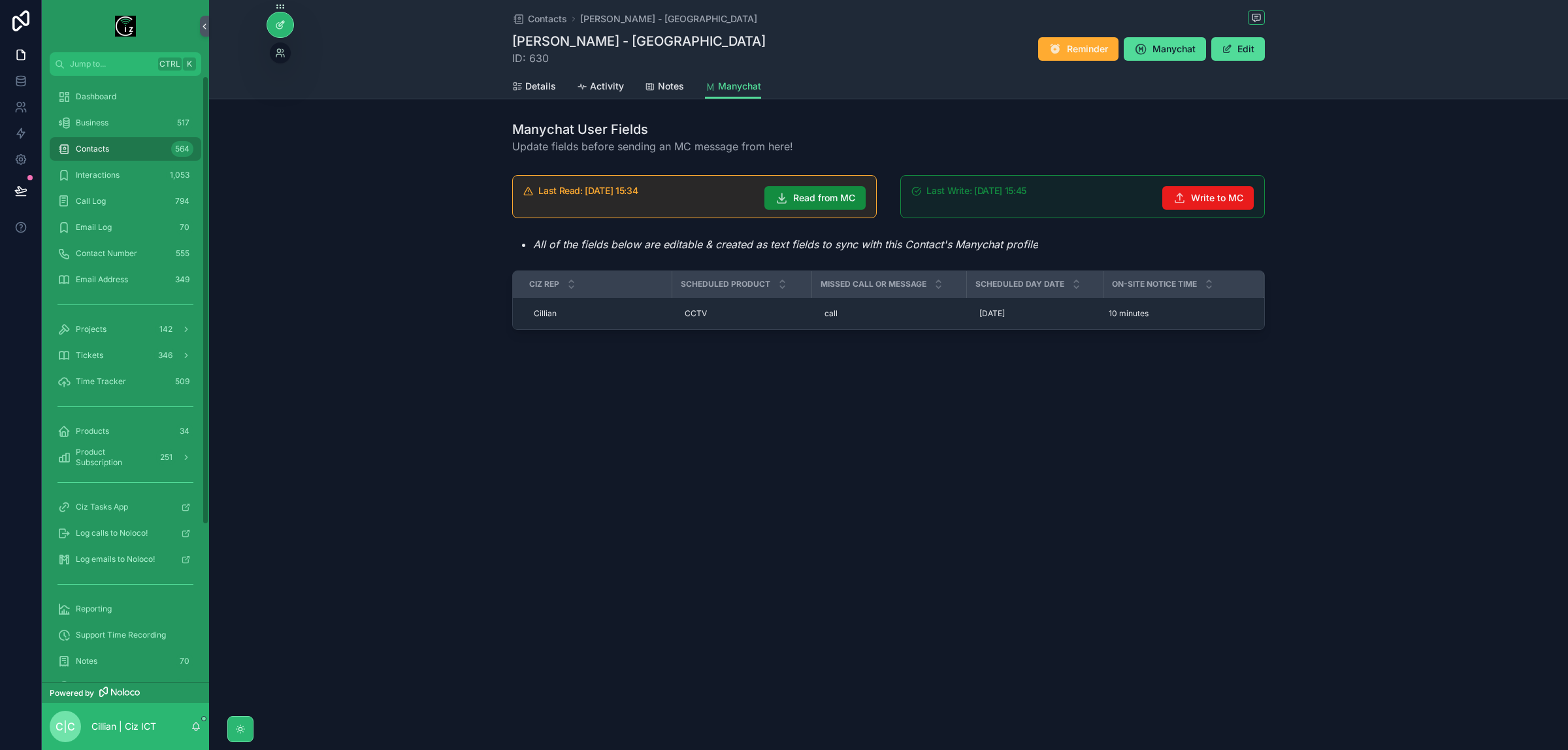
click at [285, 31] on div at bounding box center [280, 24] width 26 height 25
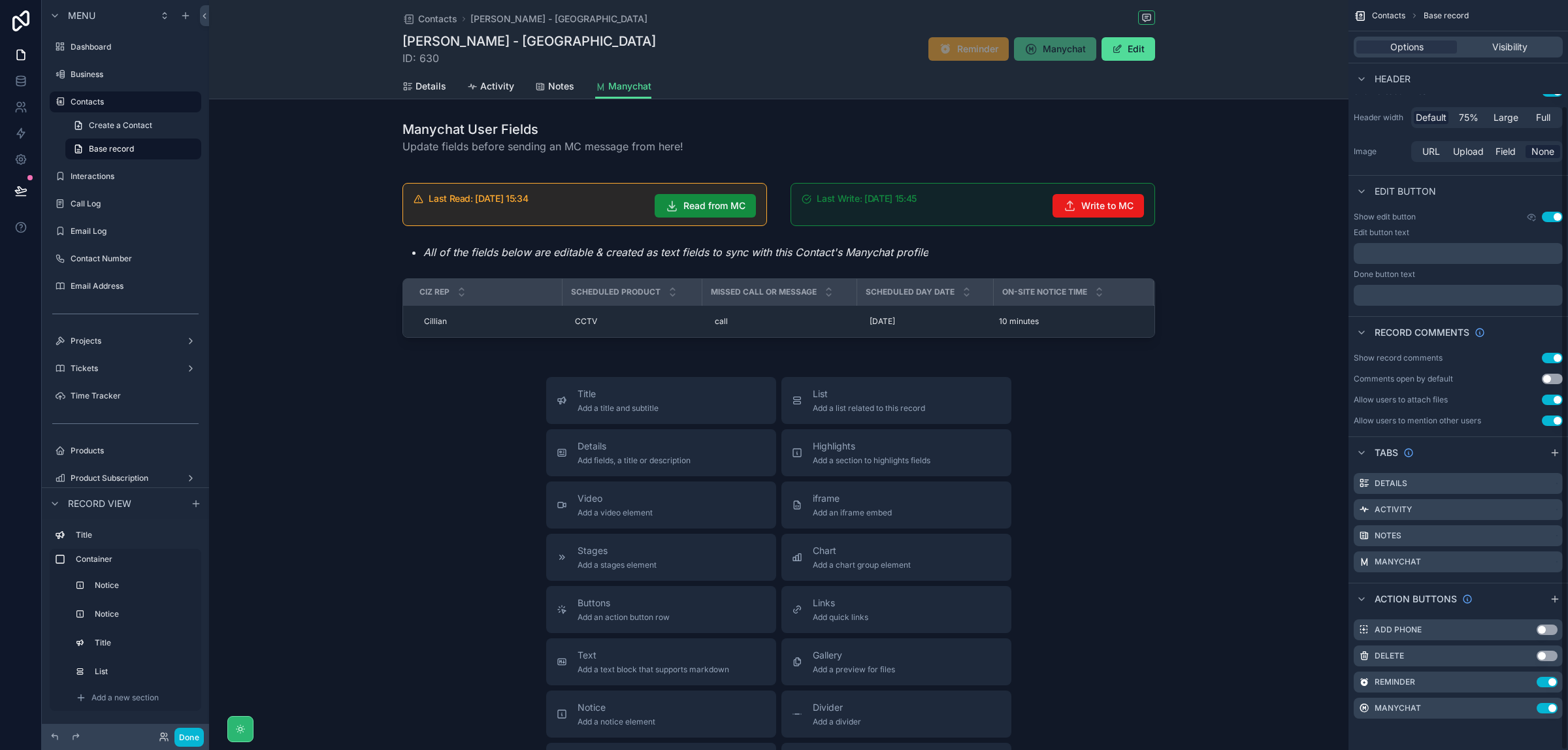
scroll to position [122, 0]
click at [429, 89] on span "Details" at bounding box center [431, 86] width 31 height 13
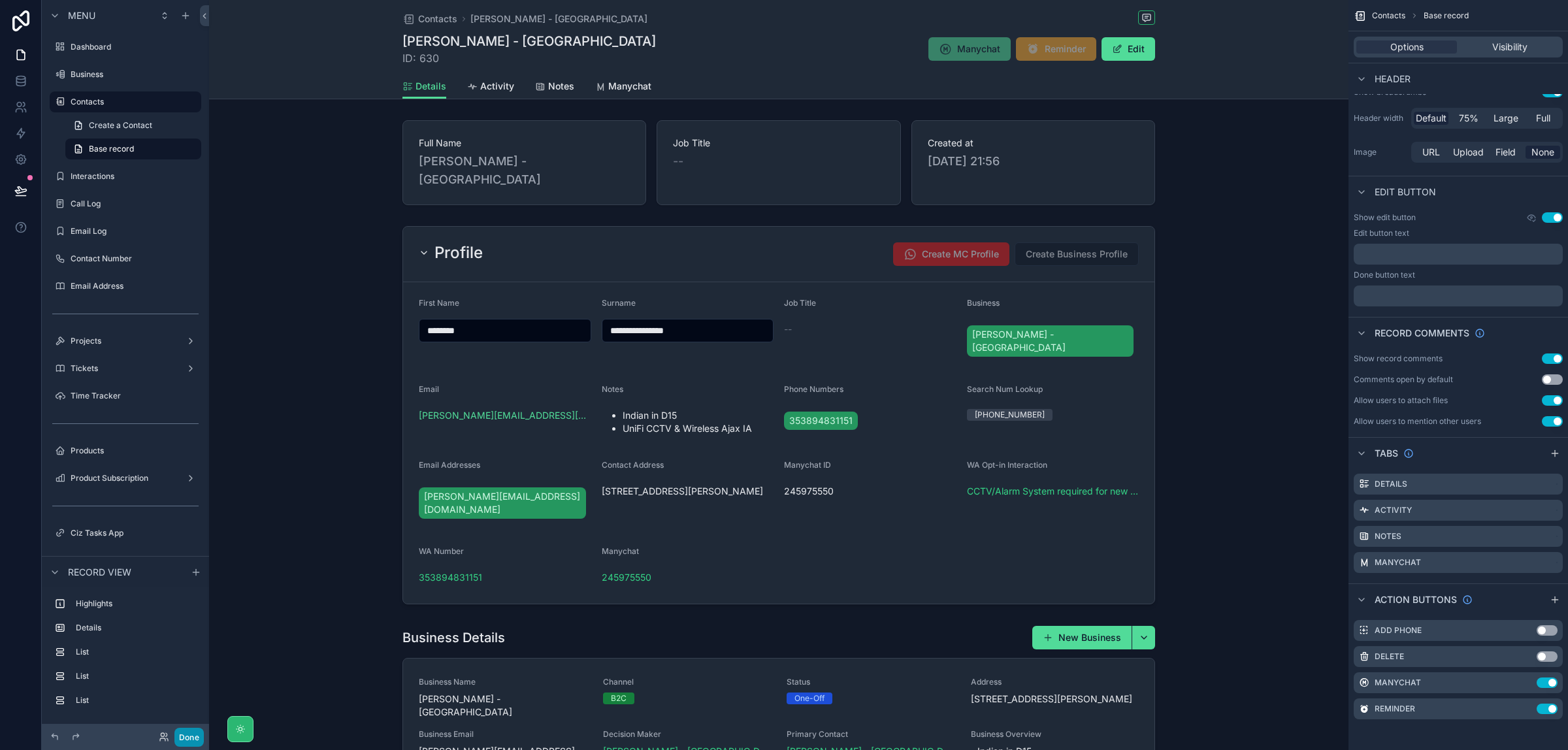
click at [179, 736] on button "Done" at bounding box center [189, 737] width 30 height 19
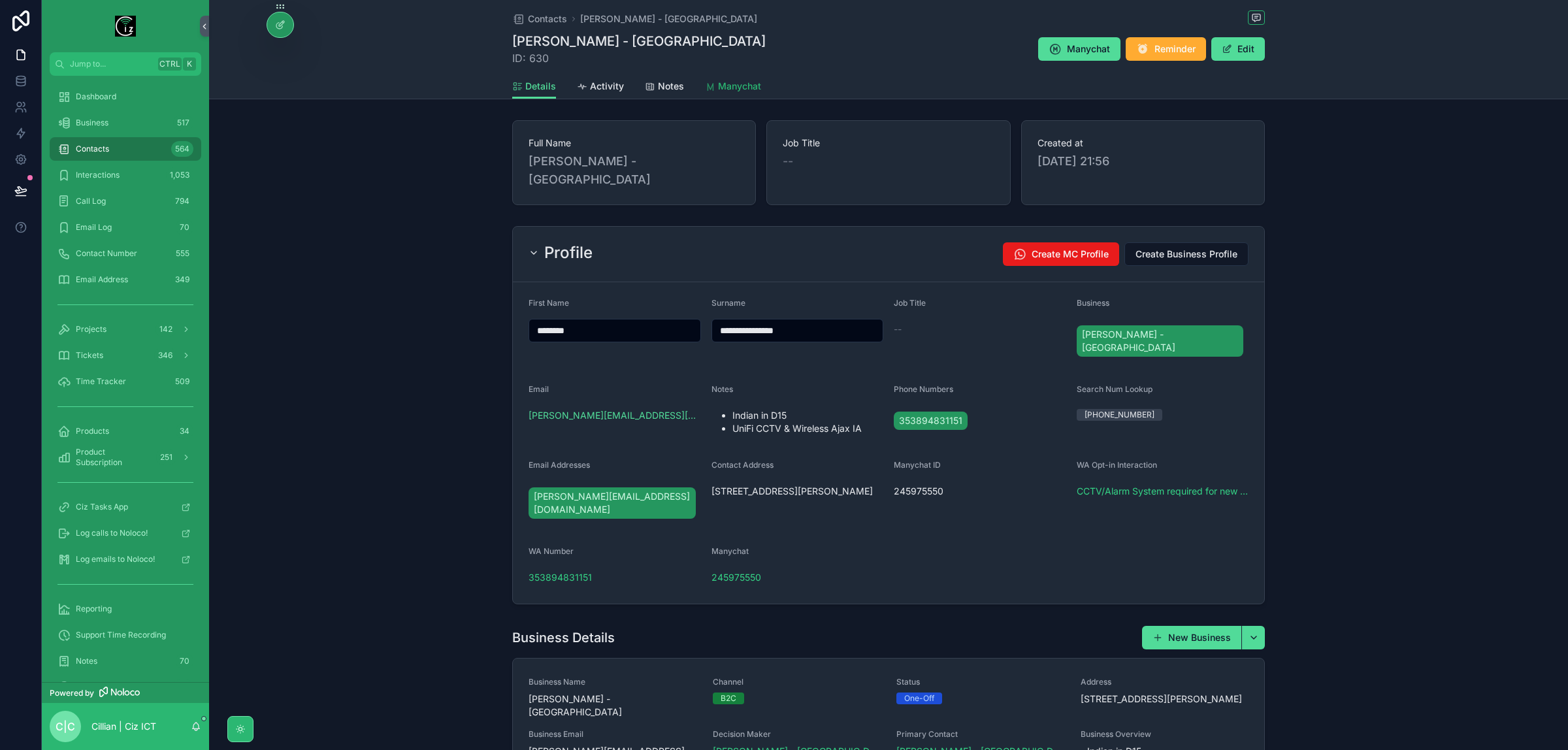
click at [720, 83] on span "Manychat" at bounding box center [740, 86] width 43 height 13
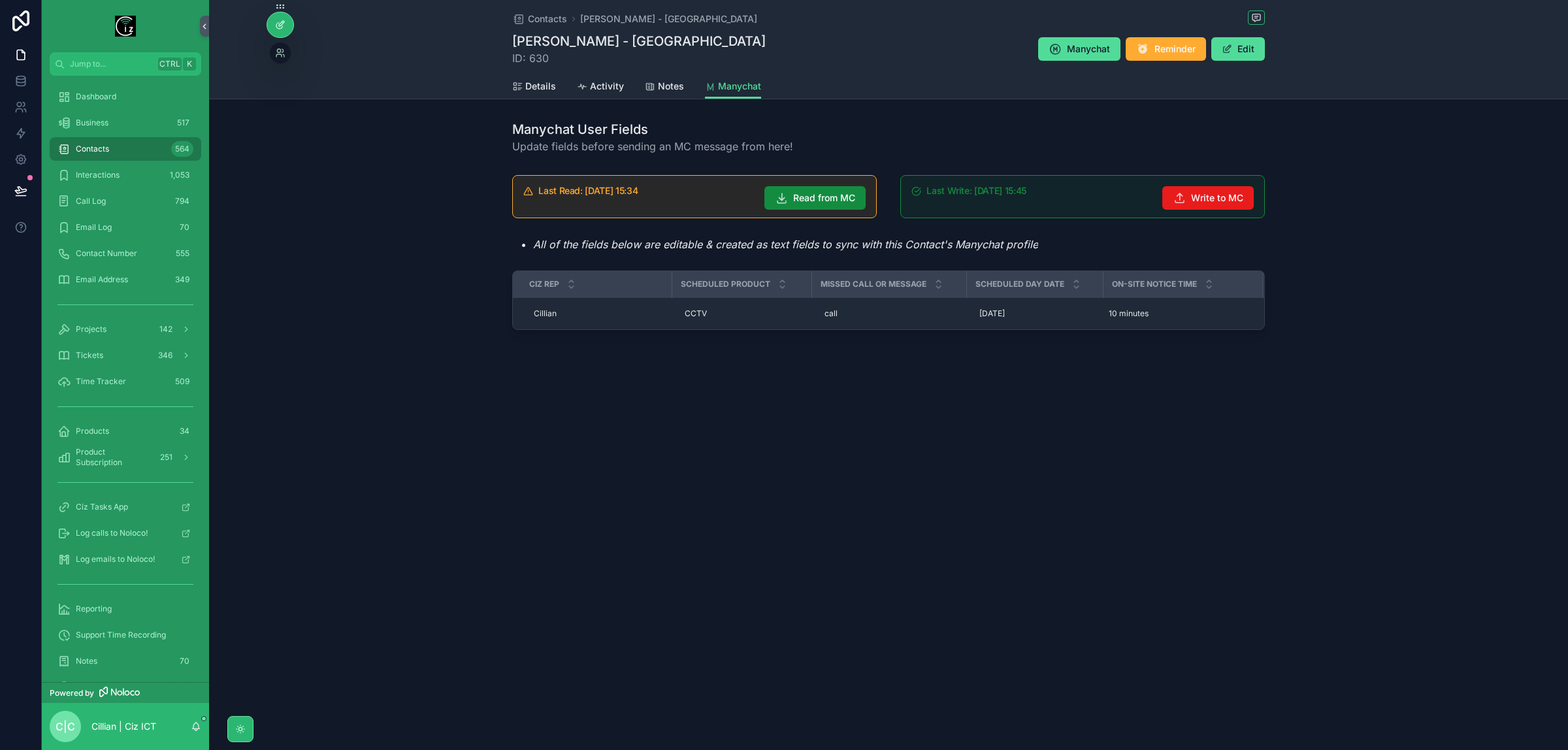
click at [283, 25] on icon at bounding box center [280, 24] width 10 height 10
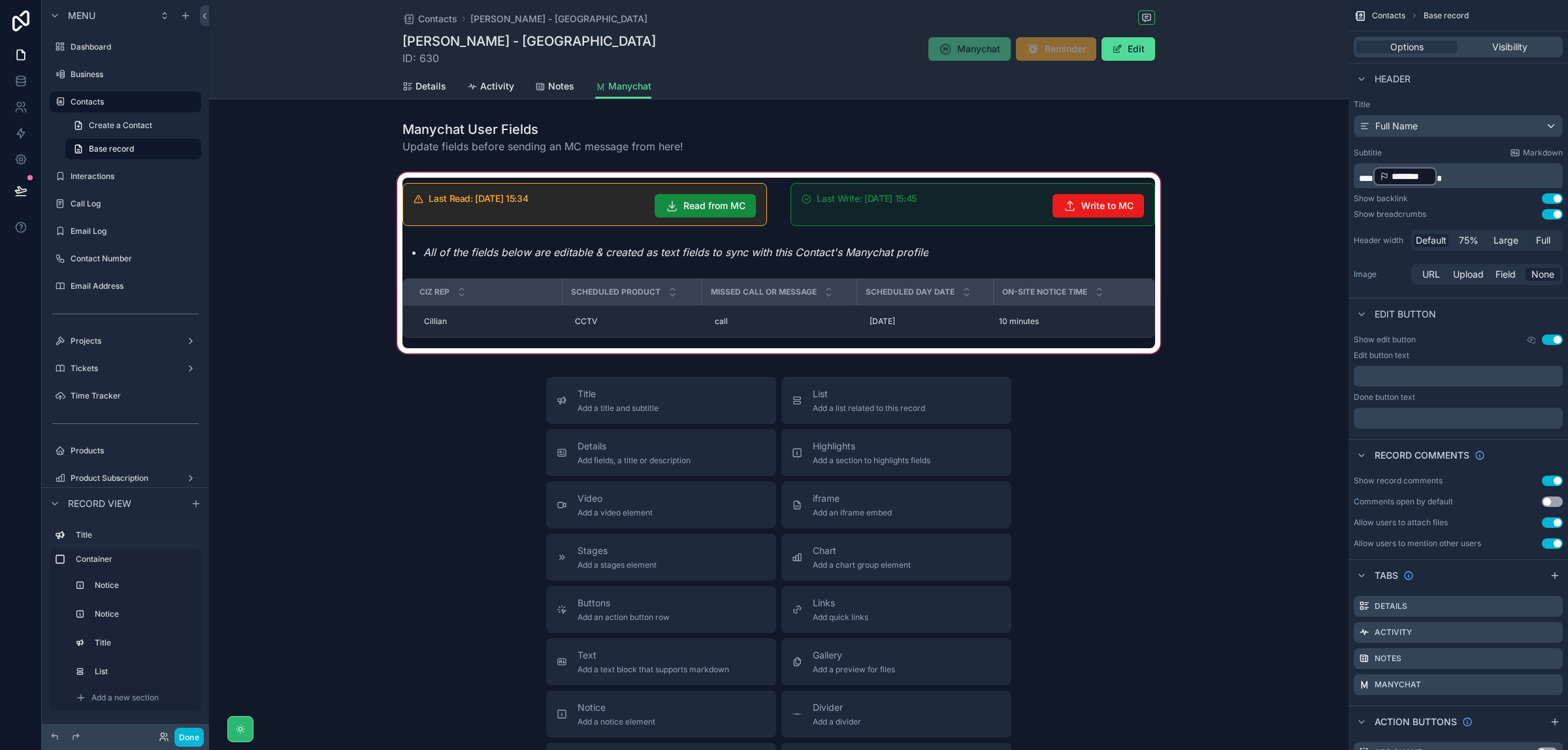
click at [492, 249] on div "scrollable content" at bounding box center [779, 262] width 1140 height 186
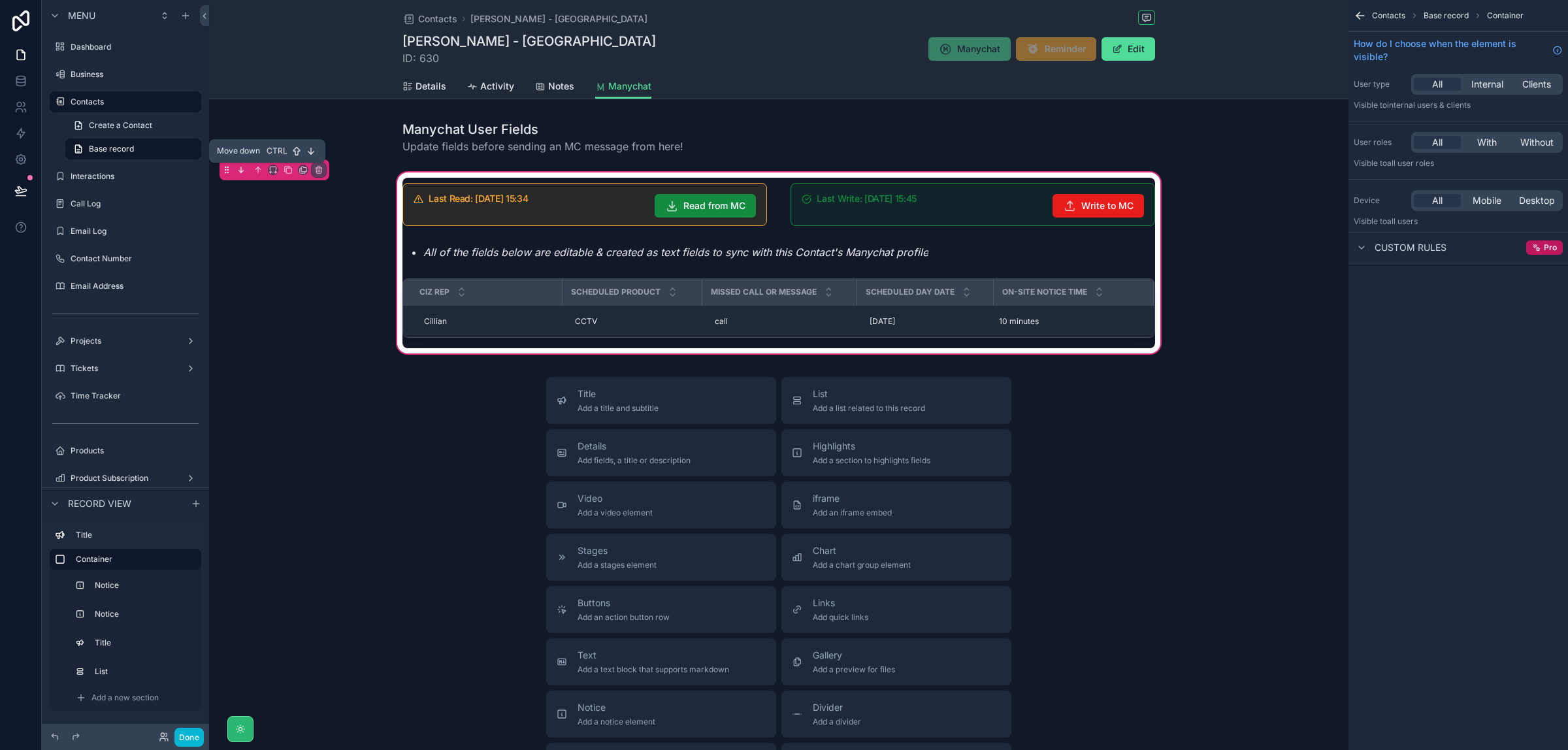
click at [242, 168] on icon "scrollable content" at bounding box center [241, 169] width 9 height 9
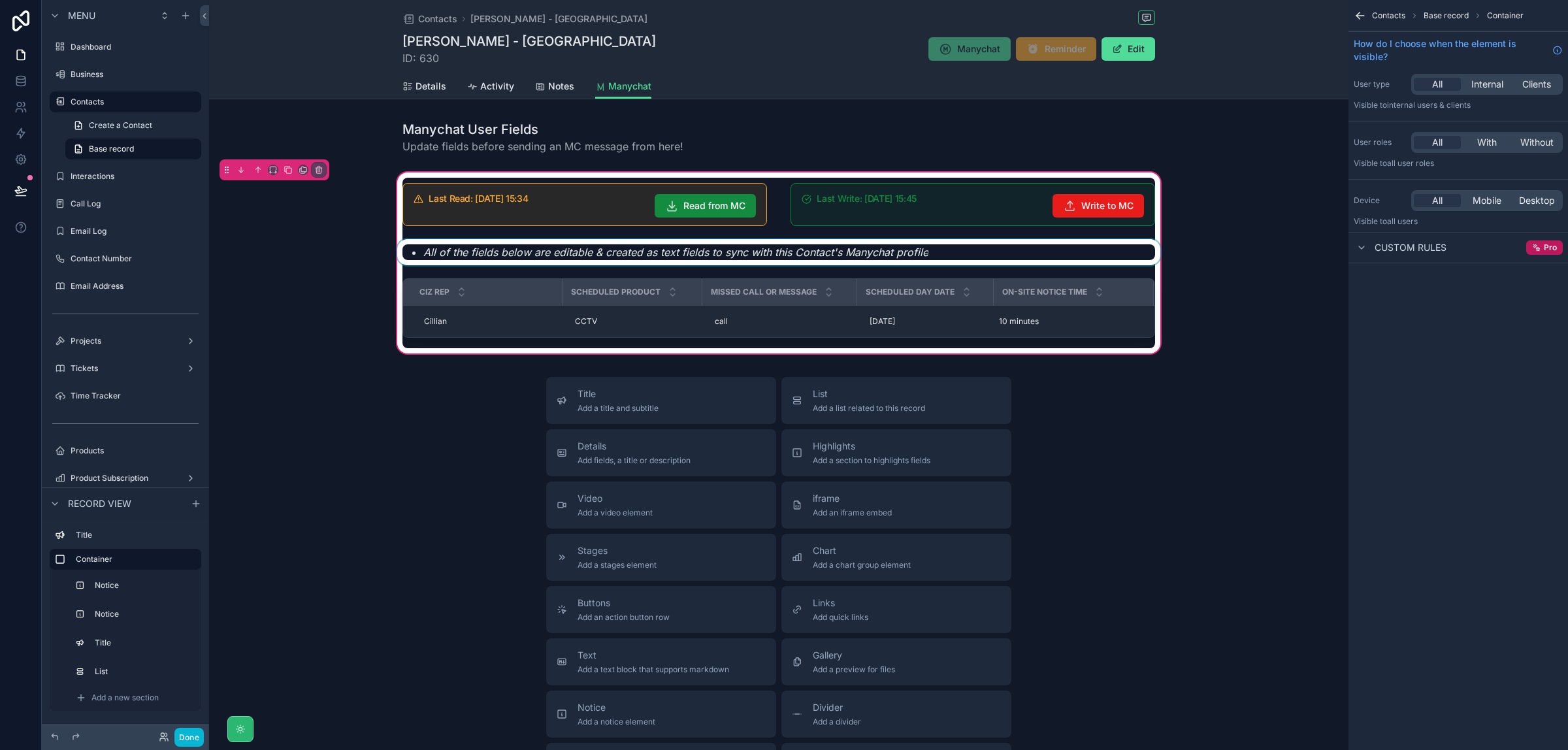
click at [515, 252] on div "scrollable content" at bounding box center [778, 252] width 769 height 26
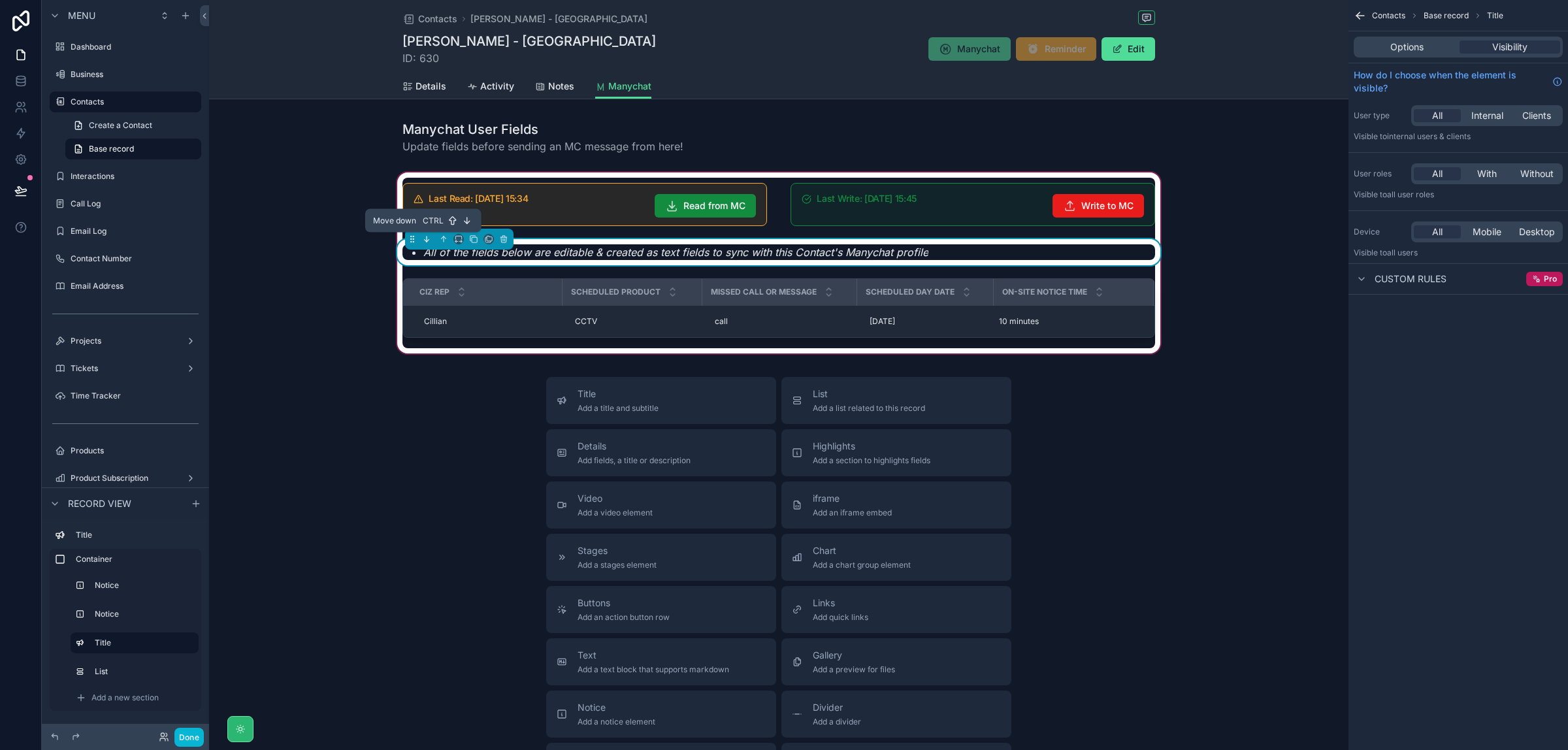
click at [423, 243] on icon "scrollable content" at bounding box center [426, 238] width 9 height 9
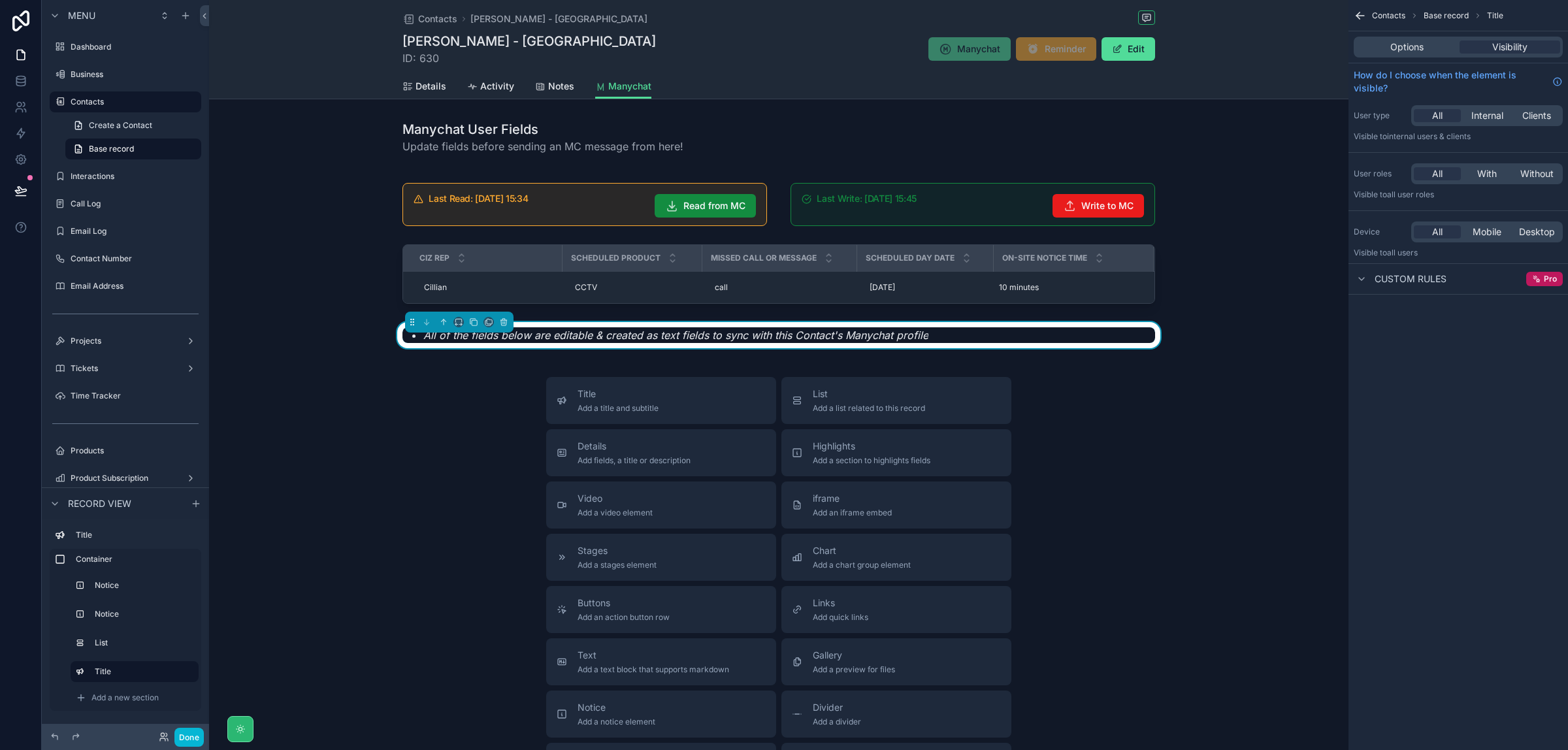
click at [1224, 420] on div "Title Add a title and subtitle List Add a list related to this record Details A…" at bounding box center [779, 609] width 1140 height 465
click at [191, 731] on button "Done" at bounding box center [189, 737] width 30 height 19
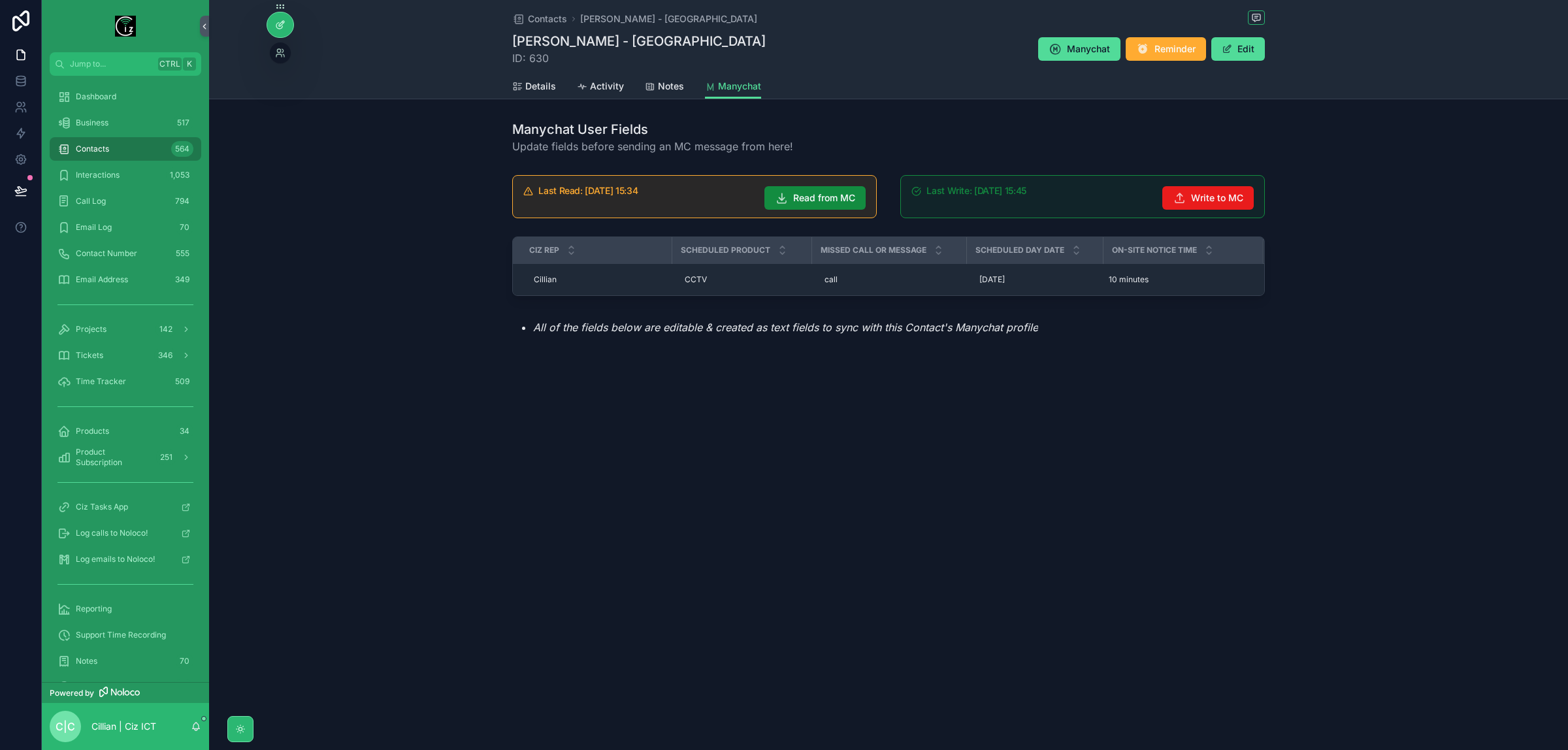
click at [271, 30] on div at bounding box center [280, 24] width 26 height 25
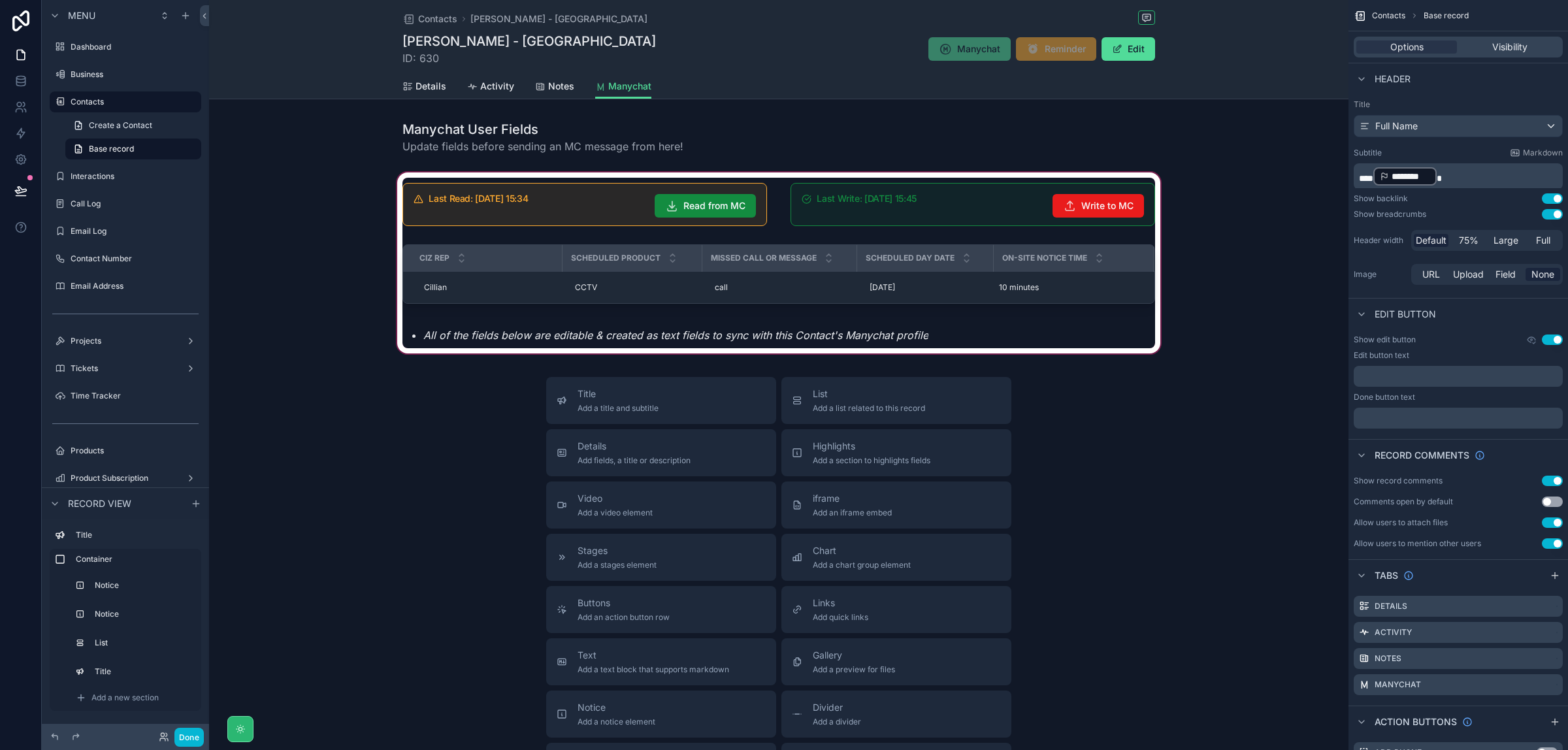
click at [617, 333] on div "scrollable content" at bounding box center [779, 262] width 1140 height 186
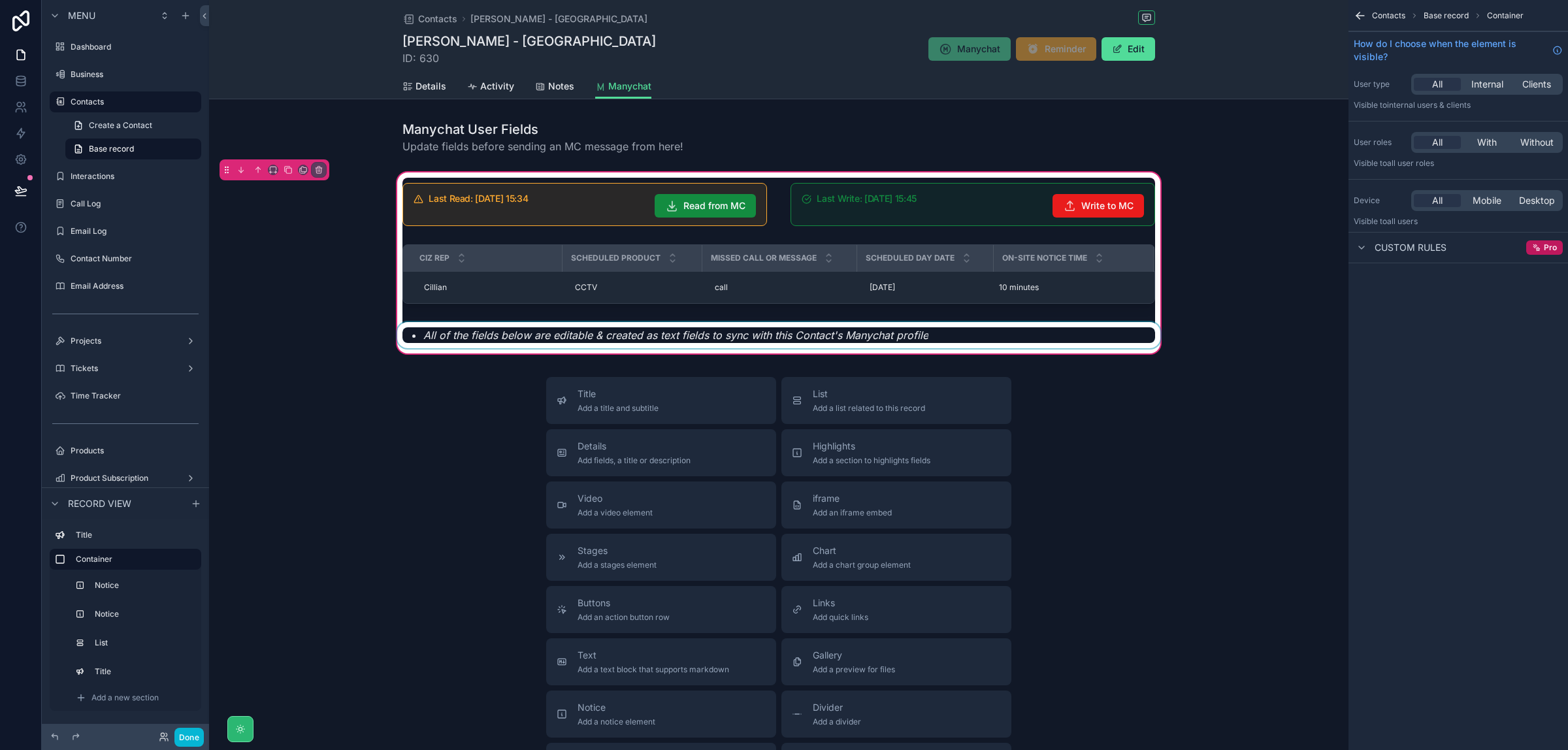
click at [696, 335] on div "scrollable content" at bounding box center [778, 335] width 769 height 26
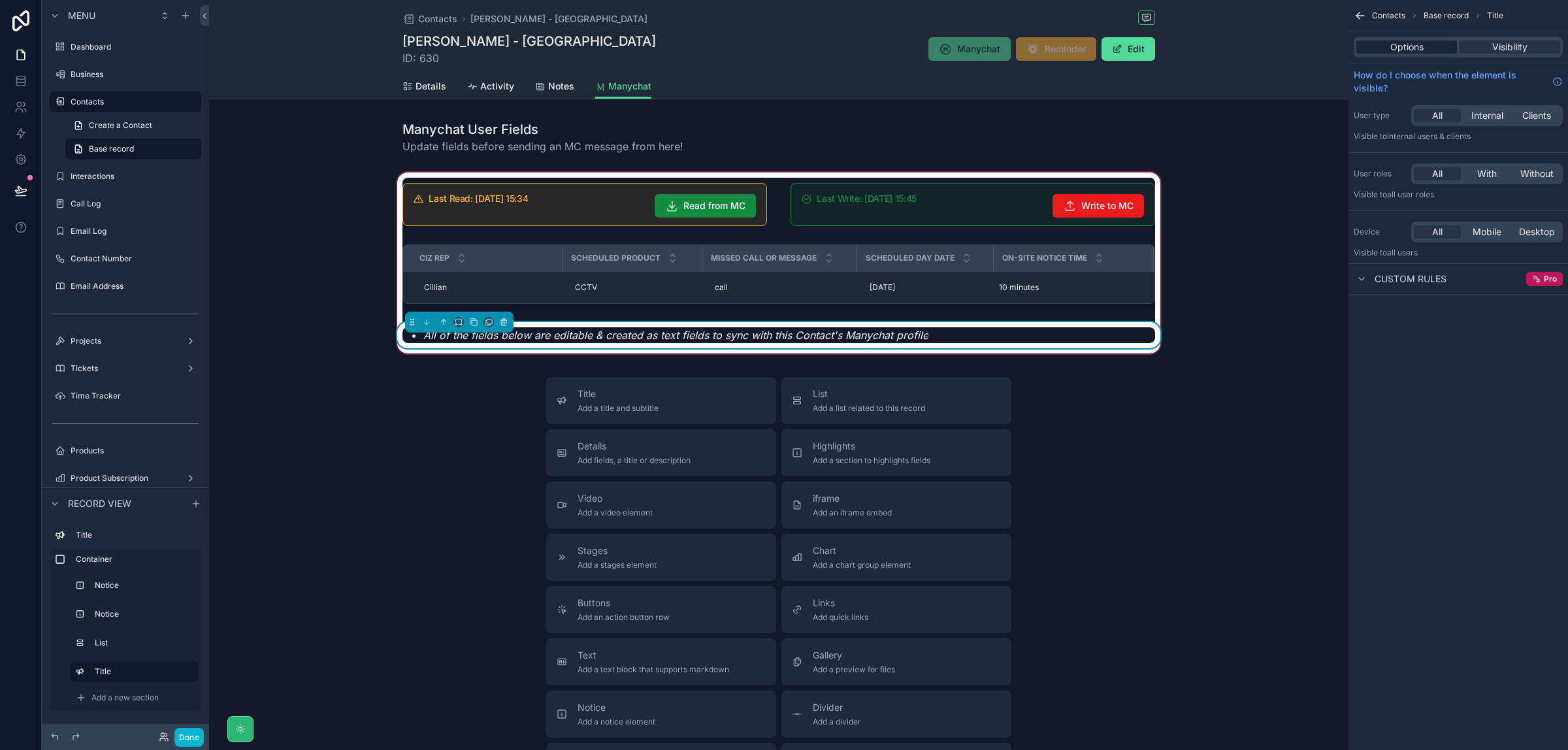
click at [1422, 51] on span "Options" at bounding box center [1407, 47] width 33 height 13
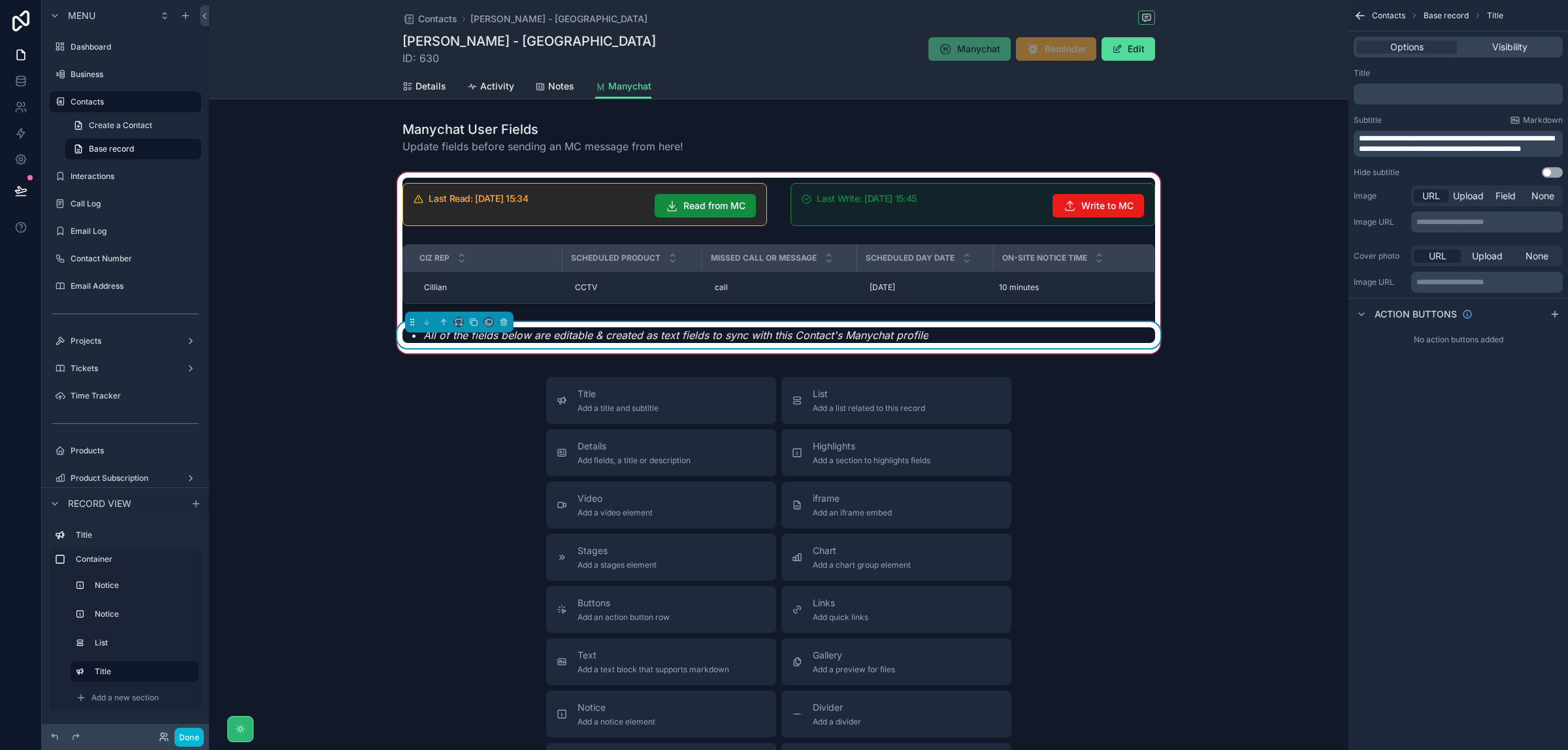
click at [1441, 139] on span "**********" at bounding box center [1457, 143] width 196 height 19
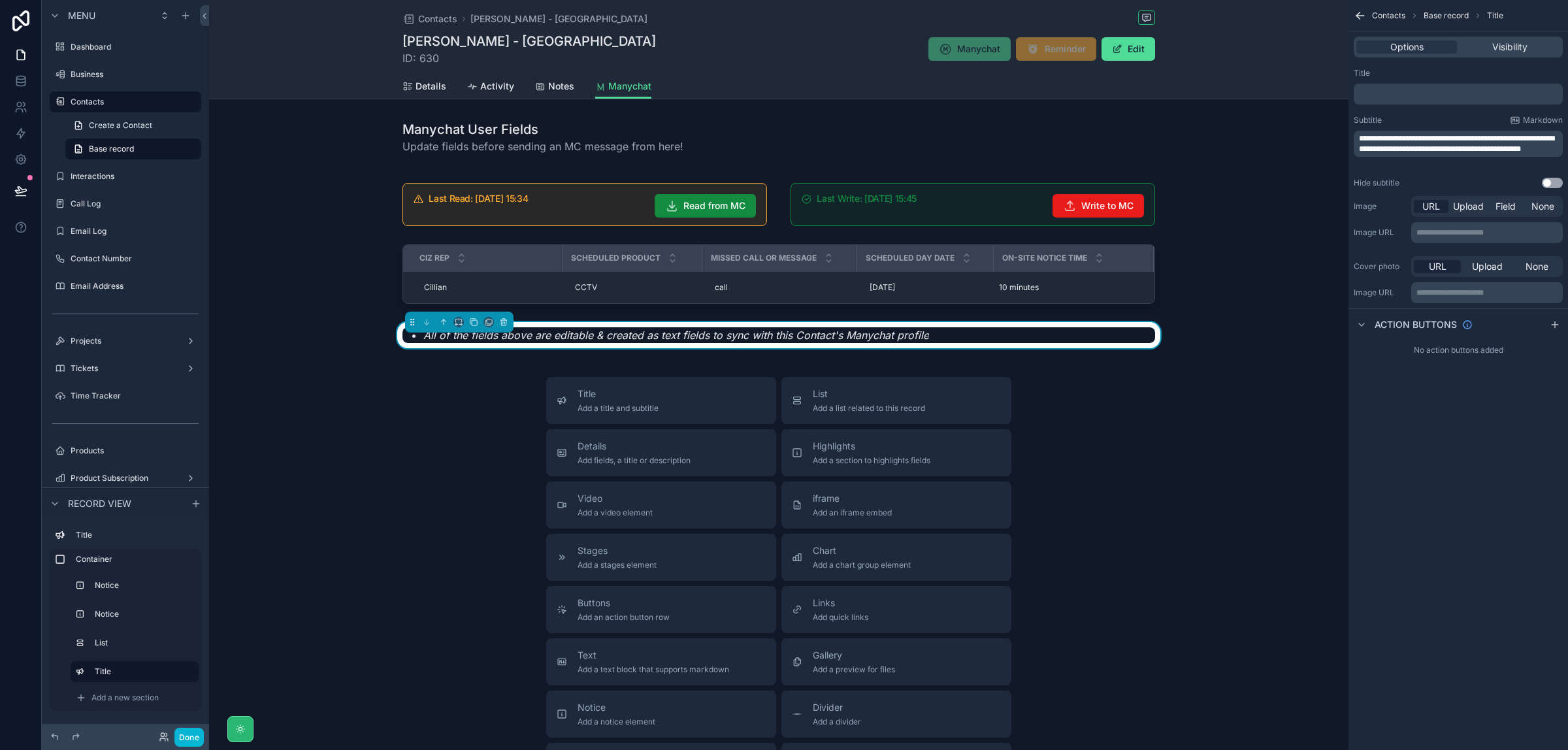
click at [1240, 82] on div "Details Activity Notes Manychat" at bounding box center [779, 86] width 1124 height 25
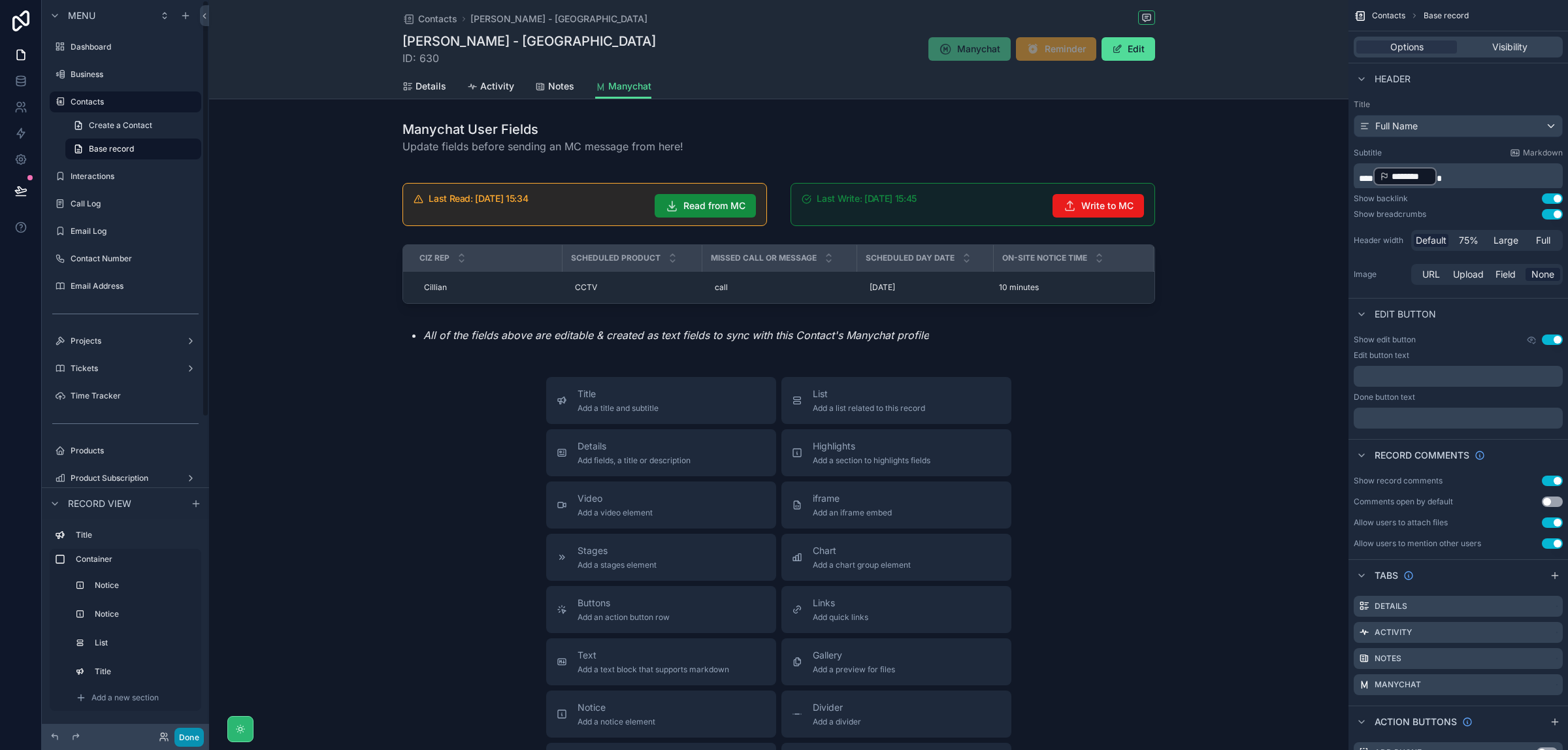
click at [186, 739] on button "Done" at bounding box center [189, 737] width 30 height 19
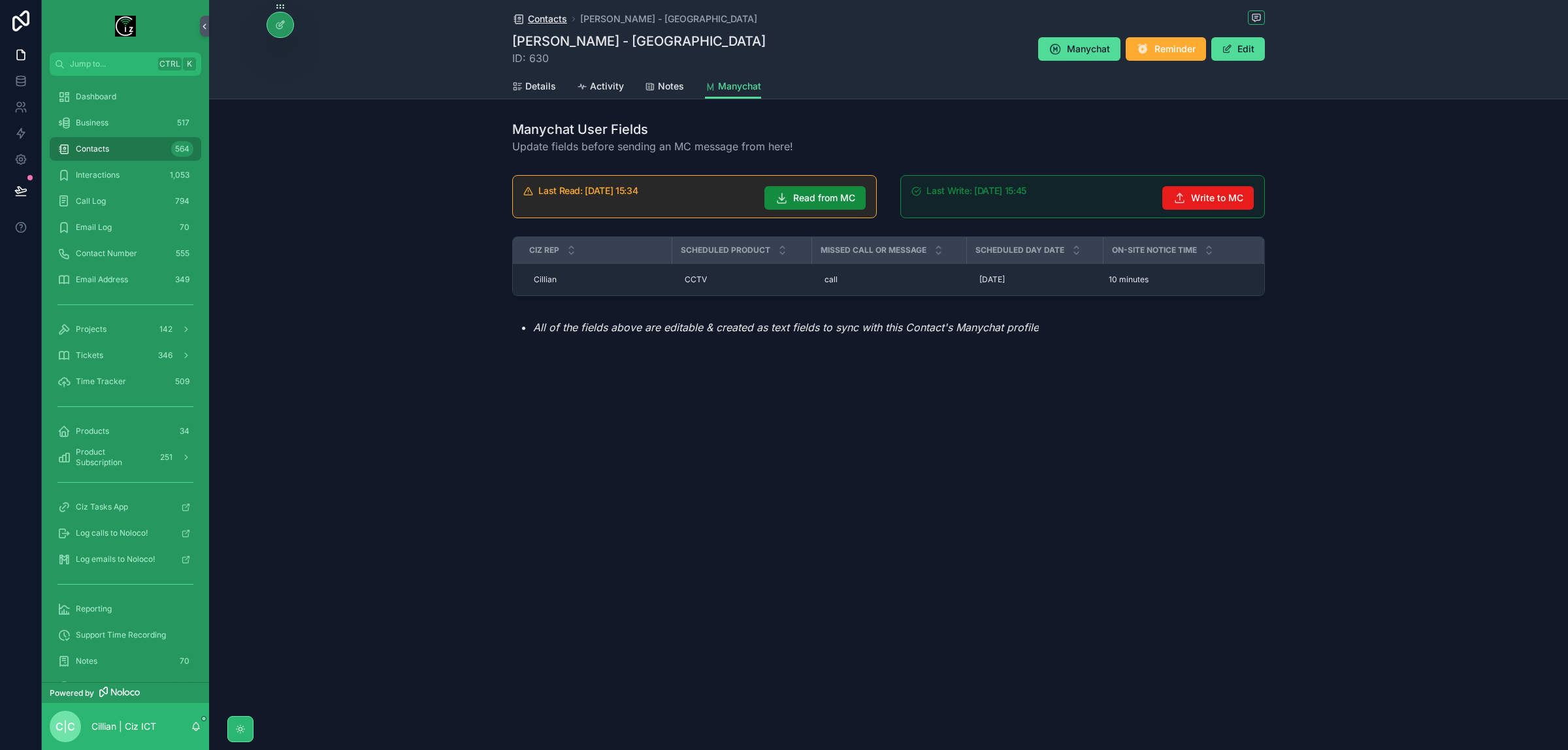
click at [544, 20] on span "Contacts" at bounding box center [547, 19] width 39 height 13
click at [530, 89] on span "Details" at bounding box center [541, 86] width 31 height 13
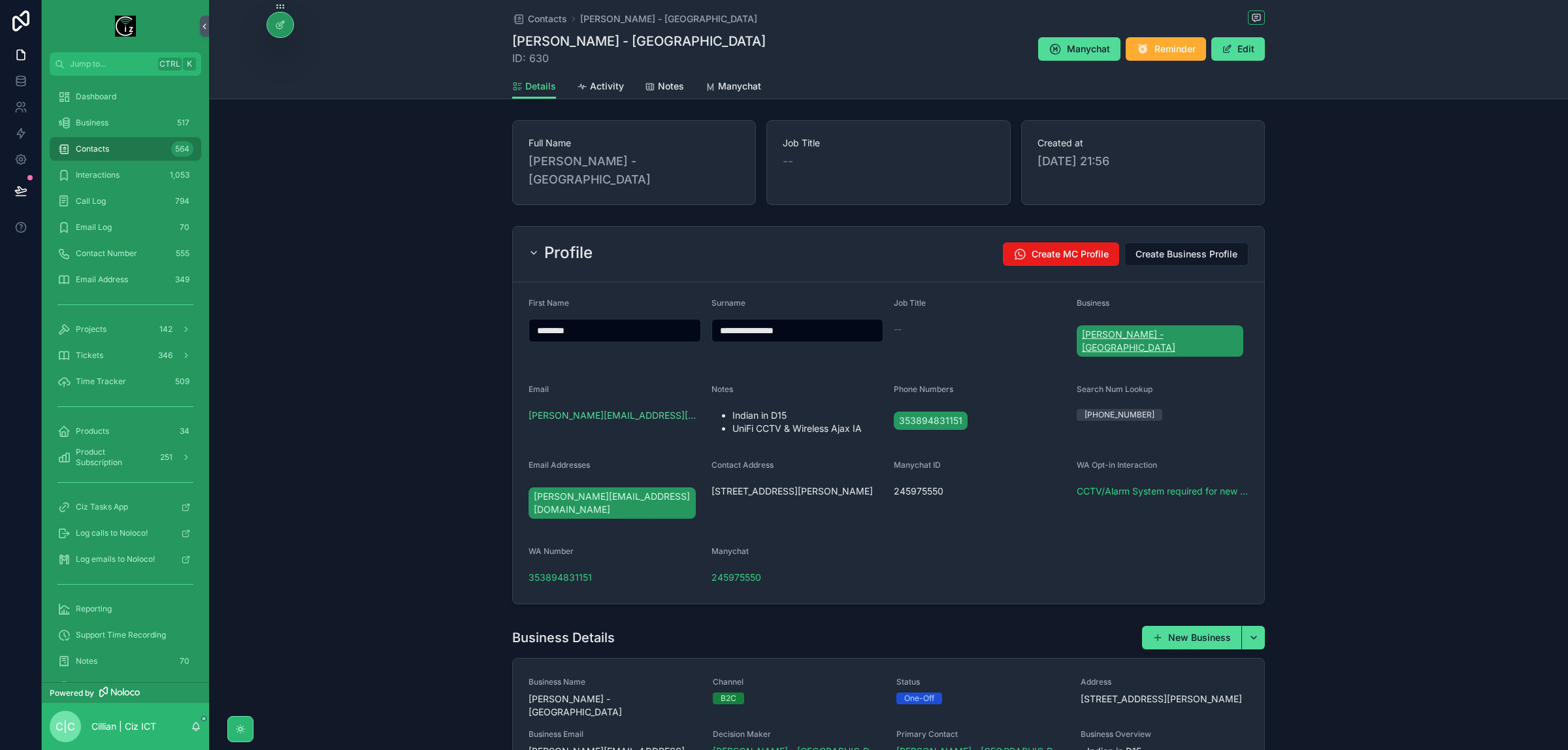
click at [1150, 328] on span "[PERSON_NAME] - [GEOGRAPHIC_DATA]" at bounding box center [1160, 341] width 157 height 26
click at [279, 30] on icon at bounding box center [280, 24] width 10 height 10
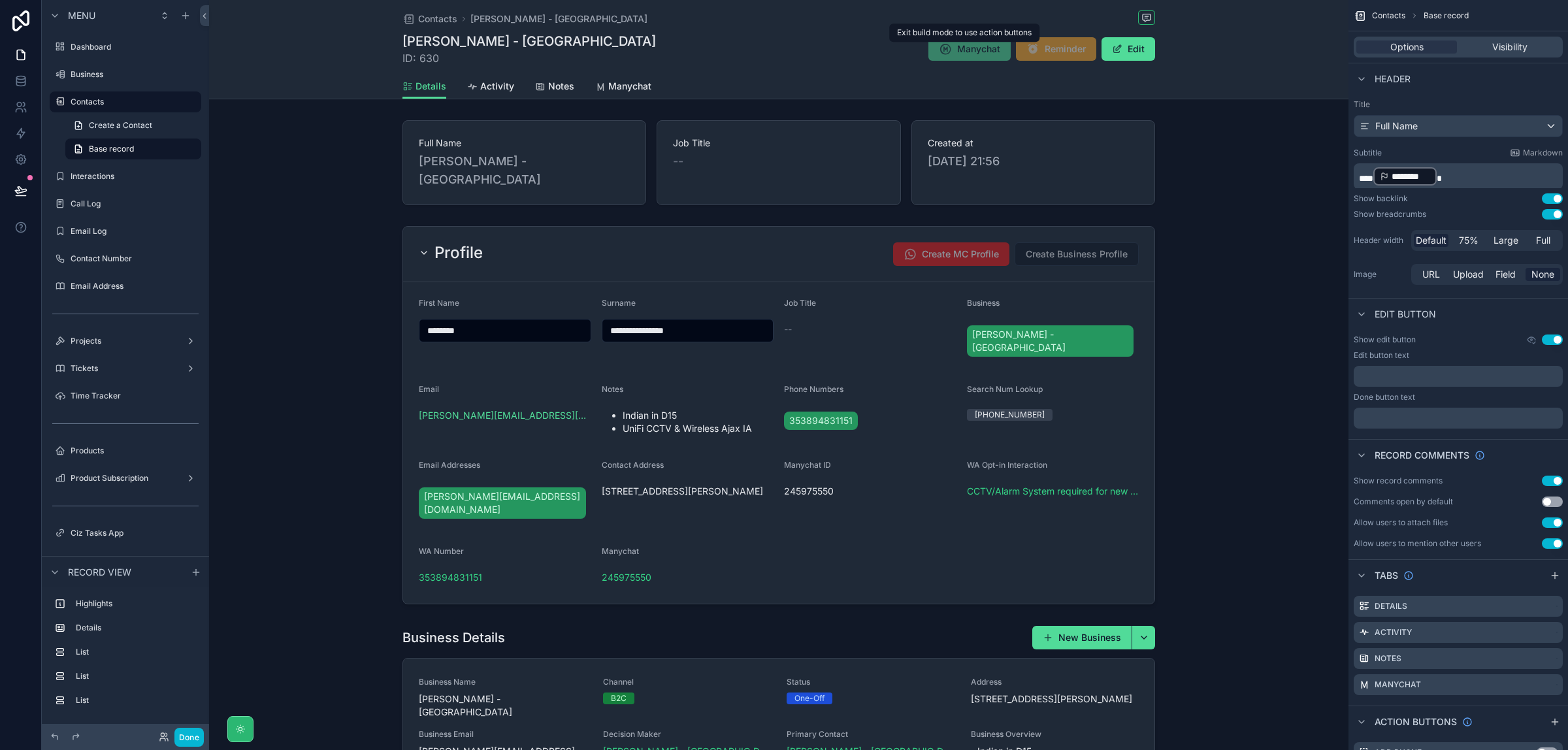
click at [972, 51] on span "Manychat" at bounding box center [970, 50] width 82 height 13
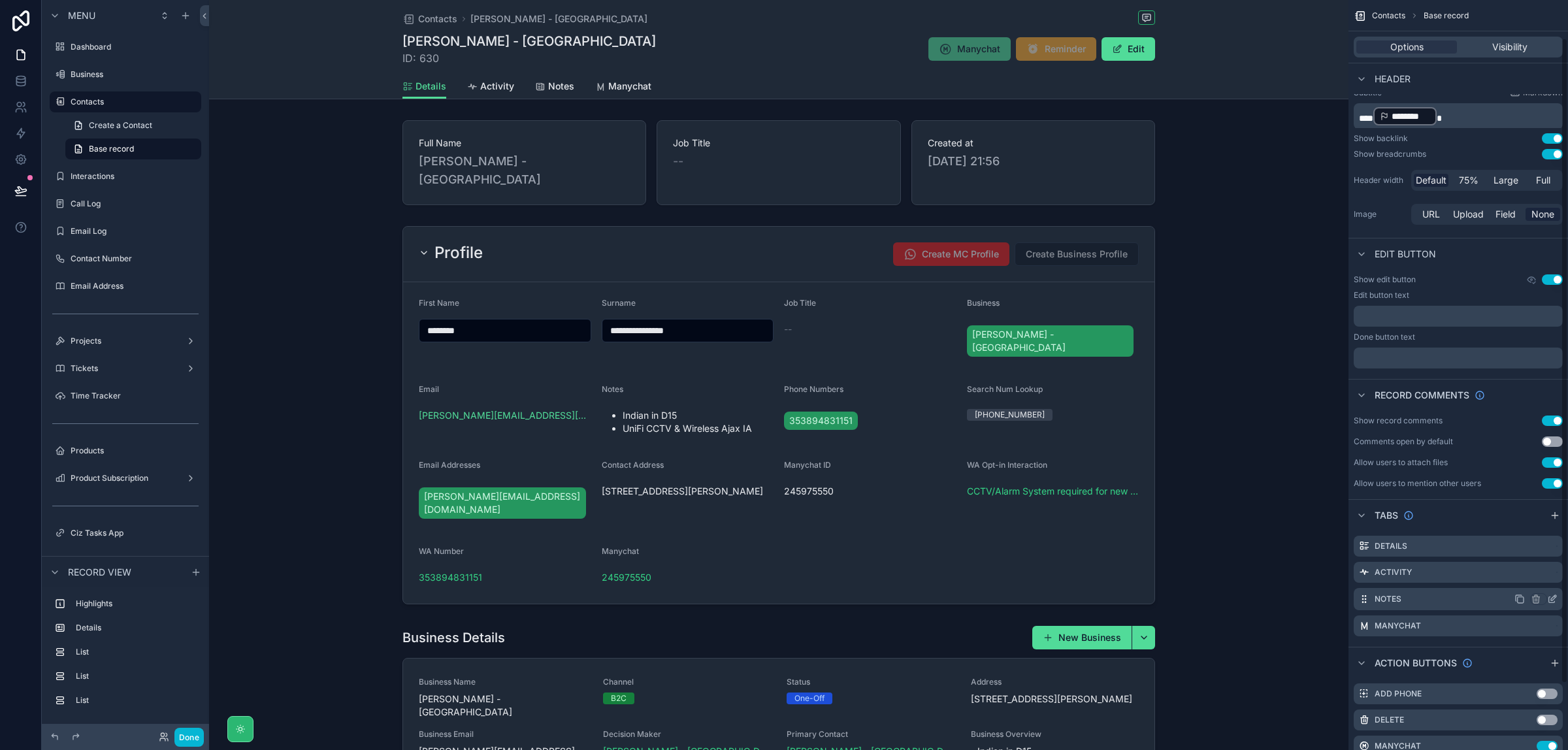
scroll to position [122, 0]
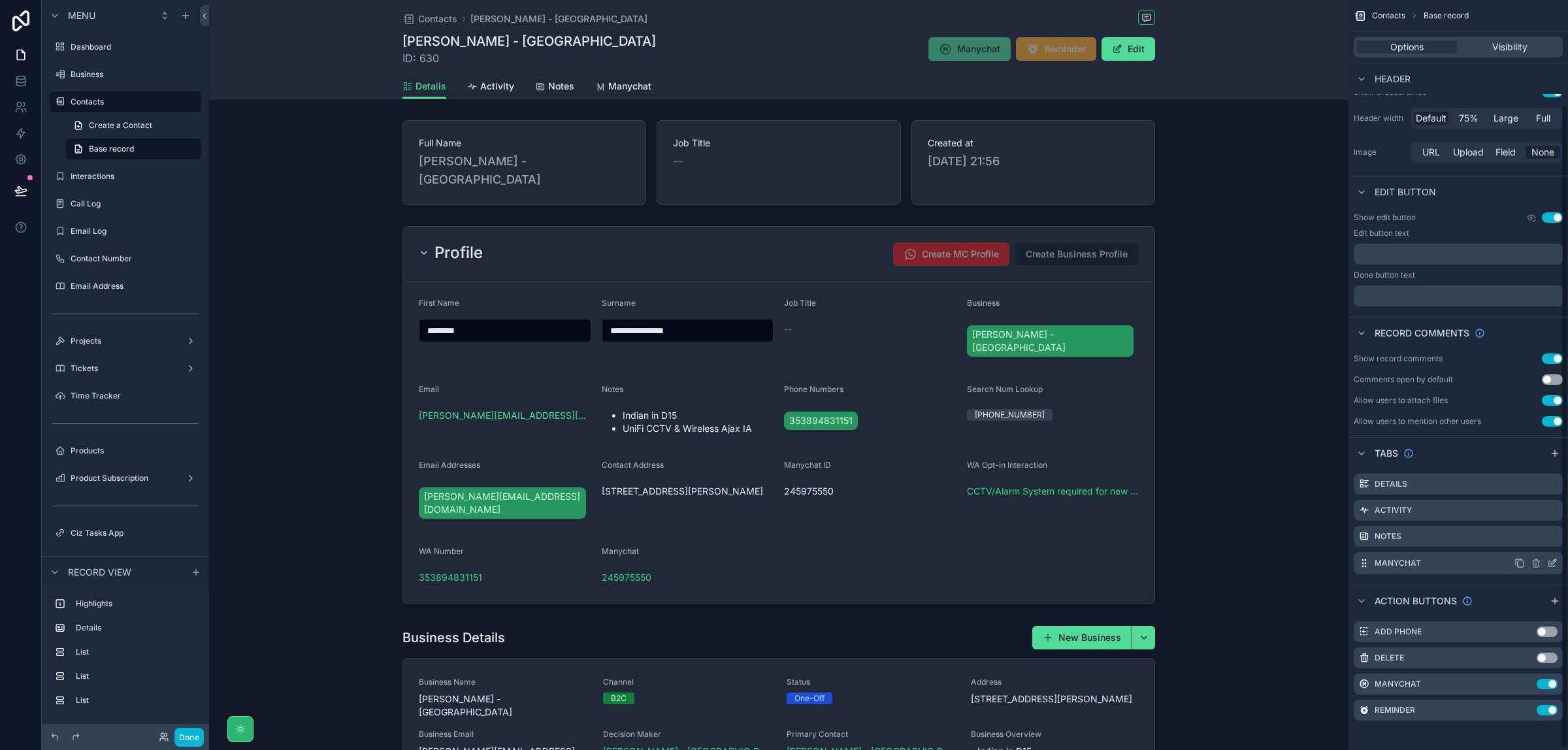
click at [1551, 562] on icon "scrollable content" at bounding box center [1554, 562] width 5 height 5
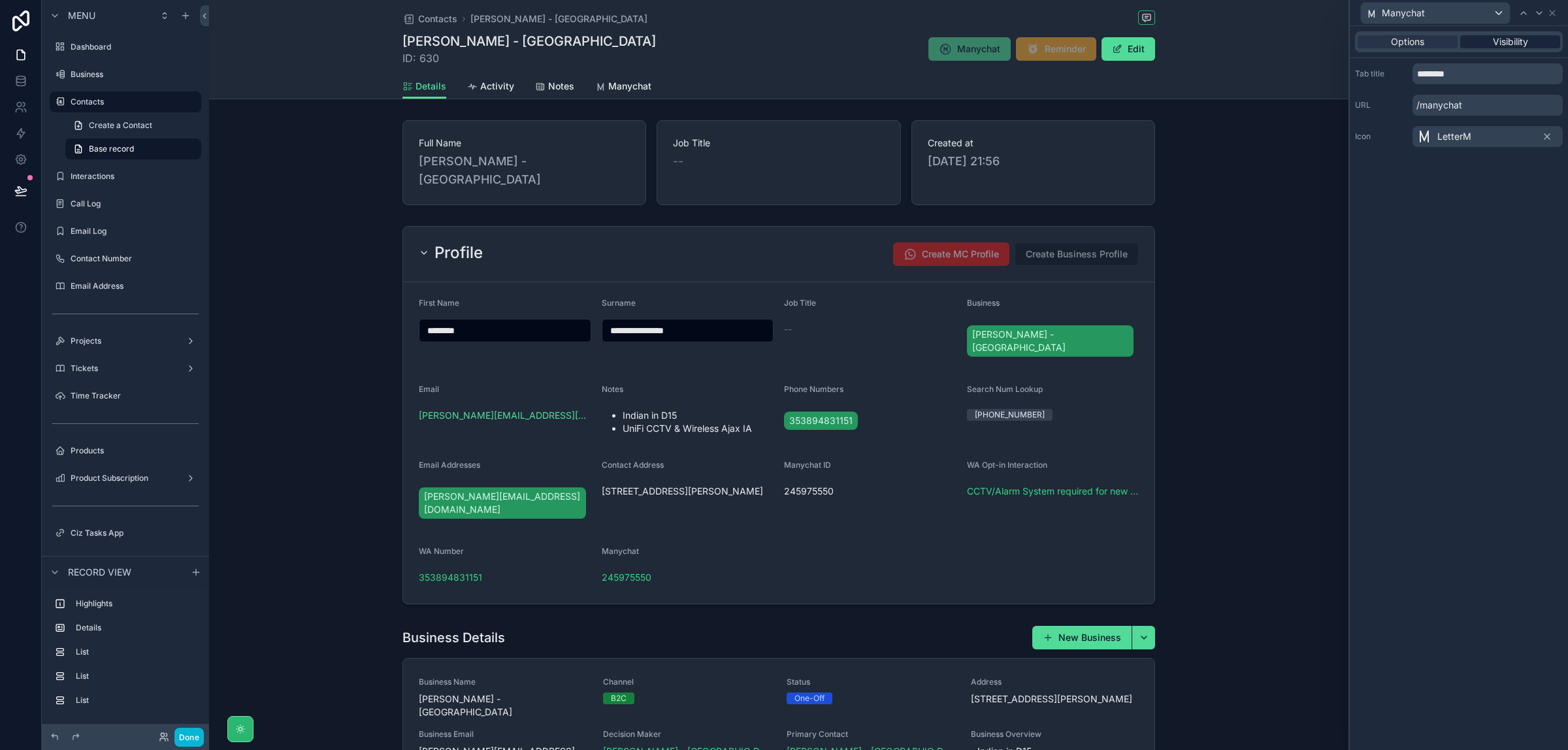
click at [1496, 40] on span "Visibility" at bounding box center [1511, 42] width 35 height 13
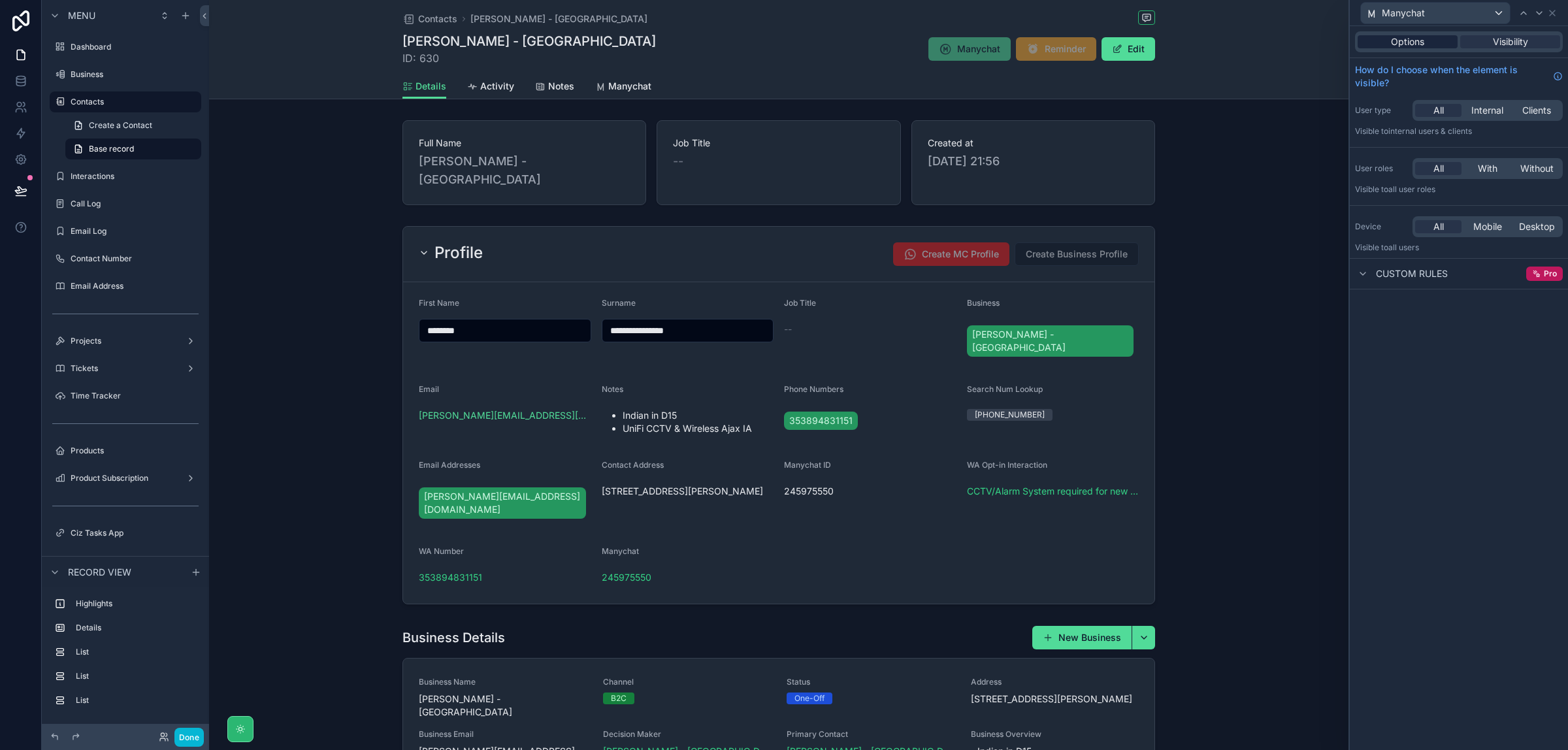
click at [1426, 38] on div "Options" at bounding box center [1408, 42] width 100 height 13
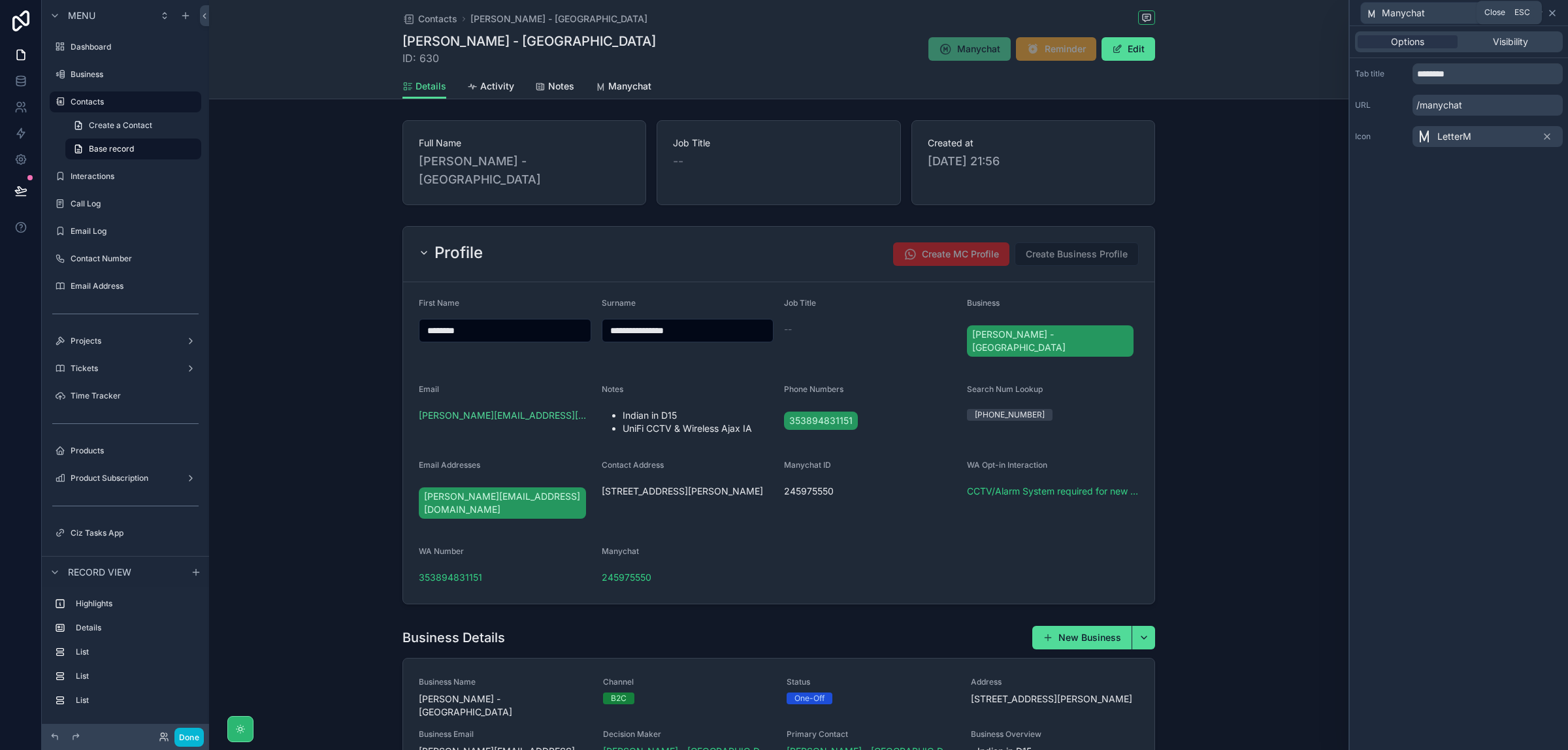
click at [1554, 14] on icon at bounding box center [1552, 13] width 10 height 10
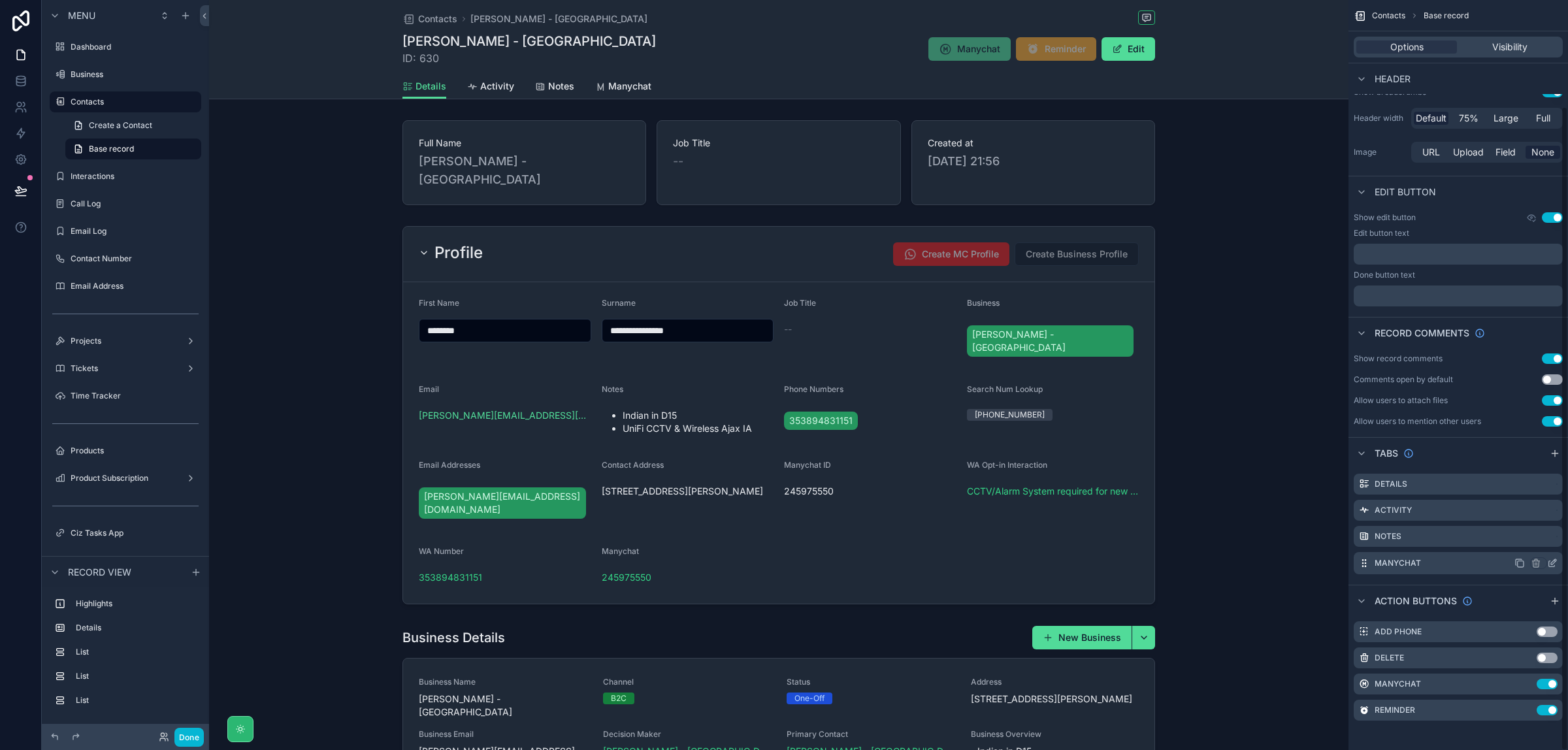
scroll to position [124, 0]
click at [1553, 564] on icon "scrollable content" at bounding box center [1552, 561] width 10 height 10
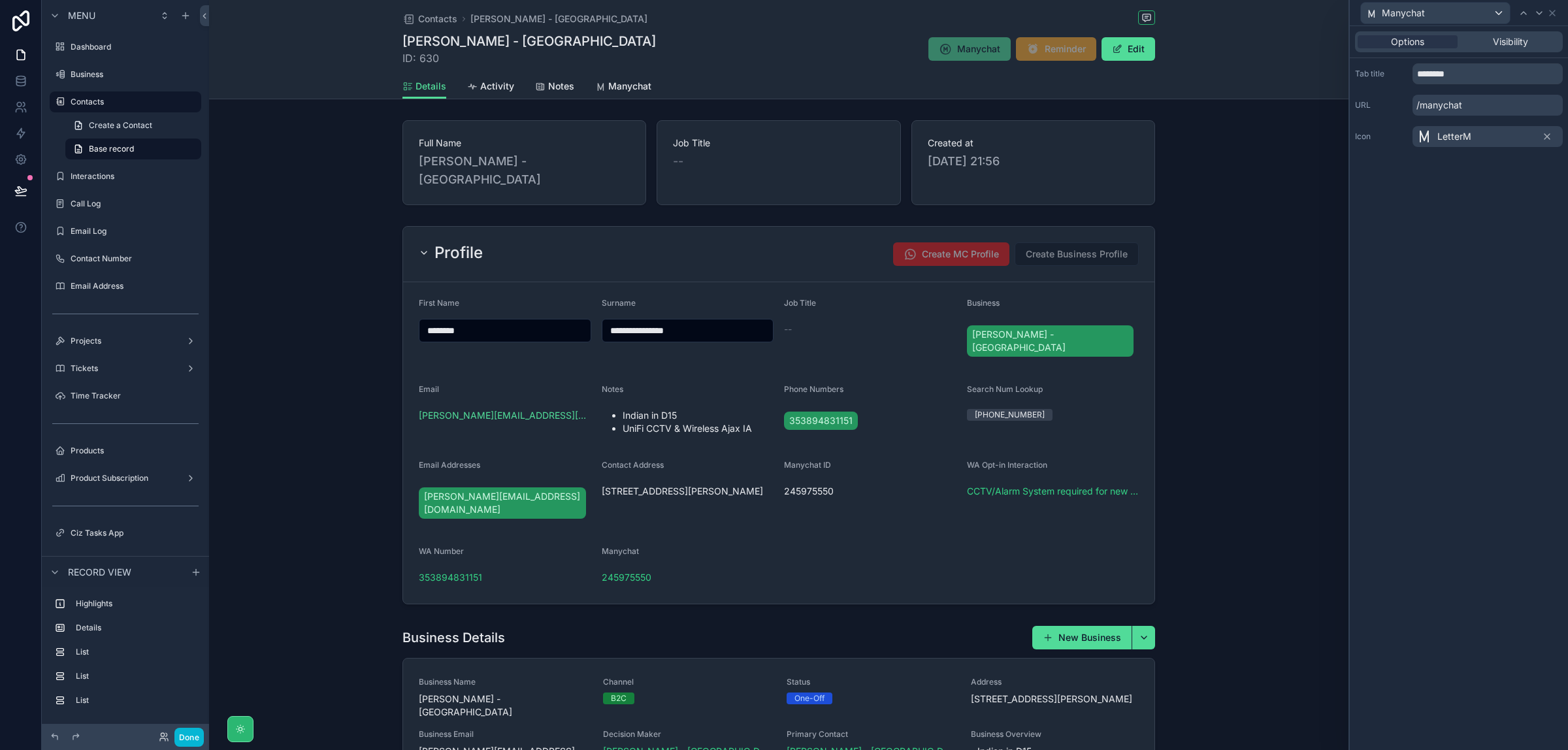
scroll to position [122, 0]
click at [1509, 136] on div "LetterM" at bounding box center [1488, 137] width 151 height 21
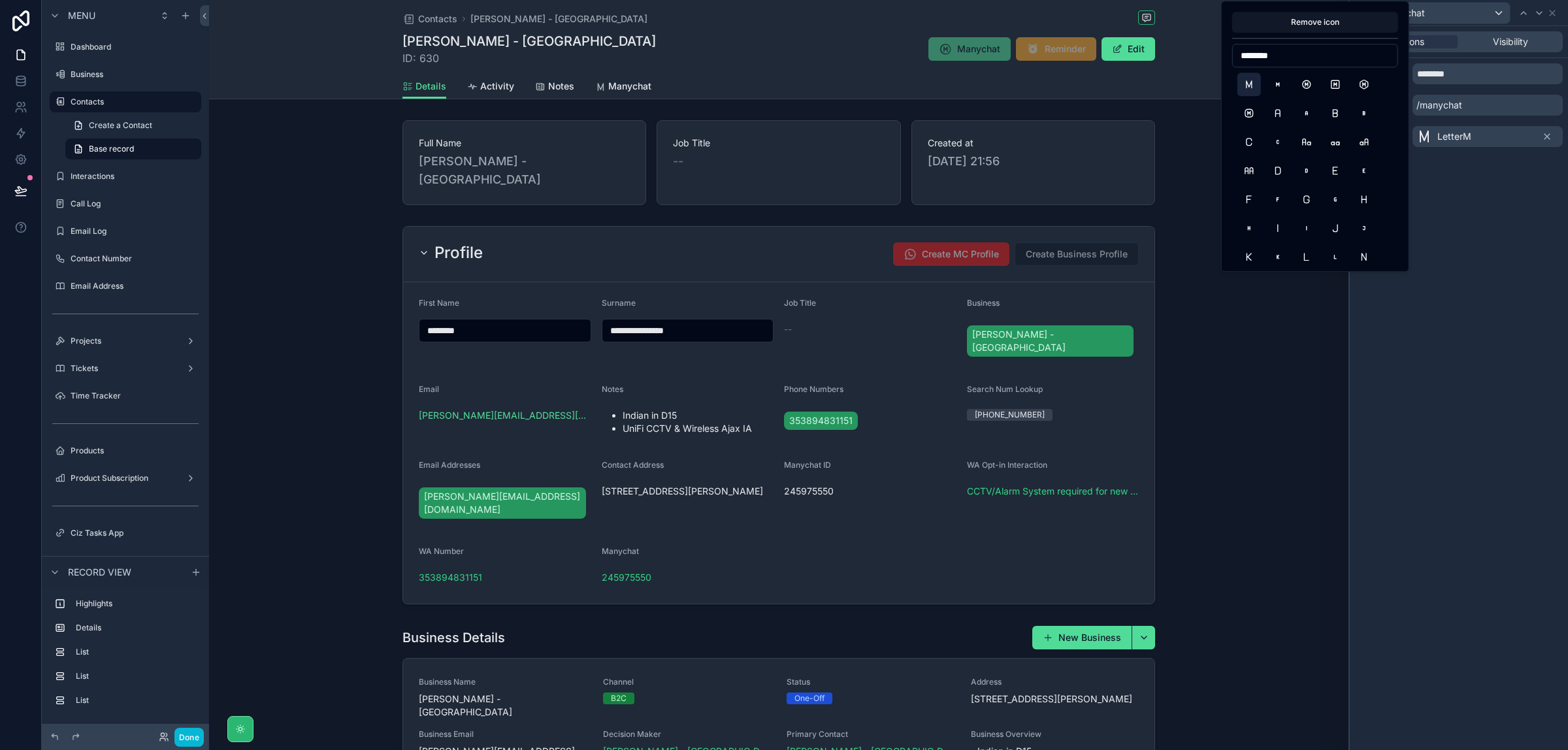
drag, startPoint x: 1283, startPoint y: 52, endPoint x: 1223, endPoint y: 65, distance: 61.4
click at [1223, 65] on div "Remove icon ********" at bounding box center [1315, 136] width 188 height 271
type input "********"
click at [1249, 111] on button "SquareRoundedLetterM" at bounding box center [1249, 113] width 23 height 23
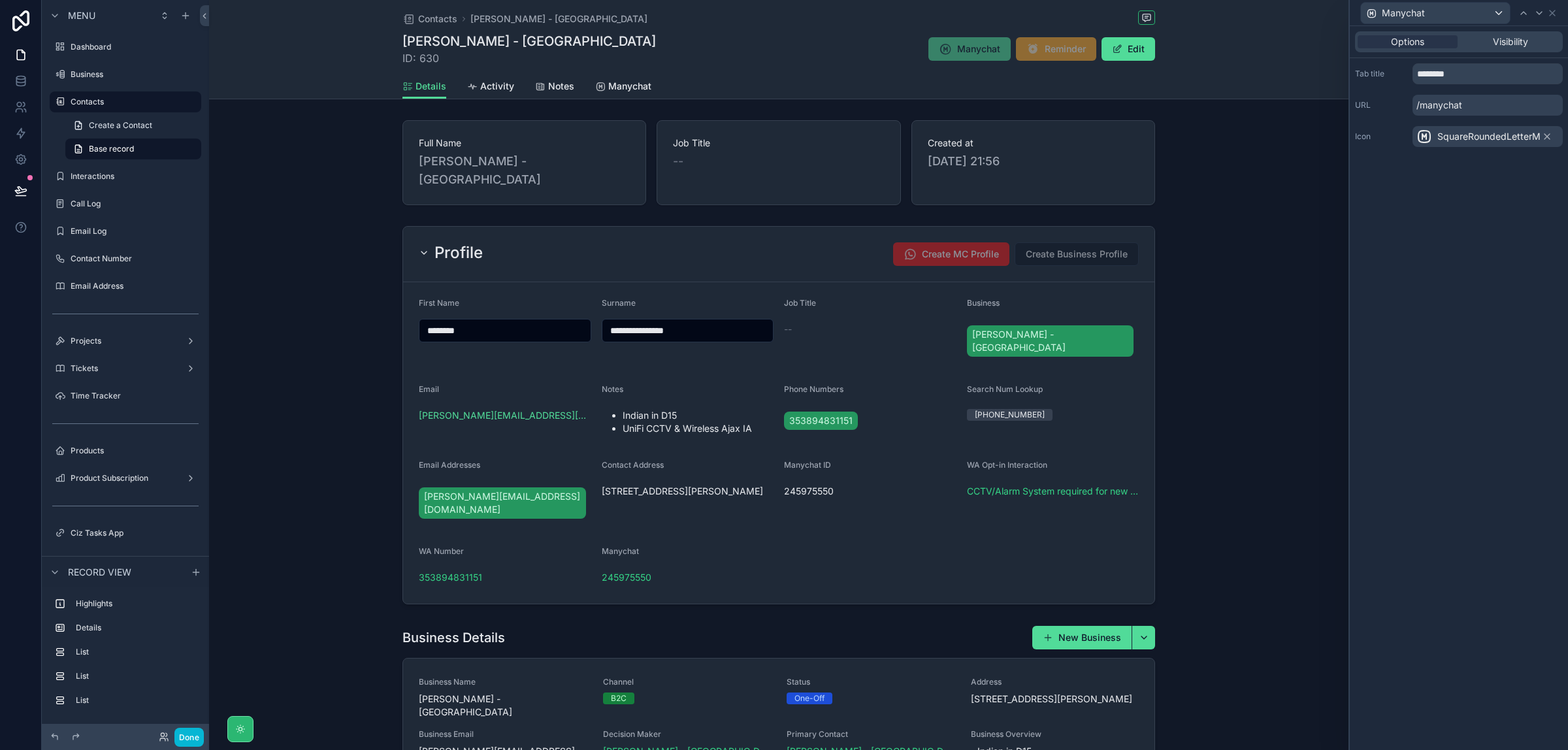
click at [1465, 138] on span "SquareRoundedLetterM" at bounding box center [1489, 137] width 103 height 13
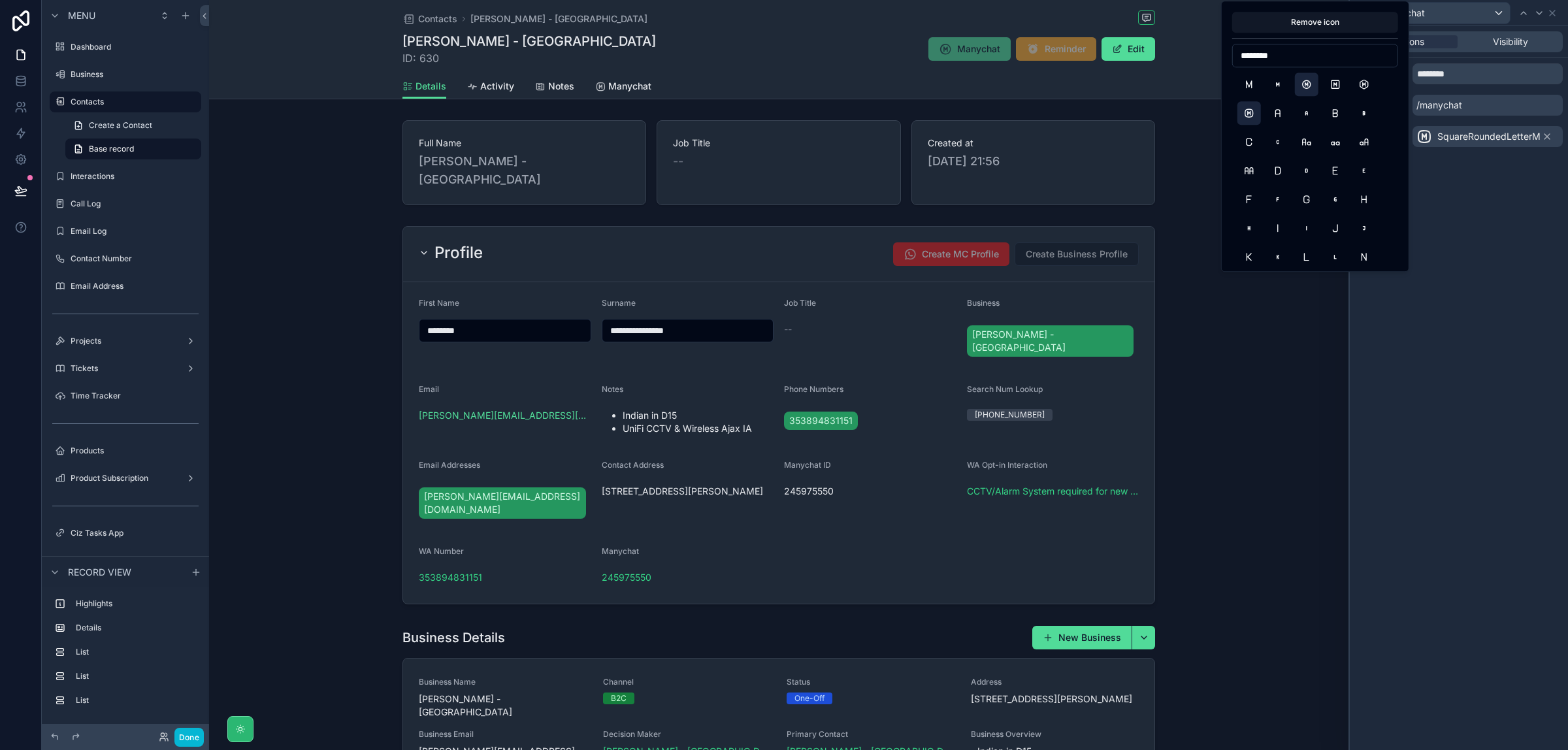
type input "********"
click at [1305, 86] on button "CircleLetterM" at bounding box center [1306, 84] width 23 height 23
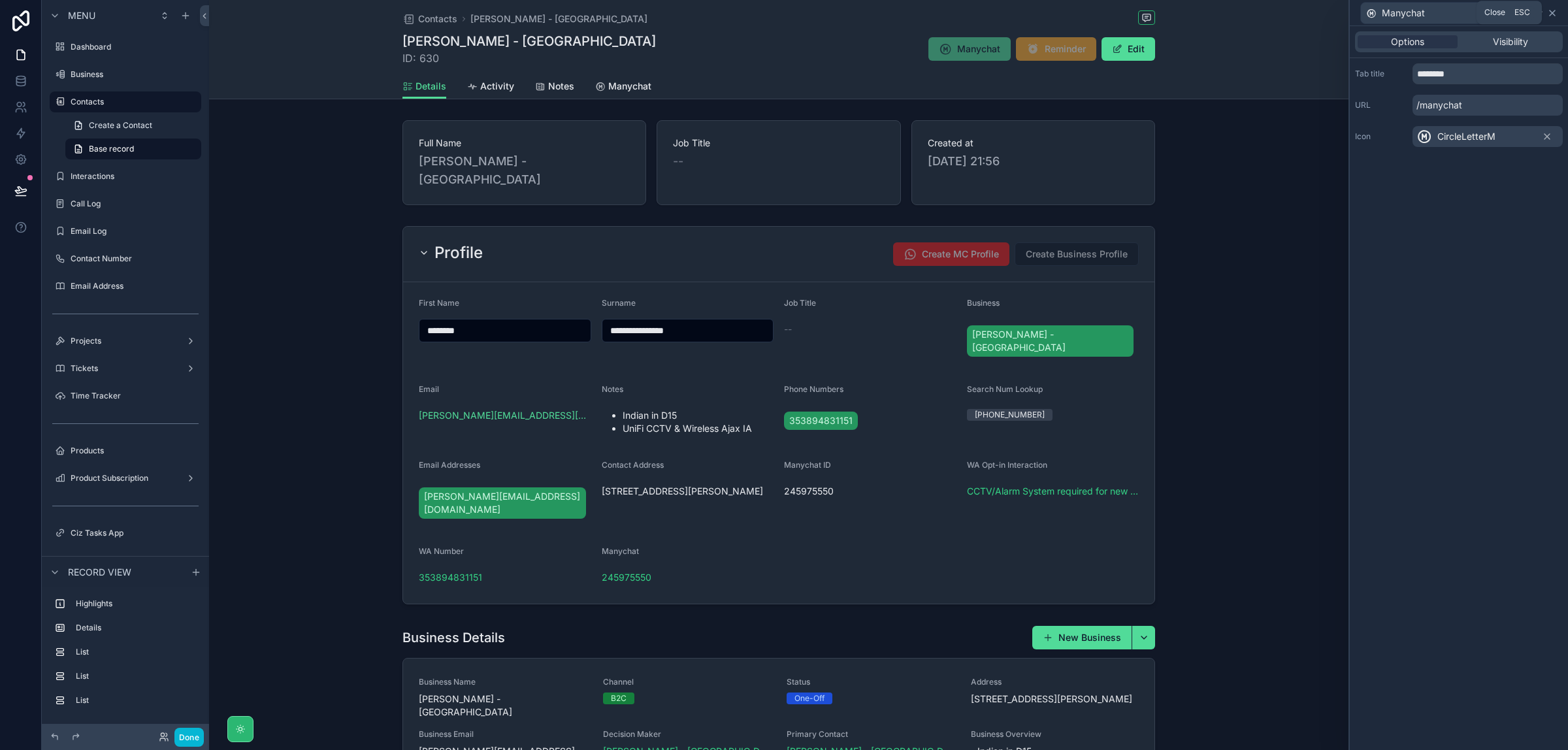
click at [1549, 15] on icon at bounding box center [1552, 13] width 10 height 10
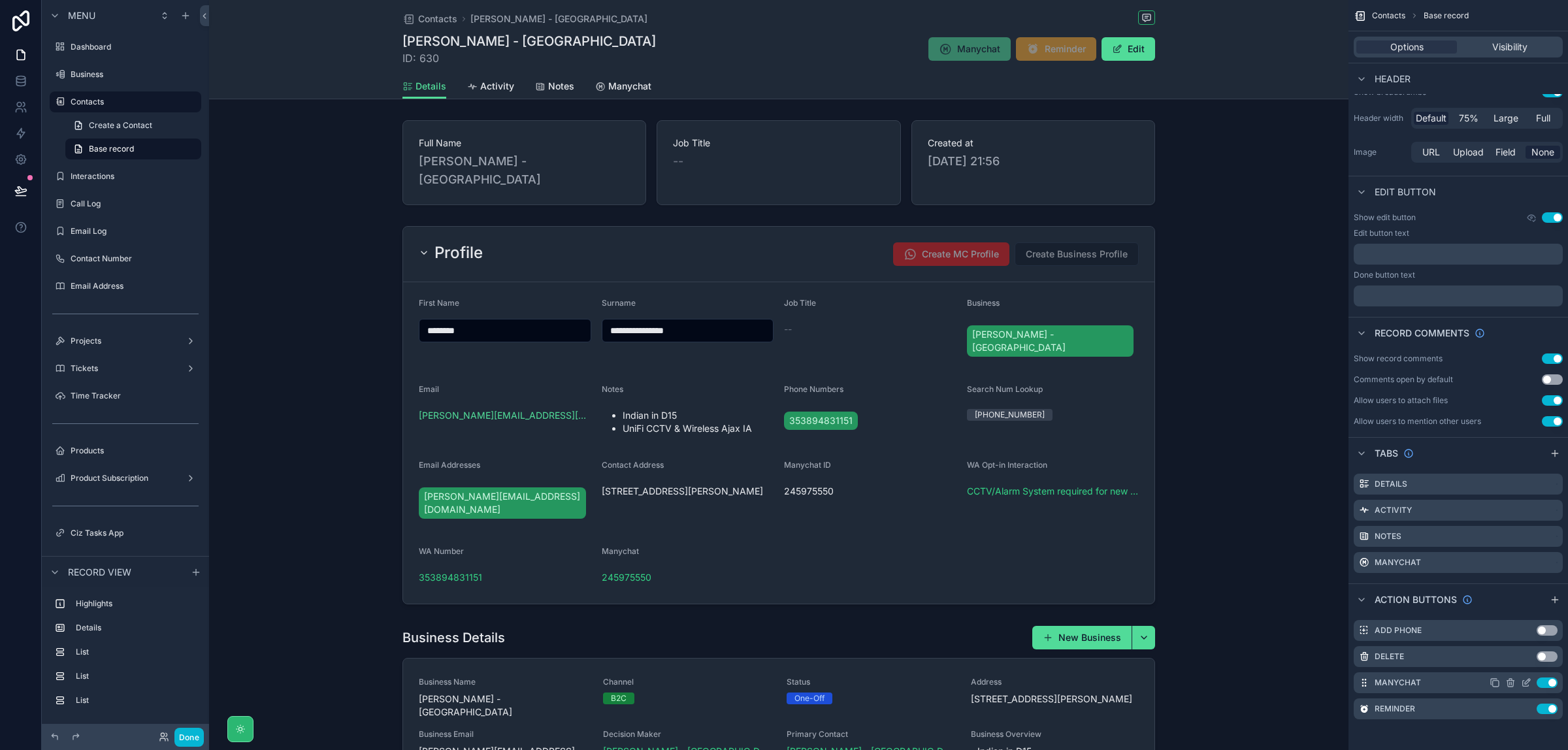
click at [1524, 682] on icon "scrollable content" at bounding box center [1526, 682] width 10 height 10
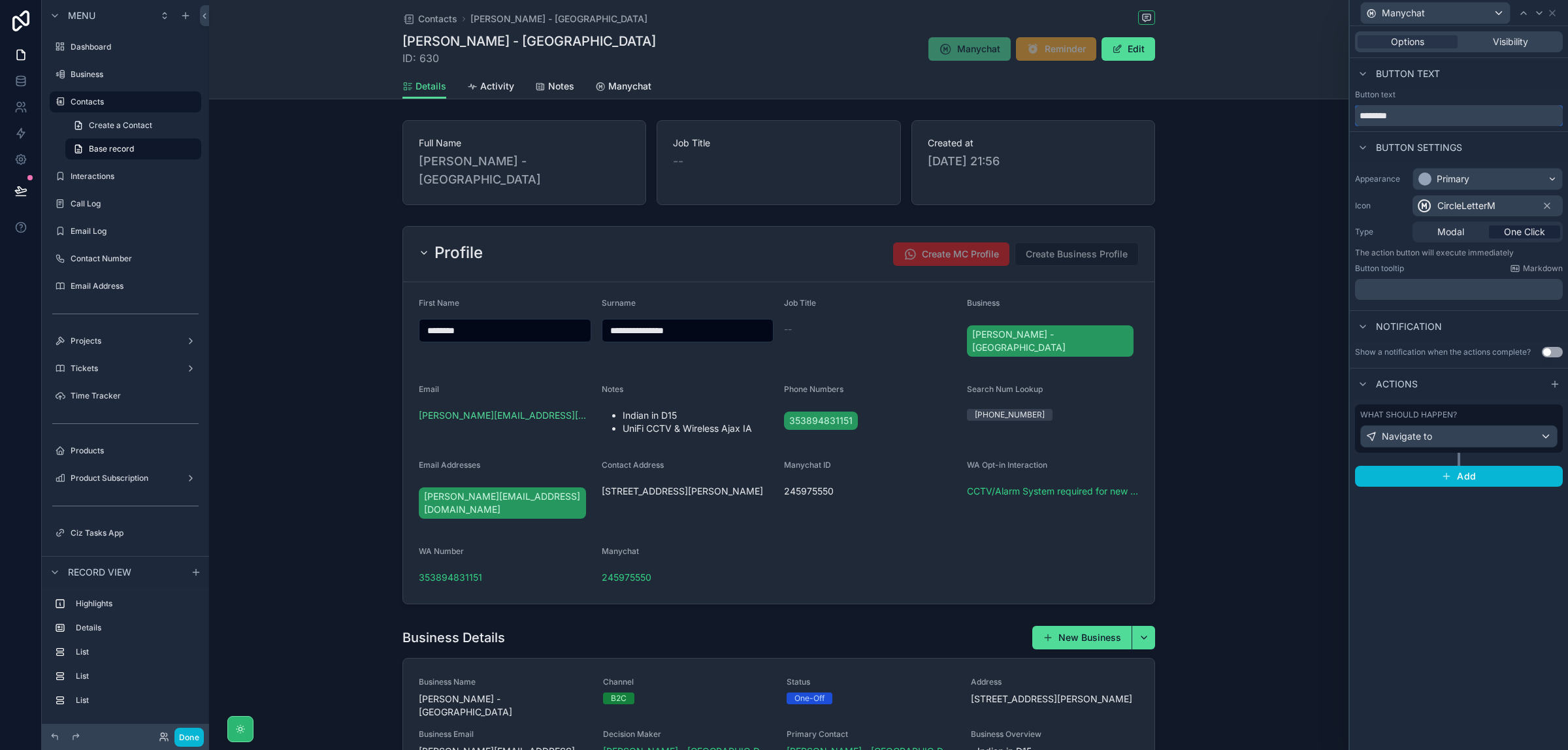
click at [1446, 120] on input "********" at bounding box center [1459, 116] width 208 height 21
type input "**********"
click at [197, 733] on button "Done" at bounding box center [189, 737] width 30 height 19
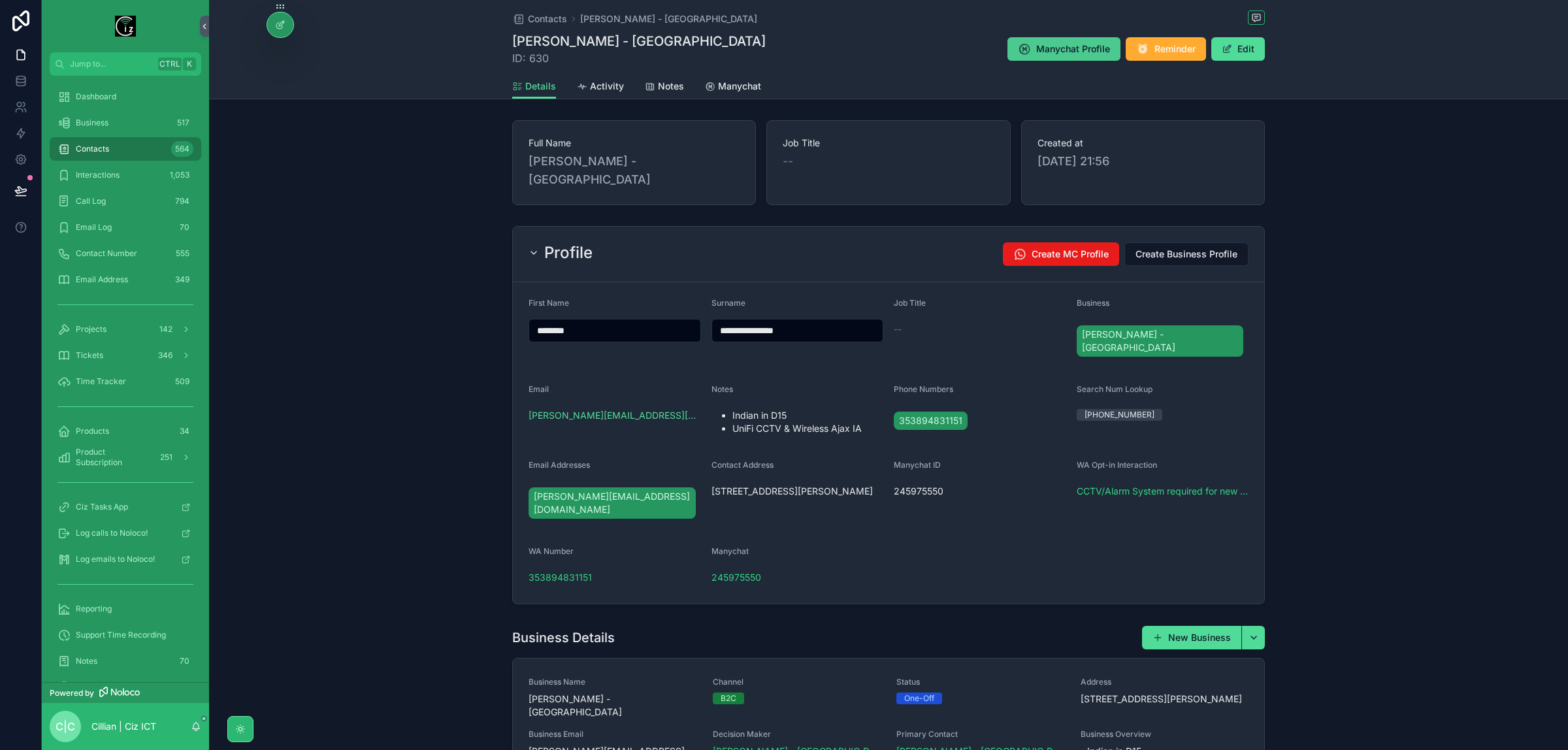
click at [1063, 43] on span "Manychat Profile" at bounding box center [1074, 49] width 74 height 13
click at [718, 89] on span "Manychat" at bounding box center [740, 86] width 43 height 13
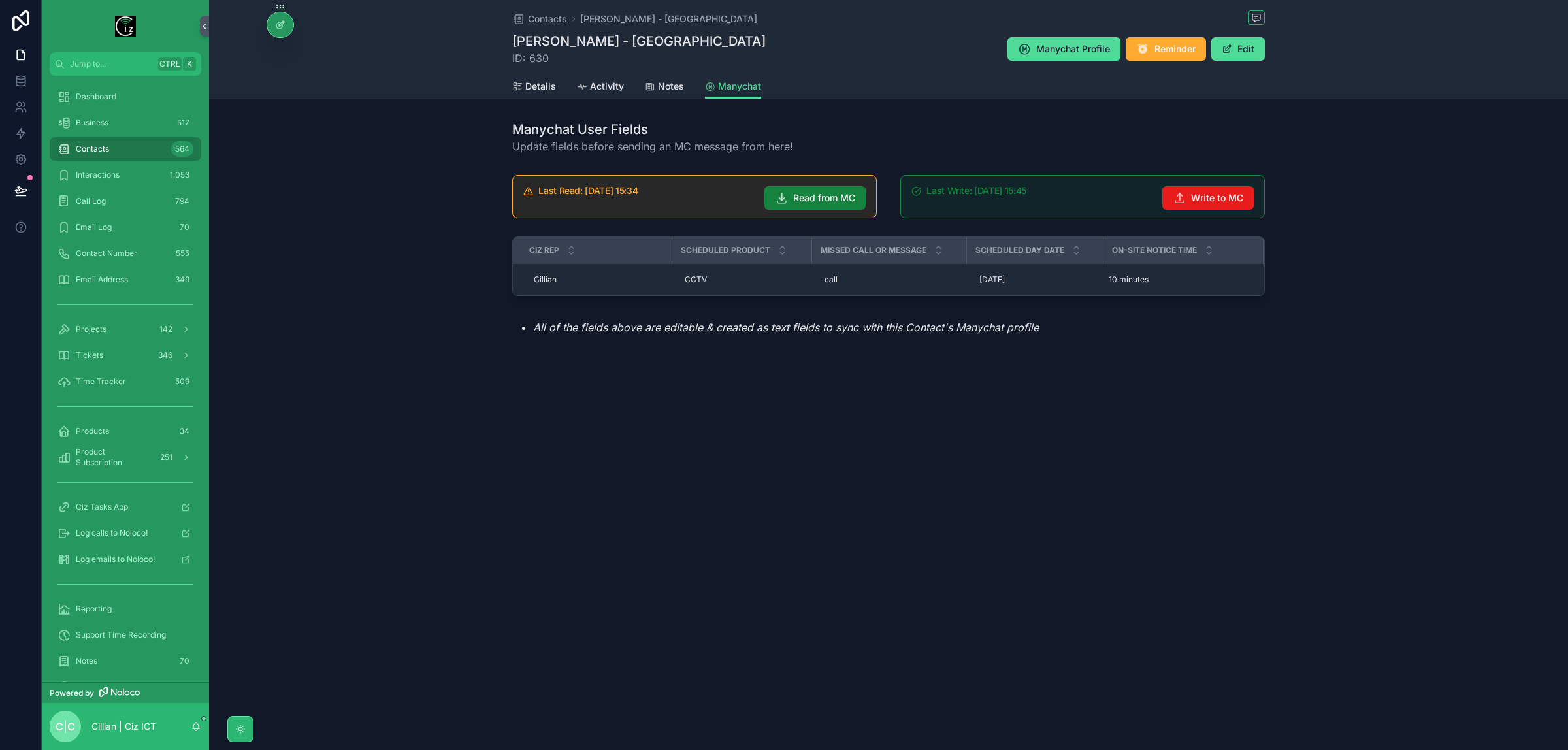
click at [842, 198] on span "Read from MC" at bounding box center [824, 198] width 62 height 13
click at [670, 89] on span "Notes" at bounding box center [671, 86] width 26 height 13
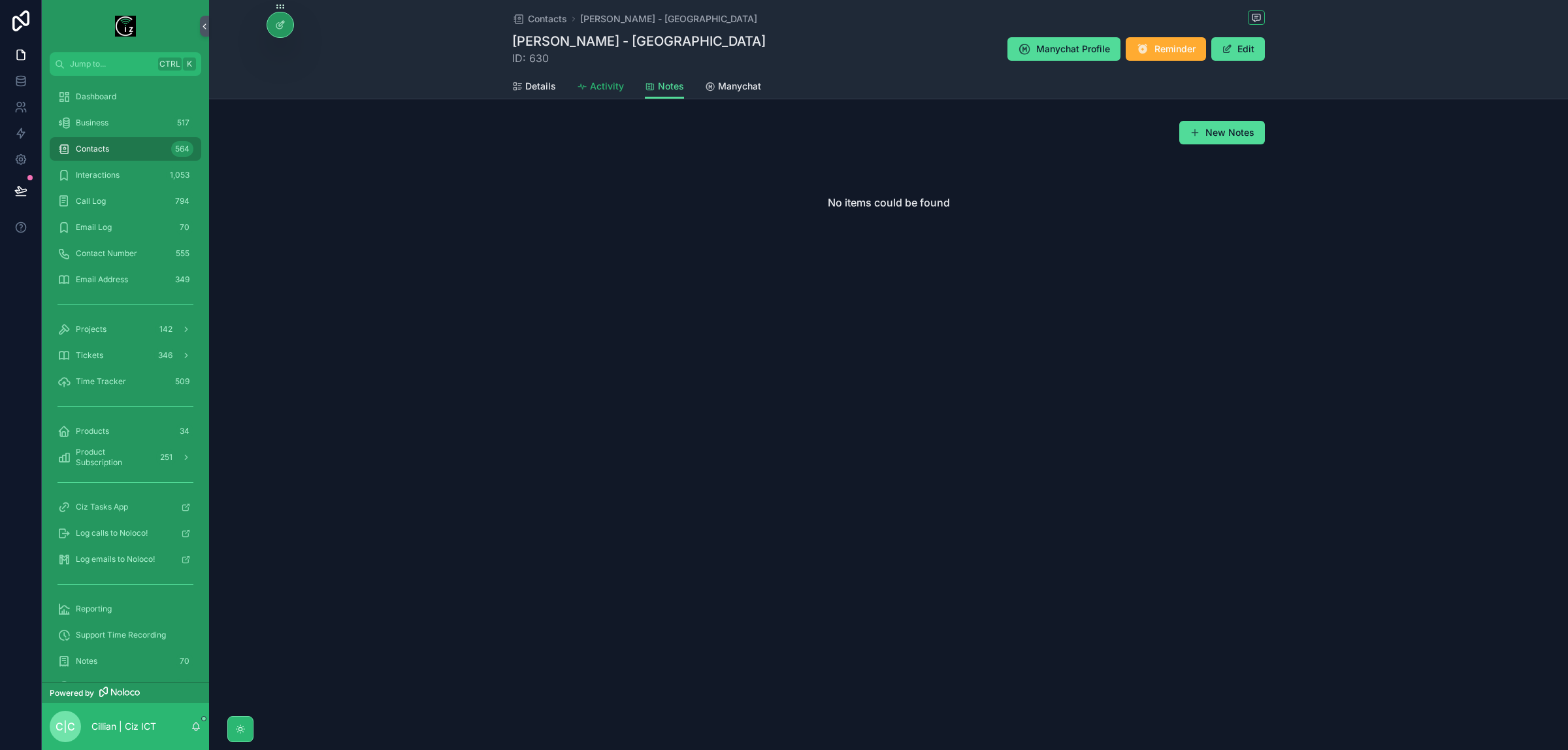
click at [606, 93] on span "Activity" at bounding box center [607, 86] width 34 height 13
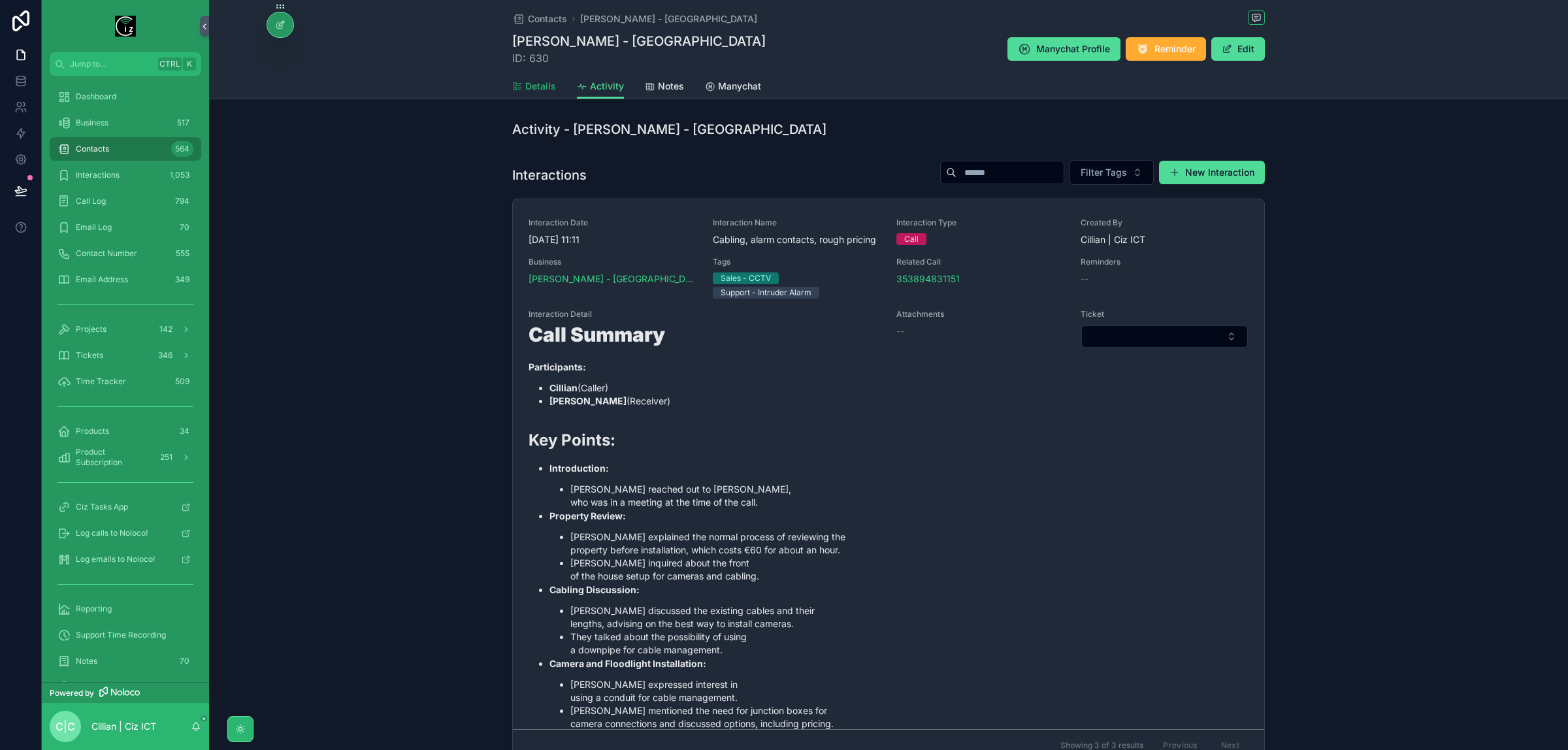
click at [533, 89] on span "Details" at bounding box center [541, 86] width 31 height 13
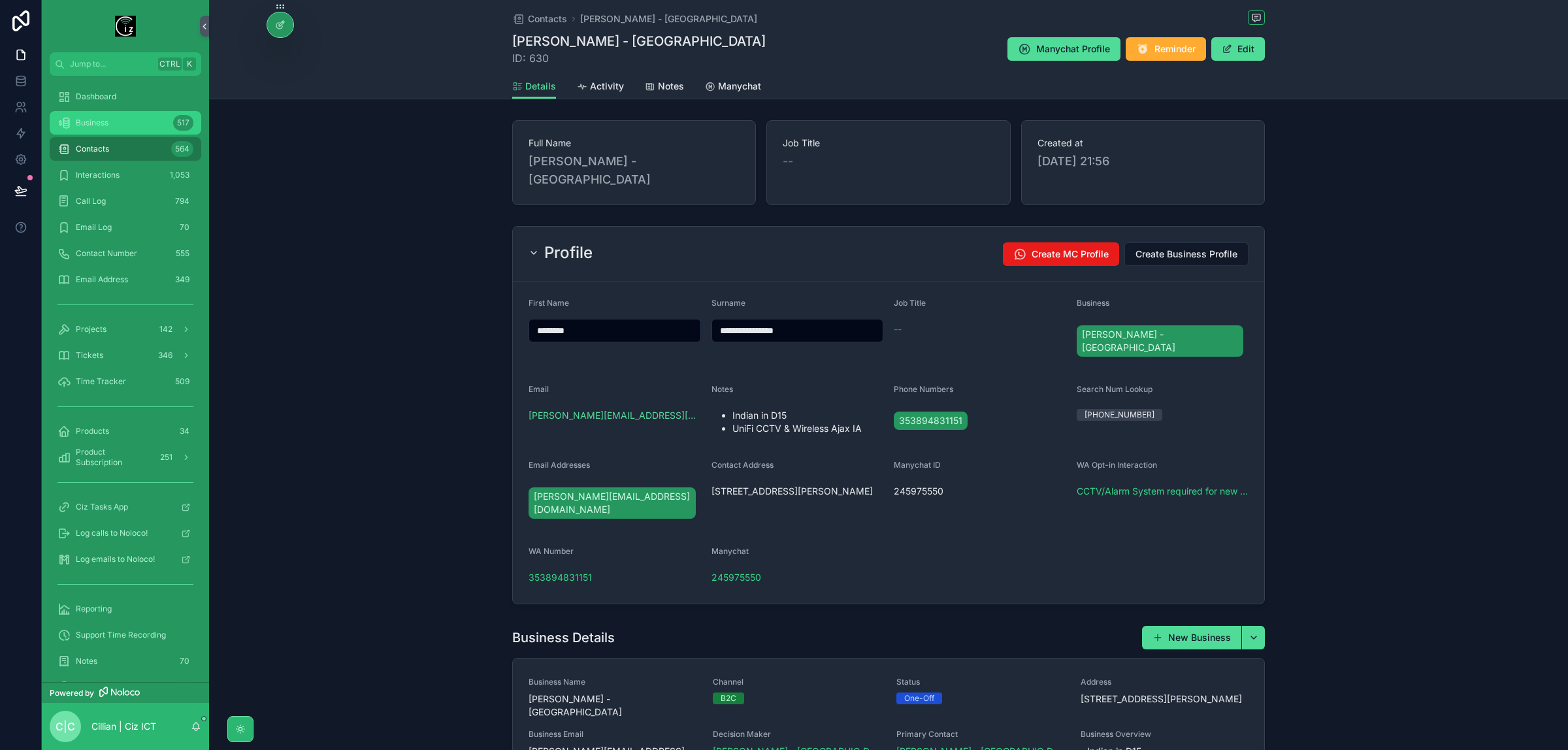
click at [131, 122] on div "Business 517" at bounding box center [125, 123] width 136 height 21
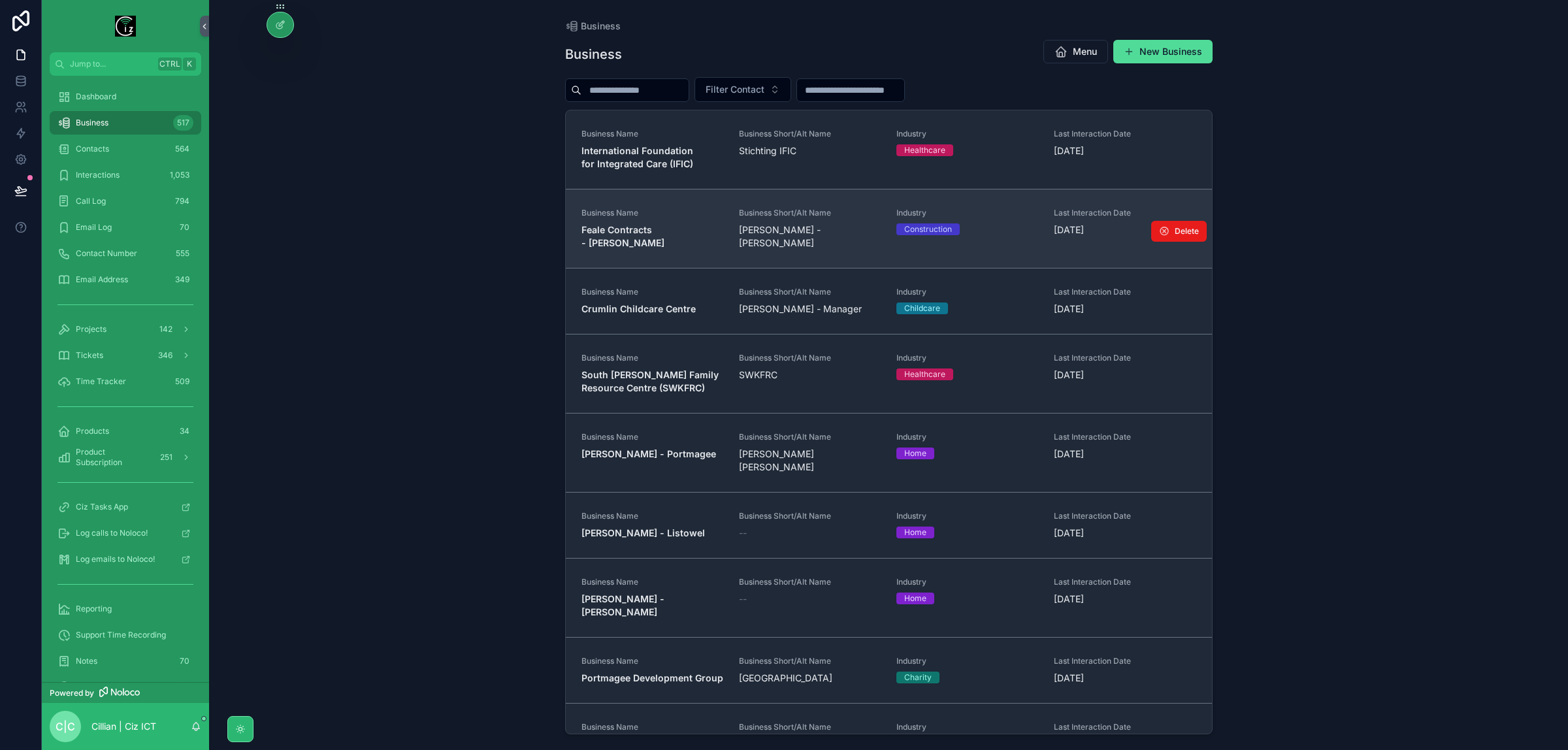
click at [658, 232] on strong "Feale Contracts - [PERSON_NAME]" at bounding box center [623, 236] width 83 height 24
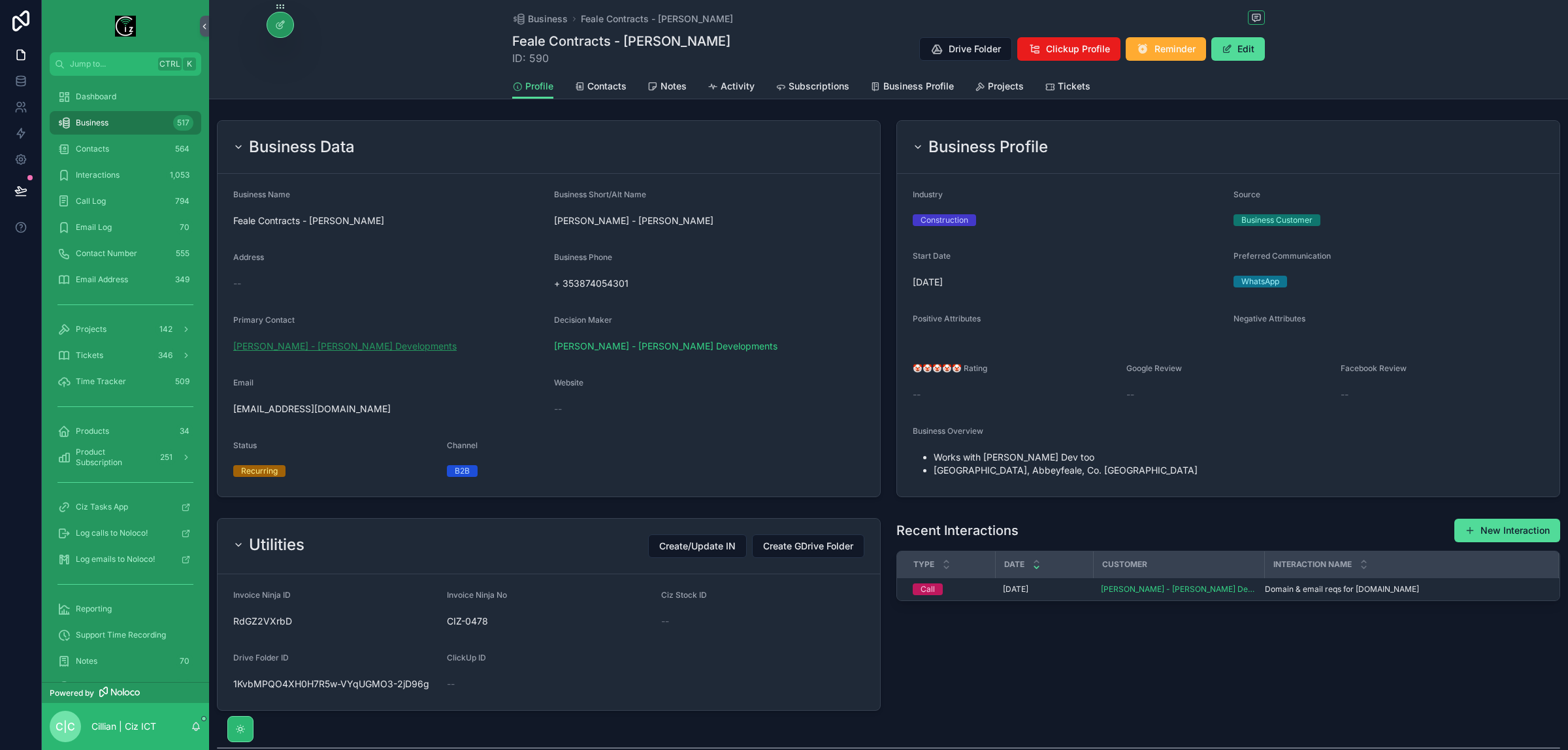
click at [381, 351] on span "[PERSON_NAME] - [PERSON_NAME] Developments" at bounding box center [345, 346] width 224 height 13
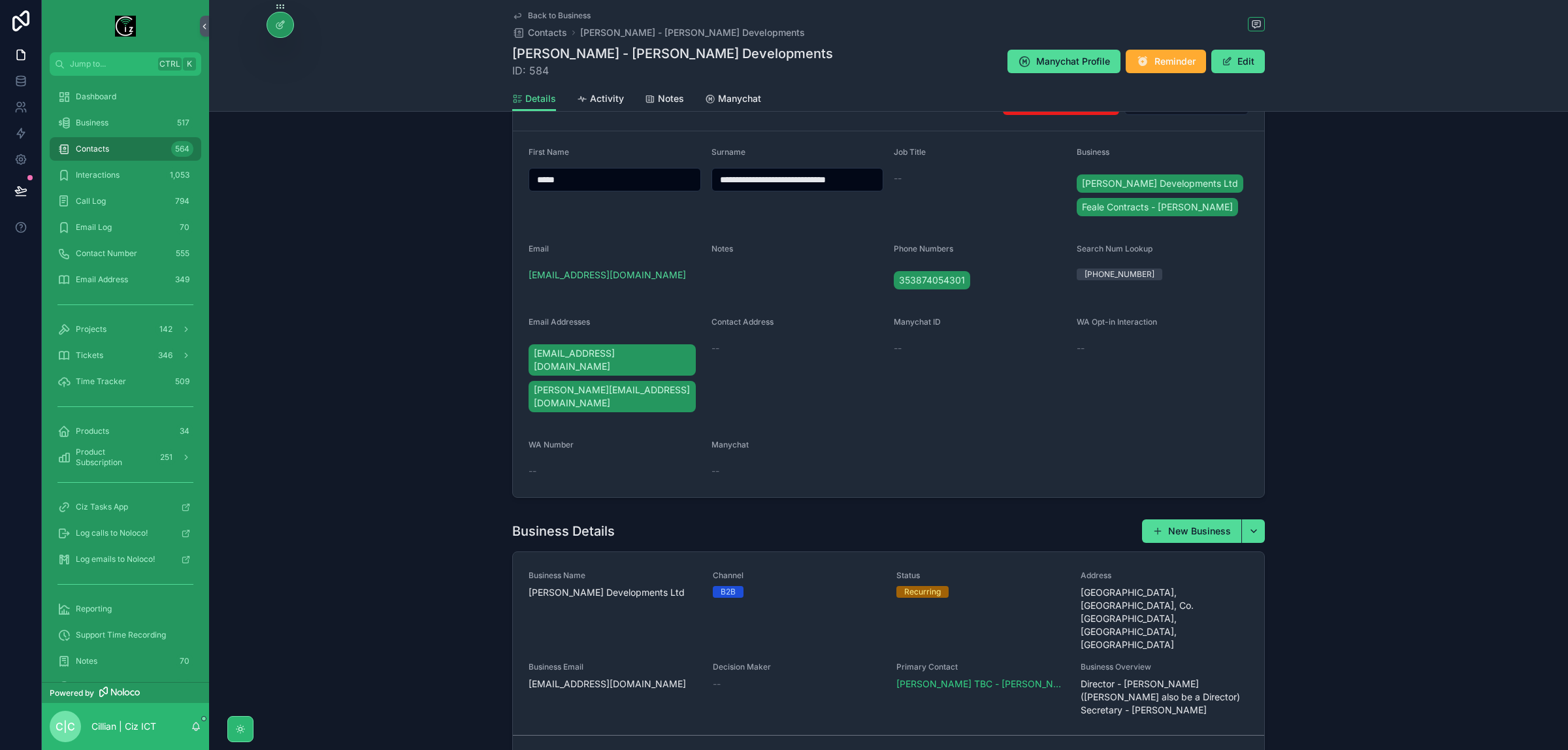
scroll to position [81, 0]
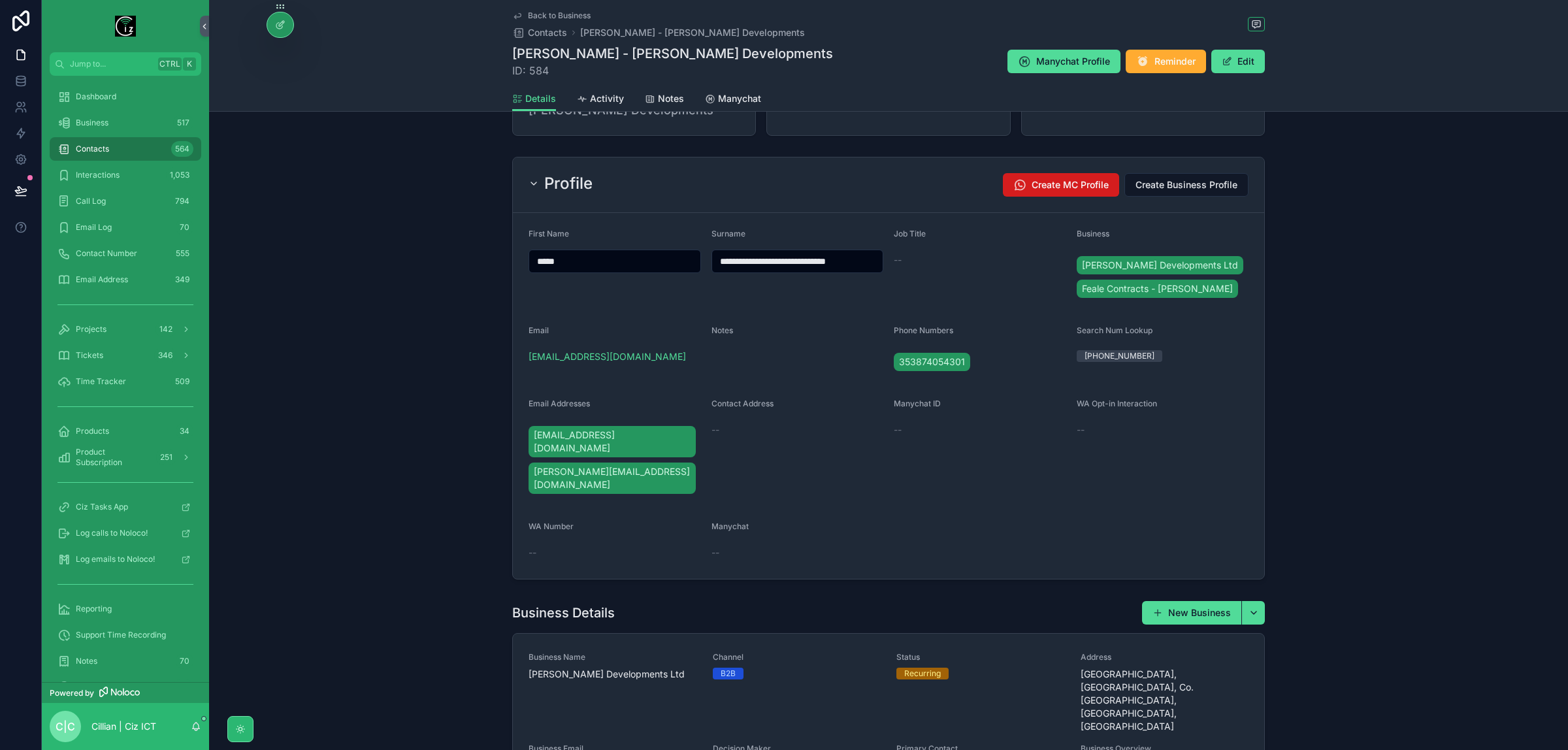
click at [1076, 188] on span "Create MC Profile" at bounding box center [1071, 185] width 77 height 13
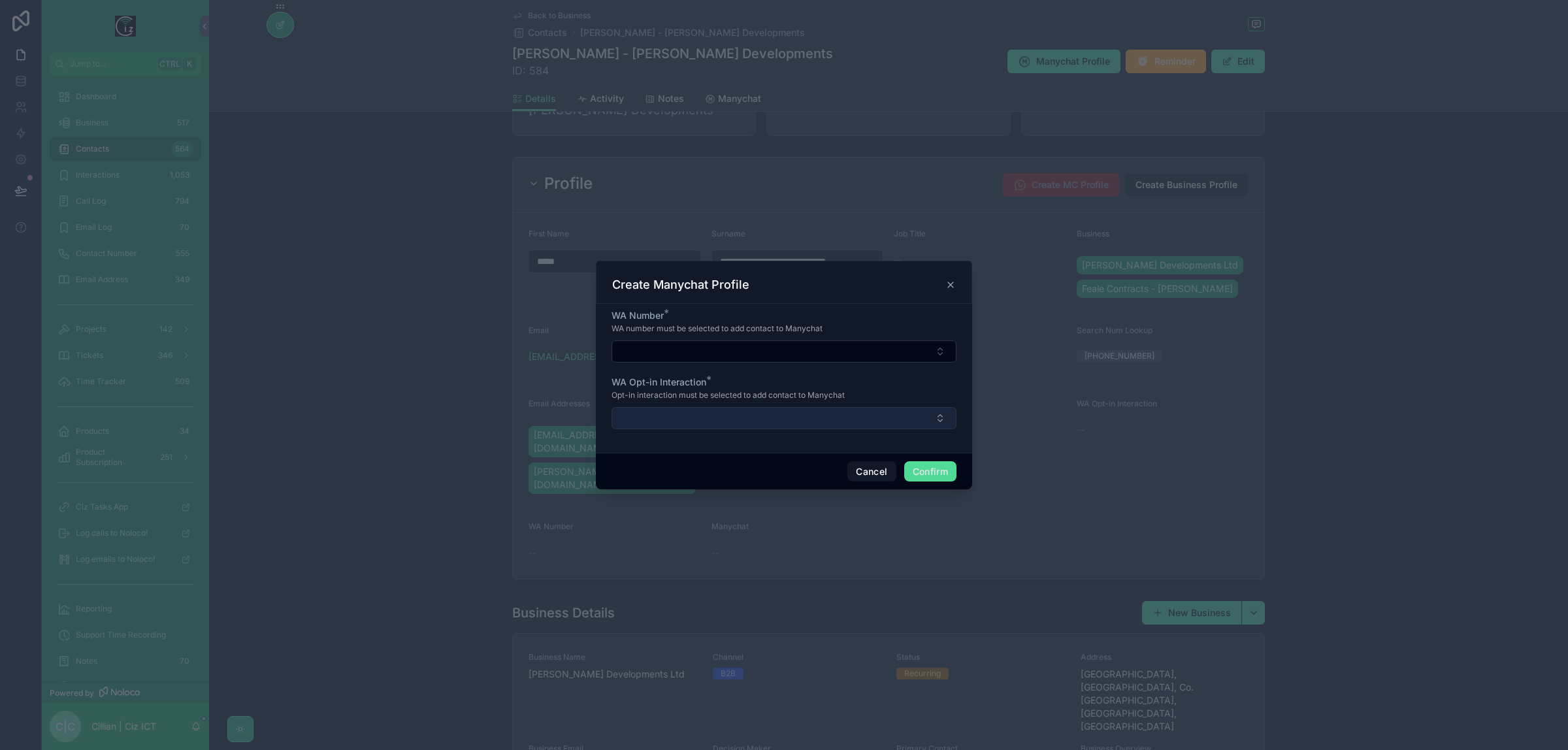
click at [727, 416] on button "Select Button" at bounding box center [784, 418] width 345 height 23
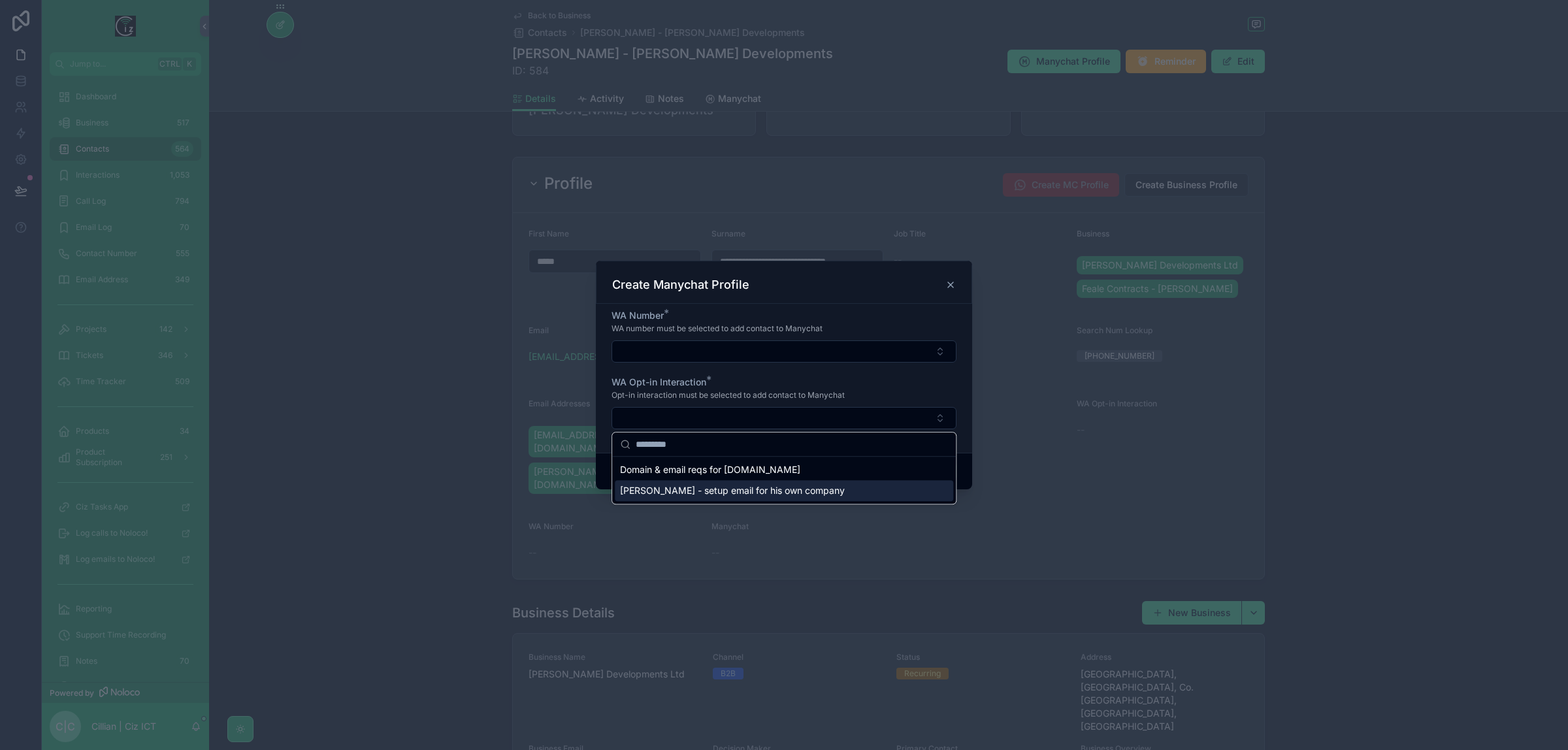
click at [736, 492] on span "[PERSON_NAME] - setup email for his own company" at bounding box center [732, 491] width 225 height 13
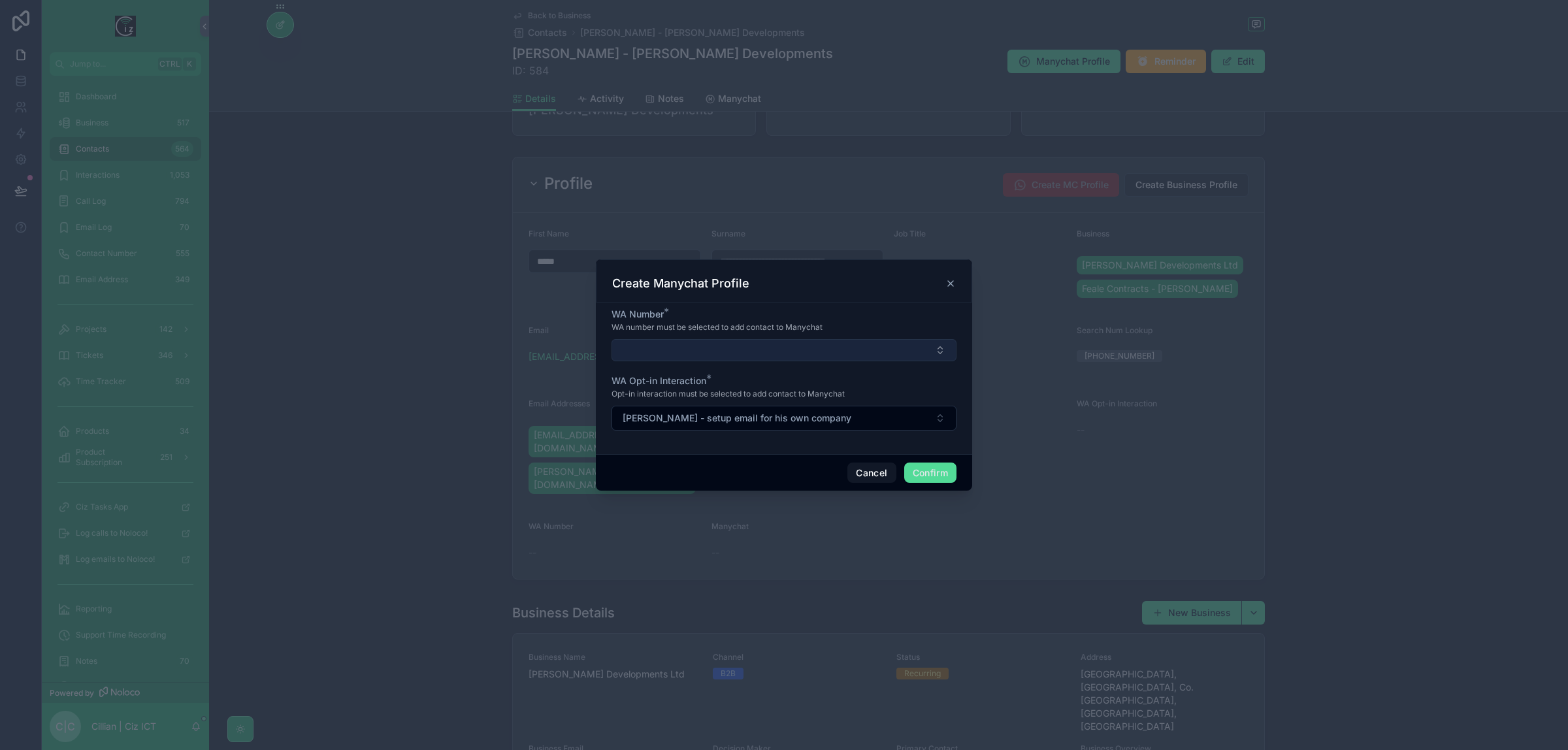
click at [753, 350] on button "Select Button" at bounding box center [784, 350] width 345 height 23
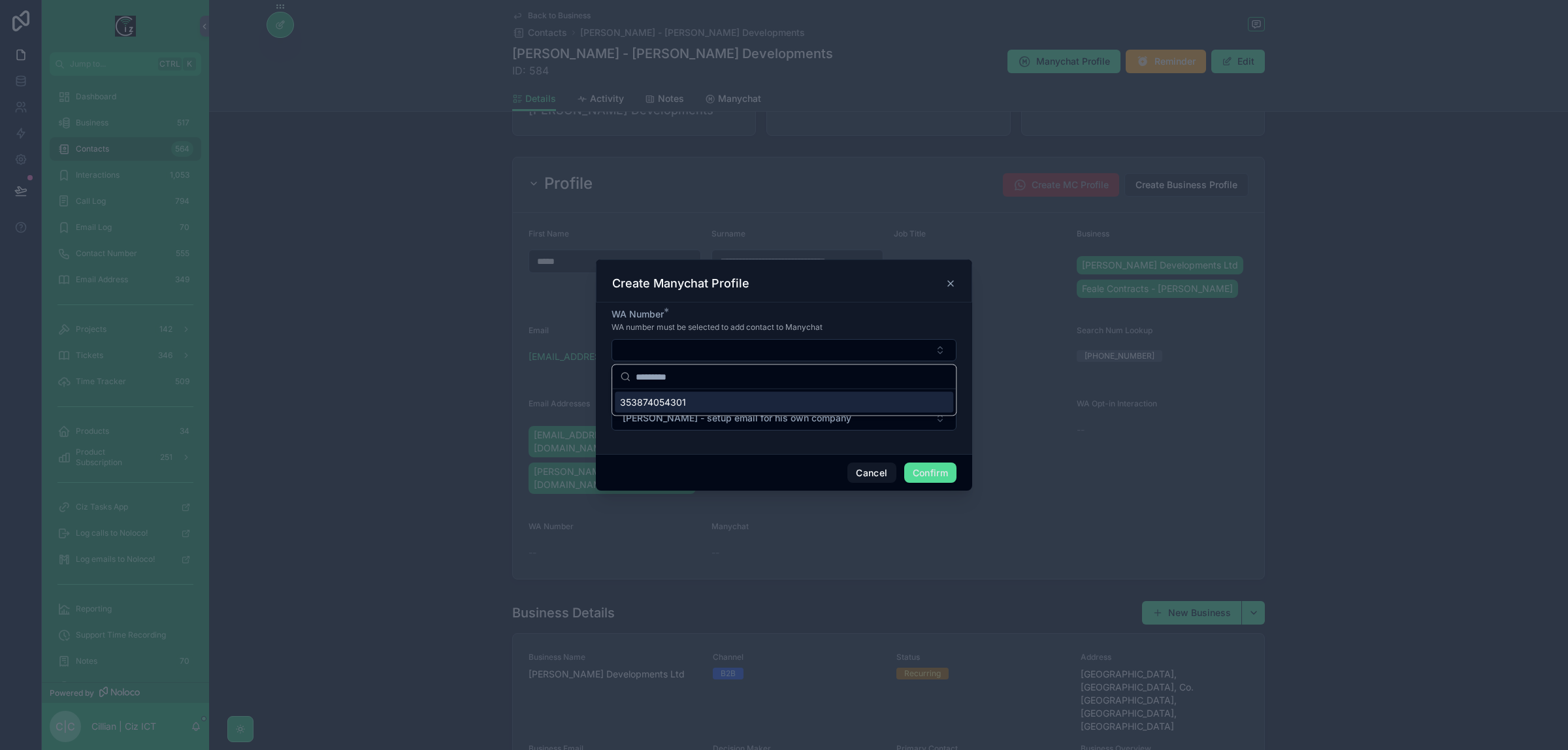
click at [685, 403] on span "353874054301" at bounding box center [653, 402] width 66 height 13
click at [926, 472] on button "Confirm" at bounding box center [930, 474] width 52 height 21
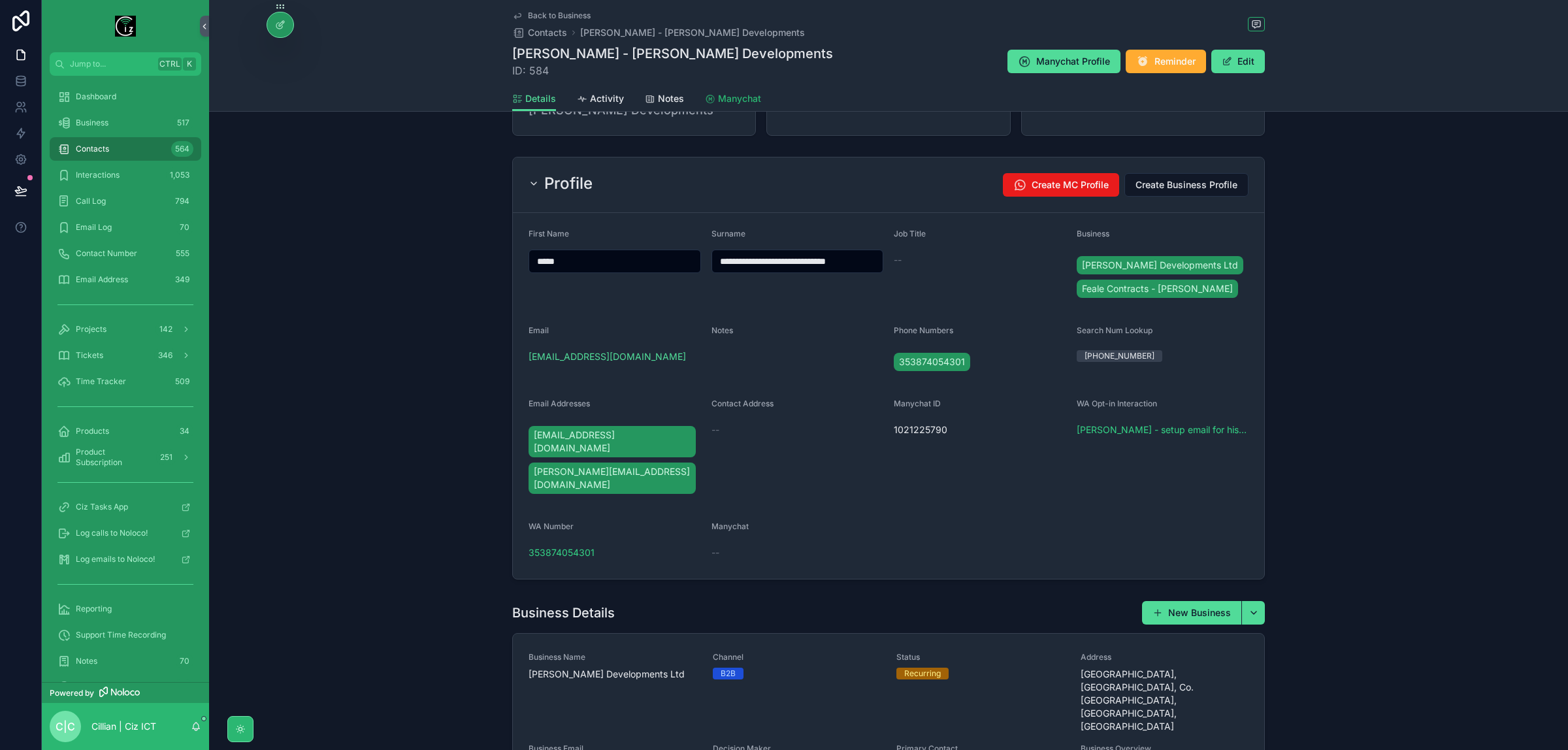
click at [731, 102] on span "Manychat" at bounding box center [740, 98] width 43 height 13
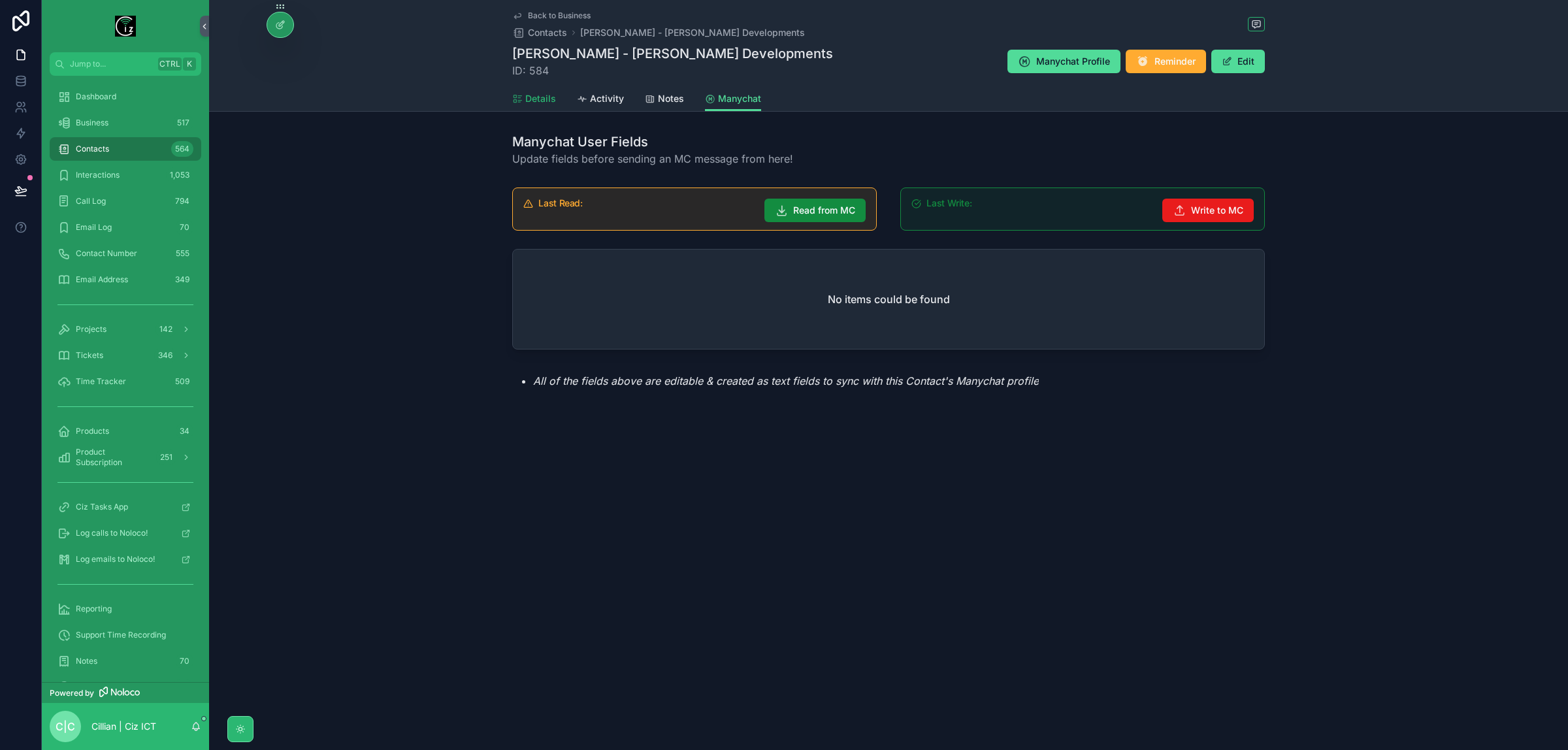
click at [533, 102] on span "Details" at bounding box center [541, 98] width 31 height 13
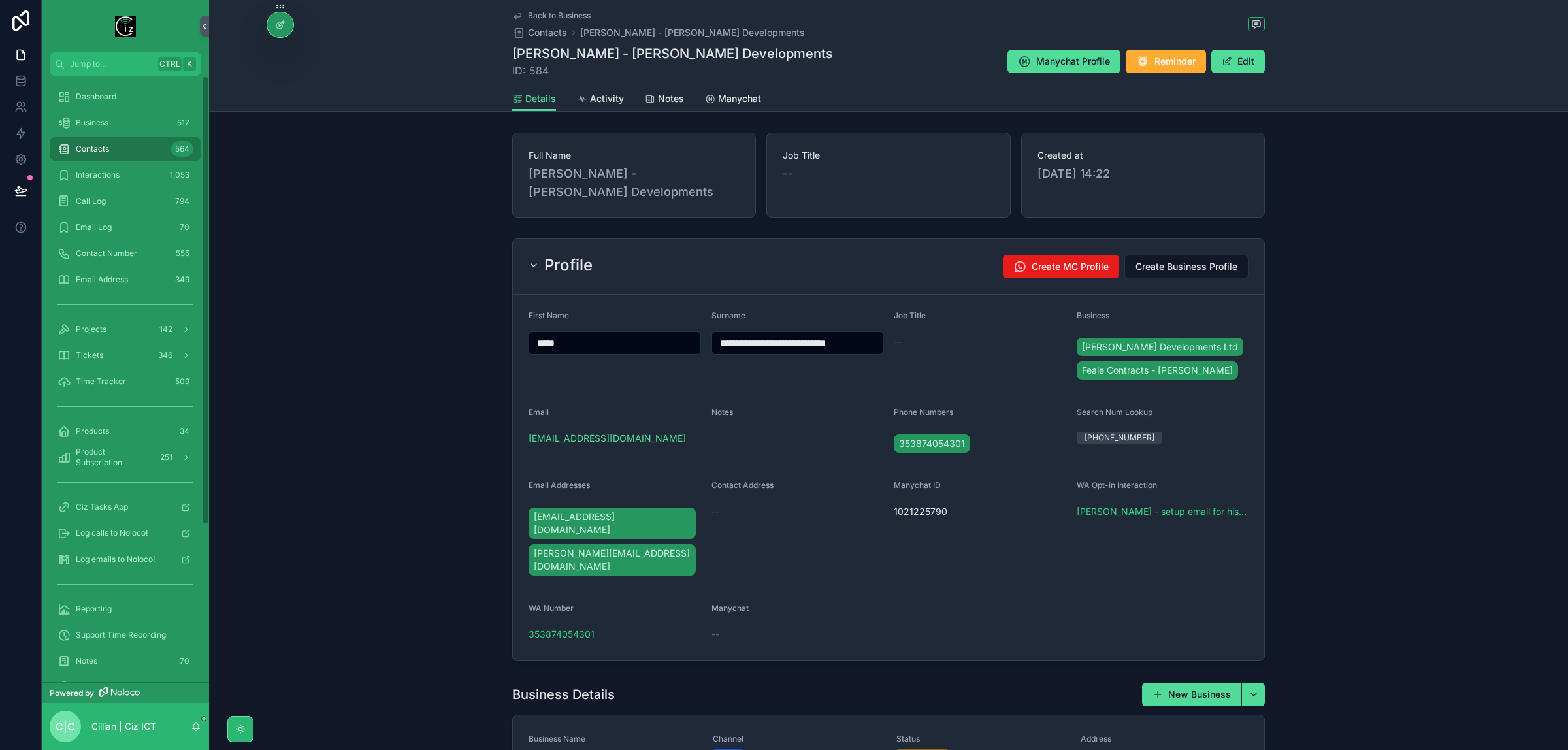
click at [324, 445] on div "**********" at bounding box center [889, 450] width 1360 height 433
click at [1044, 59] on span "Manychat Profile" at bounding box center [1074, 61] width 74 height 13
click at [916, 513] on span "1021225790" at bounding box center [980, 512] width 172 height 13
click at [533, 33] on span "Contacts" at bounding box center [547, 32] width 39 height 13
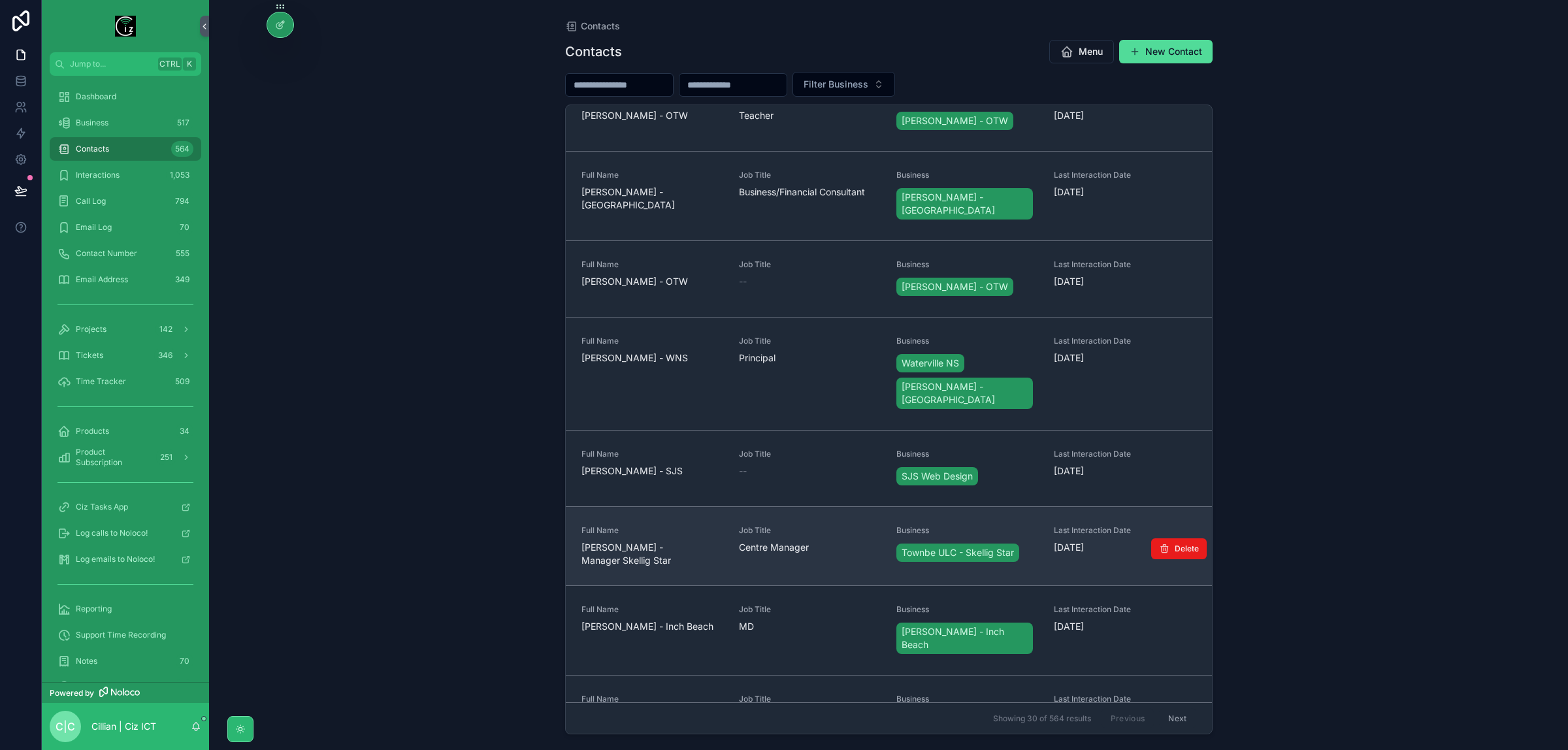
scroll to position [1634, 0]
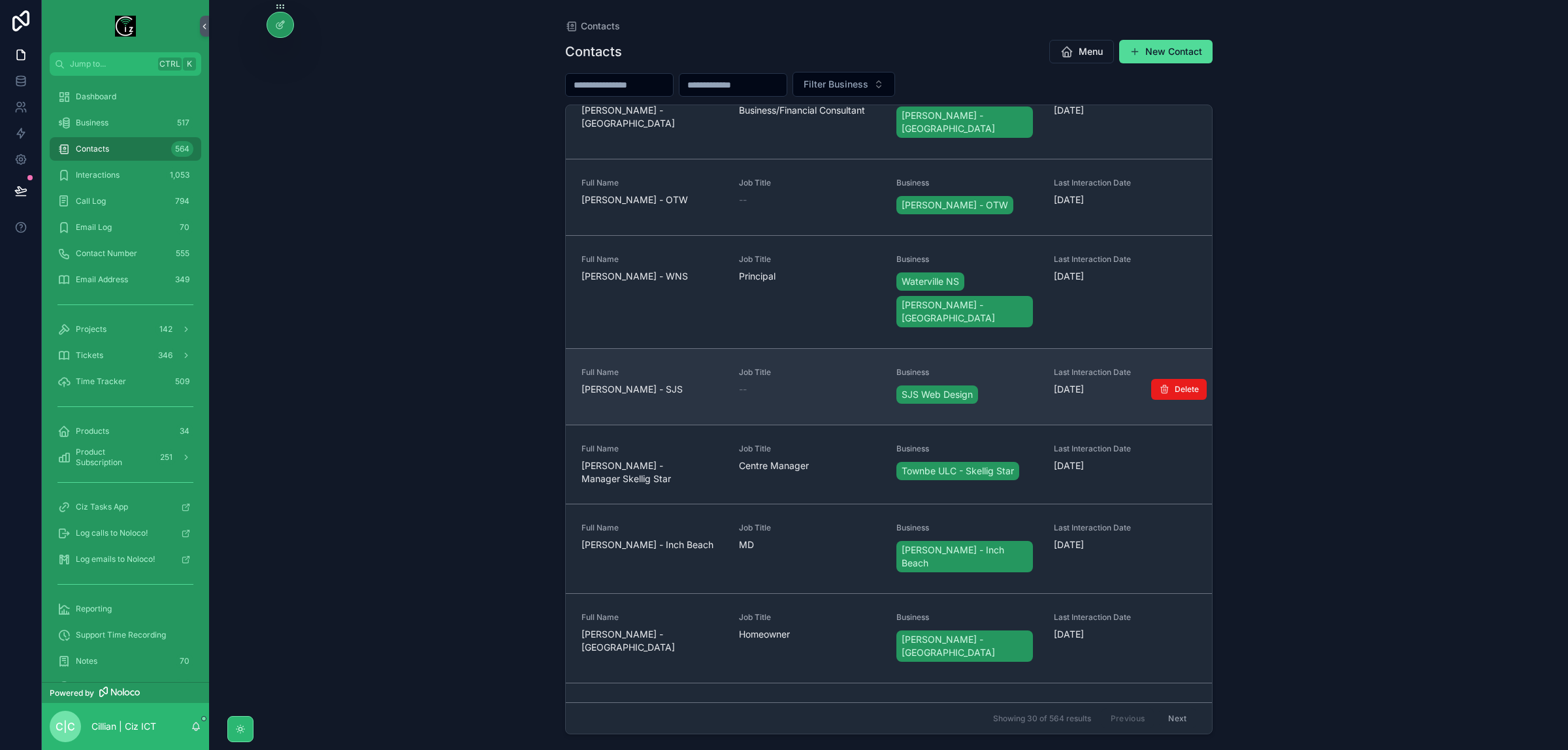
click at [661, 383] on span "[PERSON_NAME] - SJS" at bounding box center [653, 389] width 142 height 13
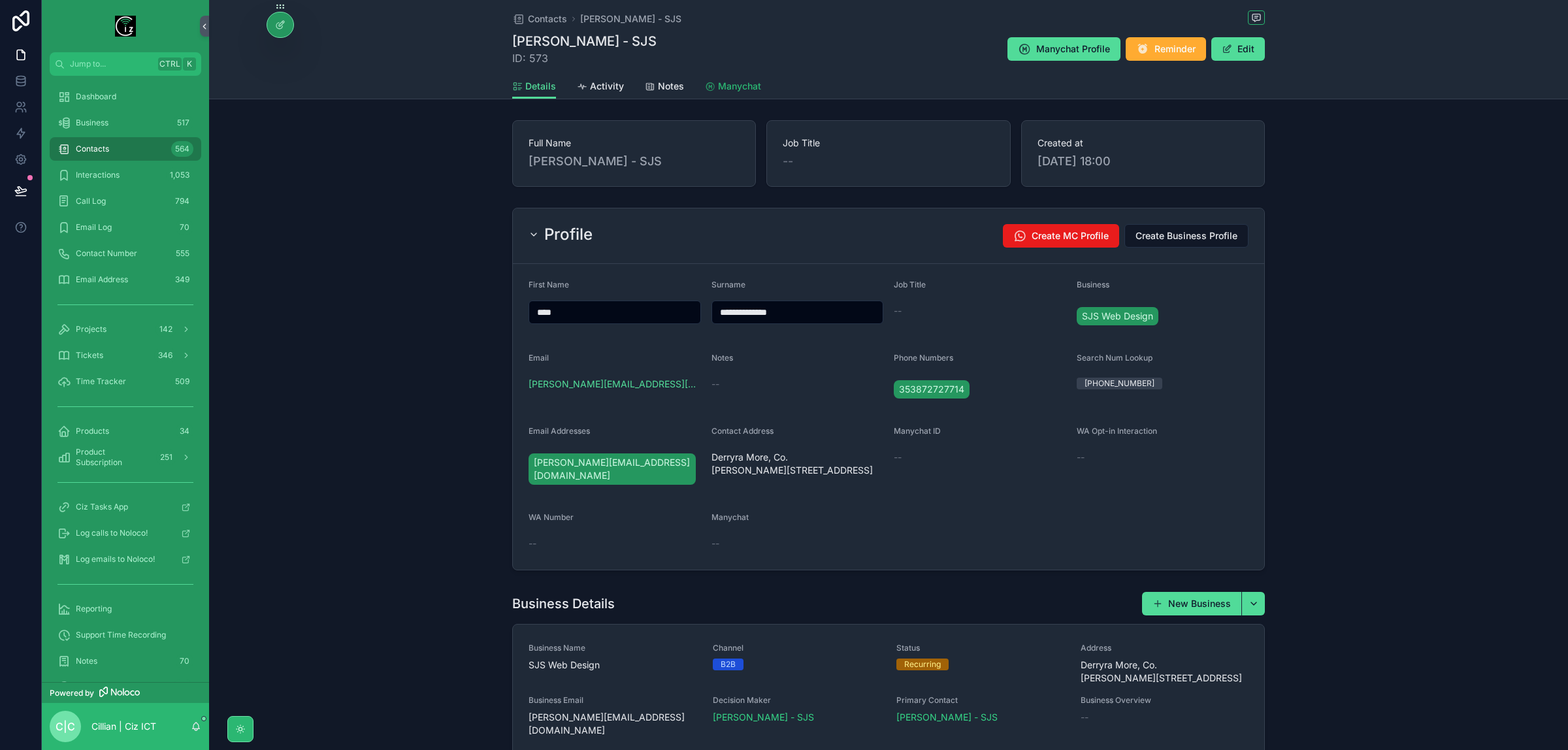
click at [710, 79] on link "Manychat" at bounding box center [733, 88] width 56 height 26
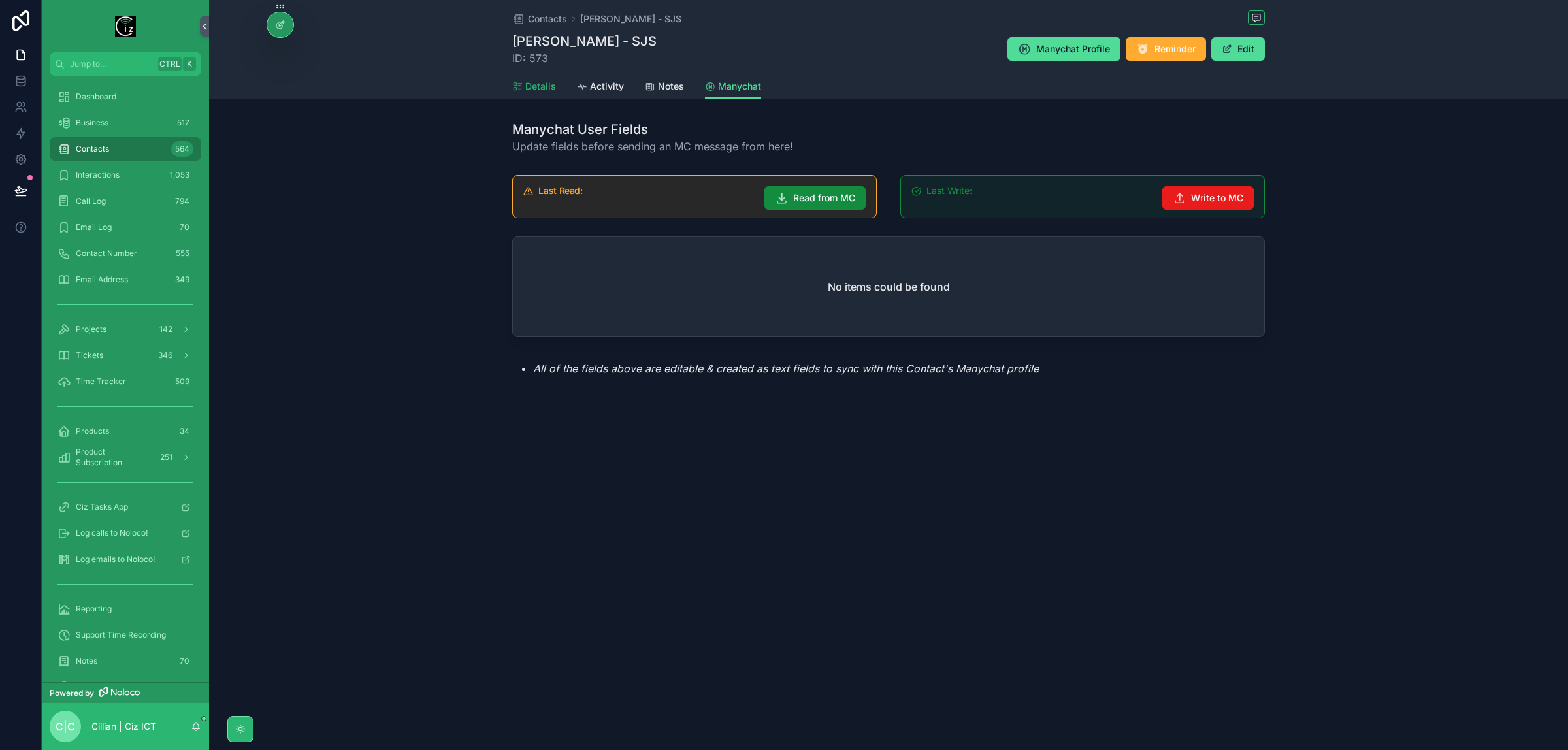
click at [530, 86] on span "Details" at bounding box center [541, 86] width 31 height 13
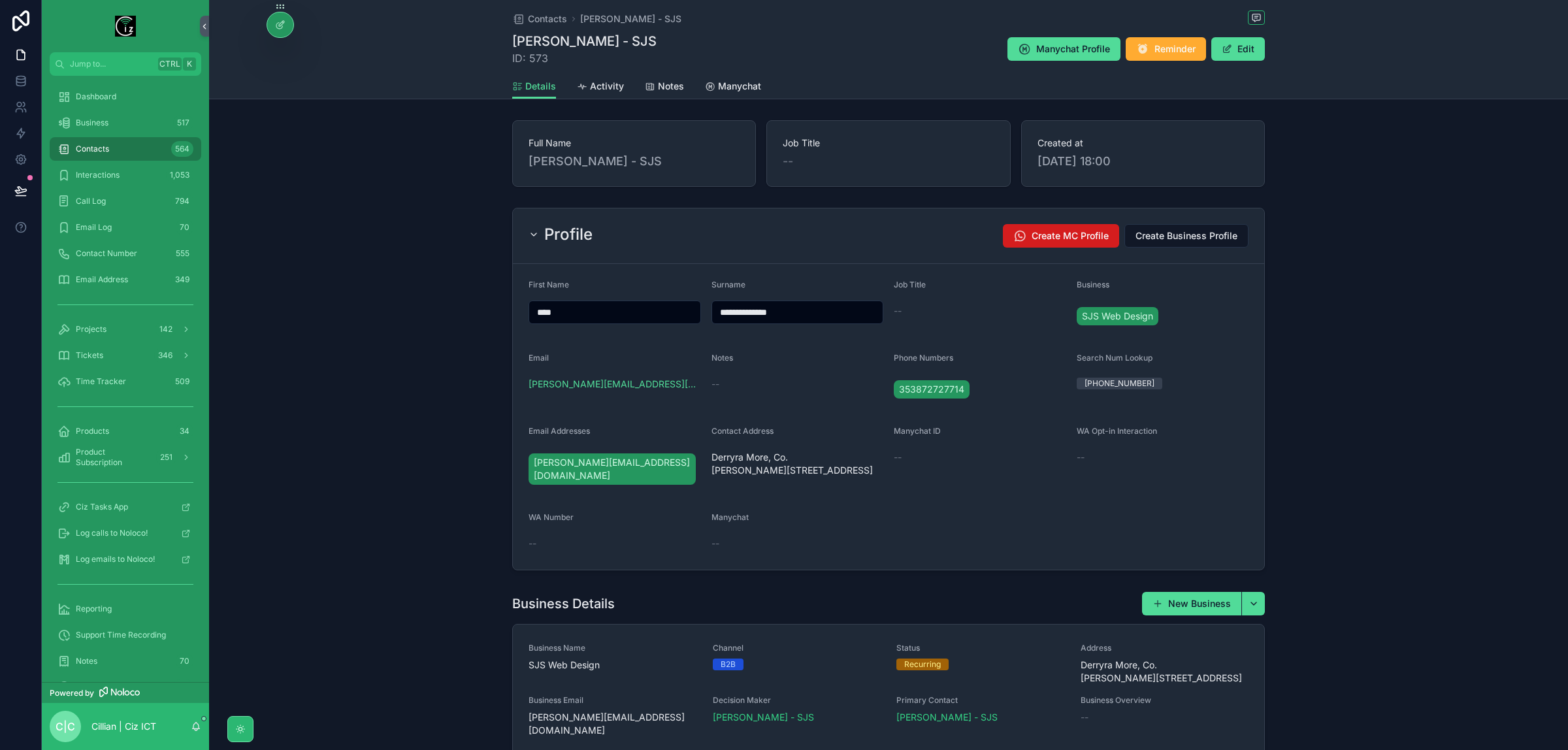
click at [1059, 237] on span "Create MC Profile" at bounding box center [1071, 236] width 77 height 13
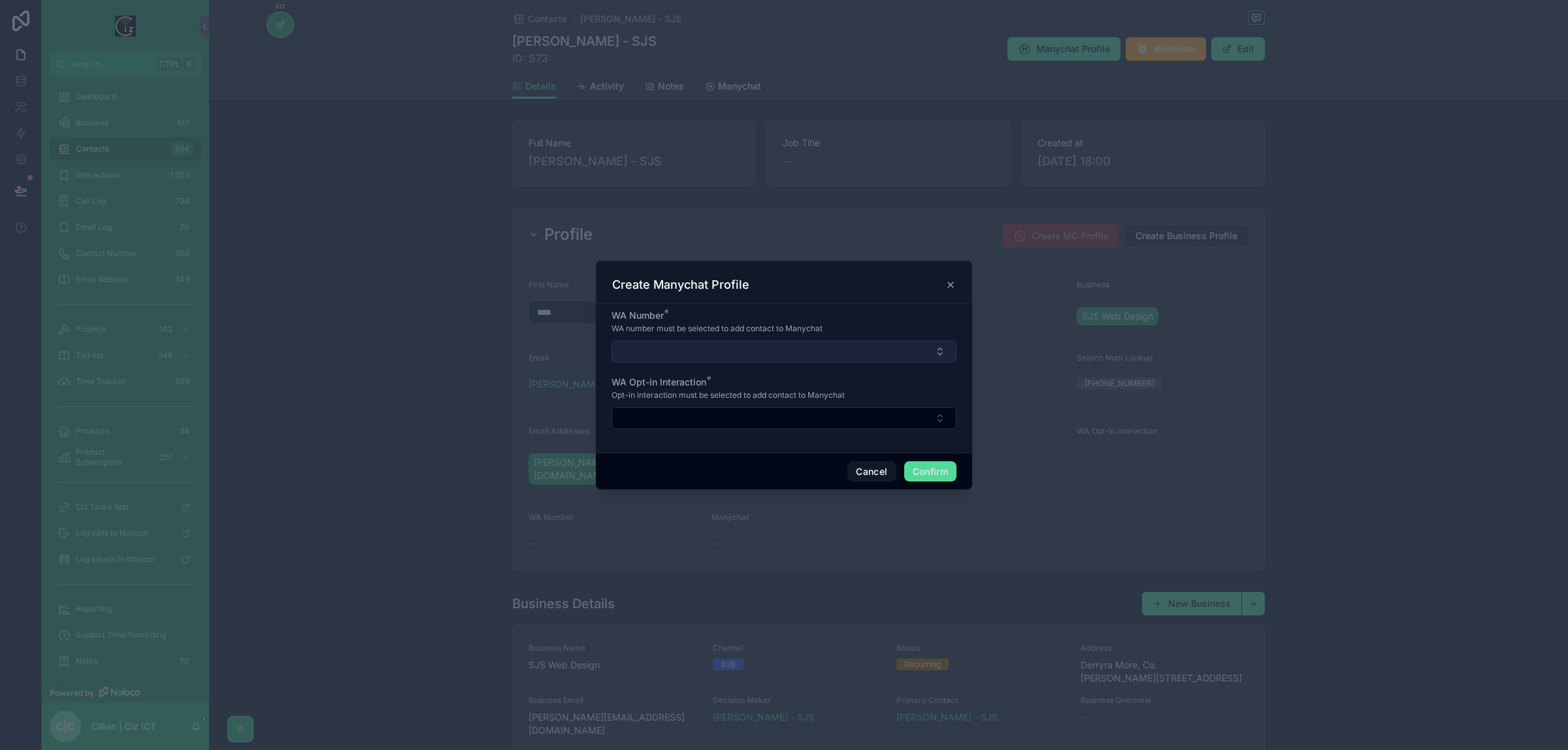
click at [906, 355] on button "Select Button" at bounding box center [784, 352] width 345 height 23
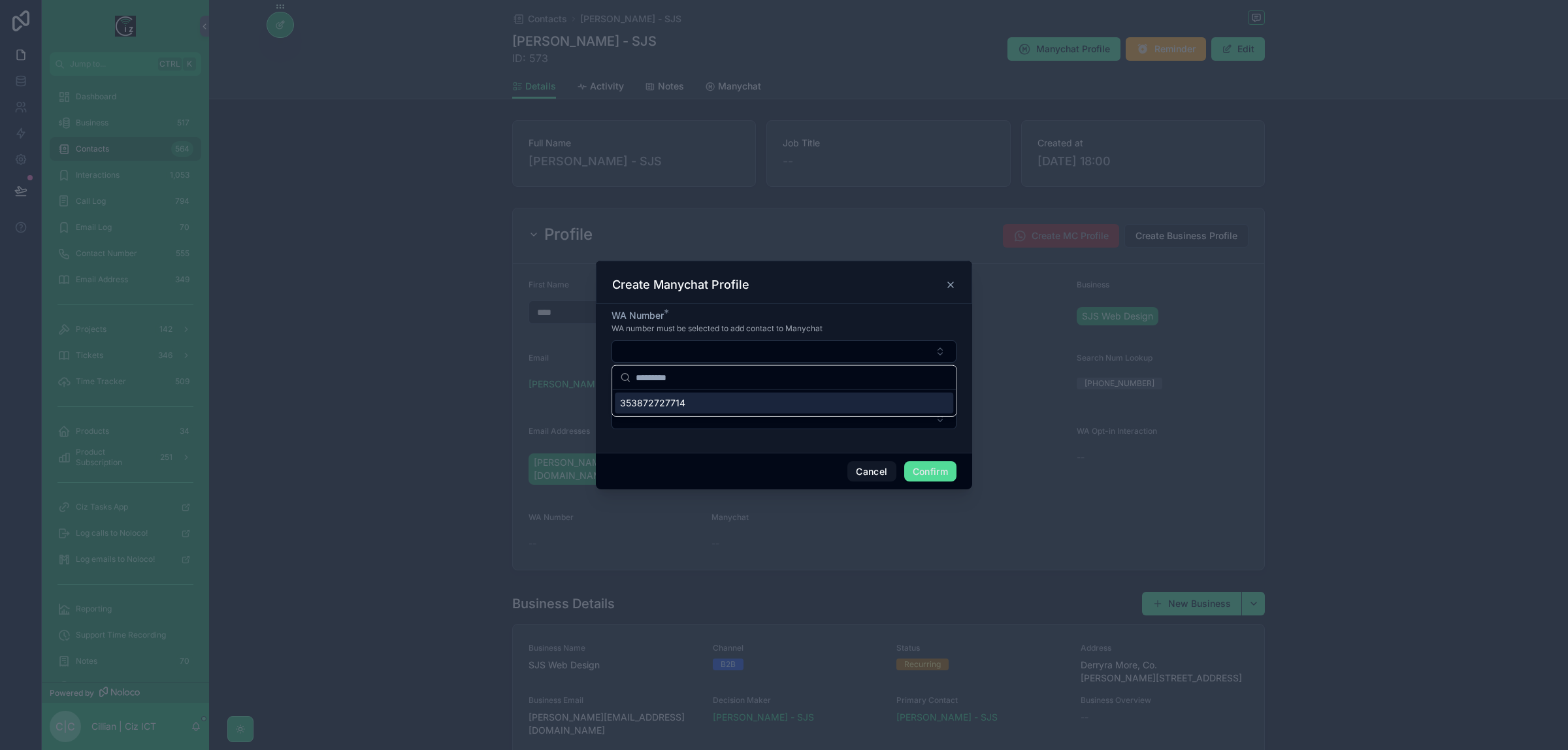
click at [773, 403] on div "353872727714" at bounding box center [784, 403] width 339 height 21
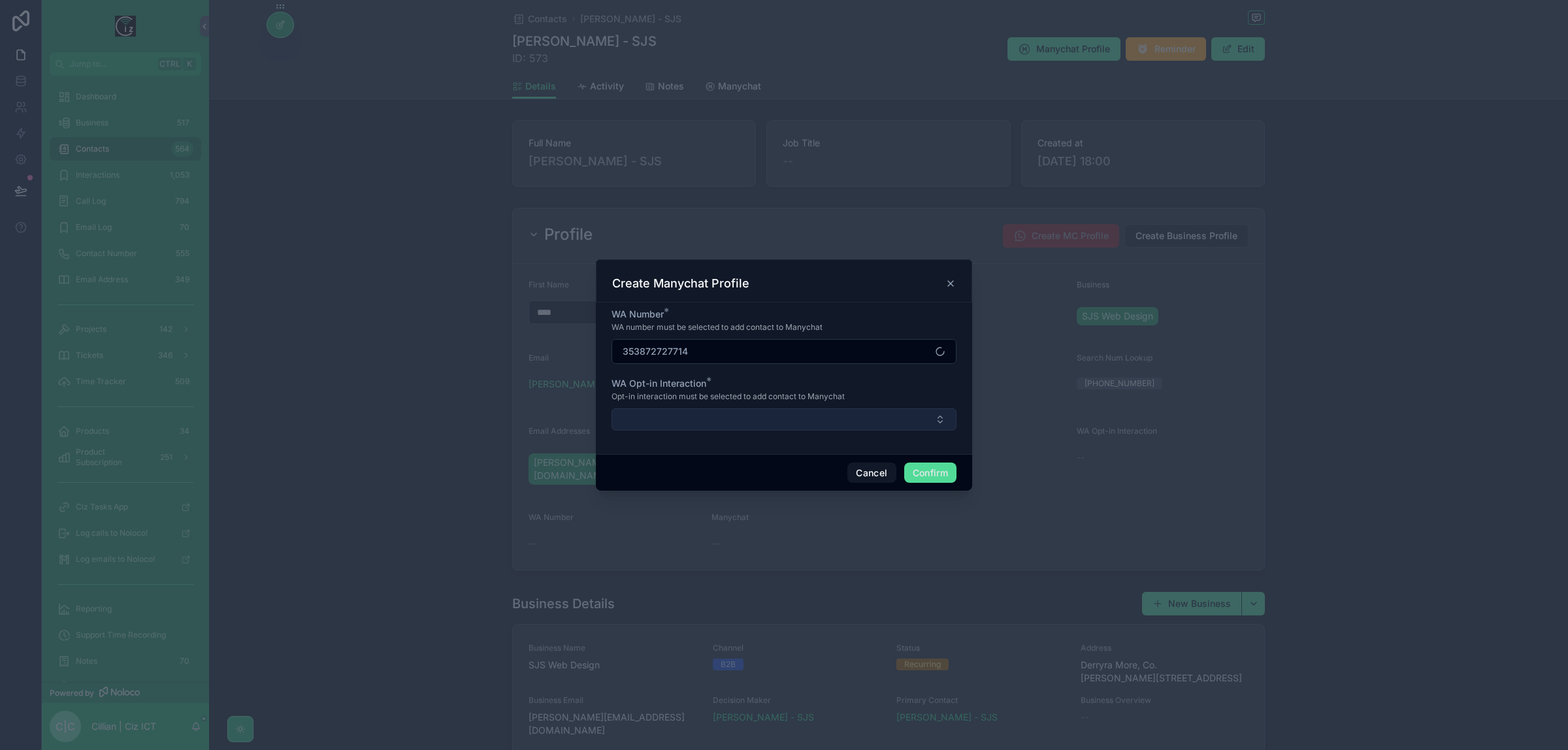
click at [822, 415] on button "Select Button" at bounding box center [784, 419] width 345 height 23
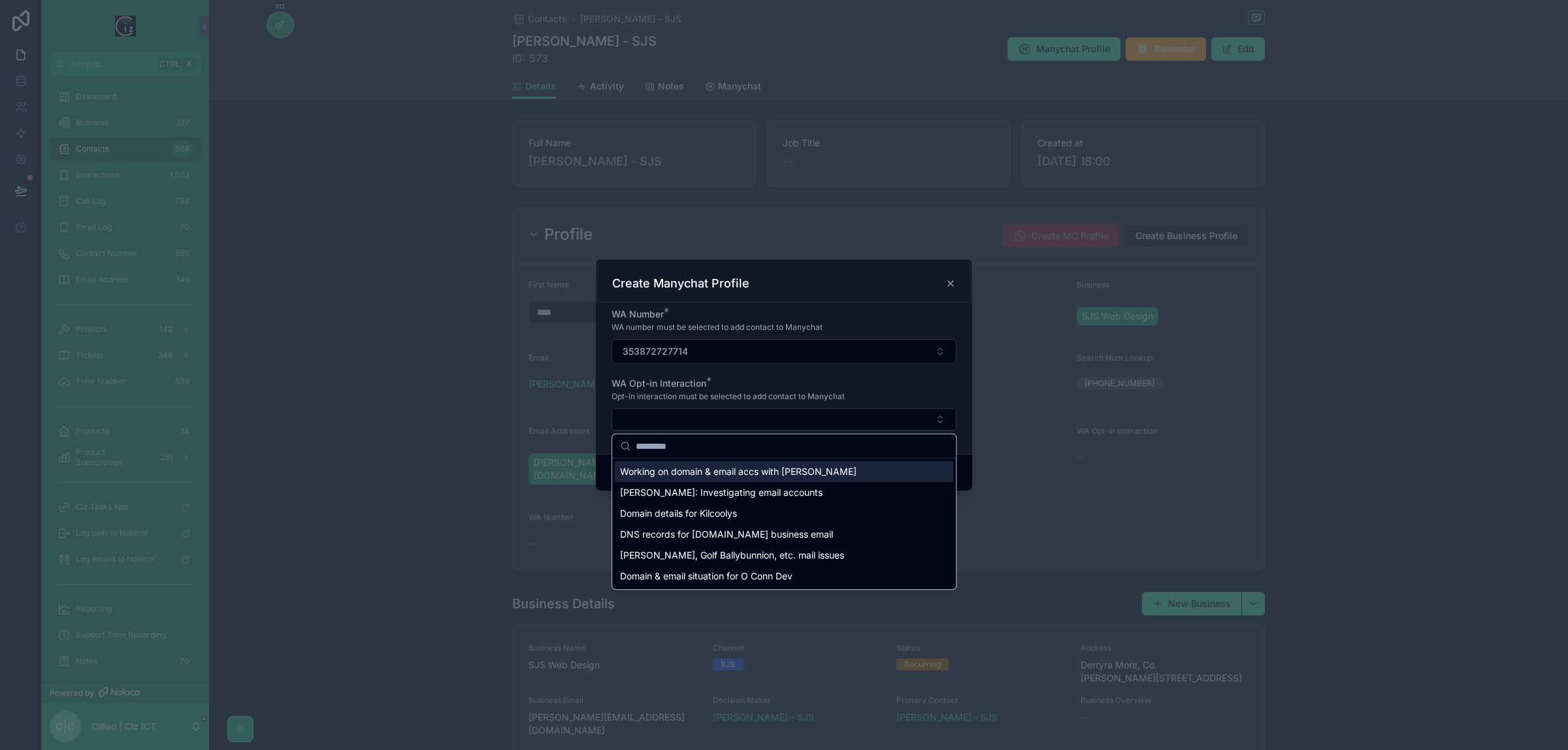
click at [786, 474] on span "Working on domain & email accs with [PERSON_NAME]" at bounding box center [738, 472] width 237 height 13
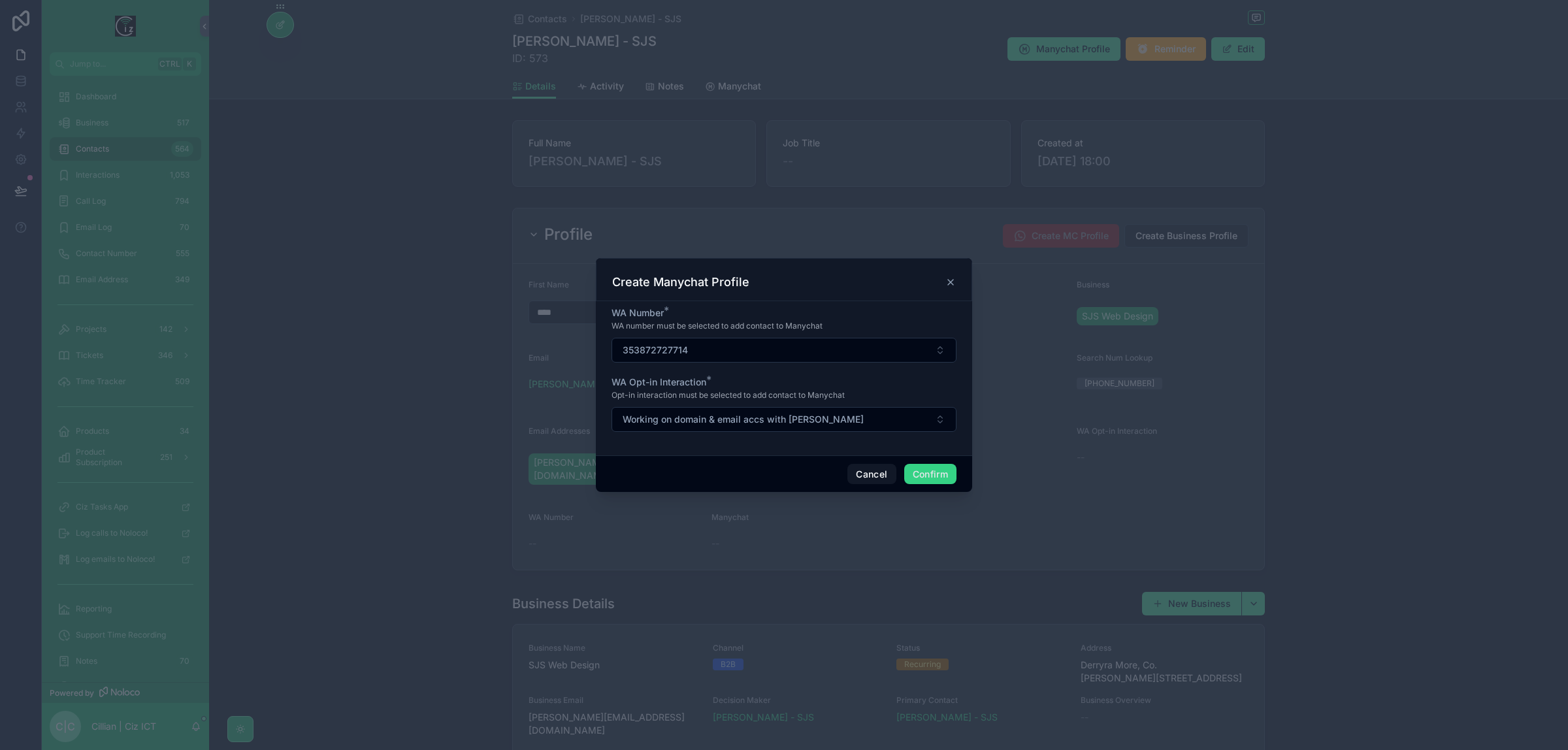
click at [922, 472] on button "Confirm" at bounding box center [930, 474] width 52 height 21
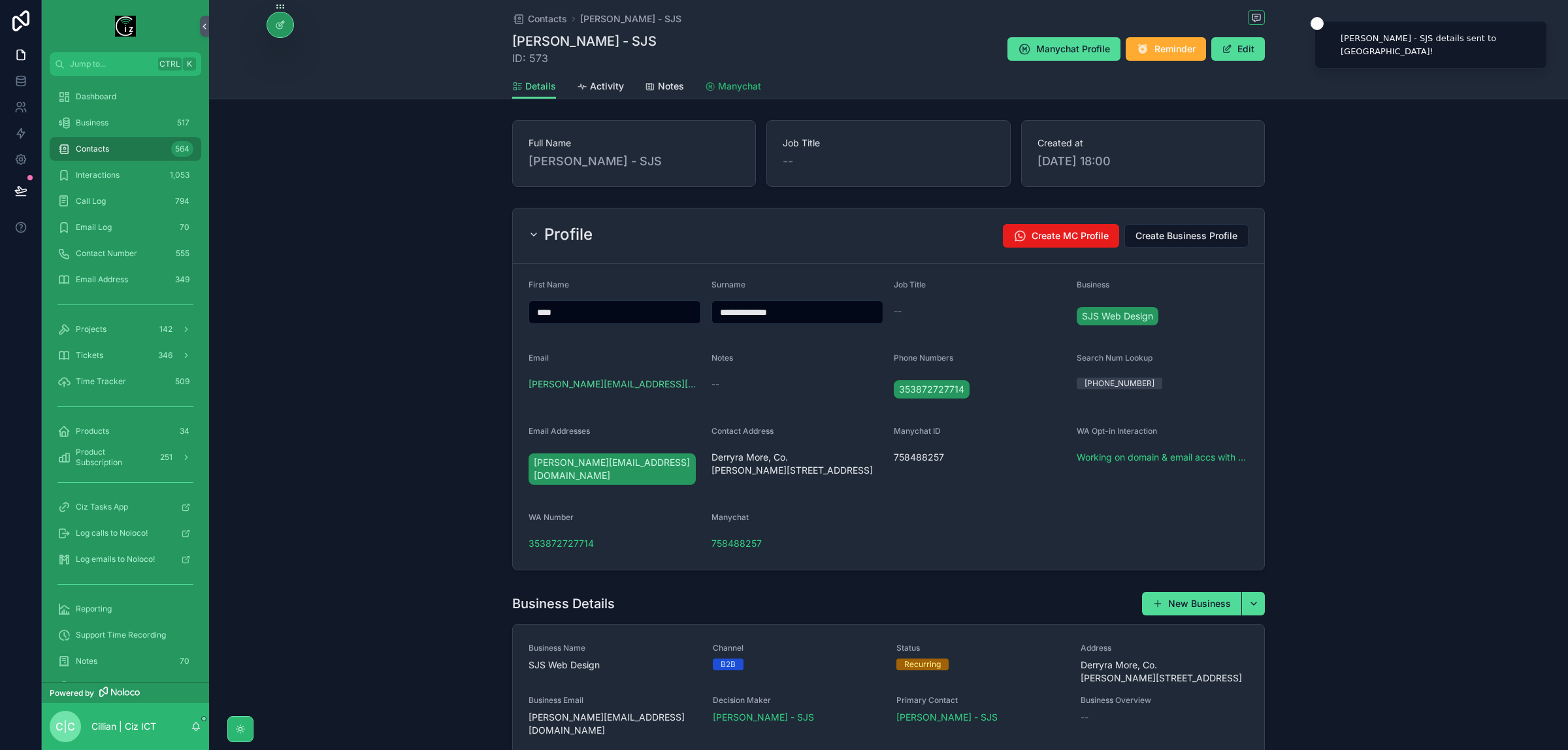
click at [718, 83] on span "Manychat" at bounding box center [740, 86] width 43 height 13
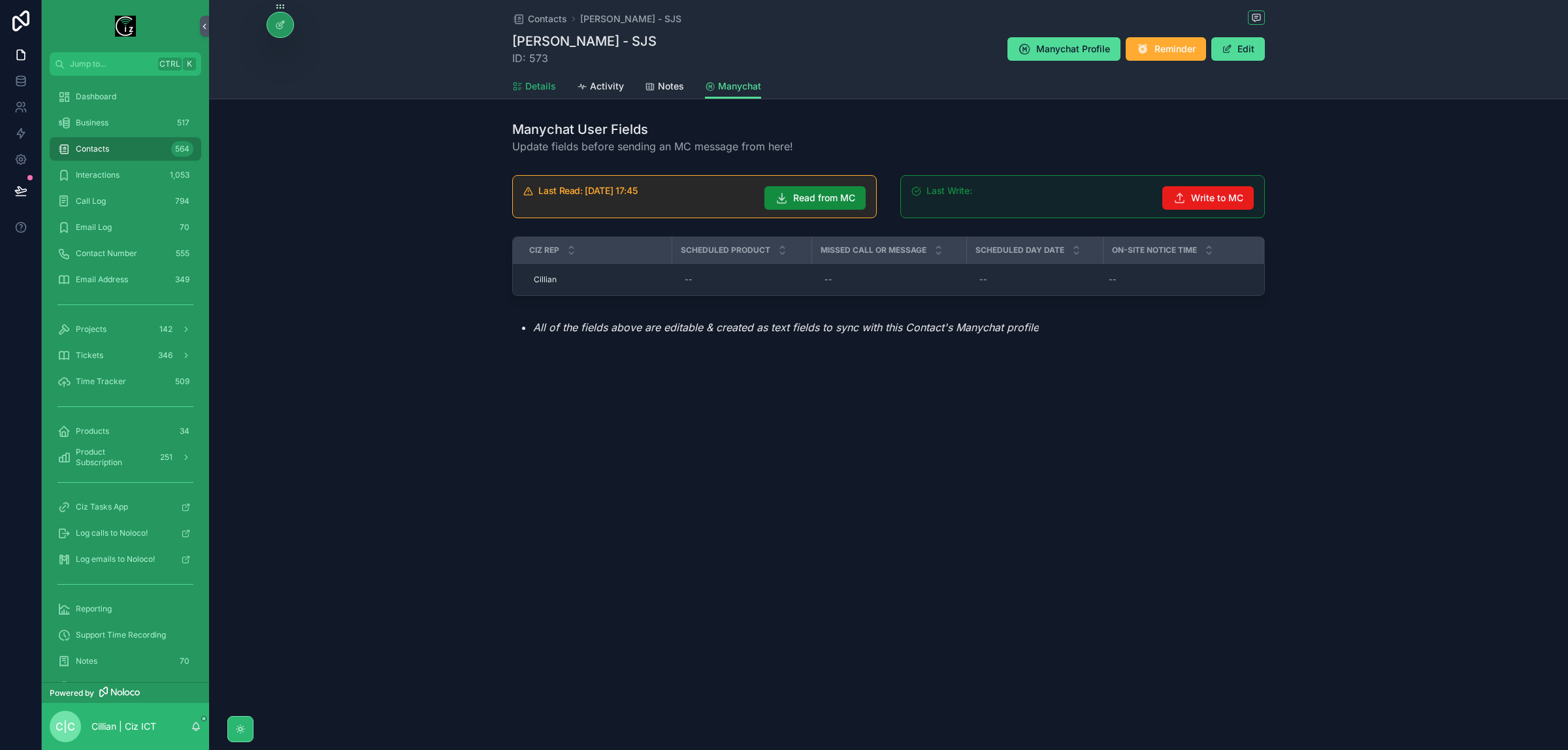
click at [527, 87] on span "Details" at bounding box center [541, 86] width 31 height 13
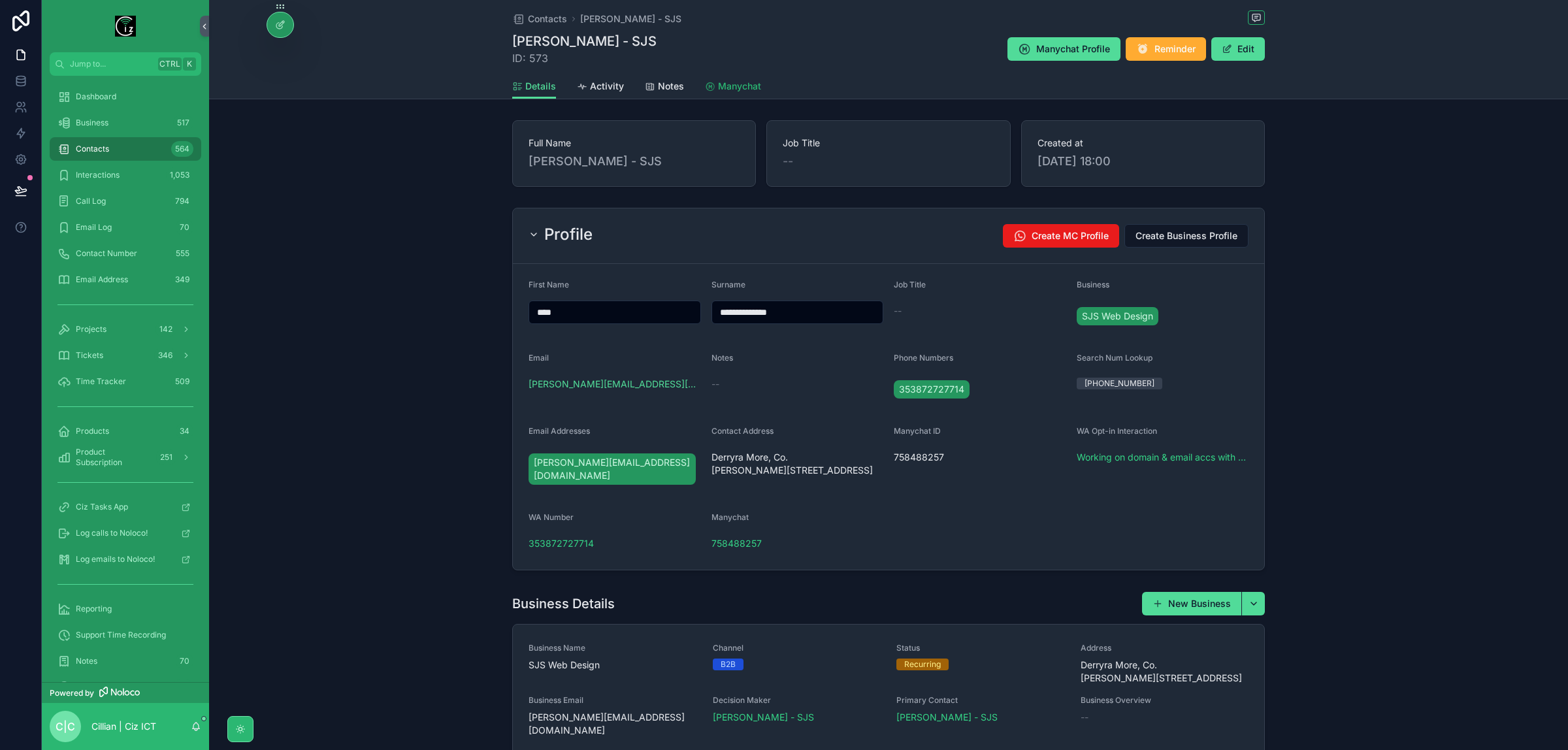
click at [735, 89] on span "Manychat" at bounding box center [740, 86] width 43 height 13
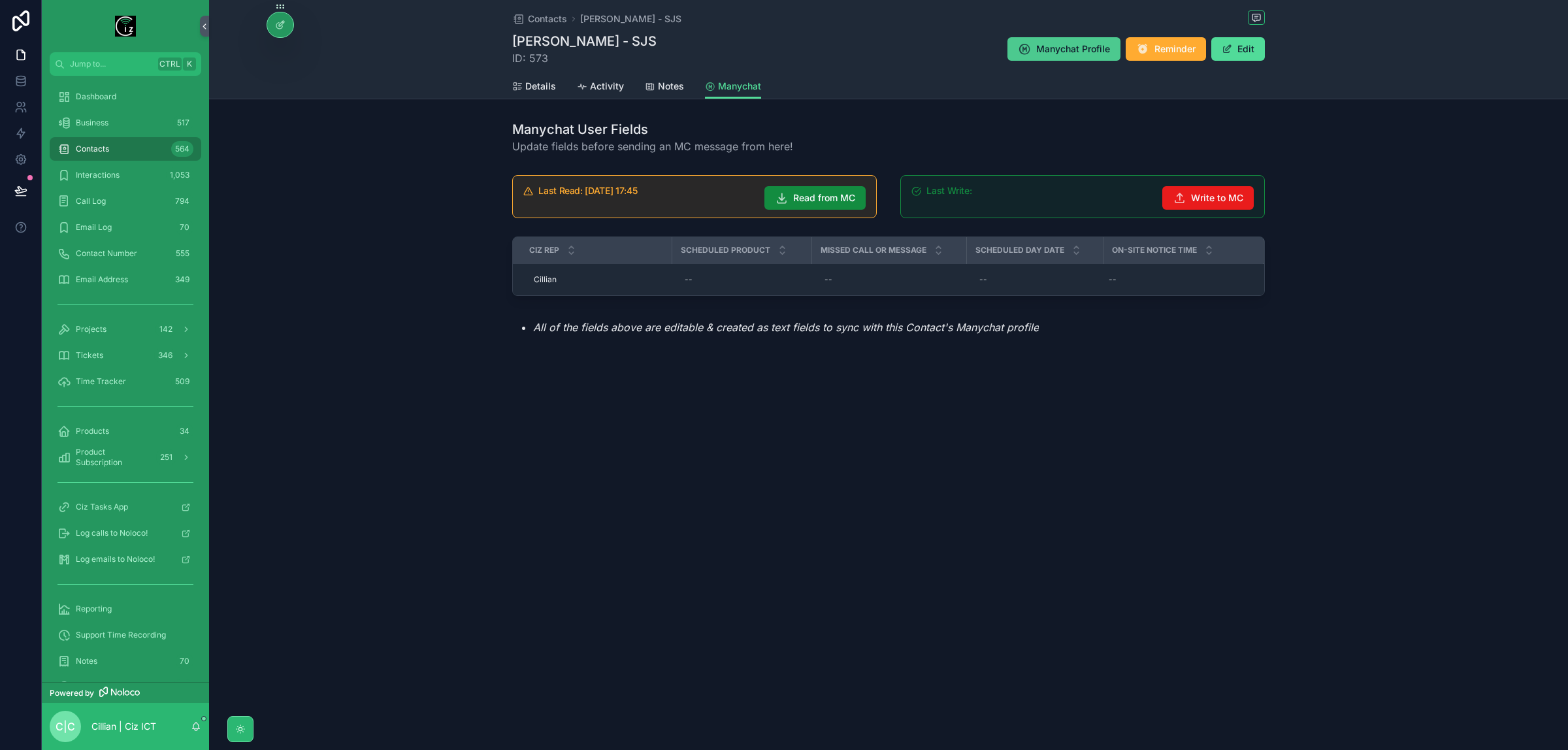
click at [1057, 47] on span "Manychat Profile" at bounding box center [1074, 49] width 74 height 13
click at [279, 25] on icon at bounding box center [280, 24] width 10 height 10
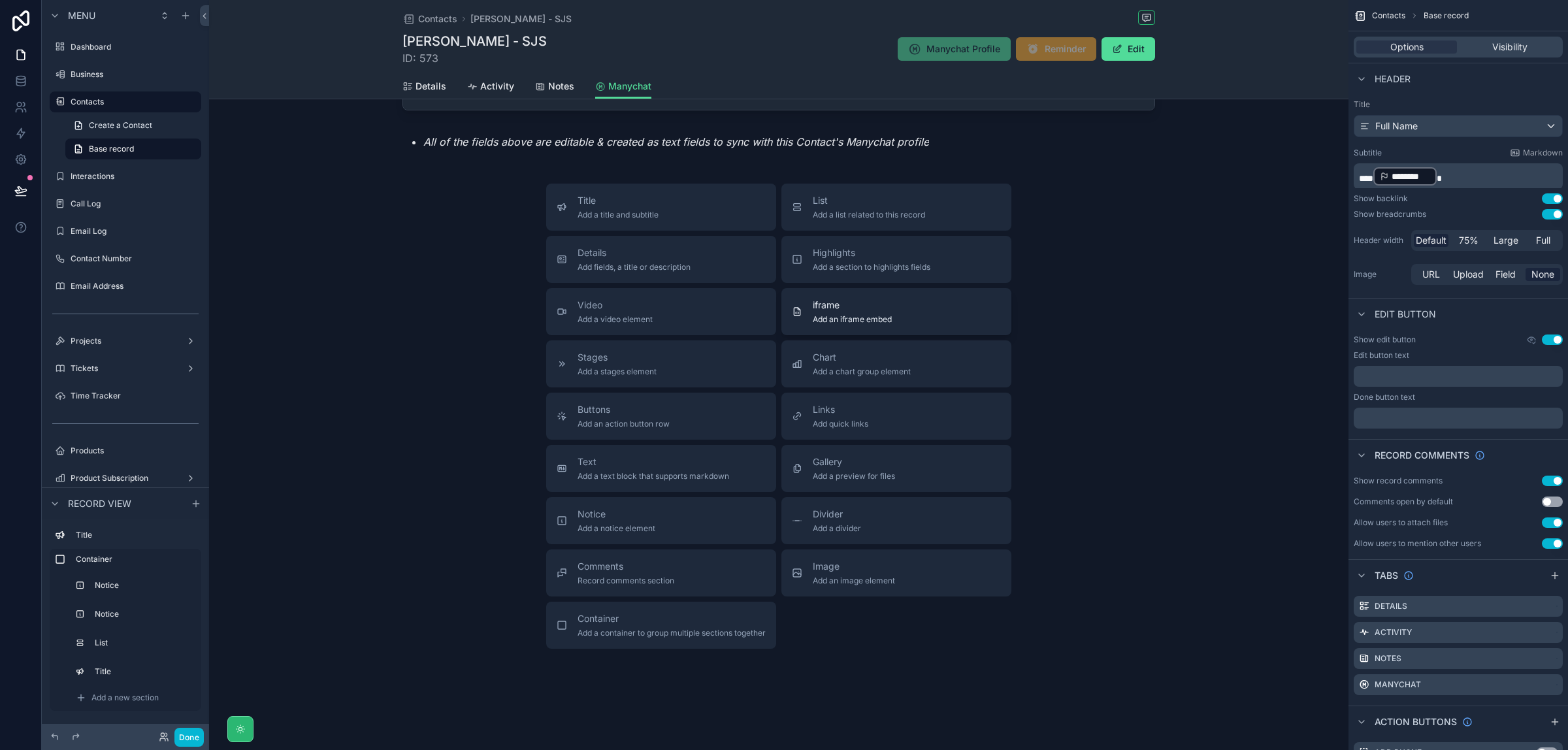
scroll to position [196, 0]
click at [650, 469] on span "Add a text block that supports markdown" at bounding box center [654, 472] width 151 height 10
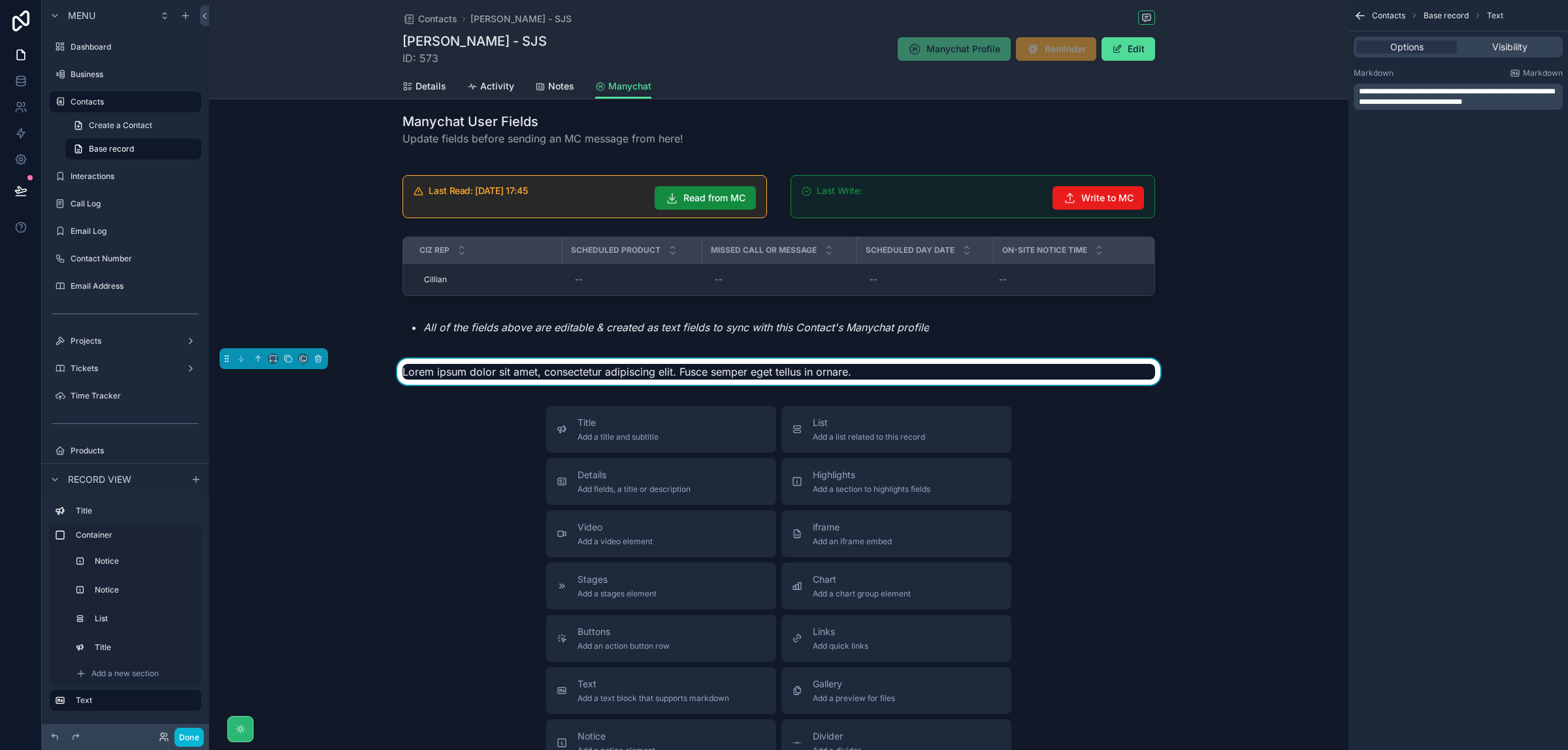
scroll to position [5, 0]
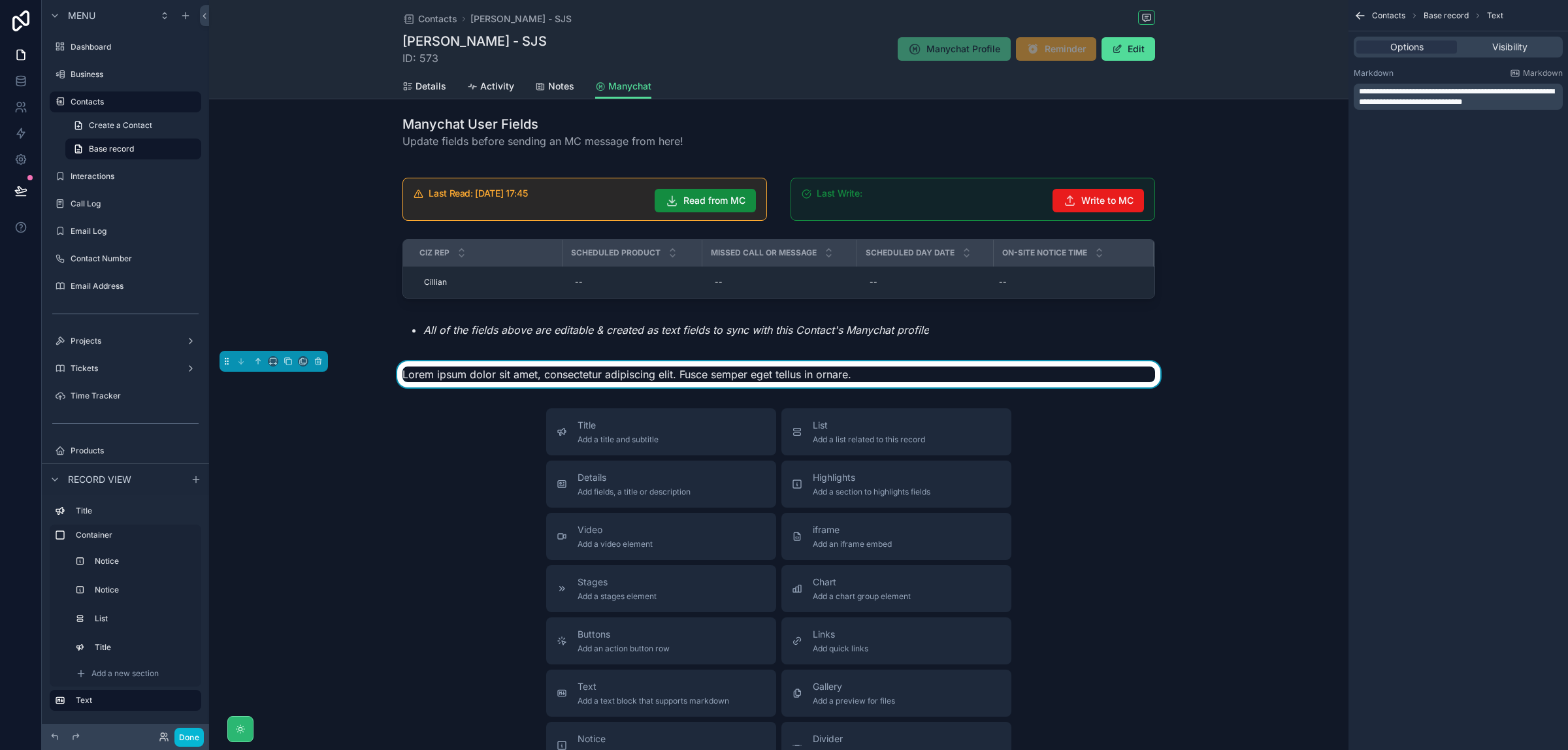
click at [1478, 106] on p "**********" at bounding box center [1460, 97] width 201 height 21
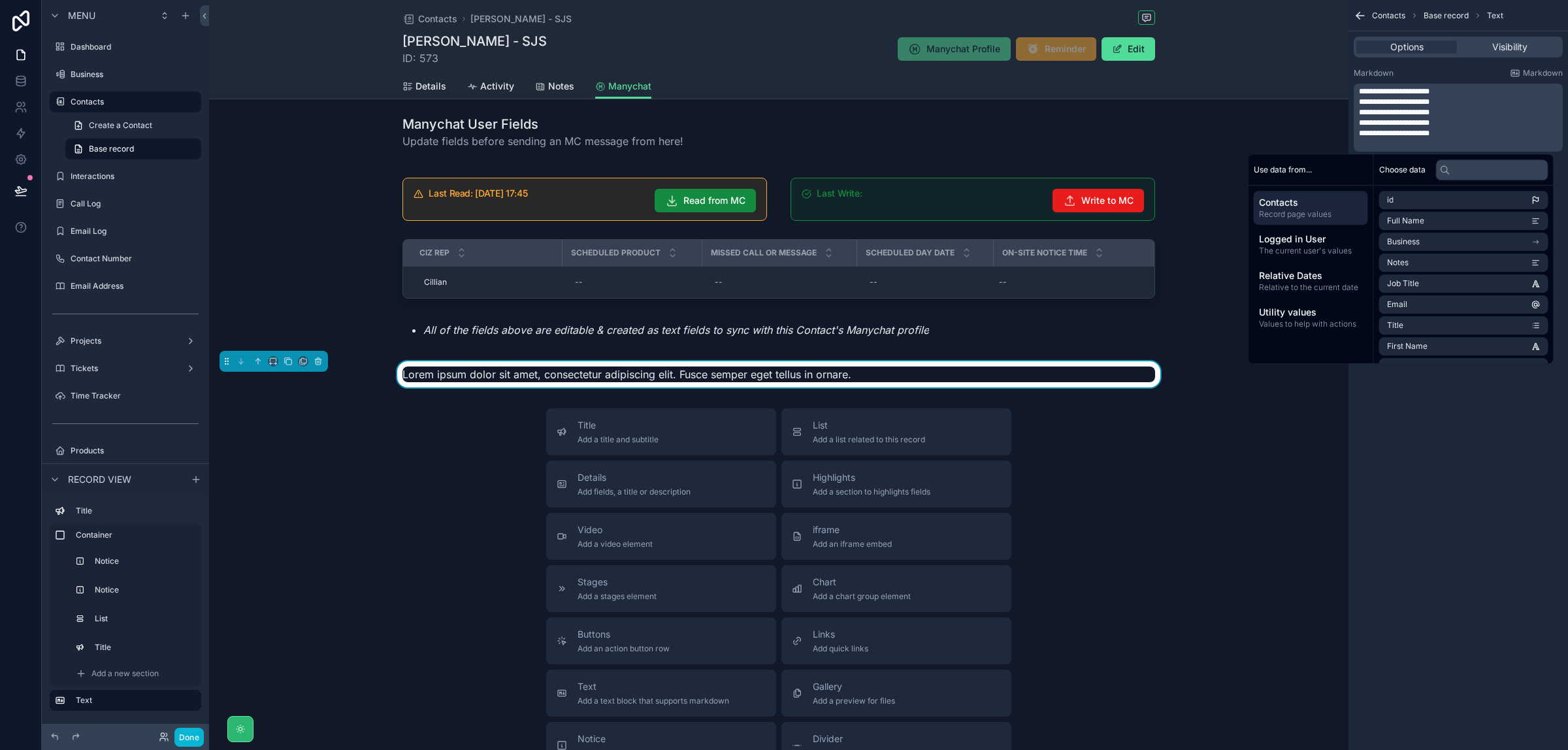
scroll to position [0, 0]
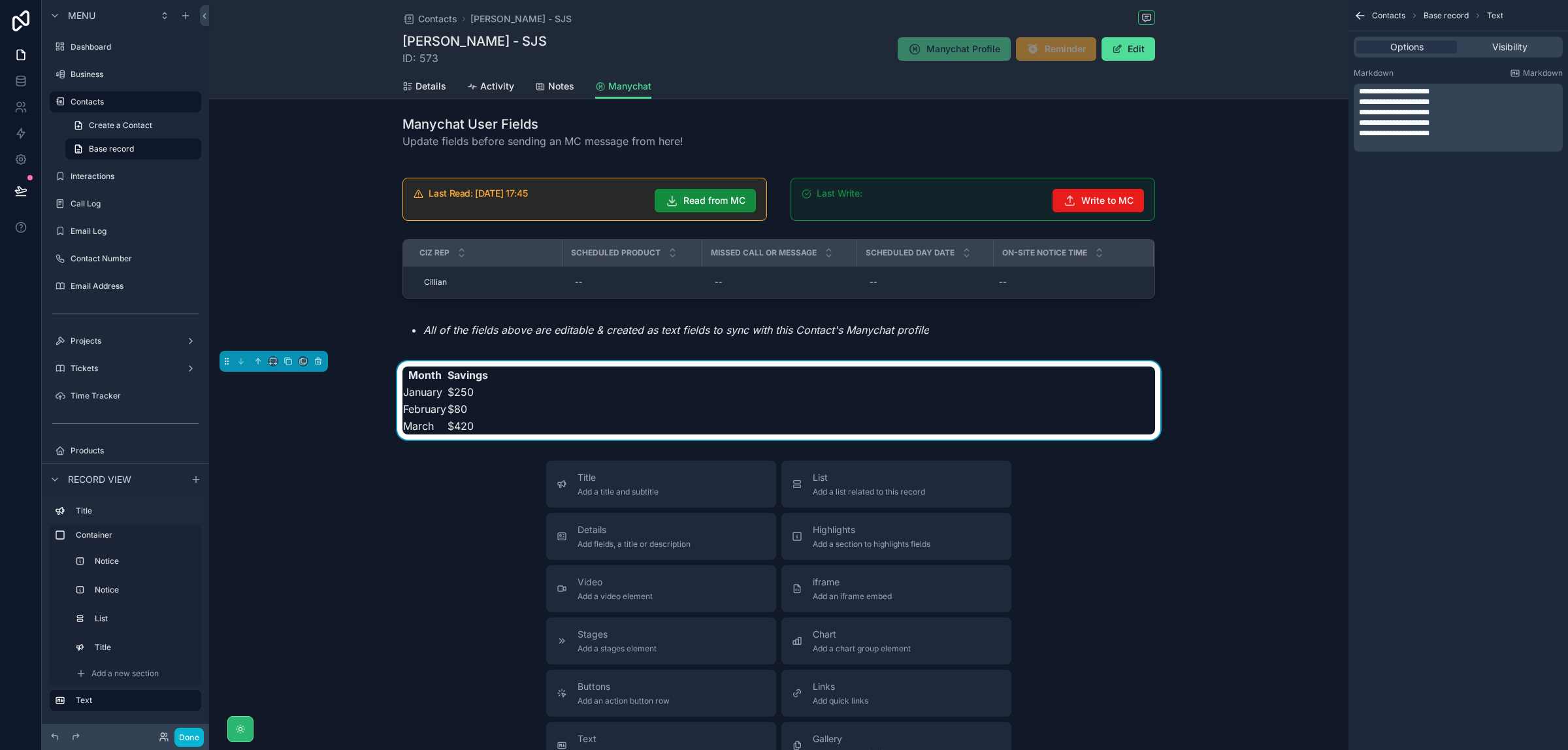
click at [1530, 410] on div "**********" at bounding box center [1459, 375] width 220 height 750
click at [188, 732] on button "Done" at bounding box center [189, 737] width 30 height 19
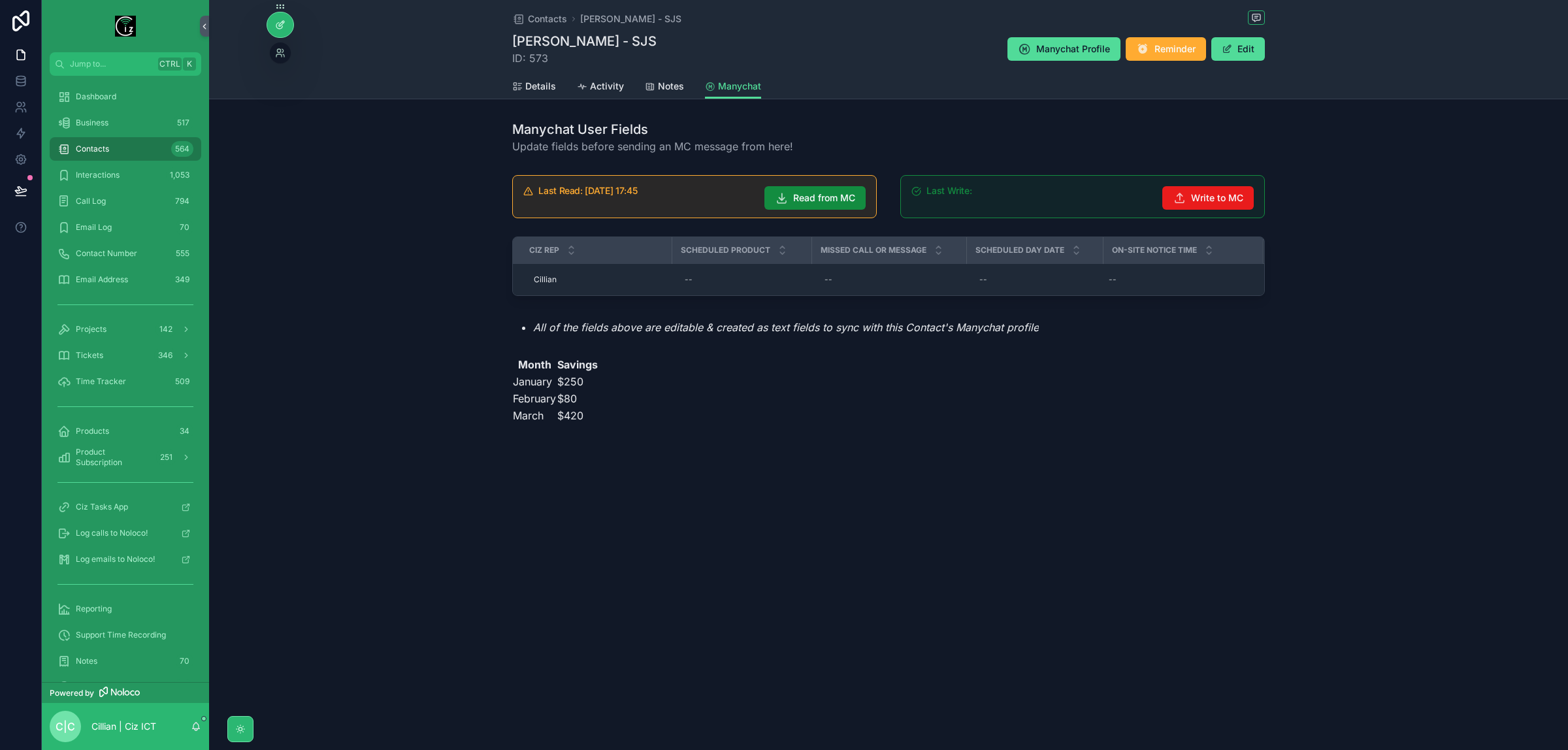
click at [283, 17] on div at bounding box center [280, 24] width 26 height 25
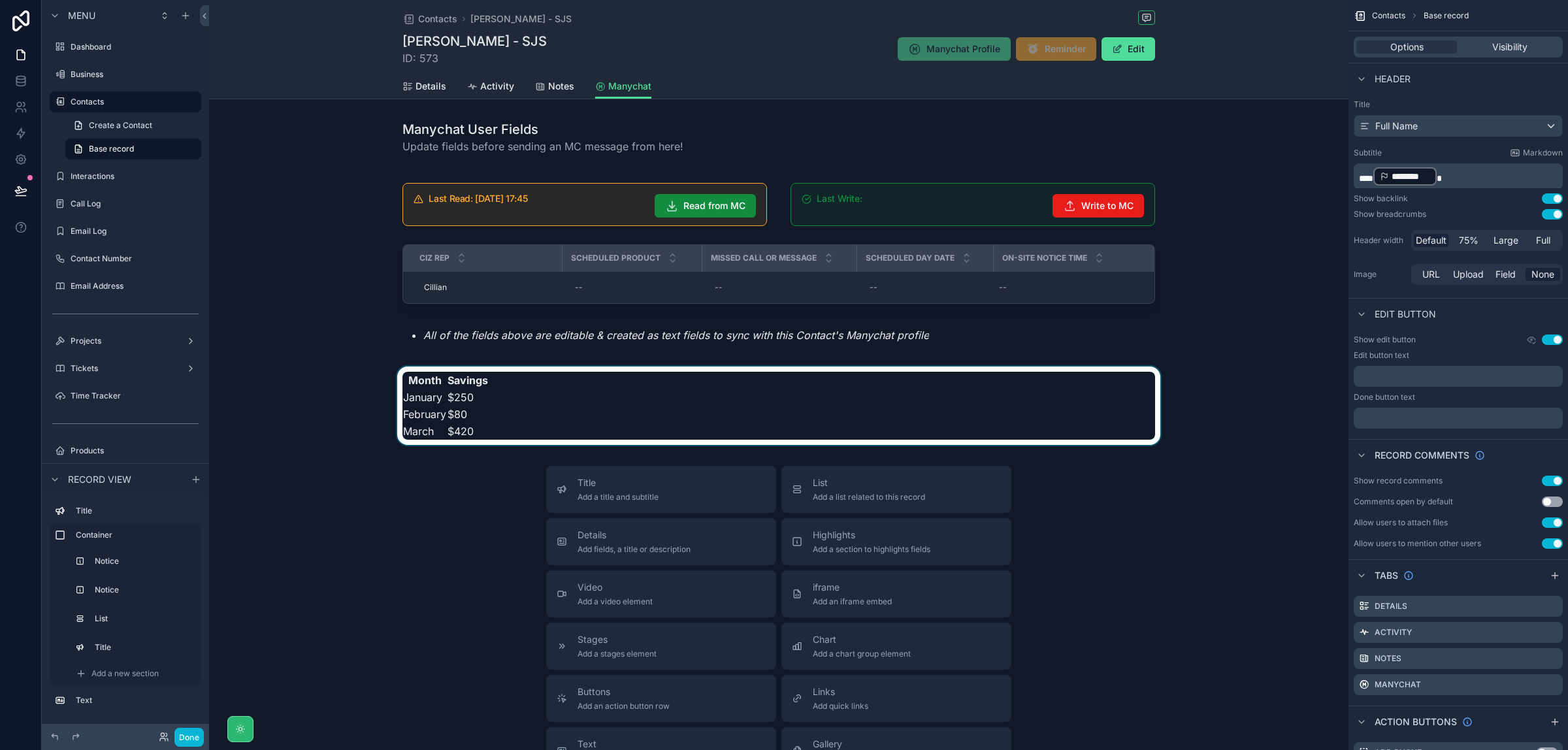
click at [599, 403] on div "scrollable content" at bounding box center [779, 405] width 1140 height 78
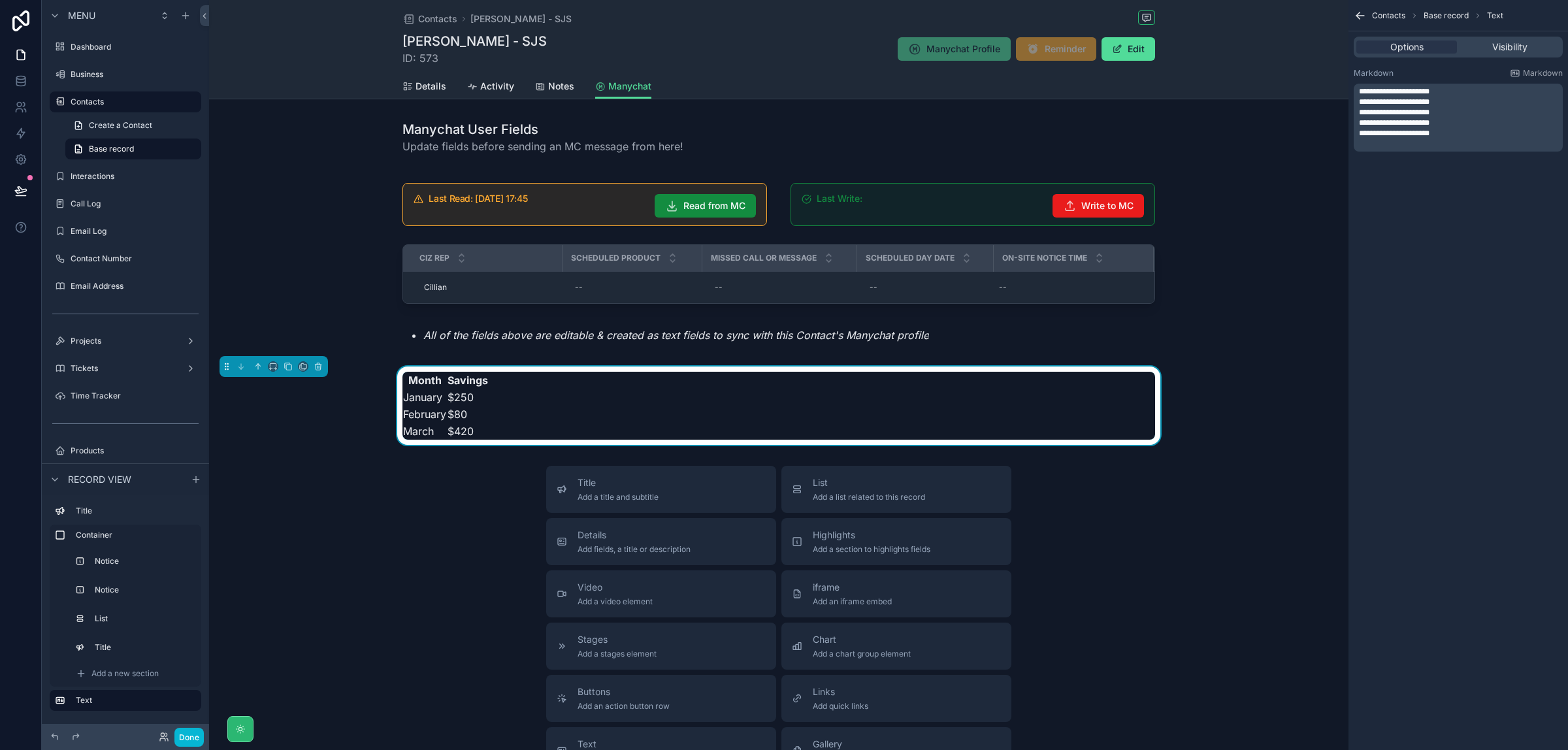
click at [1405, 123] on span "**********" at bounding box center [1395, 123] width 71 height 8
click at [1467, 403] on div "**********" at bounding box center [1459, 375] width 220 height 750
click at [1216, 570] on div "Title Add a title and subtitle List Add a list related to this record Details A…" at bounding box center [779, 698] width 1140 height 465
click at [1400, 126] on p "**********" at bounding box center [1460, 122] width 201 height 10
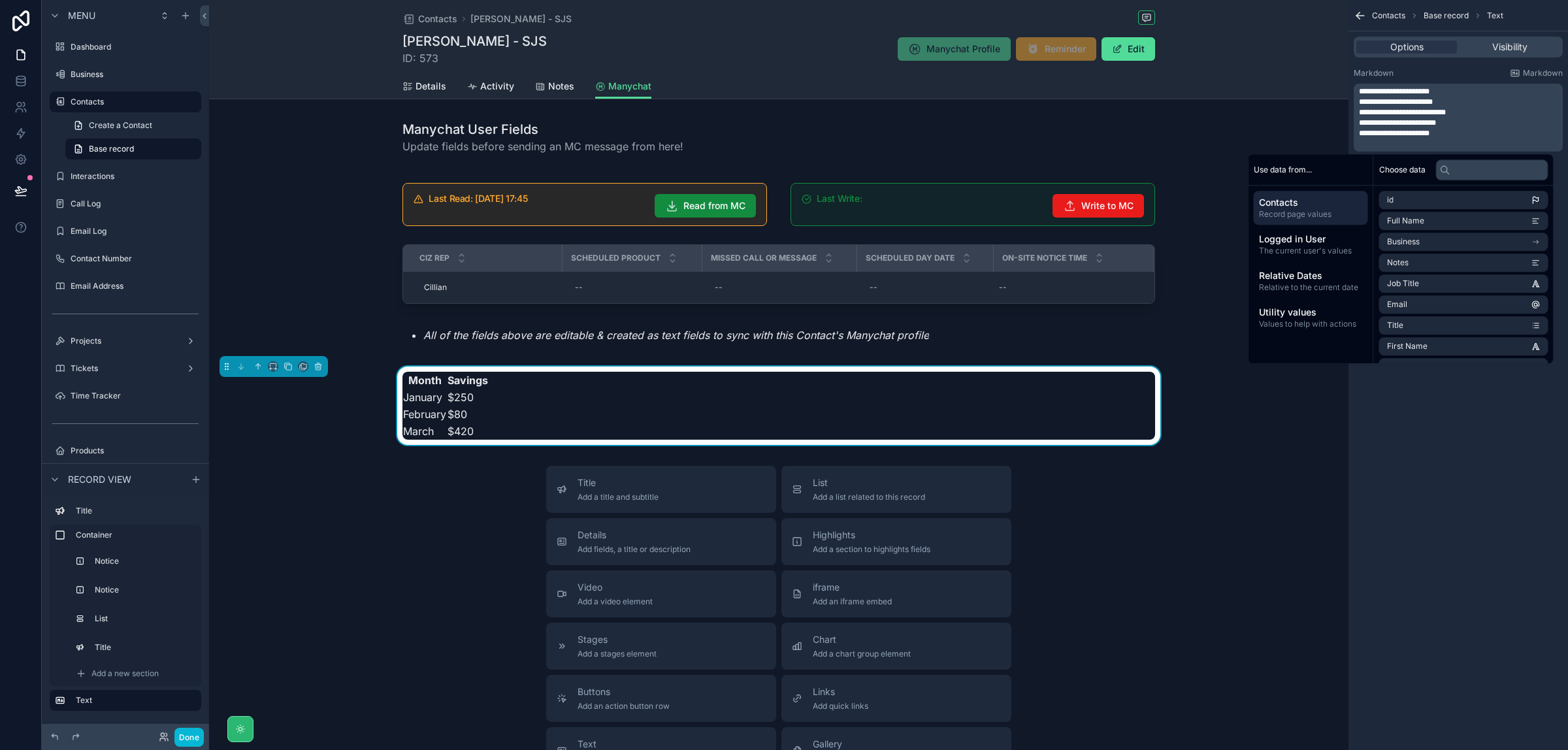
click at [1433, 612] on div "**********" at bounding box center [1459, 375] width 220 height 750
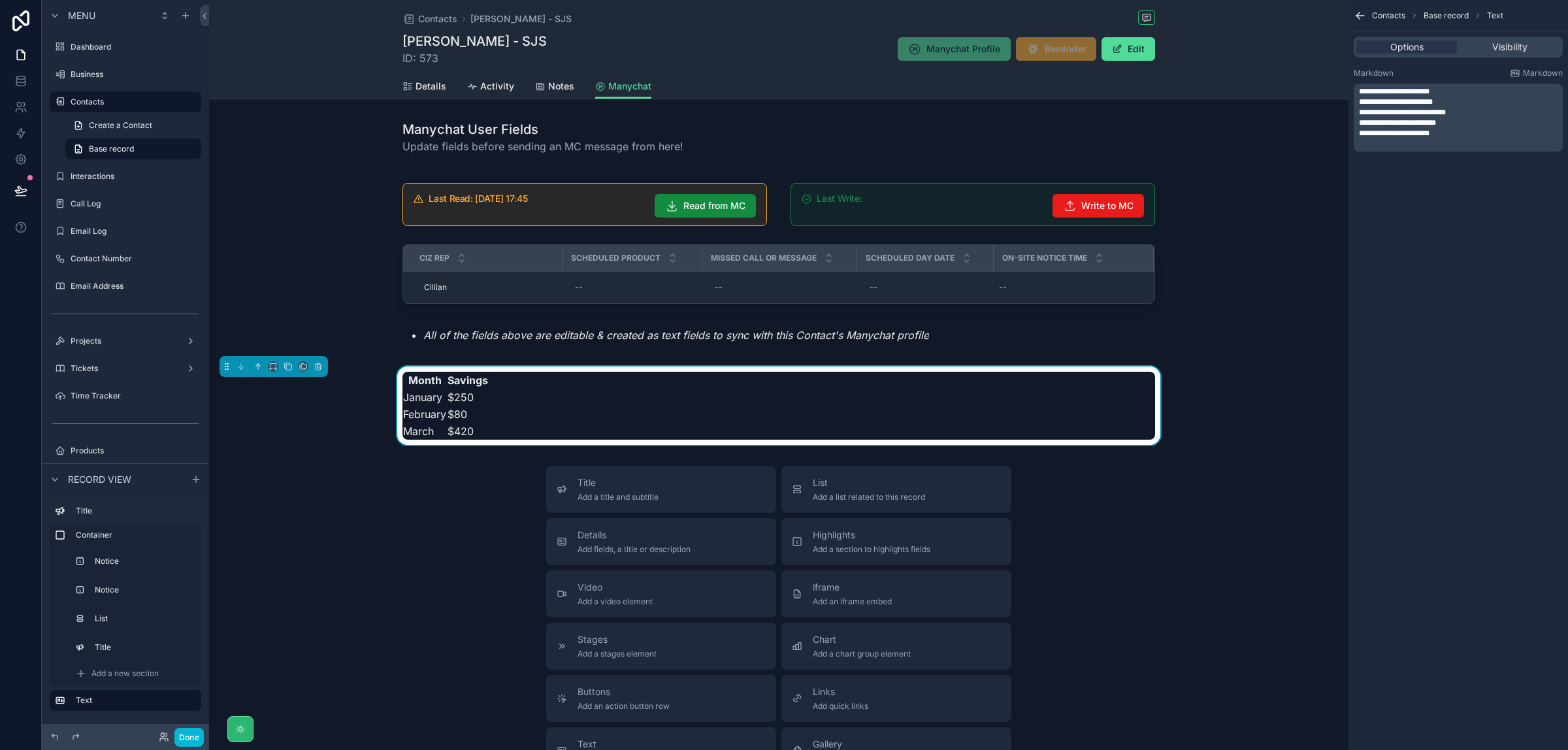
click at [1401, 122] on span "**********" at bounding box center [1398, 123] width 77 height 8
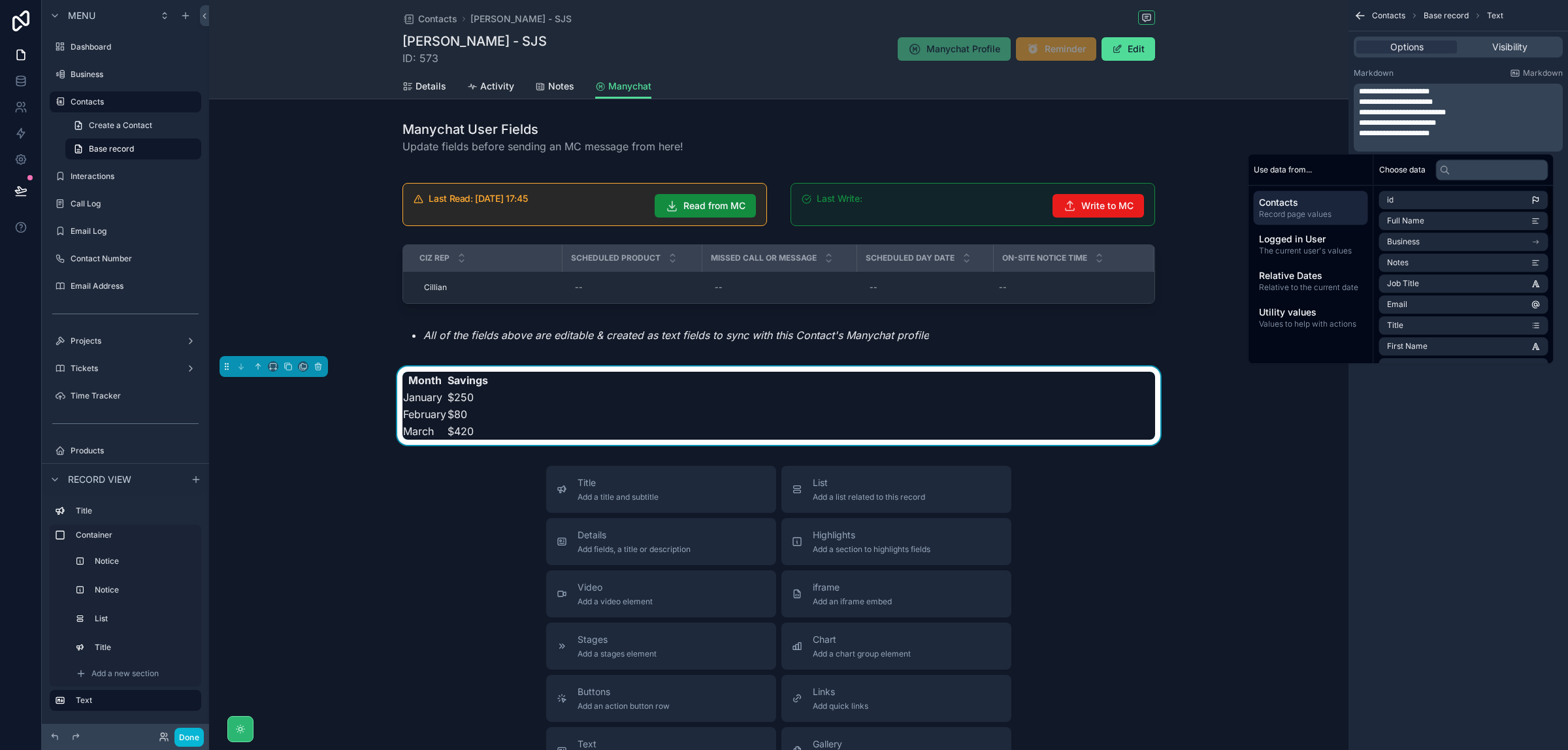
click at [1461, 533] on div "**********" at bounding box center [1459, 375] width 220 height 750
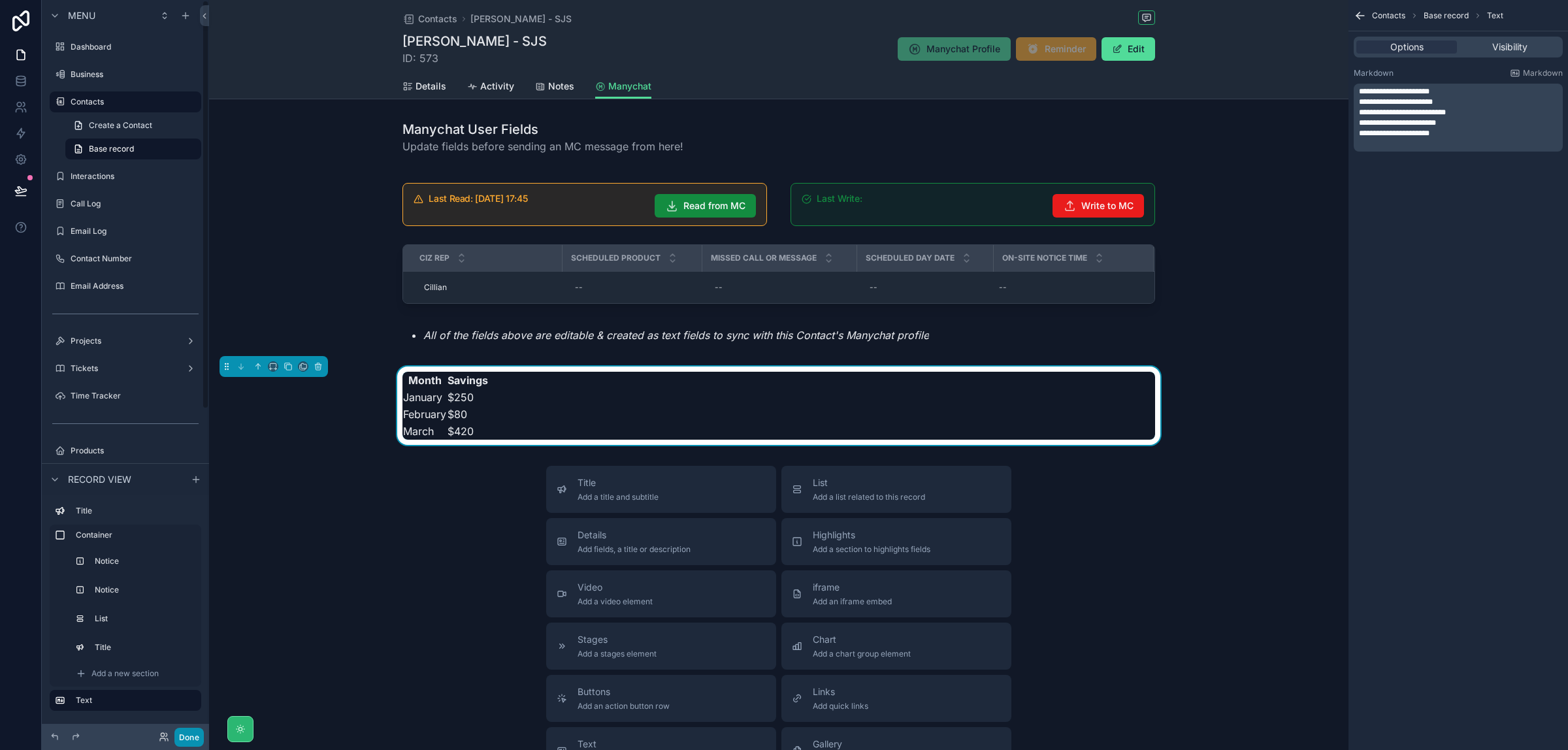
click at [196, 735] on button "Done" at bounding box center [189, 737] width 30 height 19
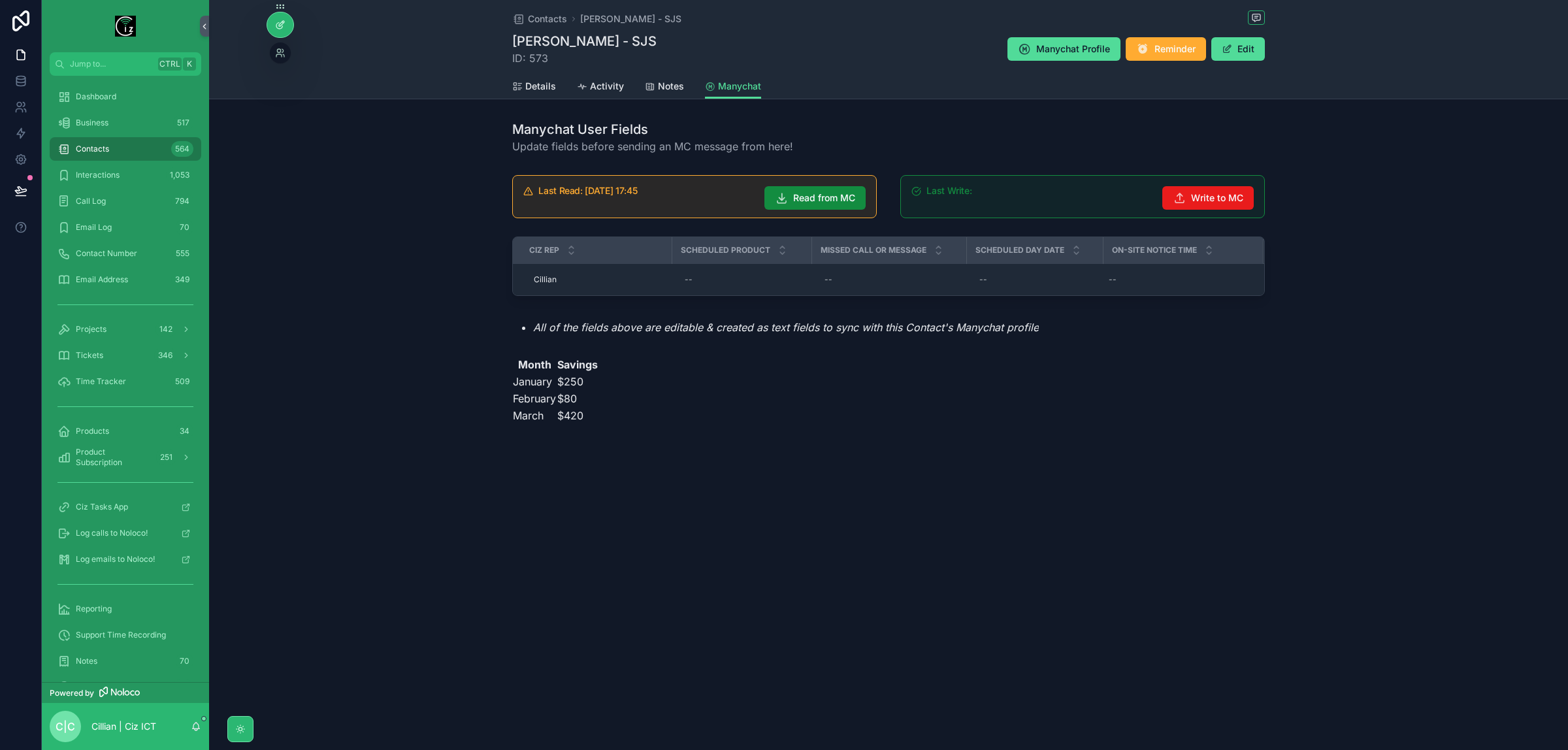
click at [273, 28] on div at bounding box center [280, 24] width 26 height 25
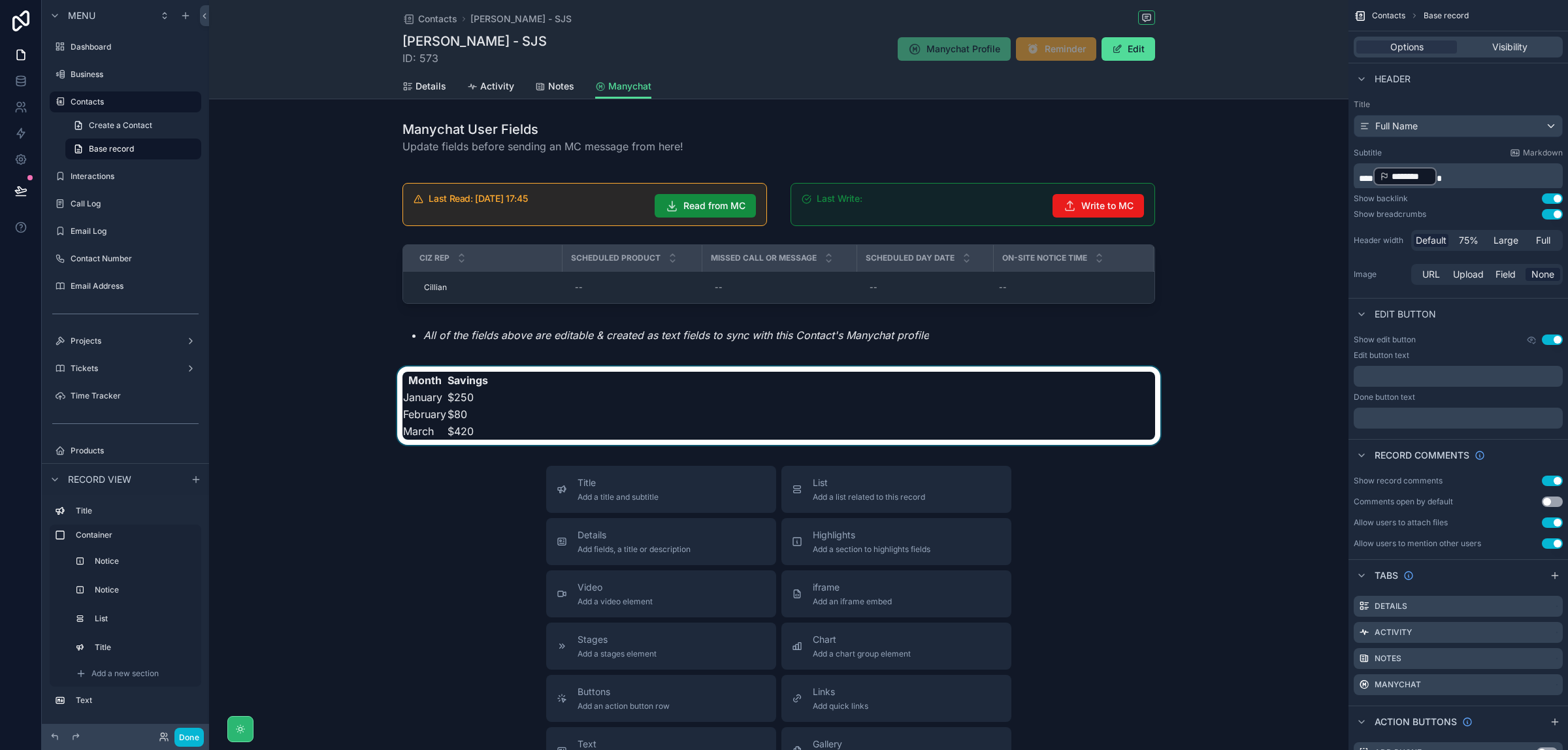
click at [540, 420] on div "scrollable content" at bounding box center [779, 405] width 1140 height 78
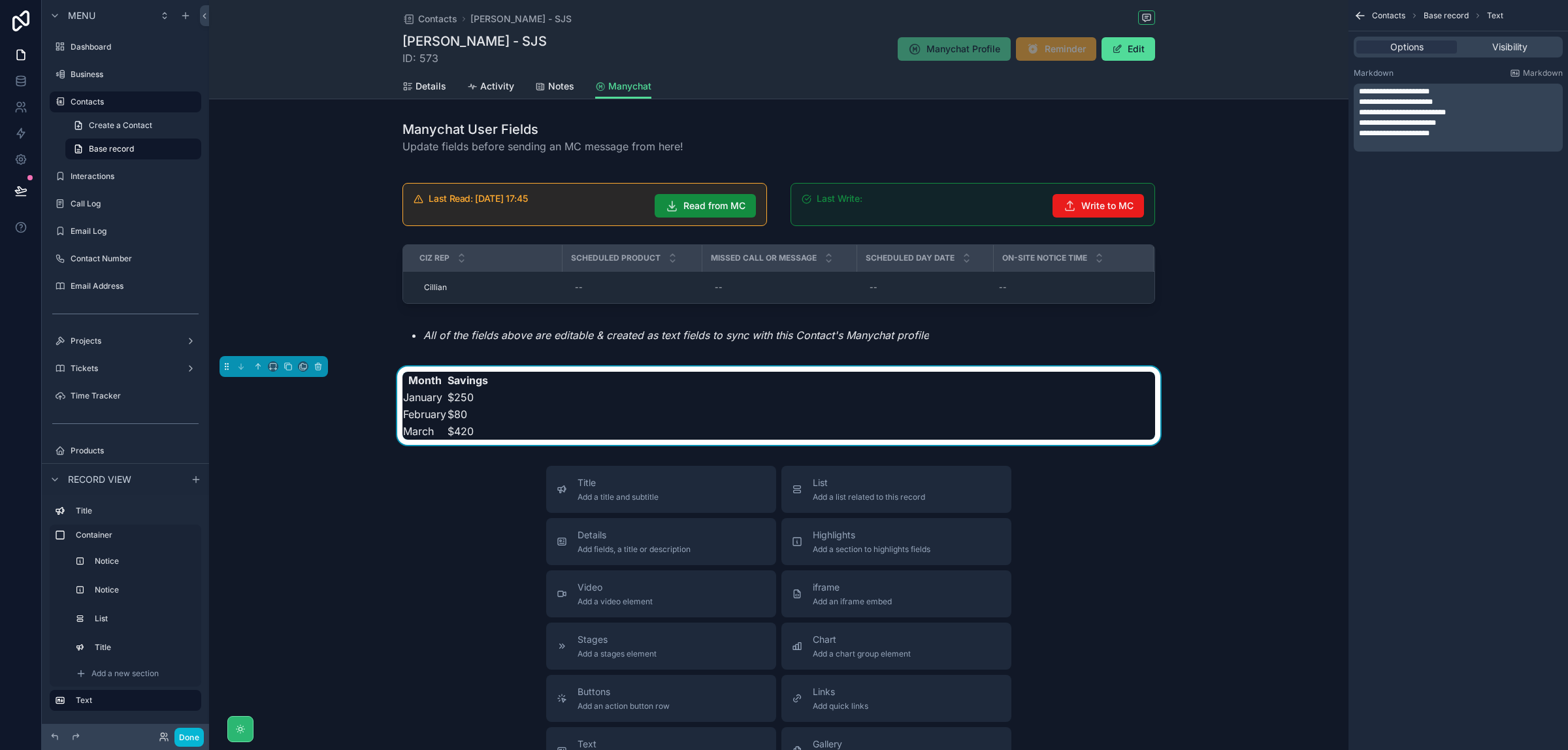
click at [1469, 142] on p "﻿" at bounding box center [1460, 143] width 201 height 10
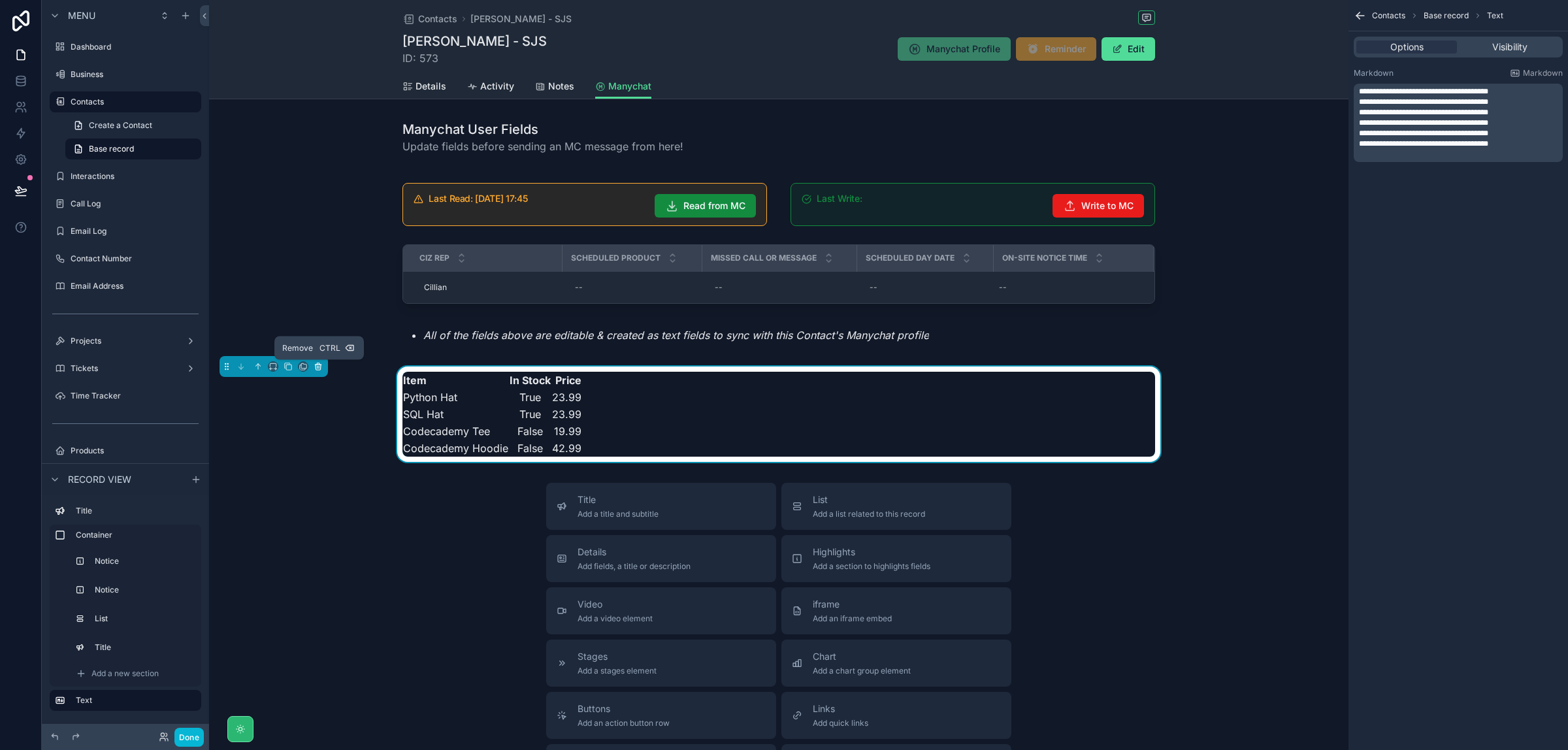
click at [321, 365] on icon "scrollable content" at bounding box center [317, 365] width 6 height 0
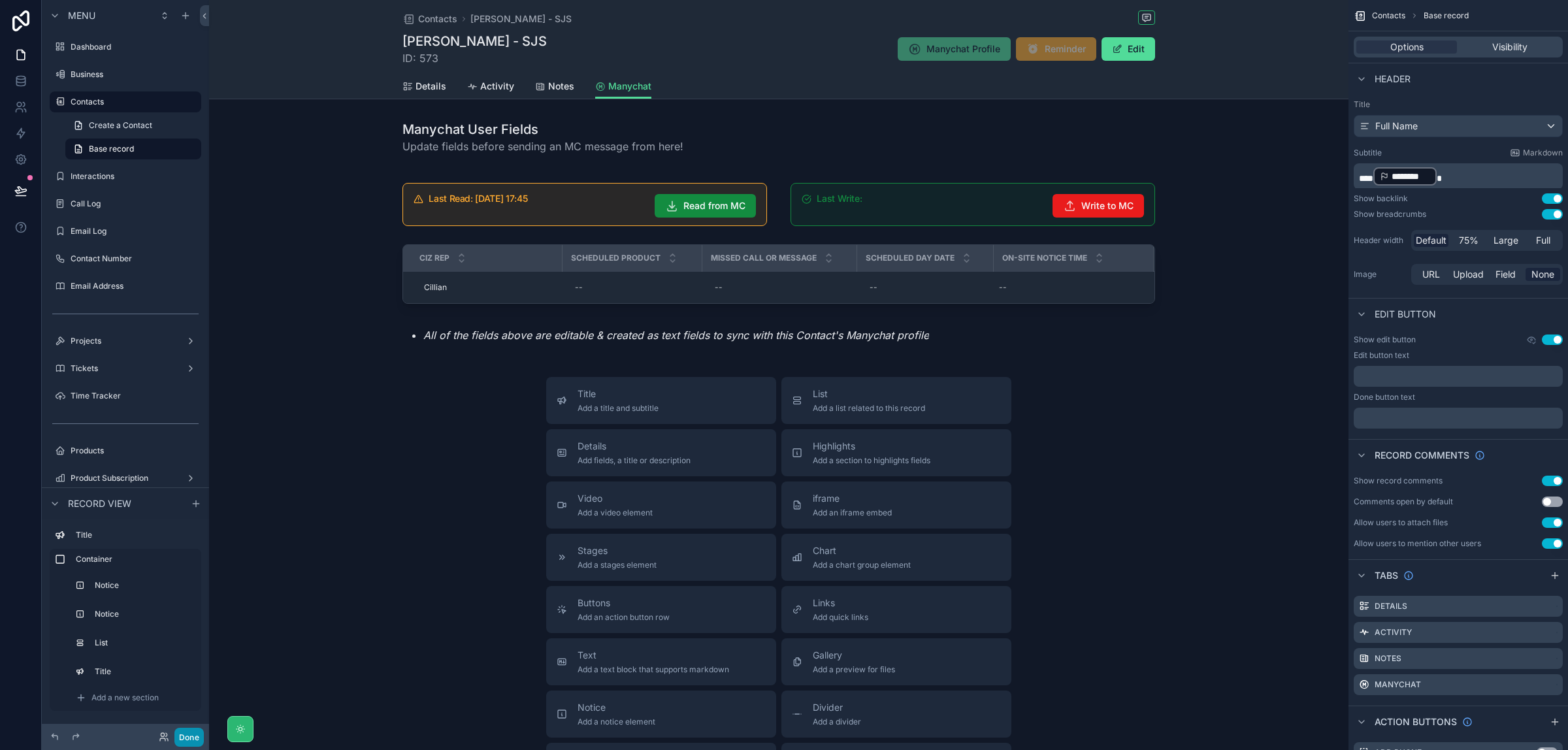
click at [188, 735] on button "Done" at bounding box center [189, 737] width 30 height 19
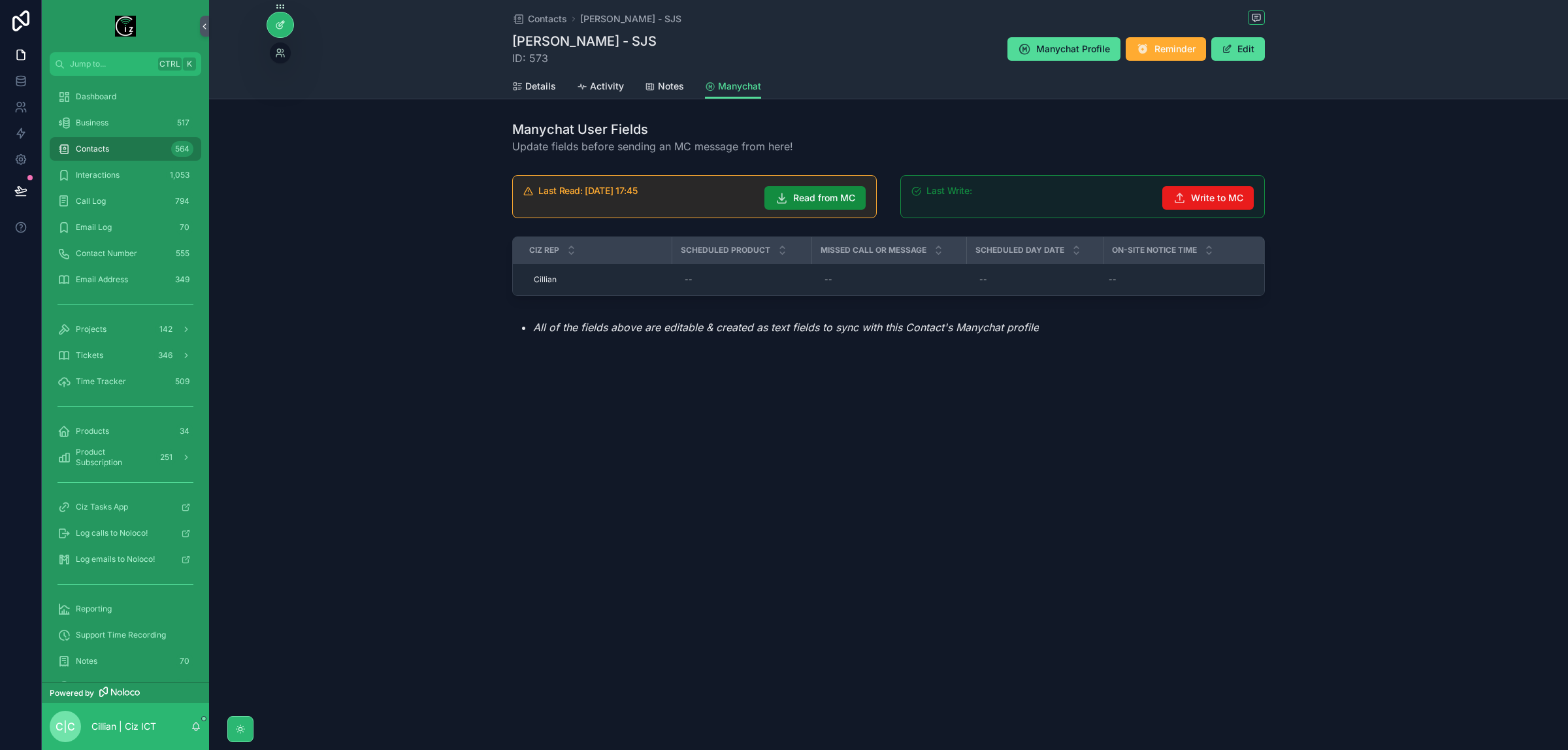
click at [279, 27] on icon at bounding box center [280, 24] width 10 height 10
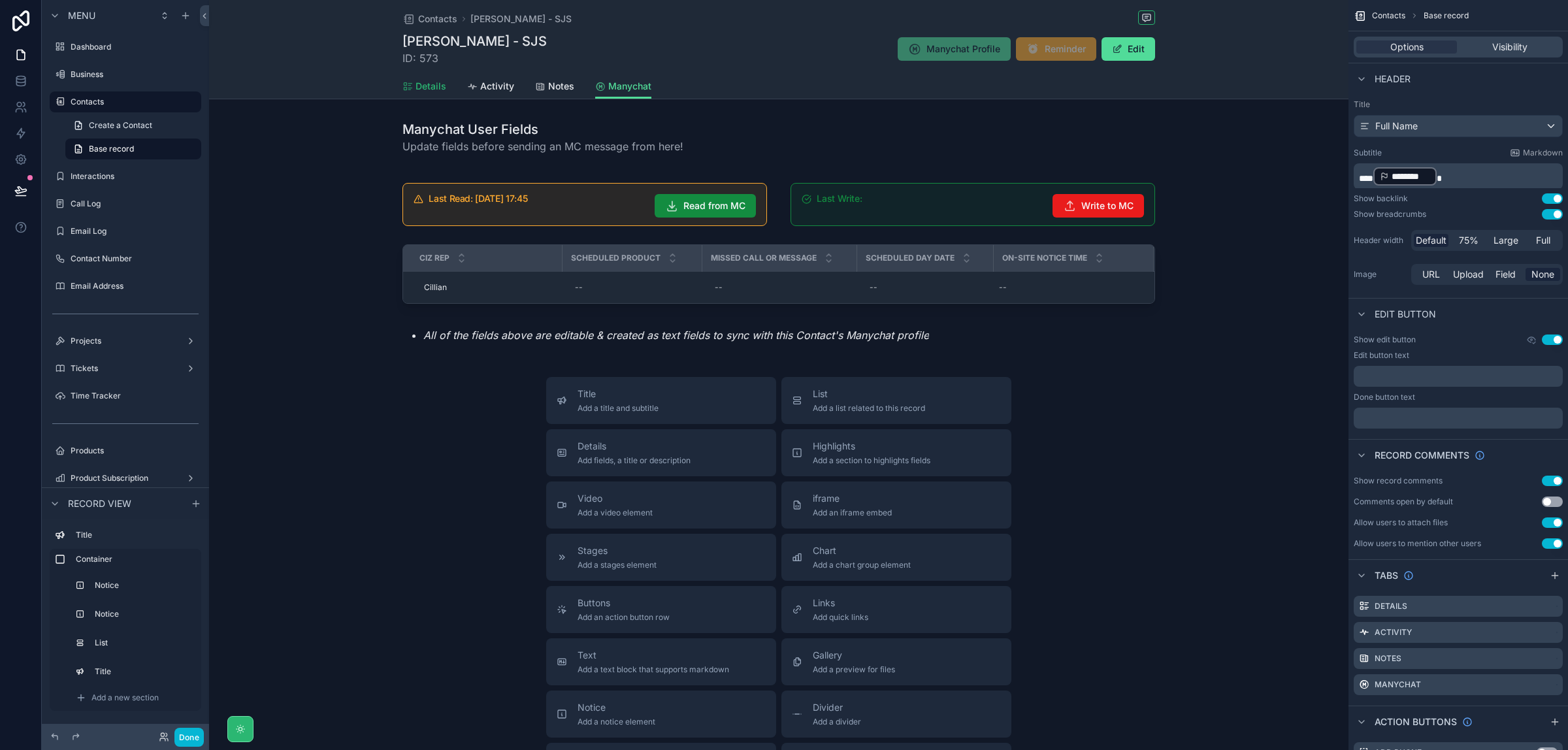
click at [409, 81] on div "Details" at bounding box center [424, 86] width 43 height 13
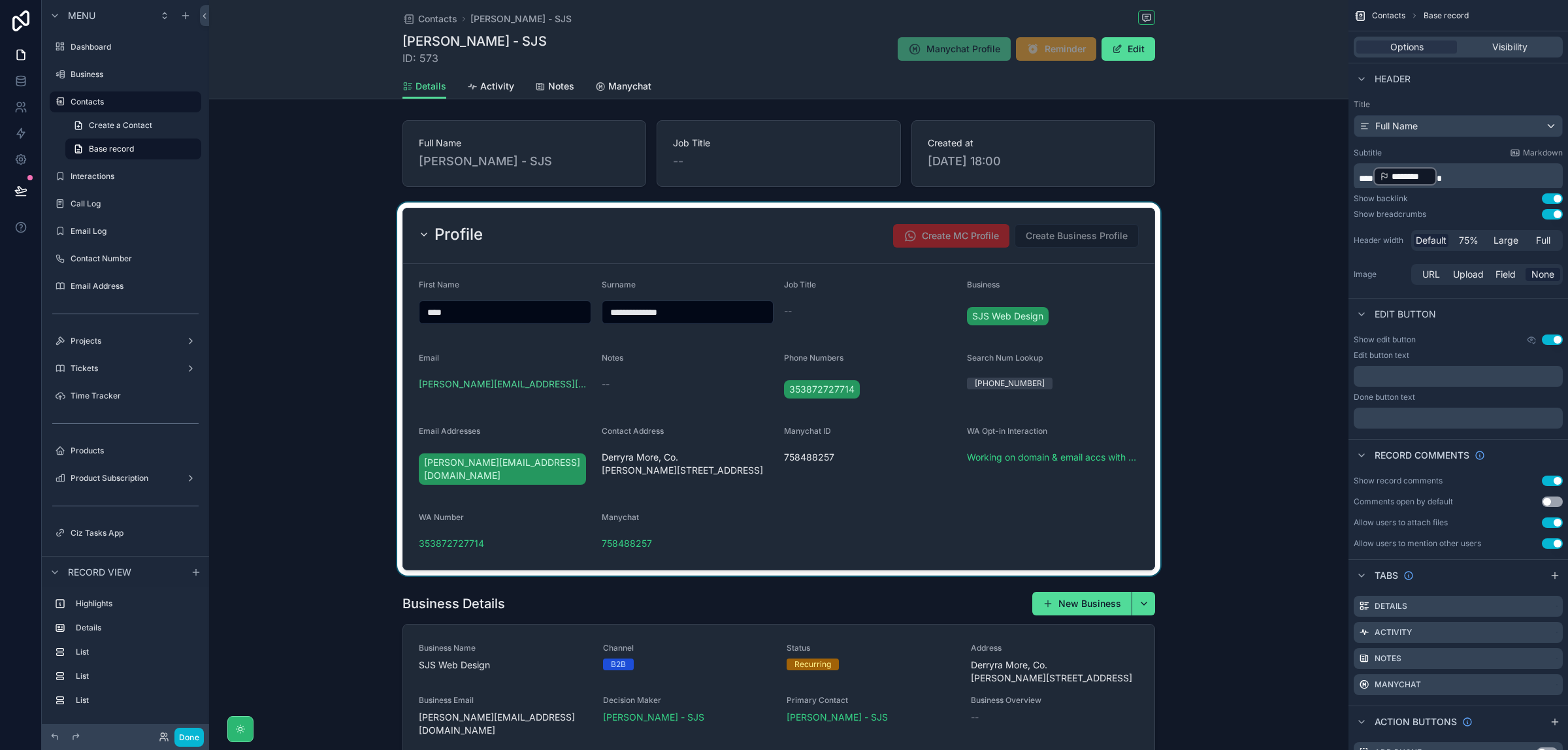
click at [724, 467] on div "scrollable content" at bounding box center [779, 389] width 1140 height 373
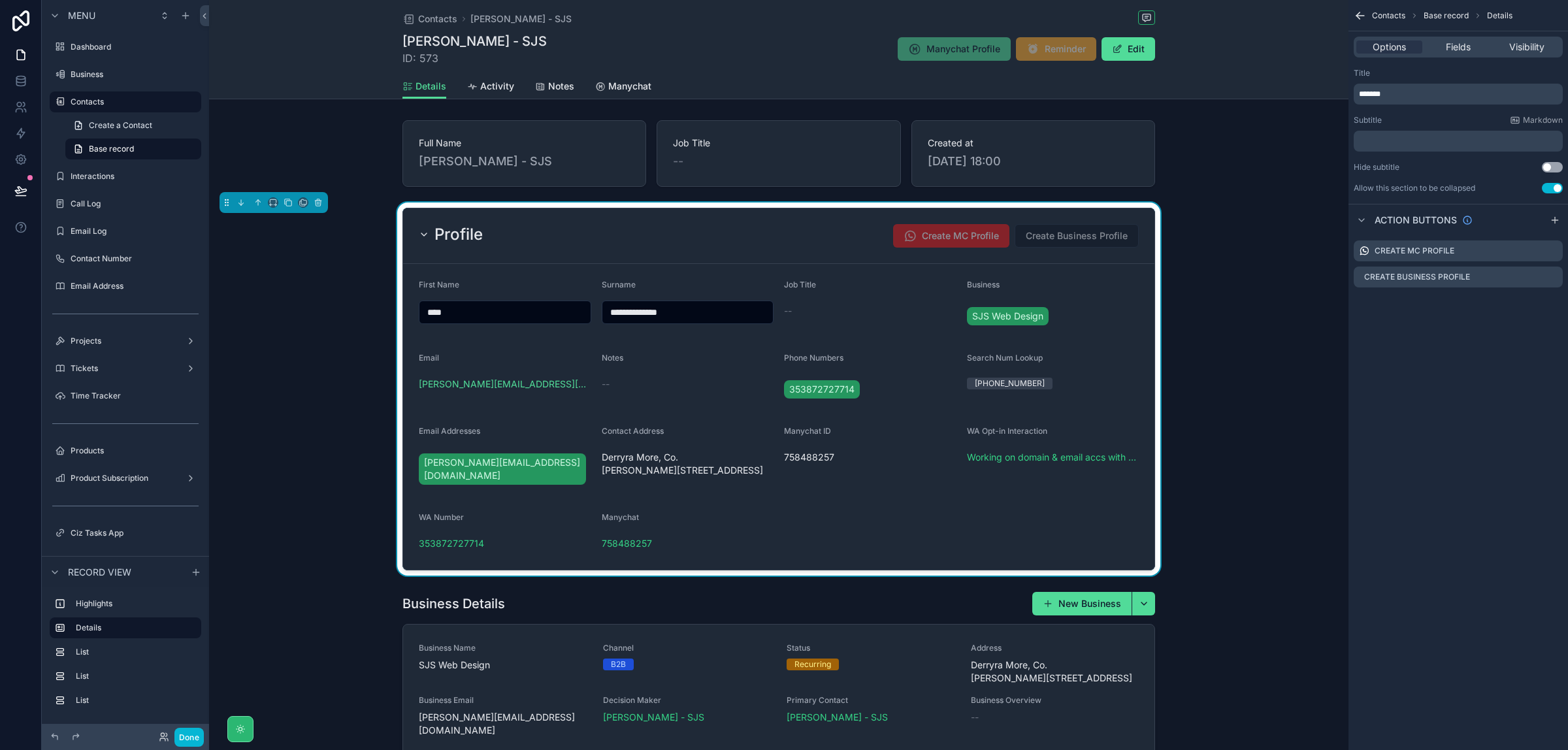
click at [915, 465] on div "758488257" at bounding box center [870, 457] width 172 height 21
click at [1464, 49] on span "Fields" at bounding box center [1459, 47] width 25 height 13
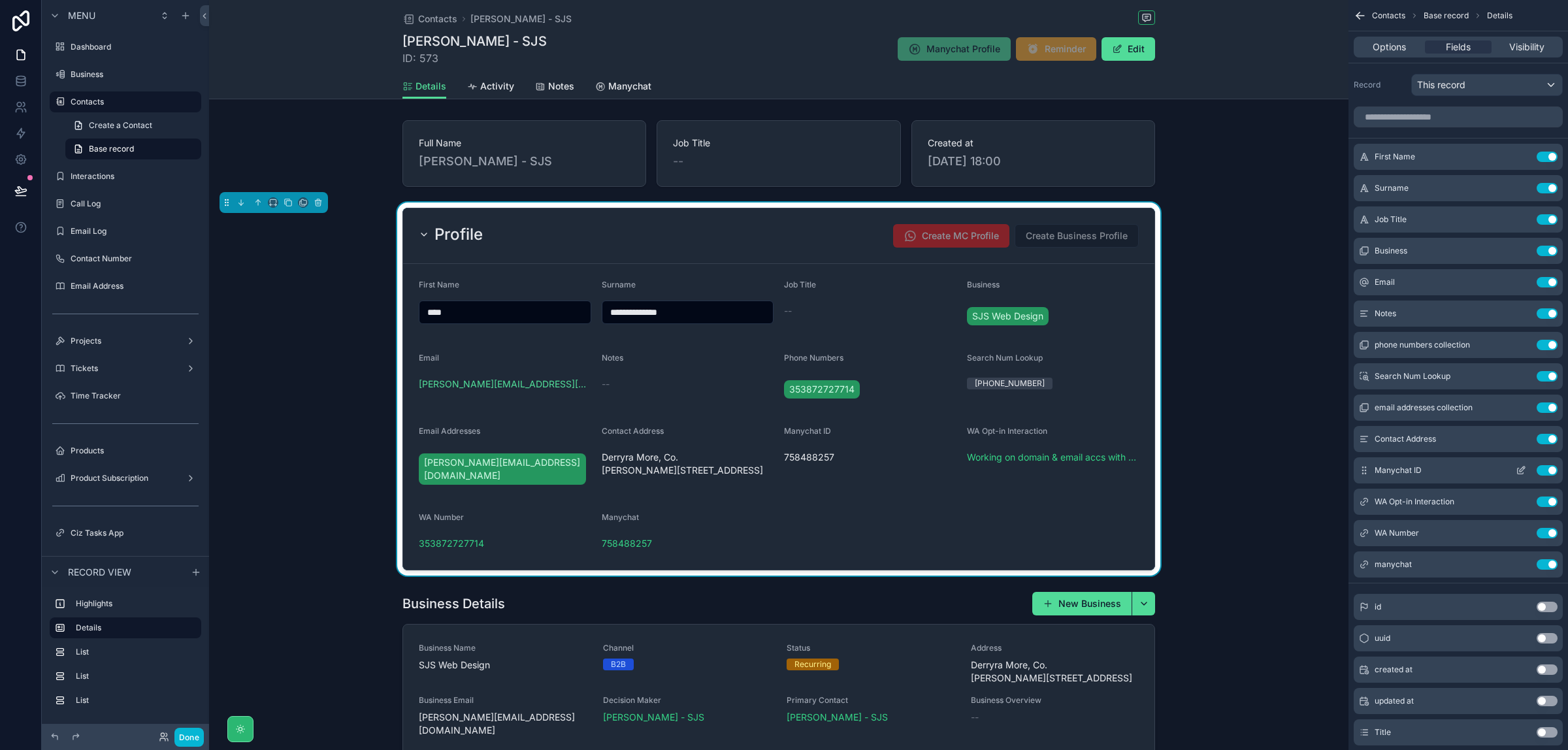
click at [1550, 469] on button "Use setting" at bounding box center [1547, 470] width 21 height 10
click at [1524, 439] on icon "scrollable content" at bounding box center [1521, 439] width 10 height 10
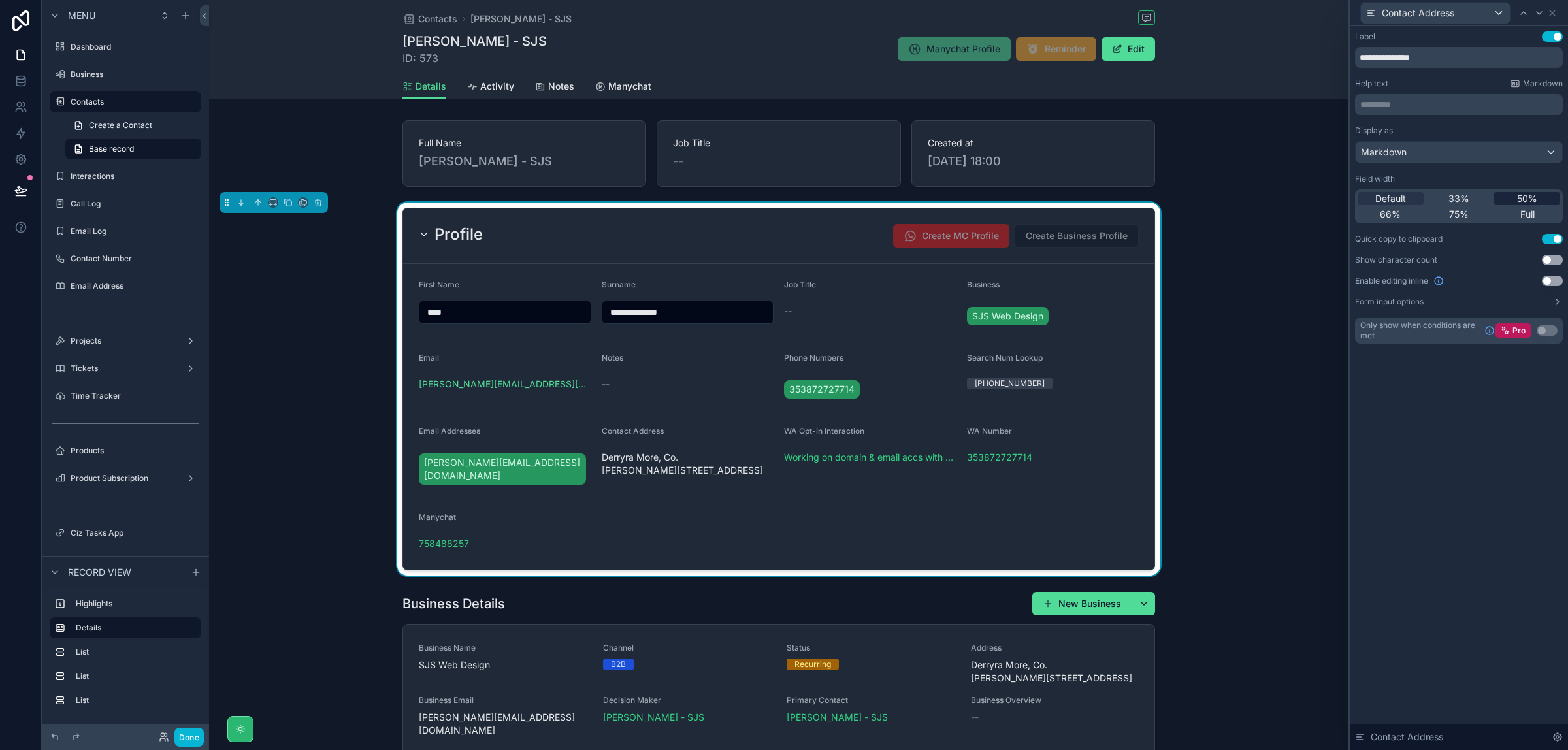
click at [1521, 200] on span "50%" at bounding box center [1527, 199] width 20 height 13
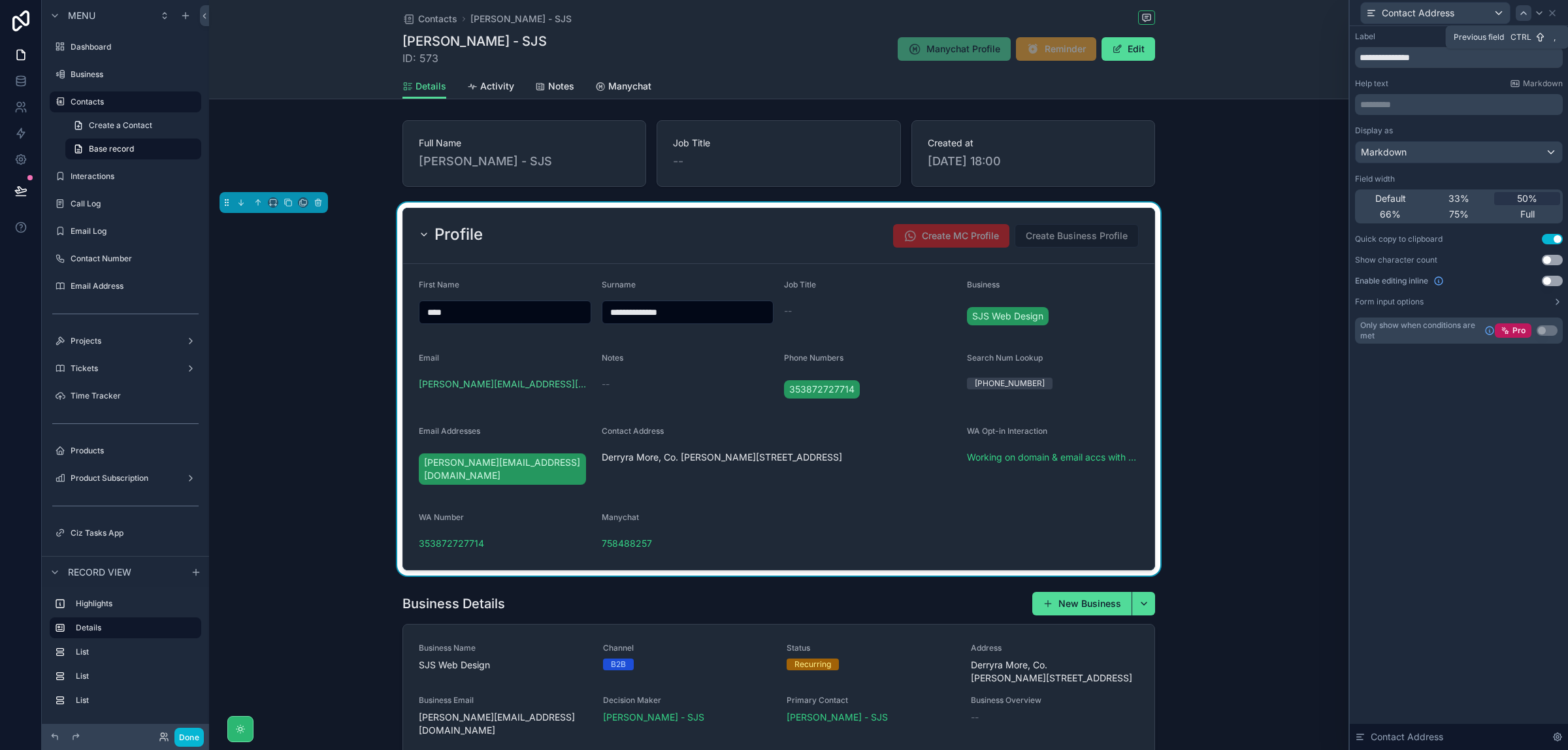
click at [1527, 13] on icon at bounding box center [1524, 13] width 10 height 10
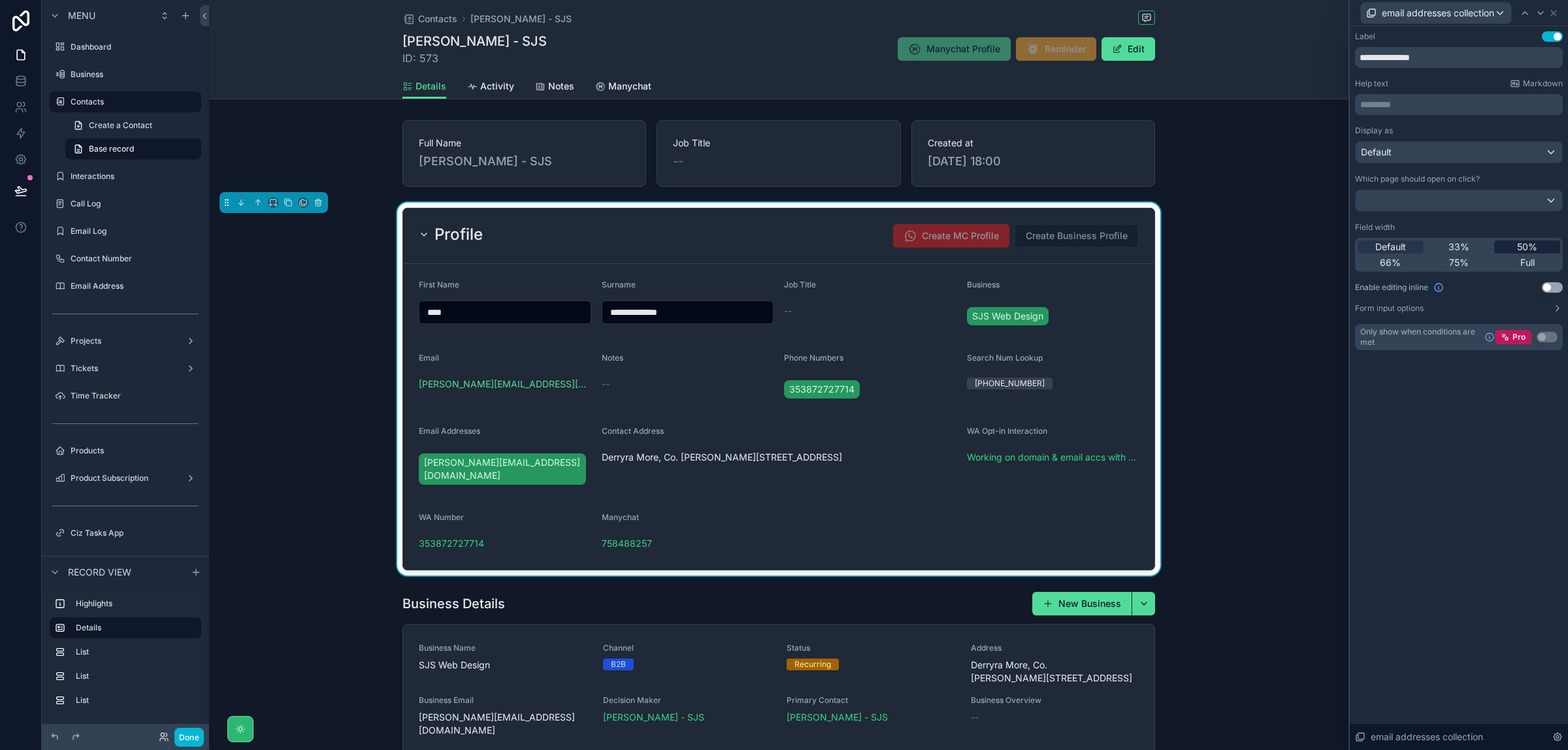
click at [1526, 243] on span "50%" at bounding box center [1527, 247] width 20 height 13
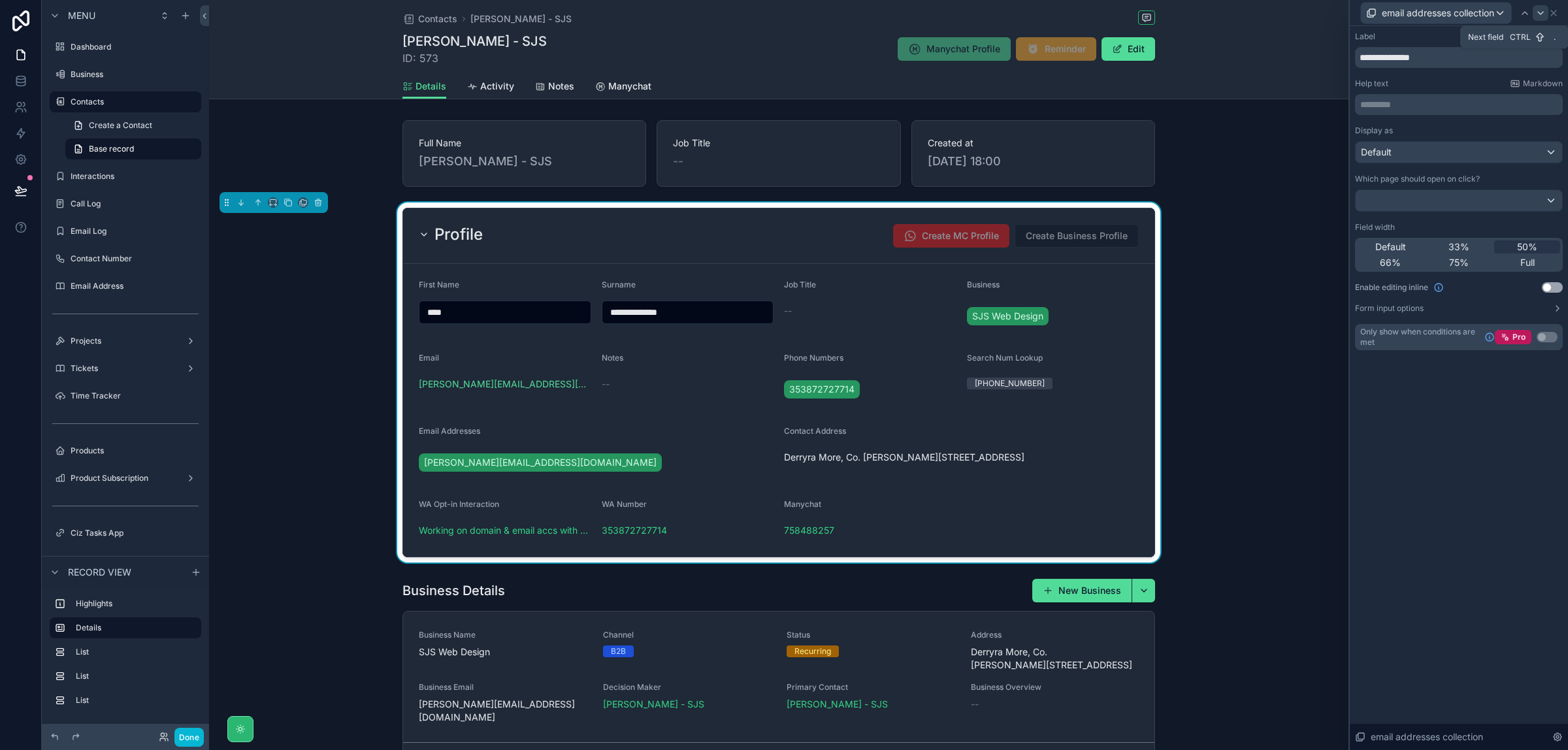
click at [1542, 11] on icon at bounding box center [1541, 13] width 10 height 10
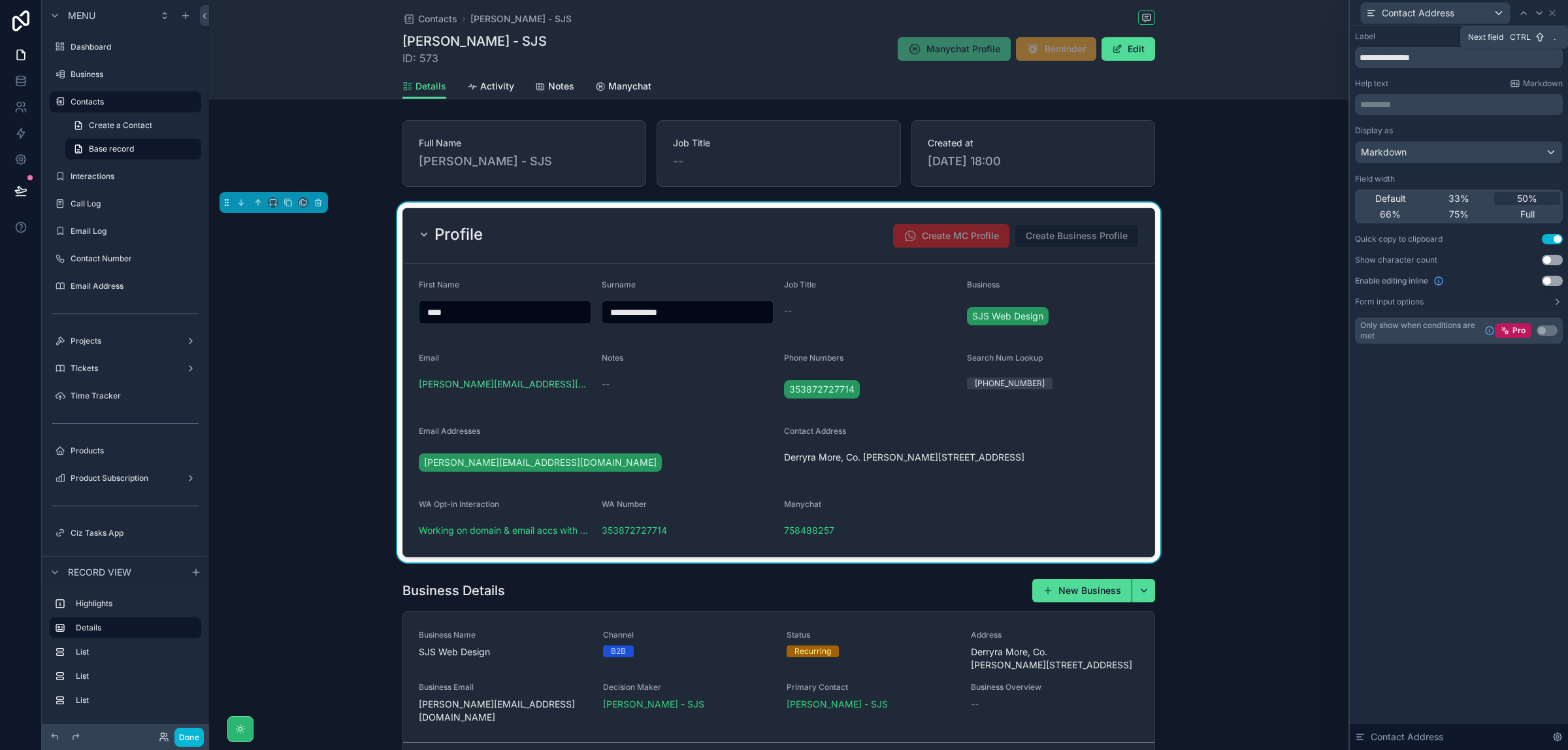
click at [1542, 12] on icon at bounding box center [1539, 13] width 5 height 2
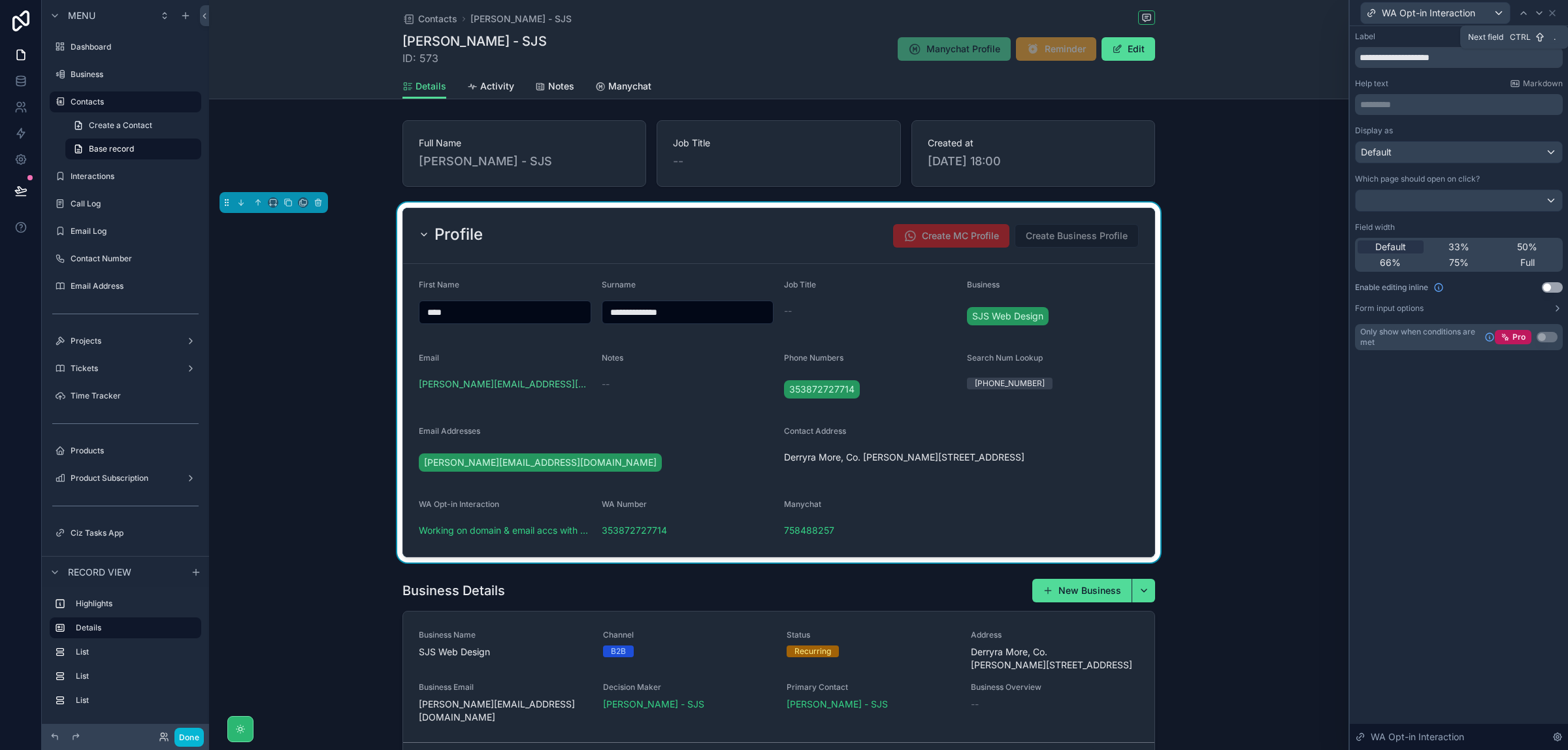
click at [1542, 12] on icon at bounding box center [1539, 13] width 5 height 2
click at [1552, 14] on icon at bounding box center [1553, 13] width 5 height 5
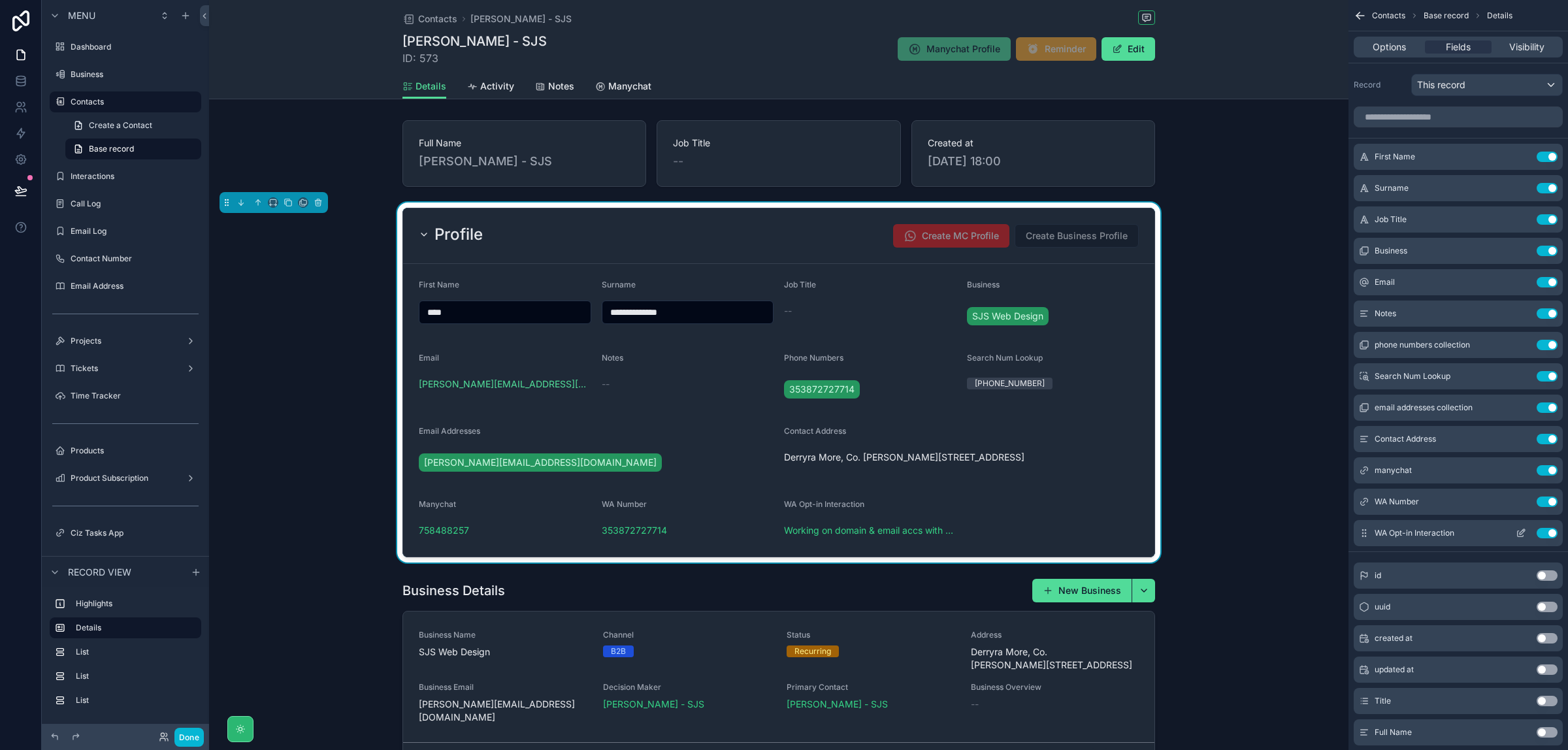
click at [1523, 531] on icon "scrollable content" at bounding box center [1521, 533] width 10 height 10
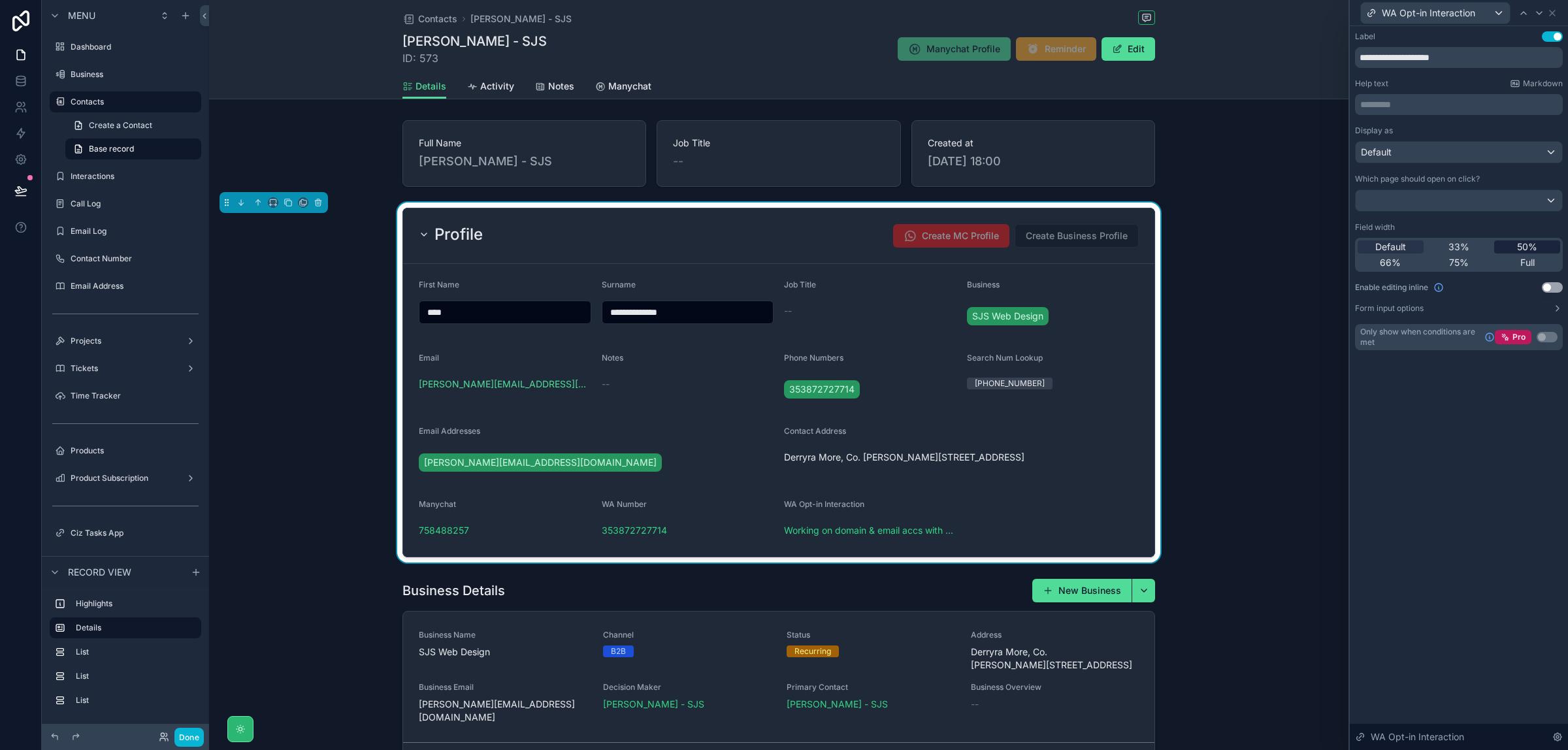
click at [1539, 245] on div "50%" at bounding box center [1528, 247] width 66 height 13
click at [1554, 14] on icon at bounding box center [1552, 13] width 10 height 10
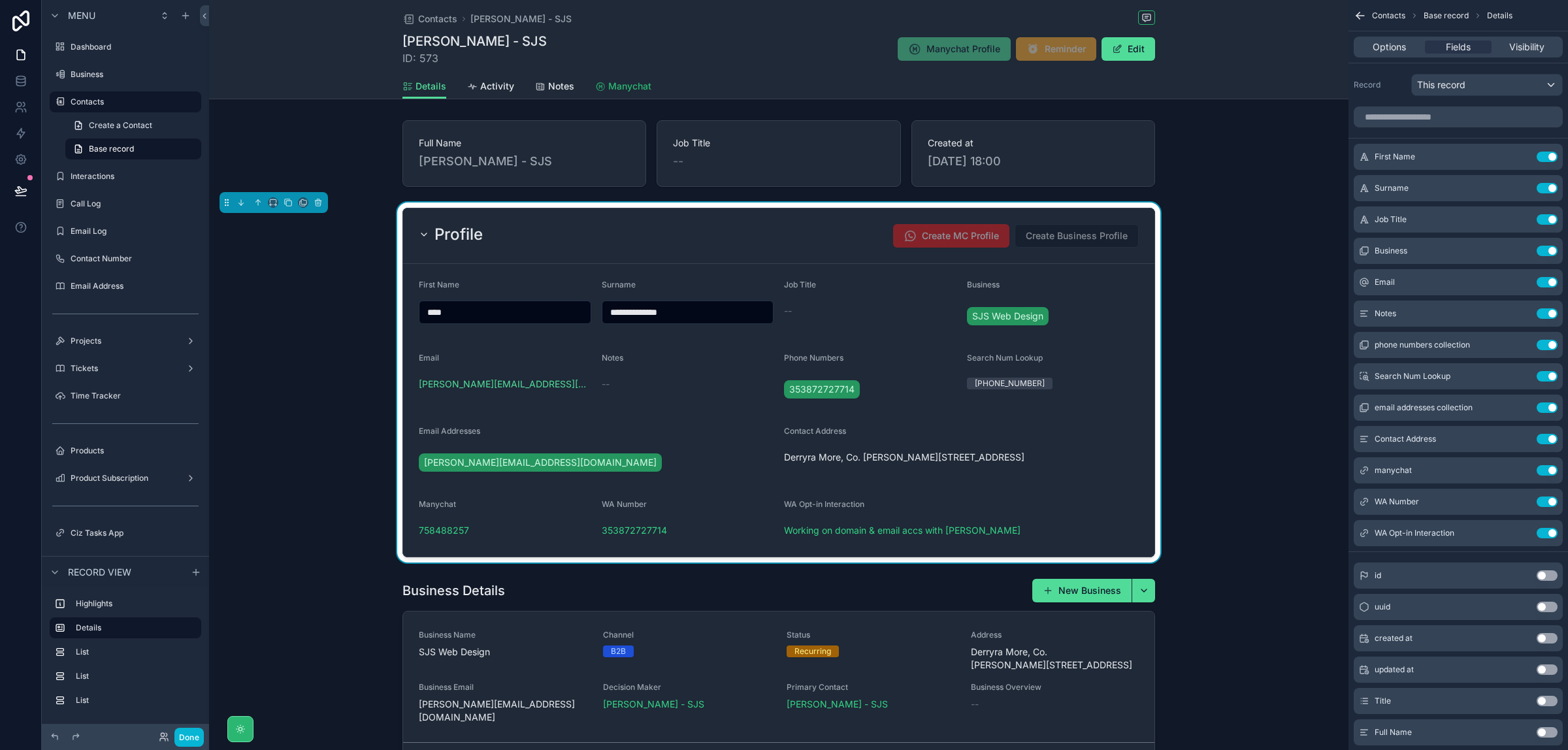
click at [625, 83] on span "Manychat" at bounding box center [630, 86] width 43 height 13
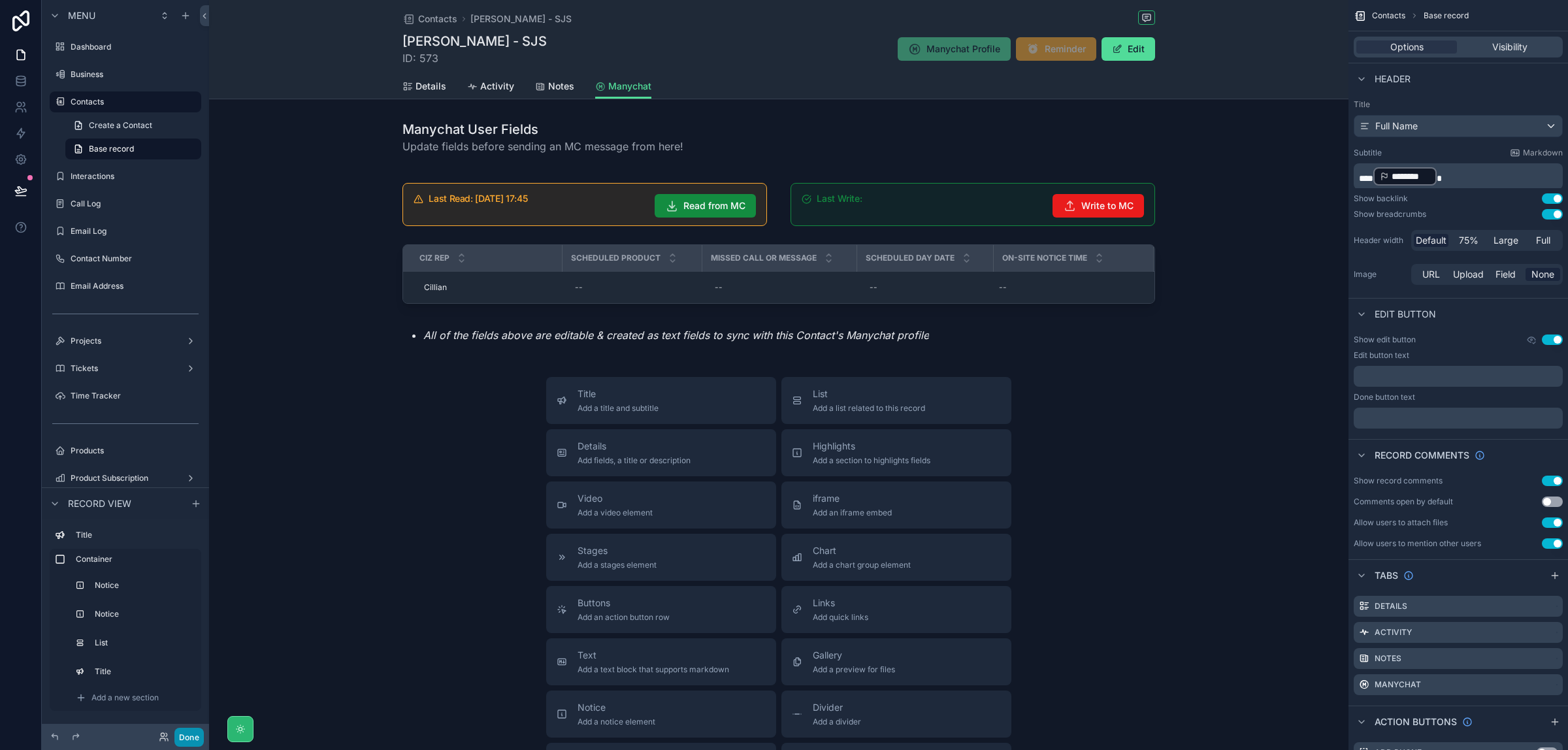
click at [191, 739] on button "Done" at bounding box center [189, 737] width 30 height 19
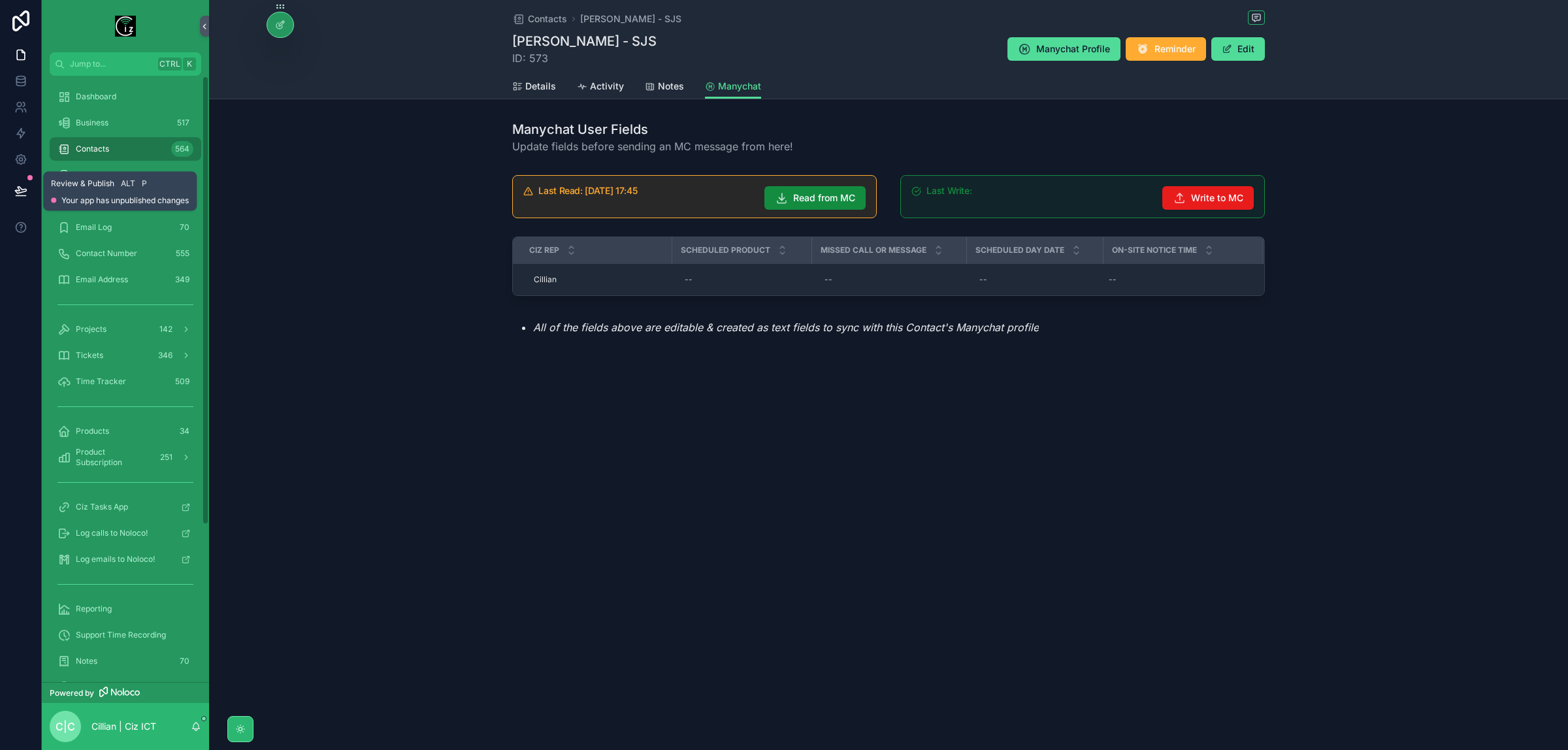
click at [15, 190] on icon at bounding box center [21, 190] width 11 height 6
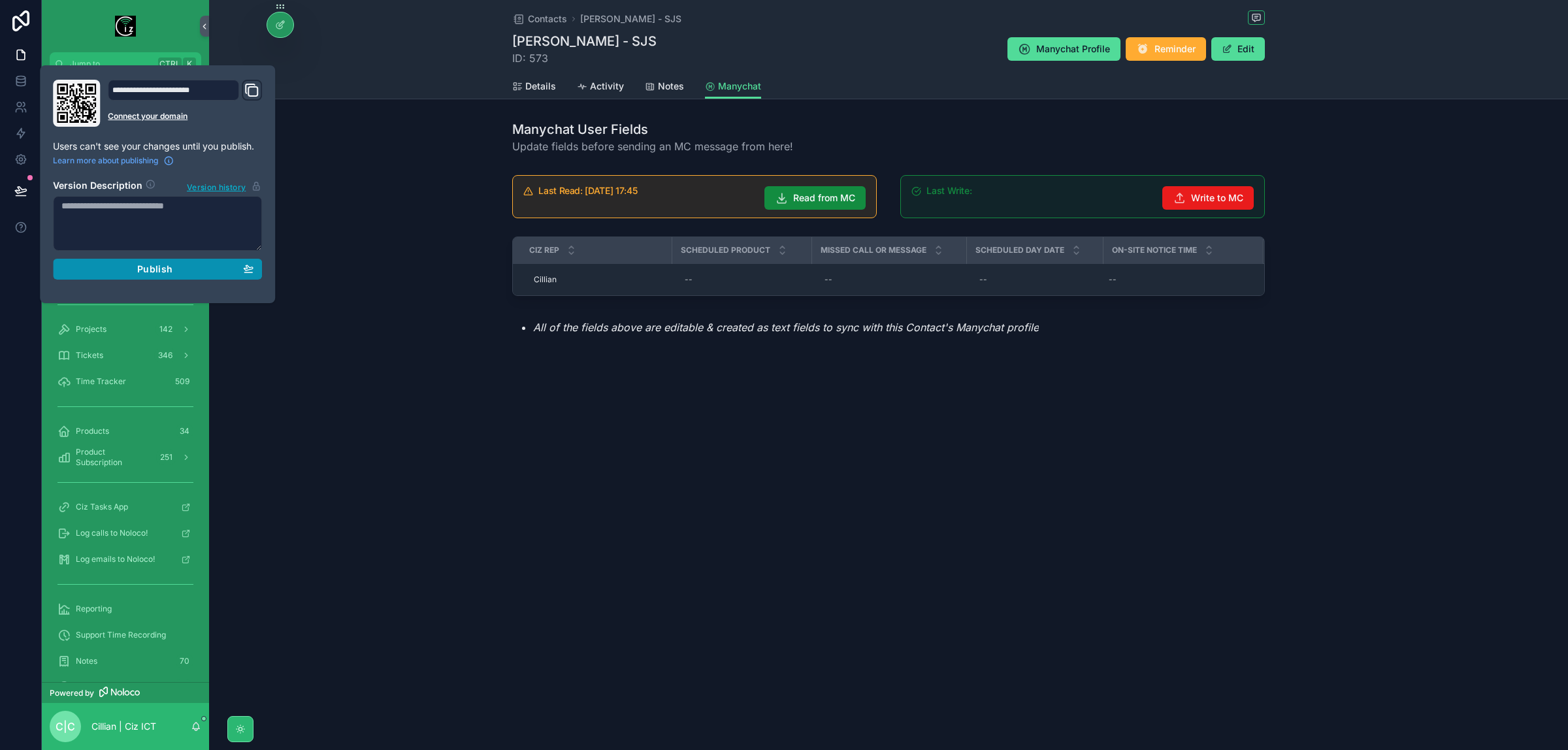
click at [172, 265] on div "Publish" at bounding box center [157, 269] width 192 height 12
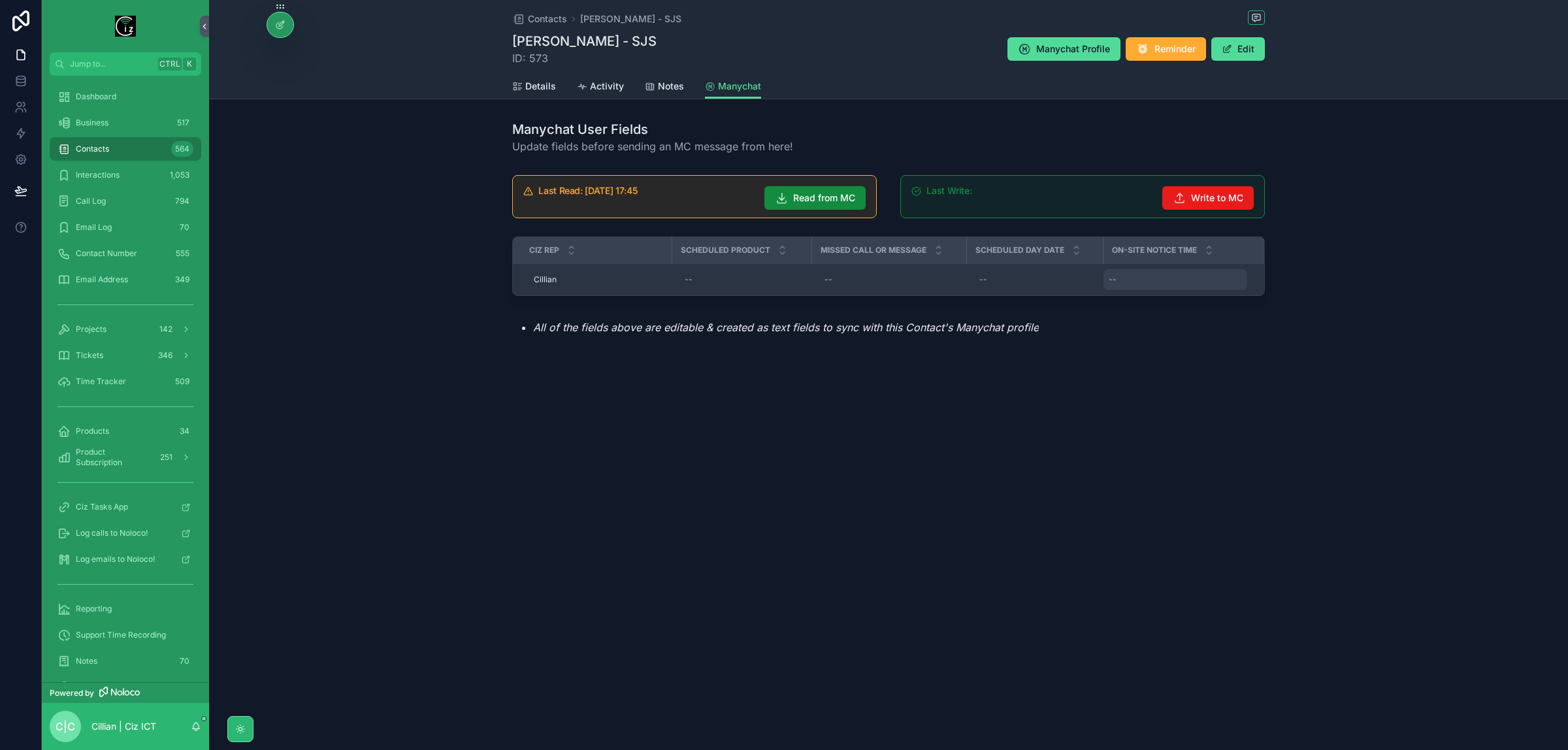
click at [1124, 284] on div "--" at bounding box center [1175, 279] width 144 height 21
click at [1006, 276] on div "--" at bounding box center [1034, 279] width 121 height 21
click at [839, 276] on div "--" at bounding box center [889, 279] width 139 height 21
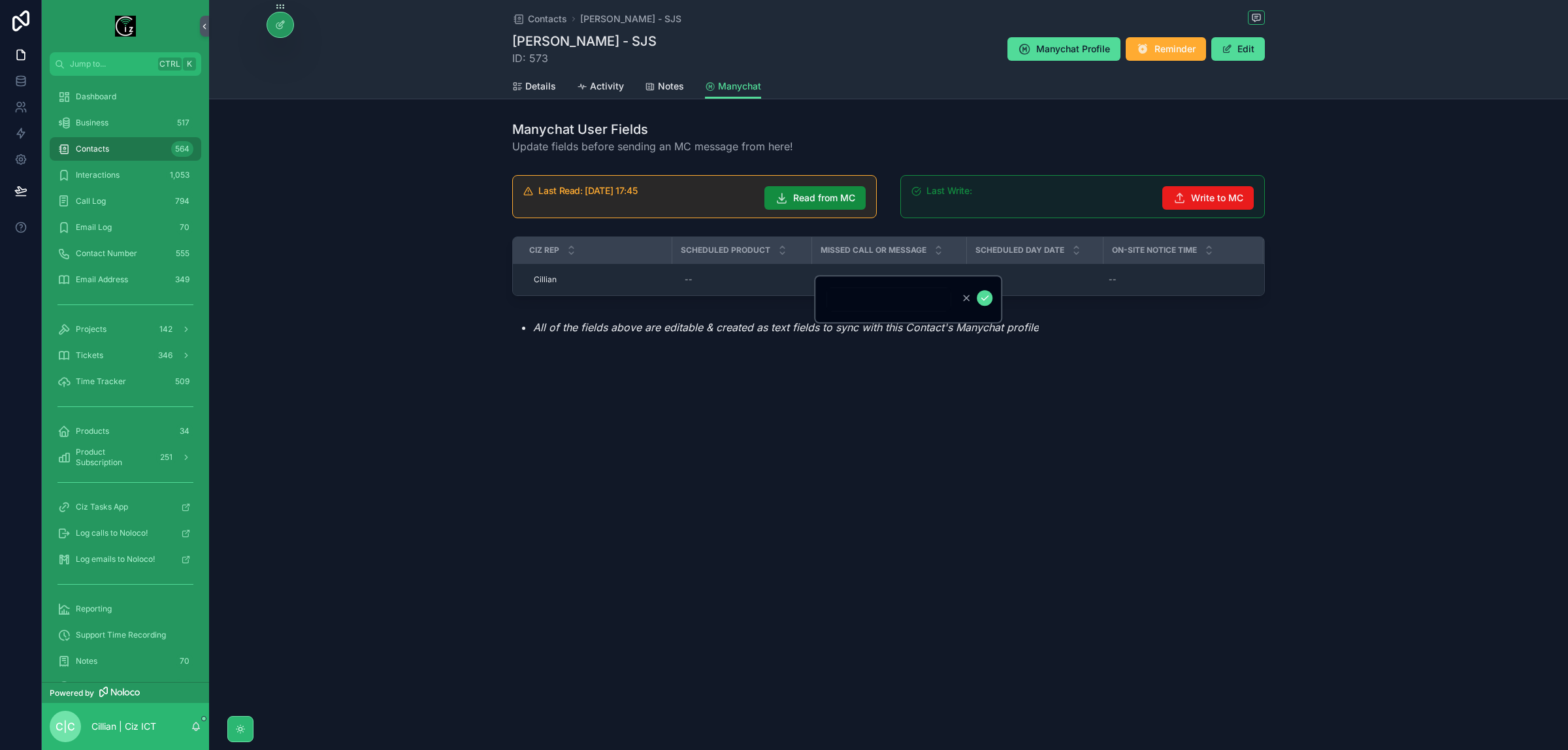
click at [717, 471] on div "Contacts [PERSON_NAME] - SJS [PERSON_NAME] - SJS ID: 573 Manychat Profile Remin…" at bounding box center [889, 375] width 1360 height 750
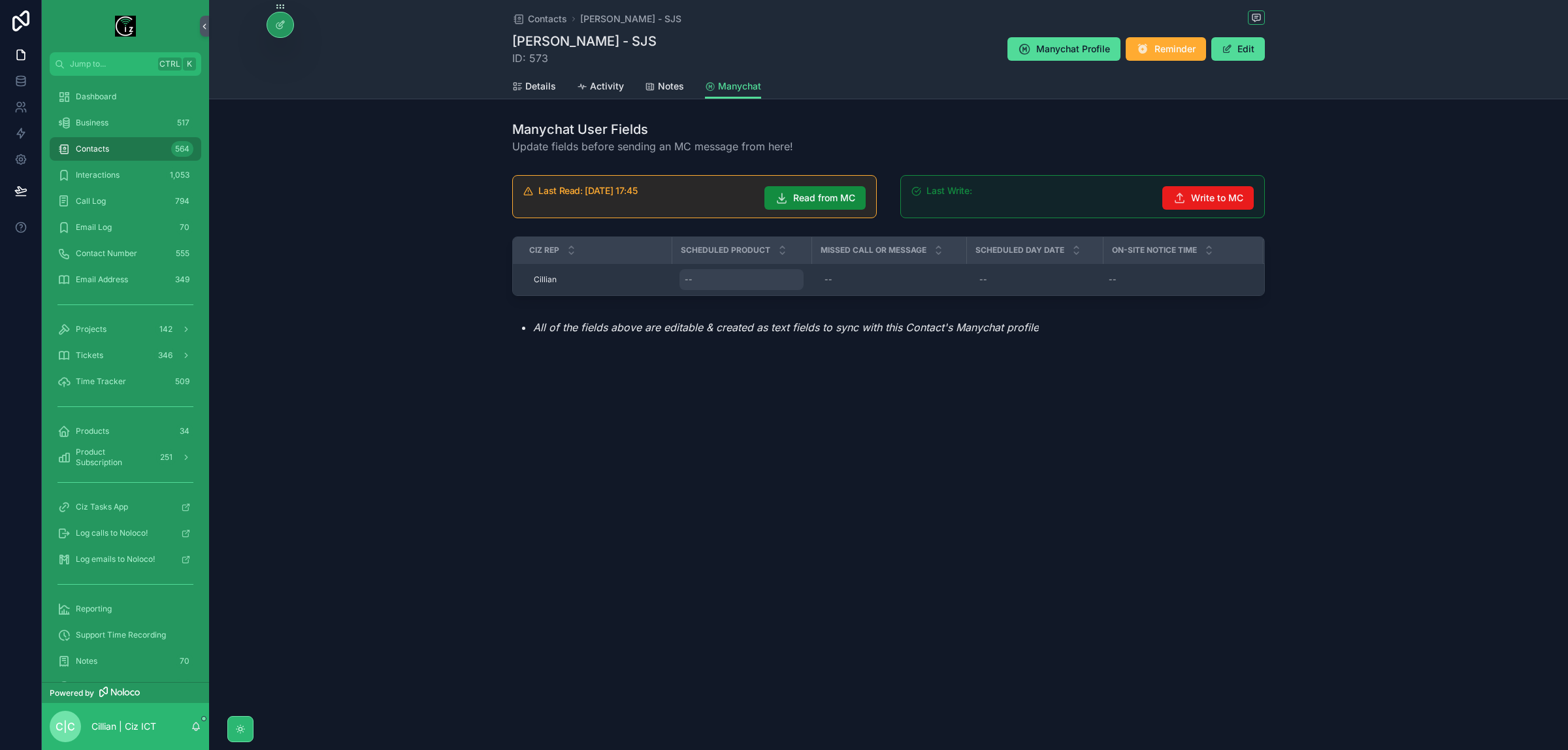
click at [711, 275] on div "--" at bounding box center [741, 279] width 124 height 21
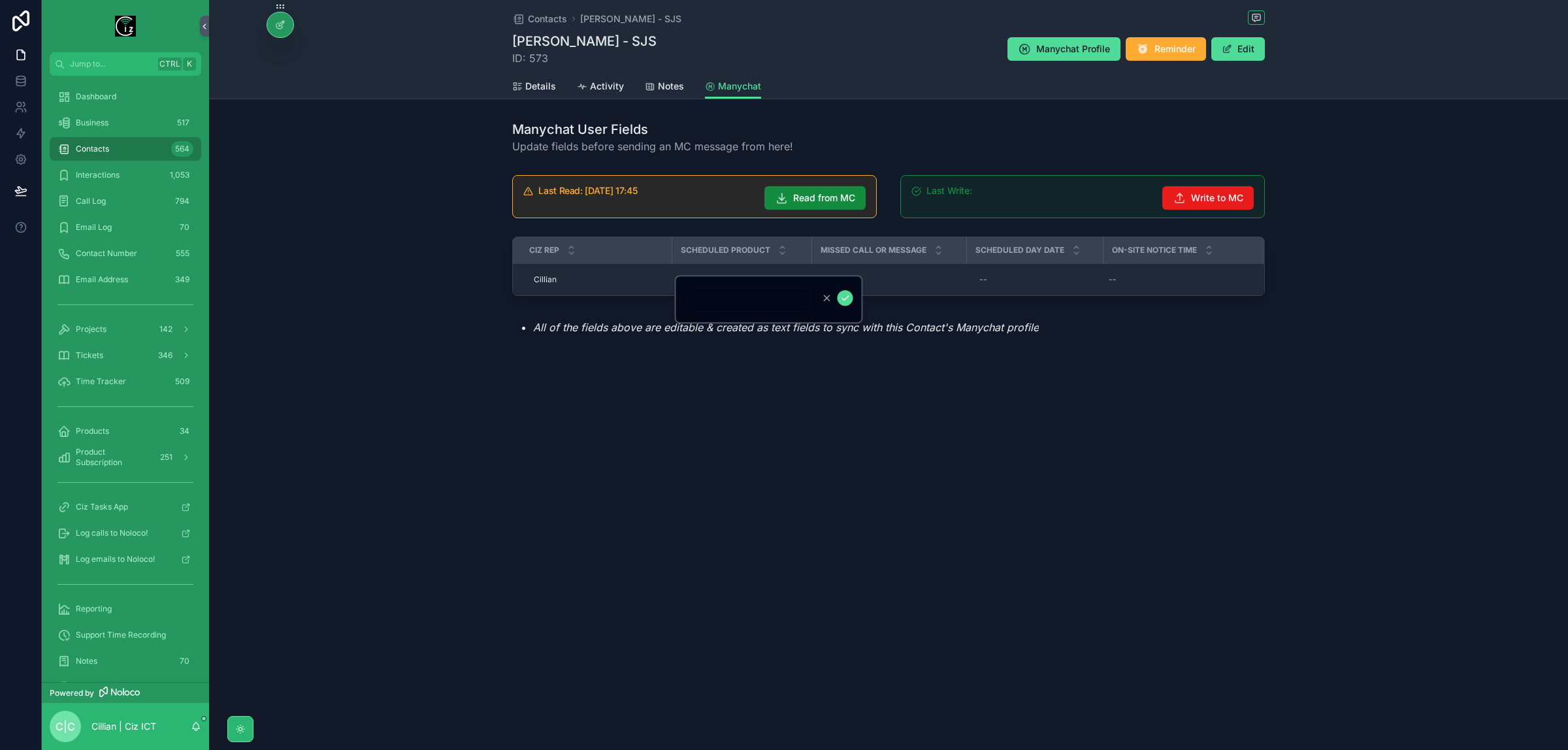
click at [617, 387] on div "Contacts [PERSON_NAME] - SJS [PERSON_NAME] - SJS ID: 573 Manychat Profile Remin…" at bounding box center [889, 212] width 1360 height 424
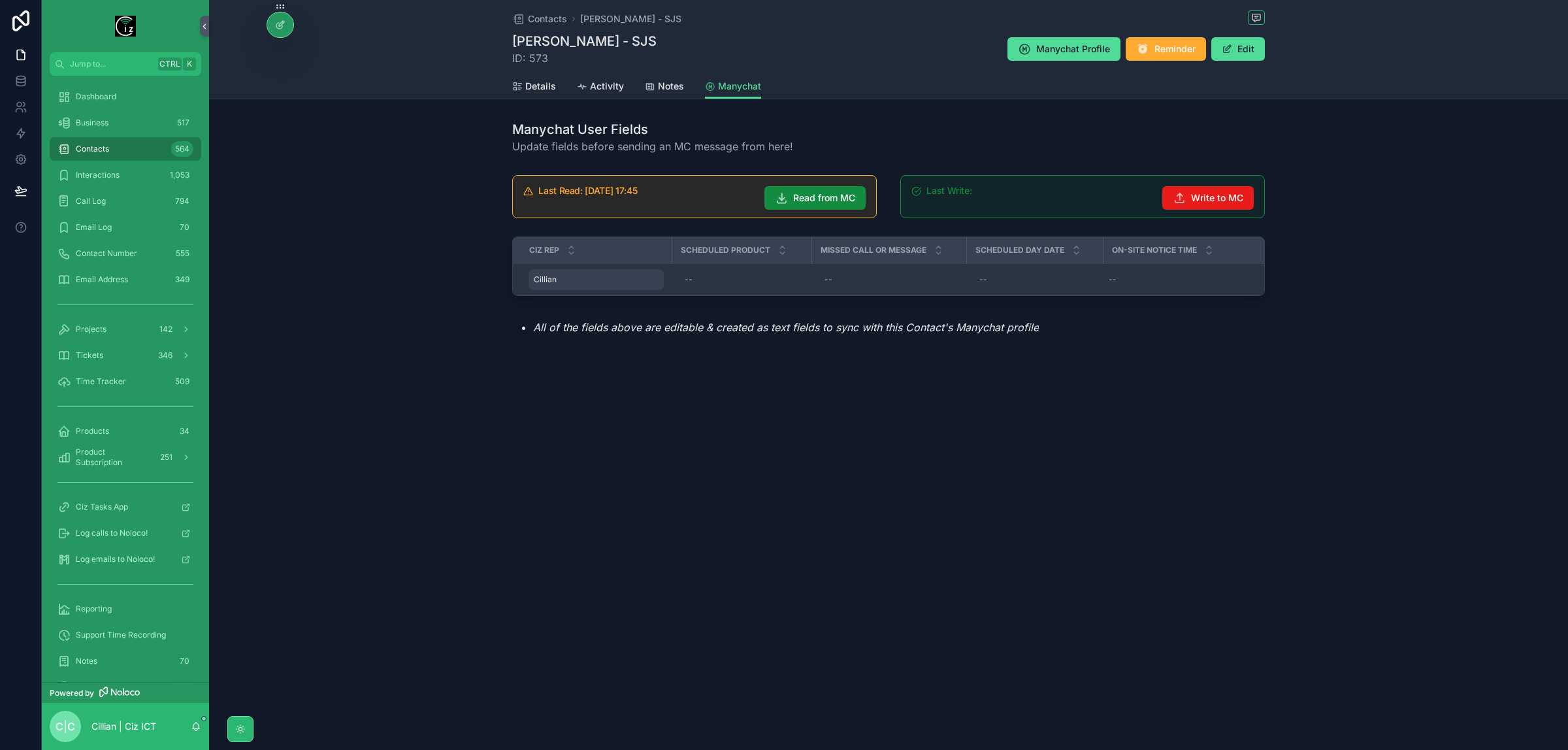
click at [603, 279] on div "[PERSON_NAME]" at bounding box center [596, 279] width 135 height 21
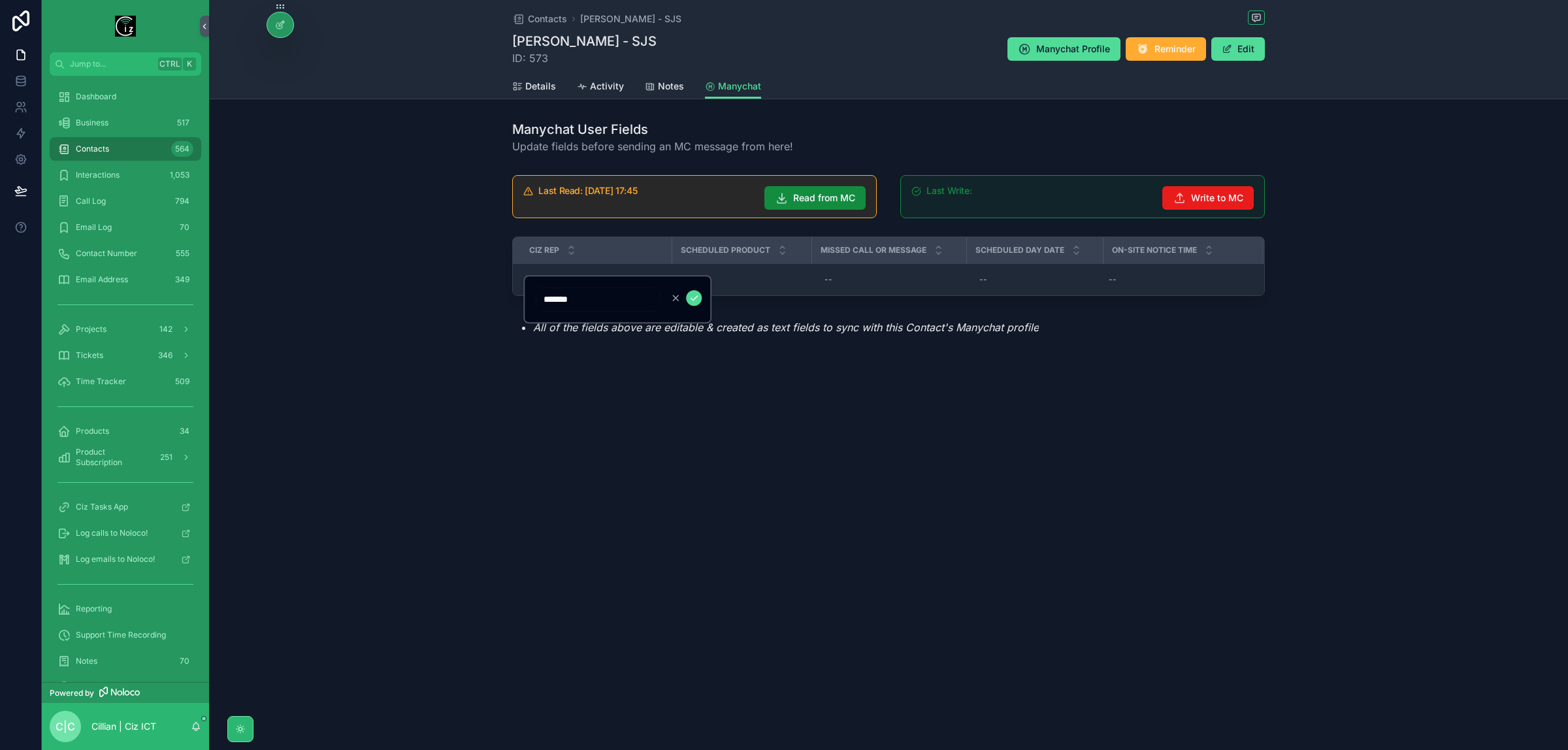
click at [558, 468] on div "Contacts [PERSON_NAME] - SJS [PERSON_NAME] - SJS ID: 573 Manychat Profile Remin…" at bounding box center [889, 375] width 1360 height 750
click at [272, 21] on div at bounding box center [280, 24] width 26 height 25
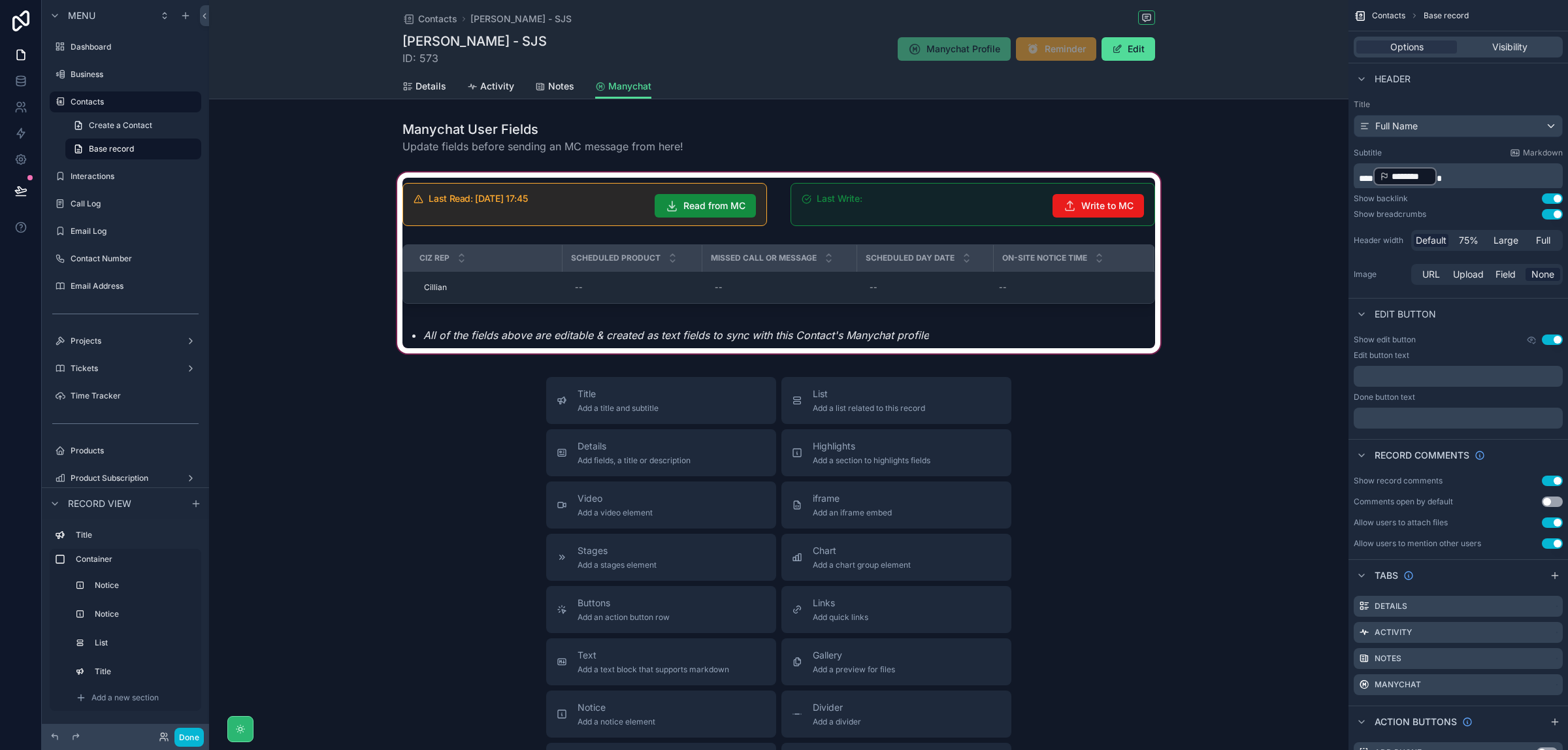
click at [660, 282] on div "scrollable content" at bounding box center [779, 262] width 1140 height 186
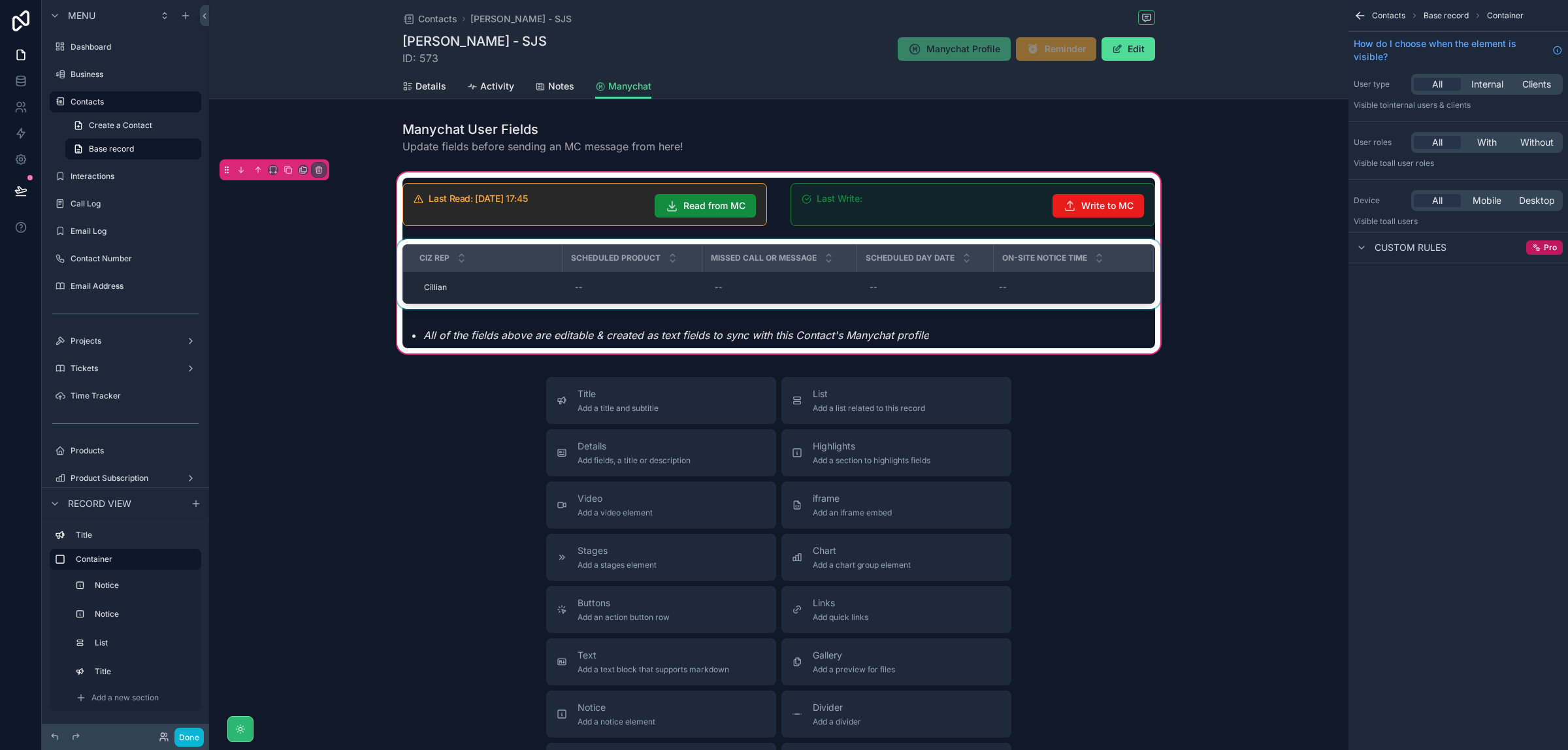
click at [903, 284] on div "scrollable content" at bounding box center [778, 276] width 769 height 75
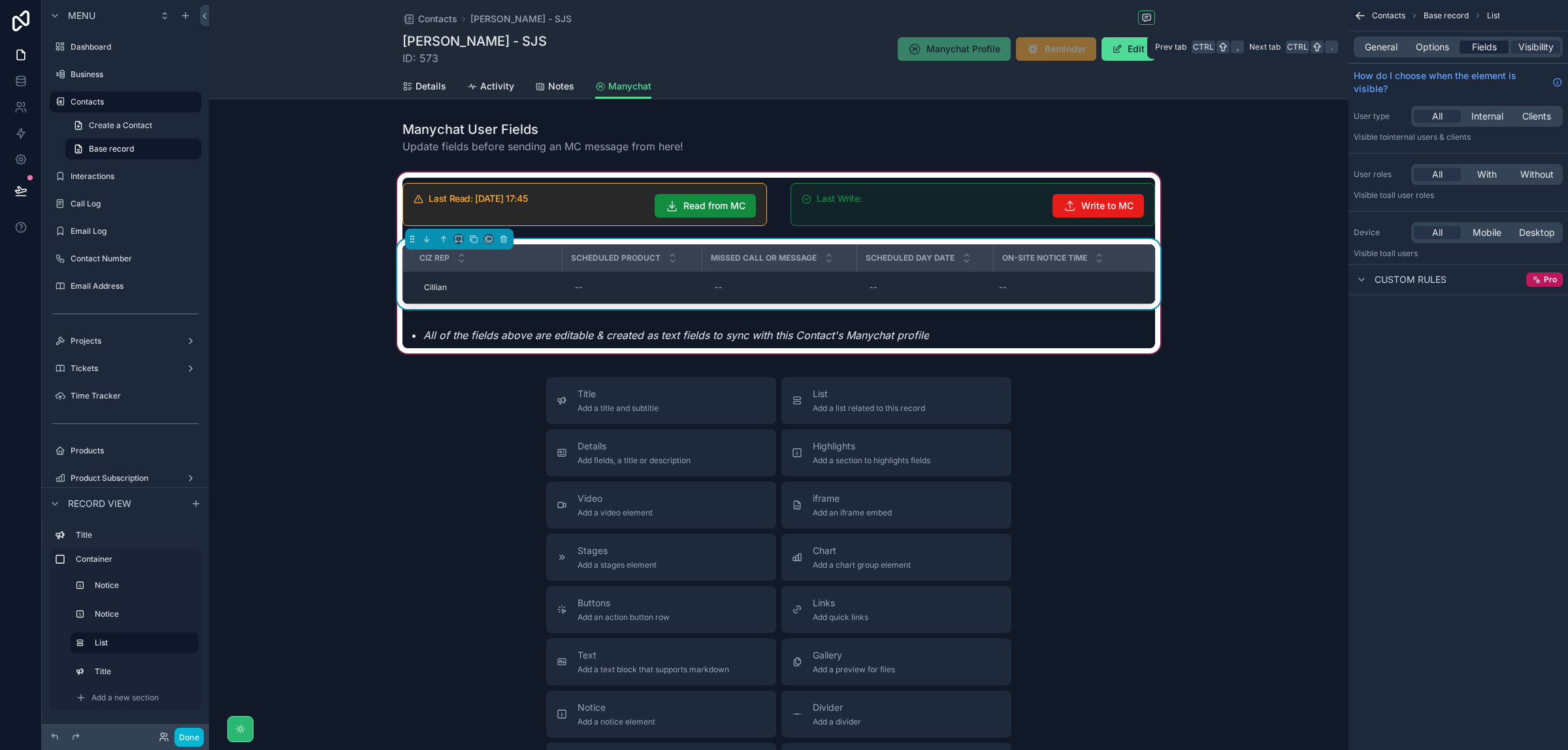
click at [1481, 43] on span "Fields" at bounding box center [1484, 47] width 25 height 13
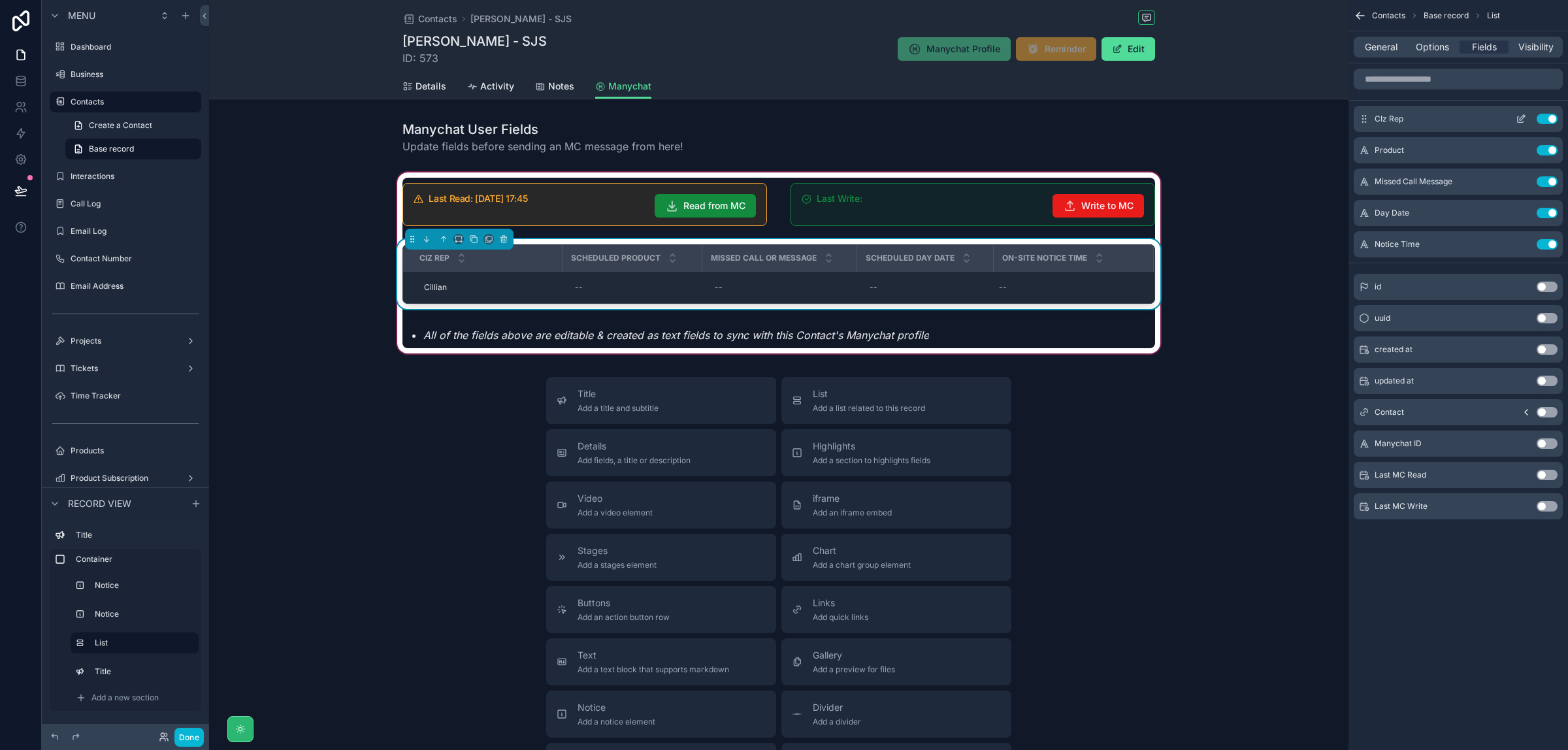
click at [1525, 117] on icon "scrollable content" at bounding box center [1521, 118] width 10 height 10
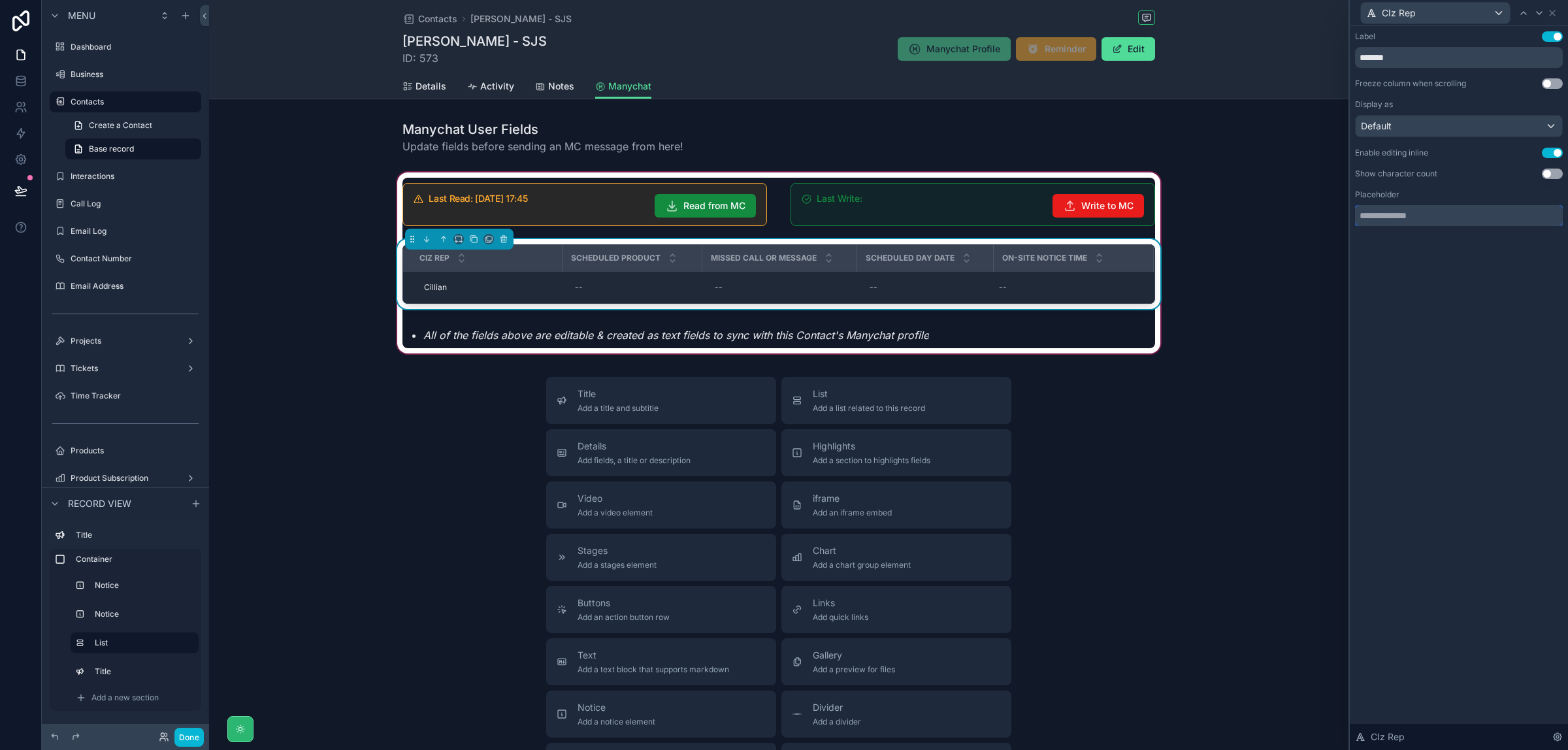
click at [1466, 220] on input "text" at bounding box center [1459, 216] width 208 height 21
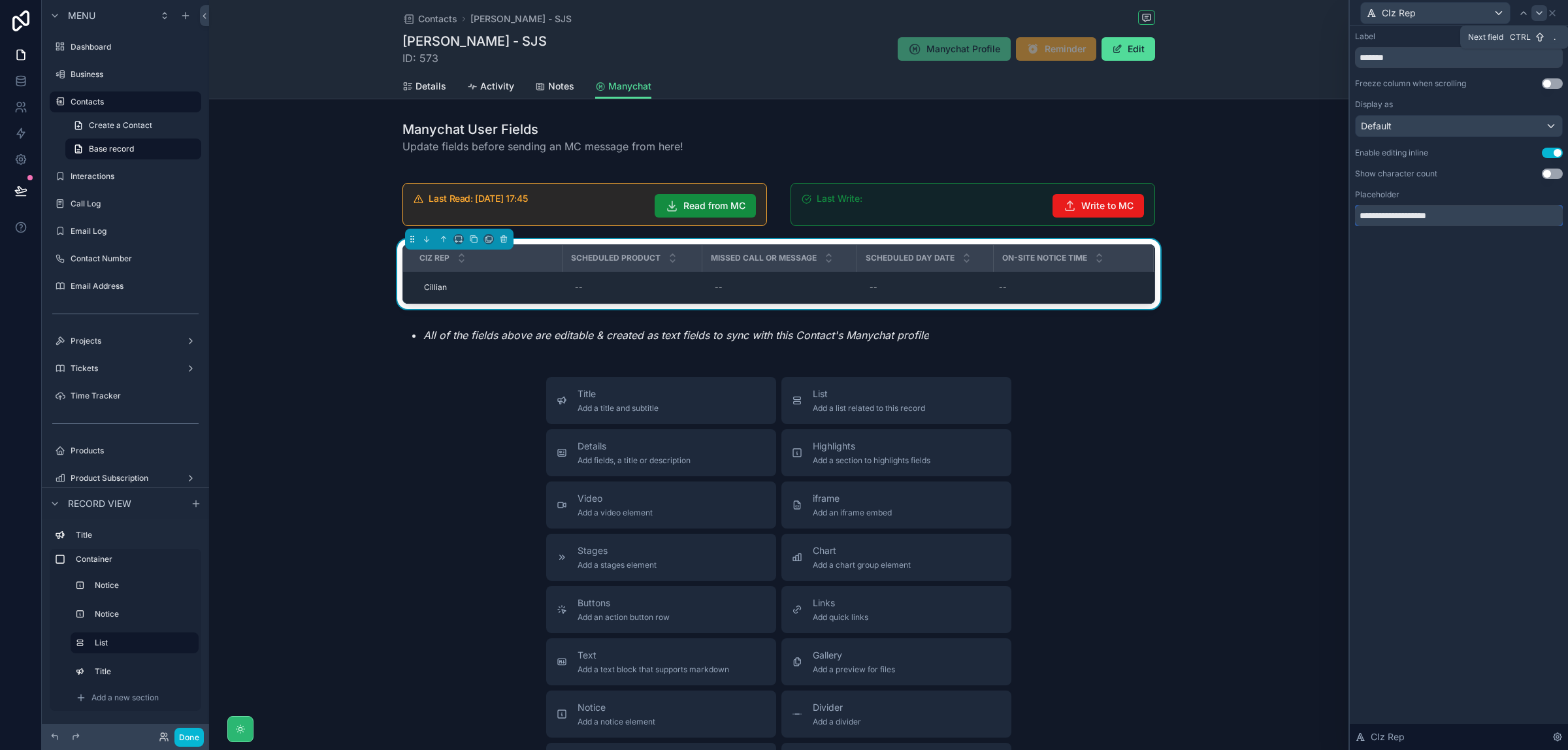
type input "**********"
click at [1539, 13] on icon at bounding box center [1539, 13] width 5 height 2
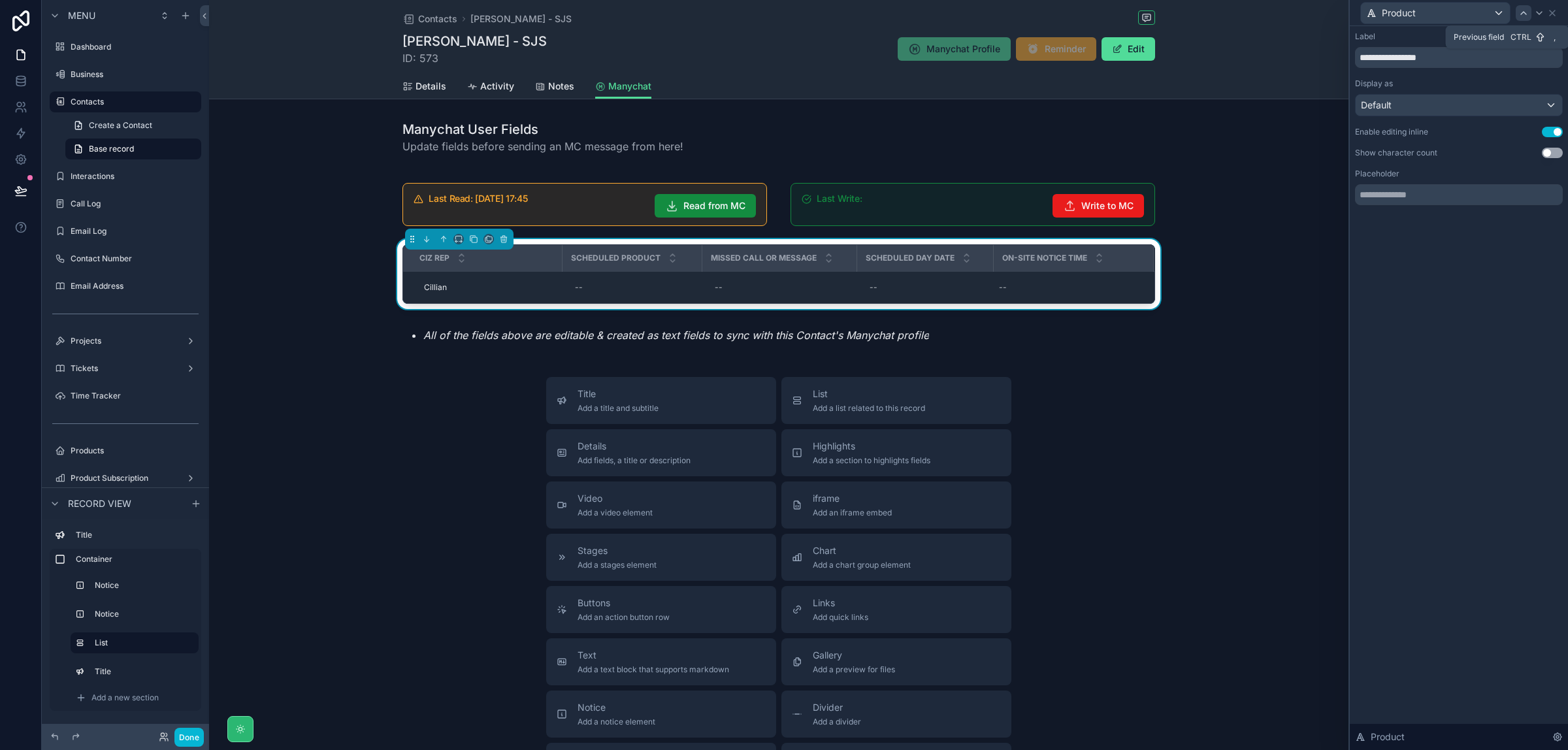
click at [1526, 14] on icon at bounding box center [1524, 13] width 10 height 10
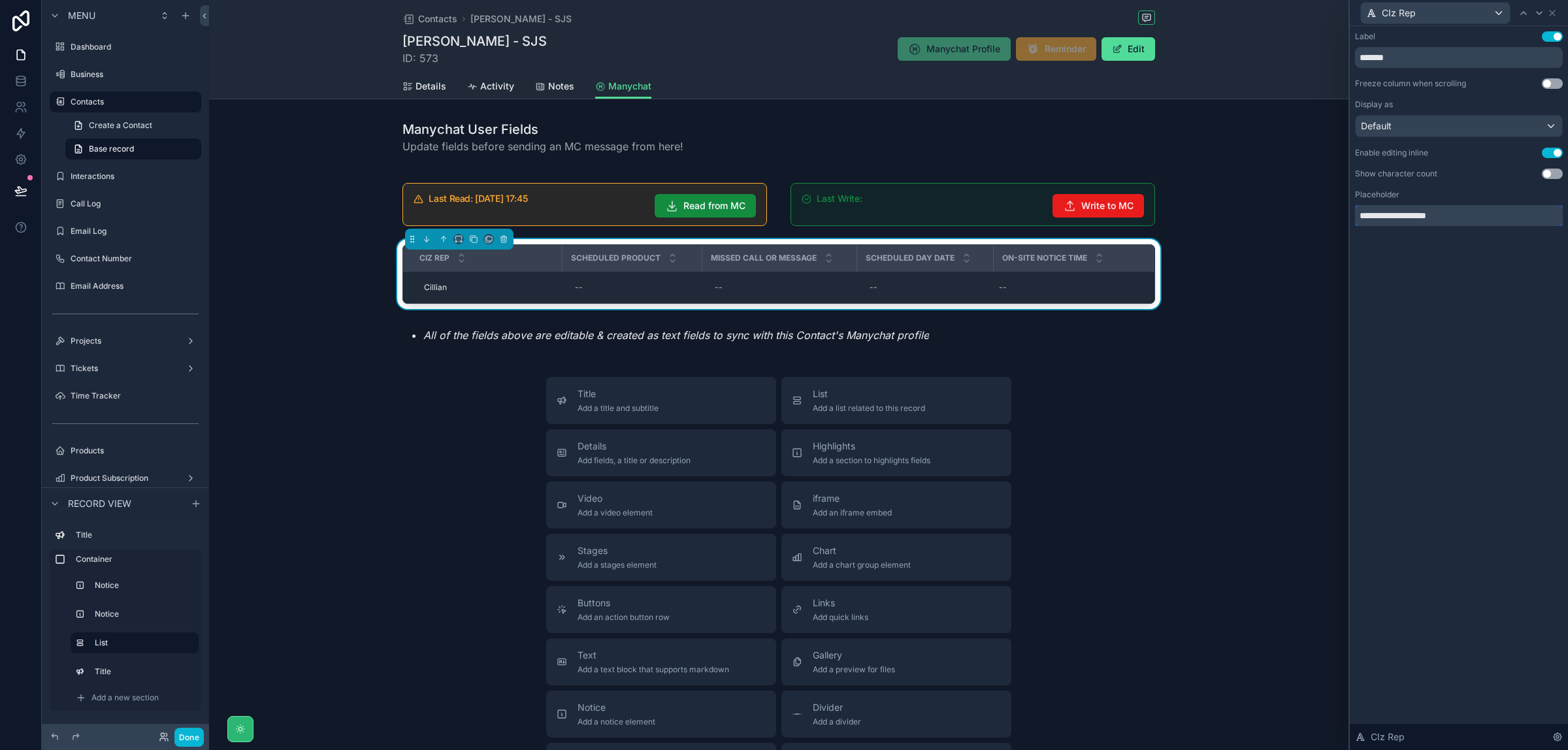
click at [1373, 217] on input "**********" at bounding box center [1459, 216] width 208 height 21
type input "**********"
click at [1542, 15] on icon at bounding box center [1539, 13] width 10 height 10
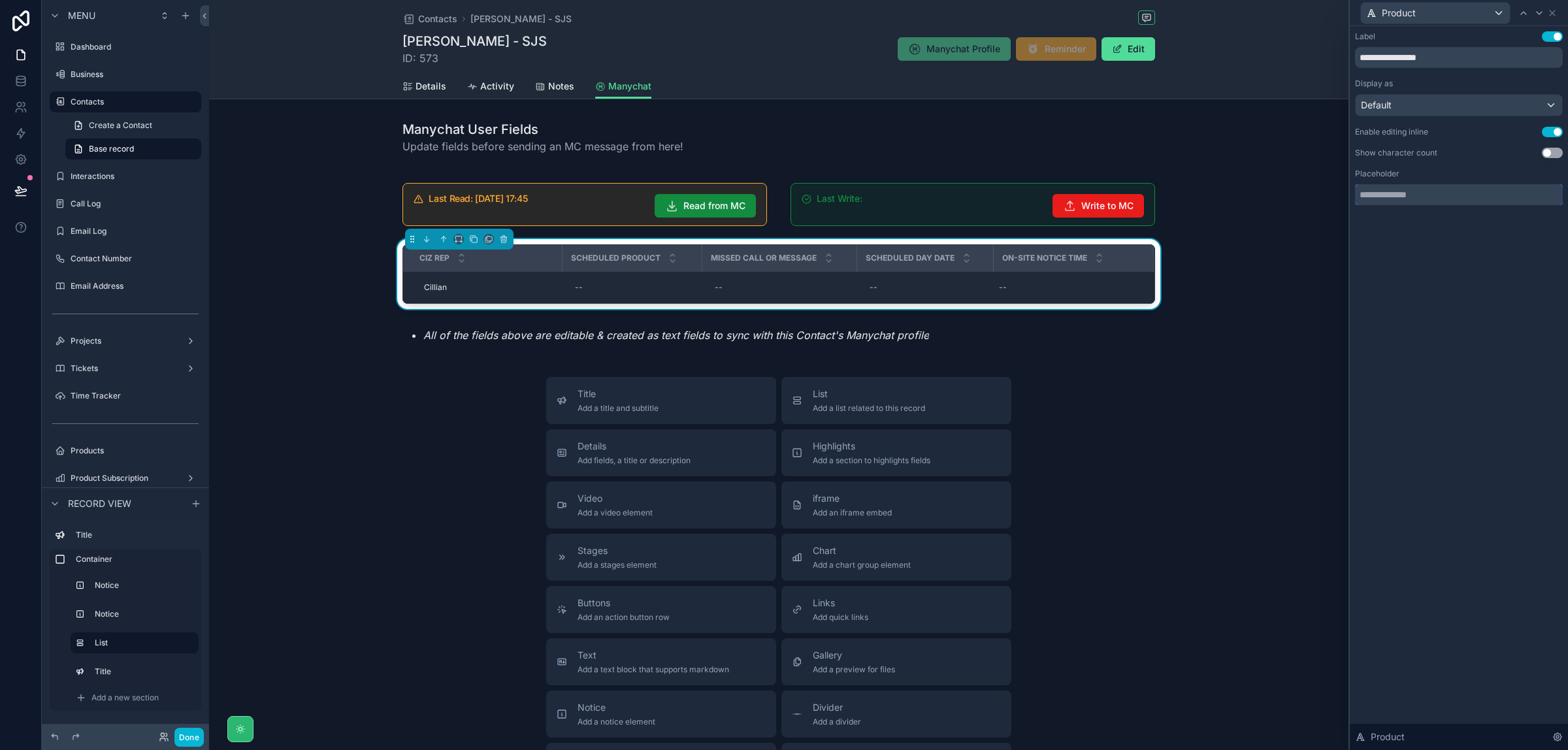
click at [1419, 195] on input "text" at bounding box center [1459, 195] width 208 height 21
paste input "****"
type input "*********"
click at [1540, 14] on icon at bounding box center [1539, 13] width 5 height 2
click at [1478, 190] on input "text" at bounding box center [1459, 195] width 208 height 21
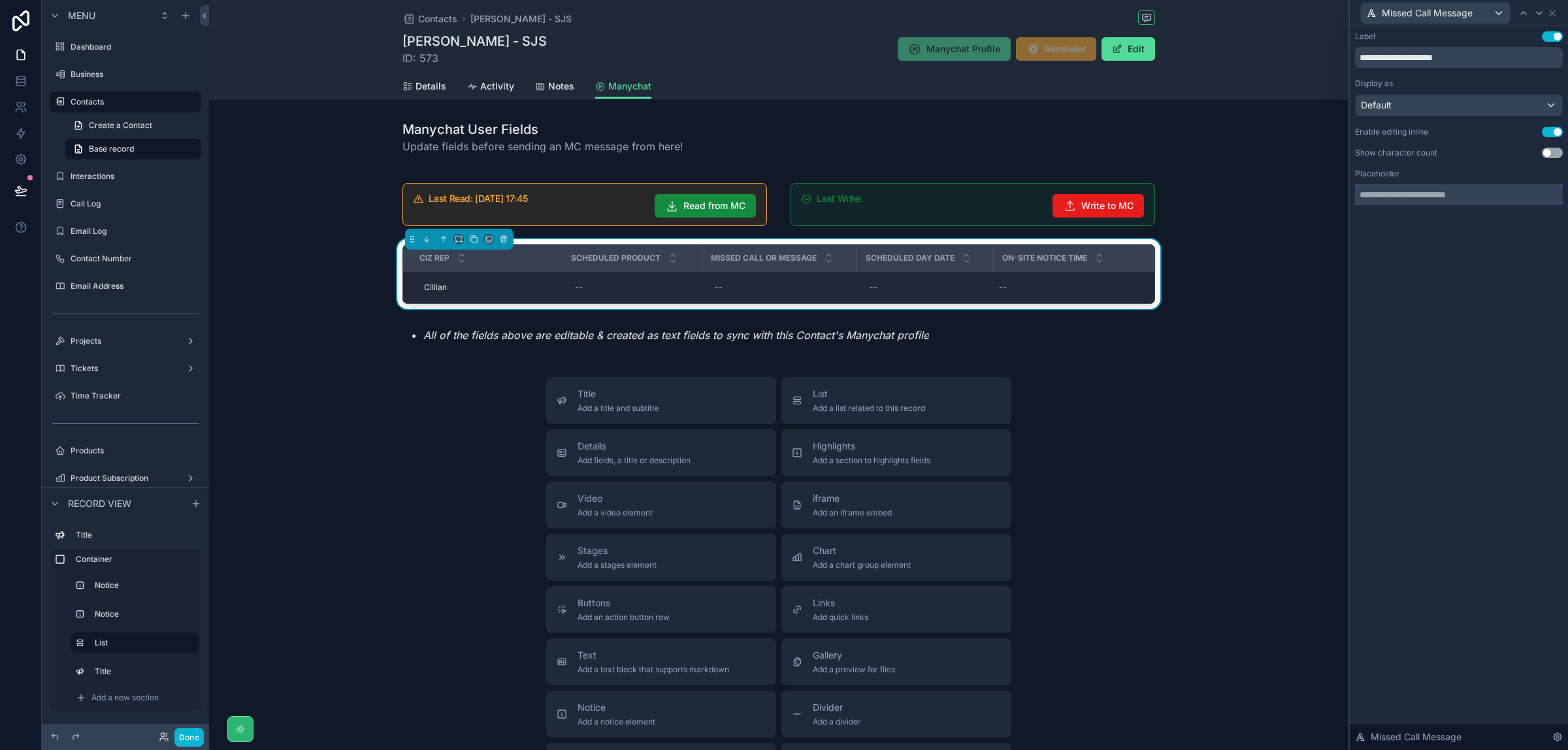
paste input "****"
type input "**********"
click at [1537, 13] on icon at bounding box center [1539, 13] width 10 height 10
click at [1527, 16] on icon at bounding box center [1524, 13] width 10 height 10
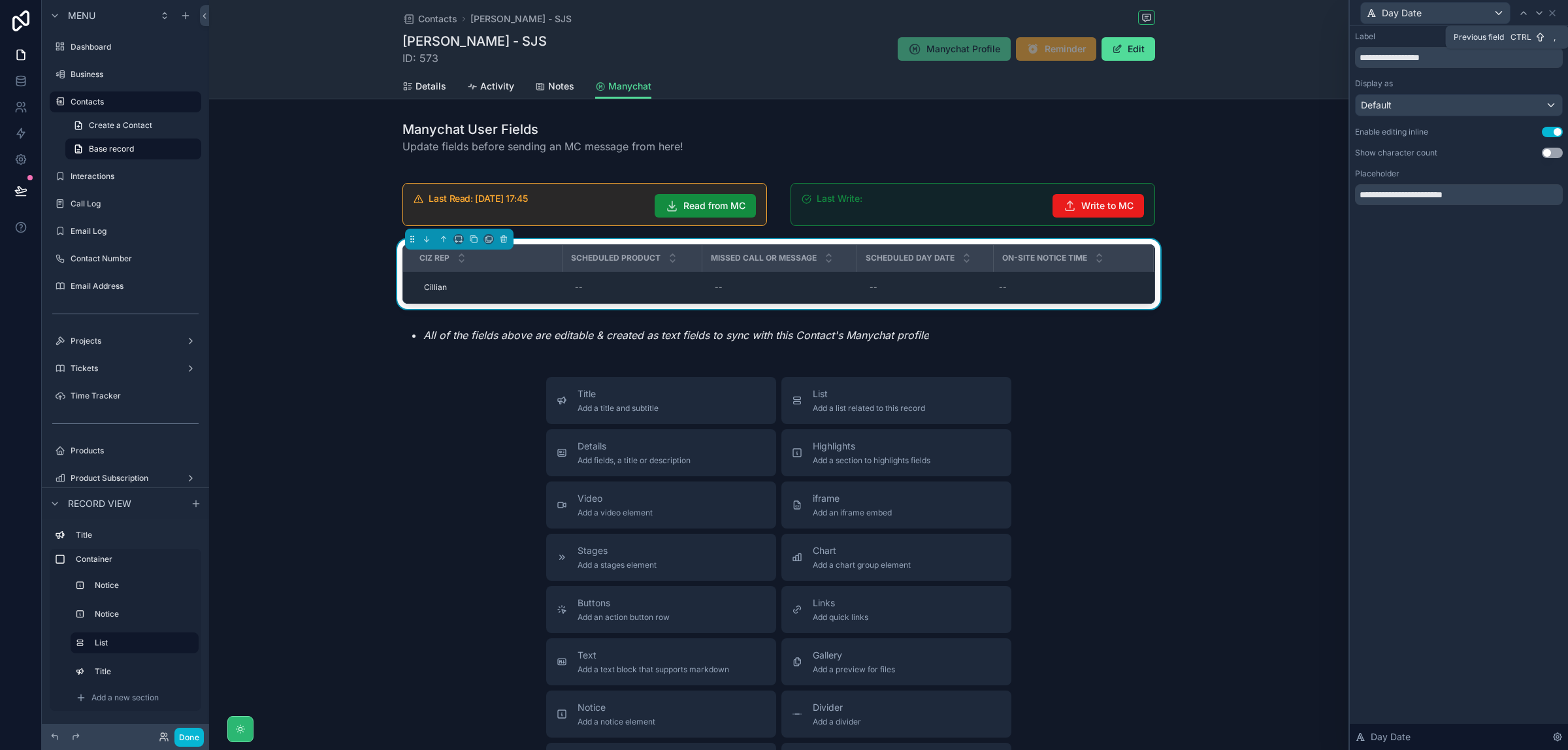
click at [1527, 16] on icon at bounding box center [1524, 13] width 10 height 10
click at [1380, 195] on input "**********" at bounding box center [1459, 195] width 208 height 21
click at [1422, 195] on input "**********" at bounding box center [1459, 195] width 208 height 21
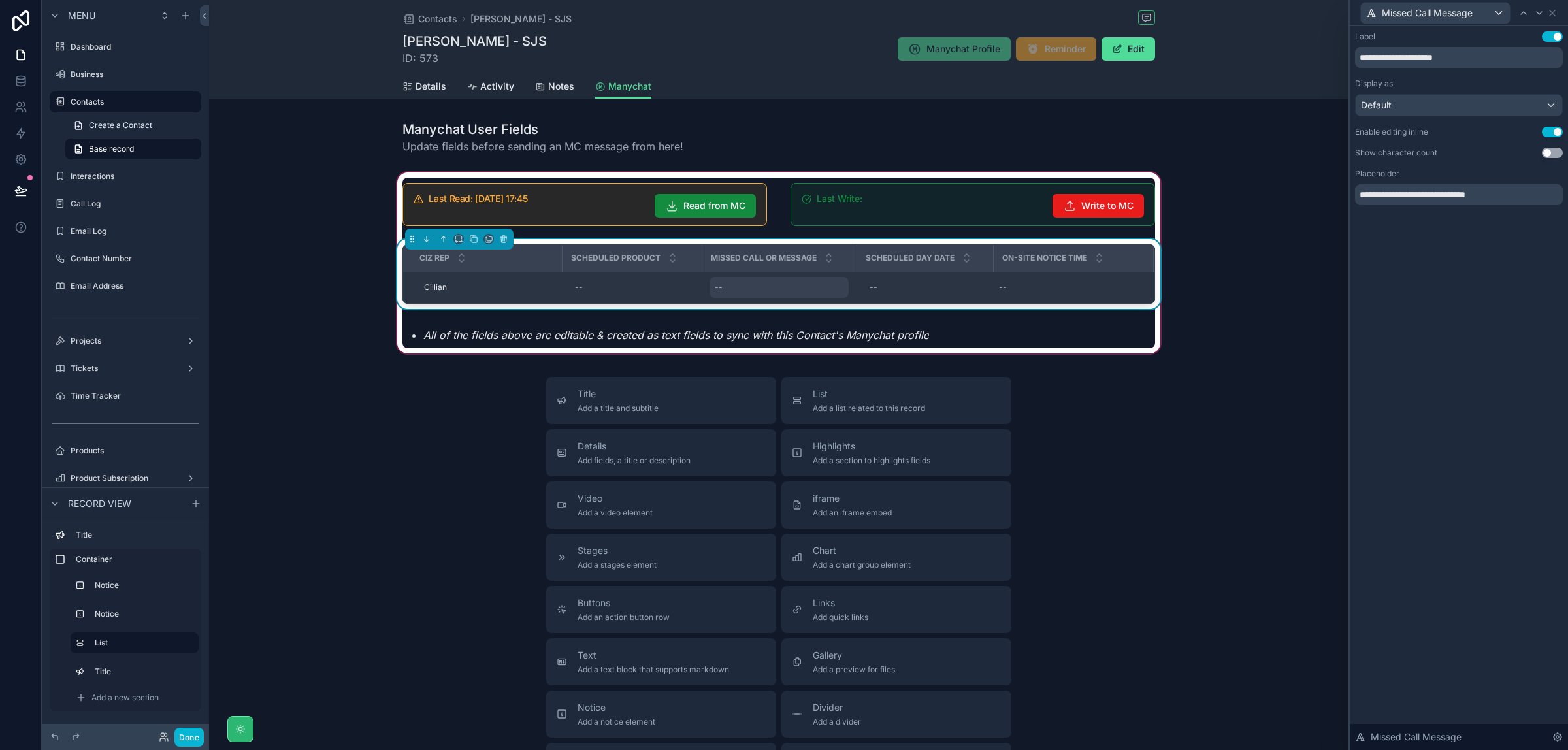
click at [761, 285] on div "--" at bounding box center [779, 287] width 139 height 21
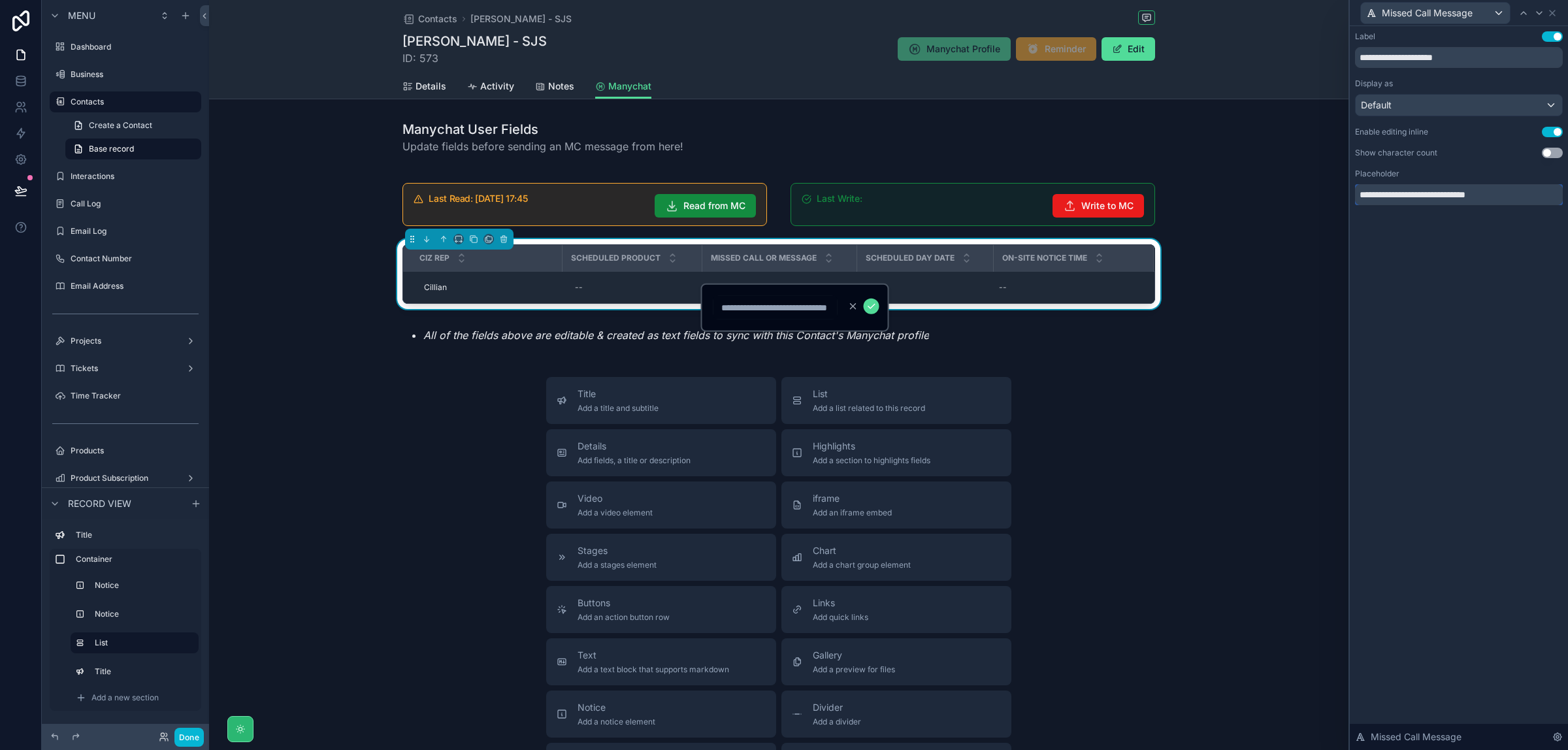
click at [1441, 200] on input "**********" at bounding box center [1459, 195] width 208 height 21
type input "**********"
click at [198, 735] on button "Done" at bounding box center [189, 737] width 30 height 19
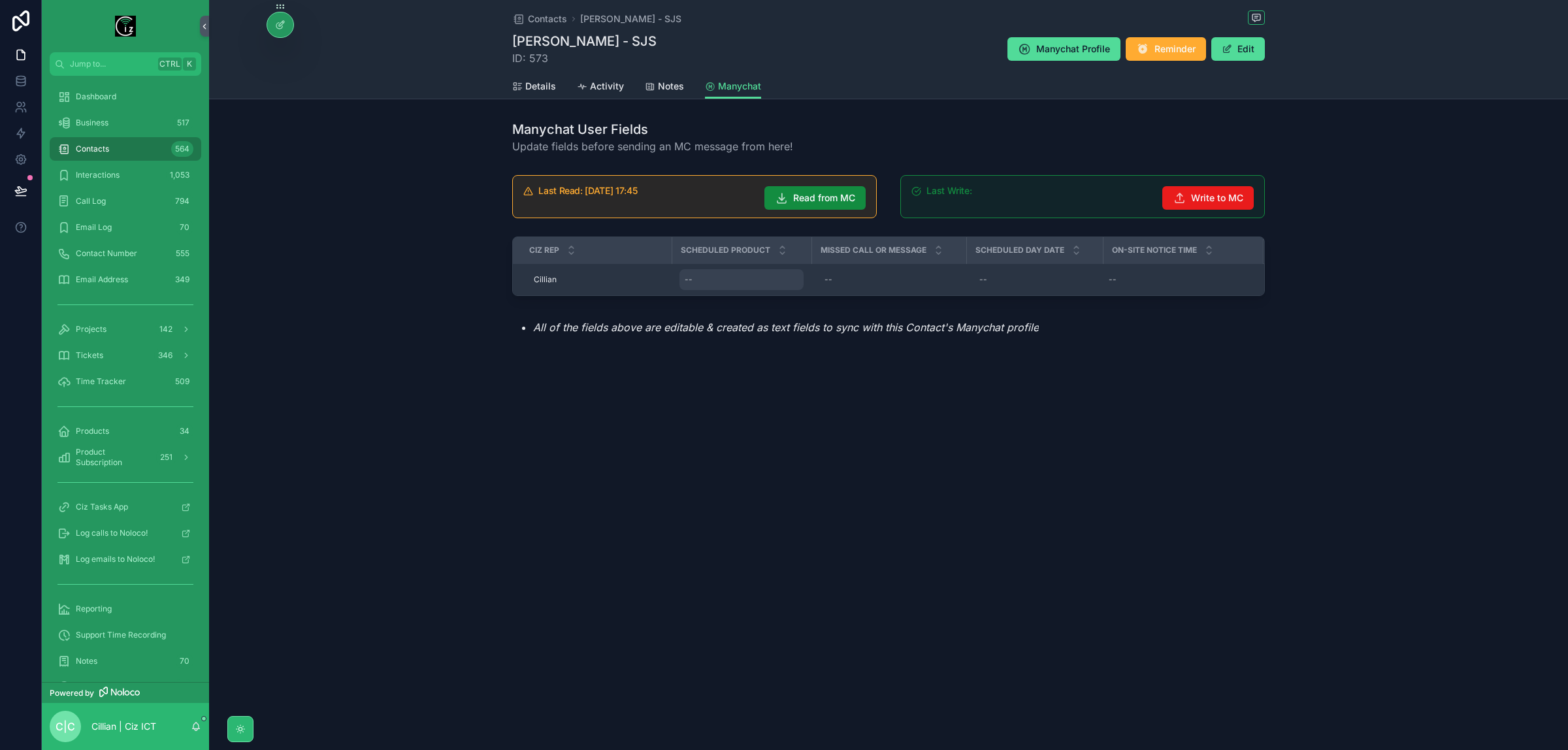
click at [722, 284] on div "--" at bounding box center [741, 279] width 124 height 21
click at [901, 286] on div "--" at bounding box center [889, 279] width 139 height 21
click at [1044, 274] on div "--" at bounding box center [1034, 279] width 121 height 21
click at [1191, 285] on div "--" at bounding box center [1175, 279] width 144 height 21
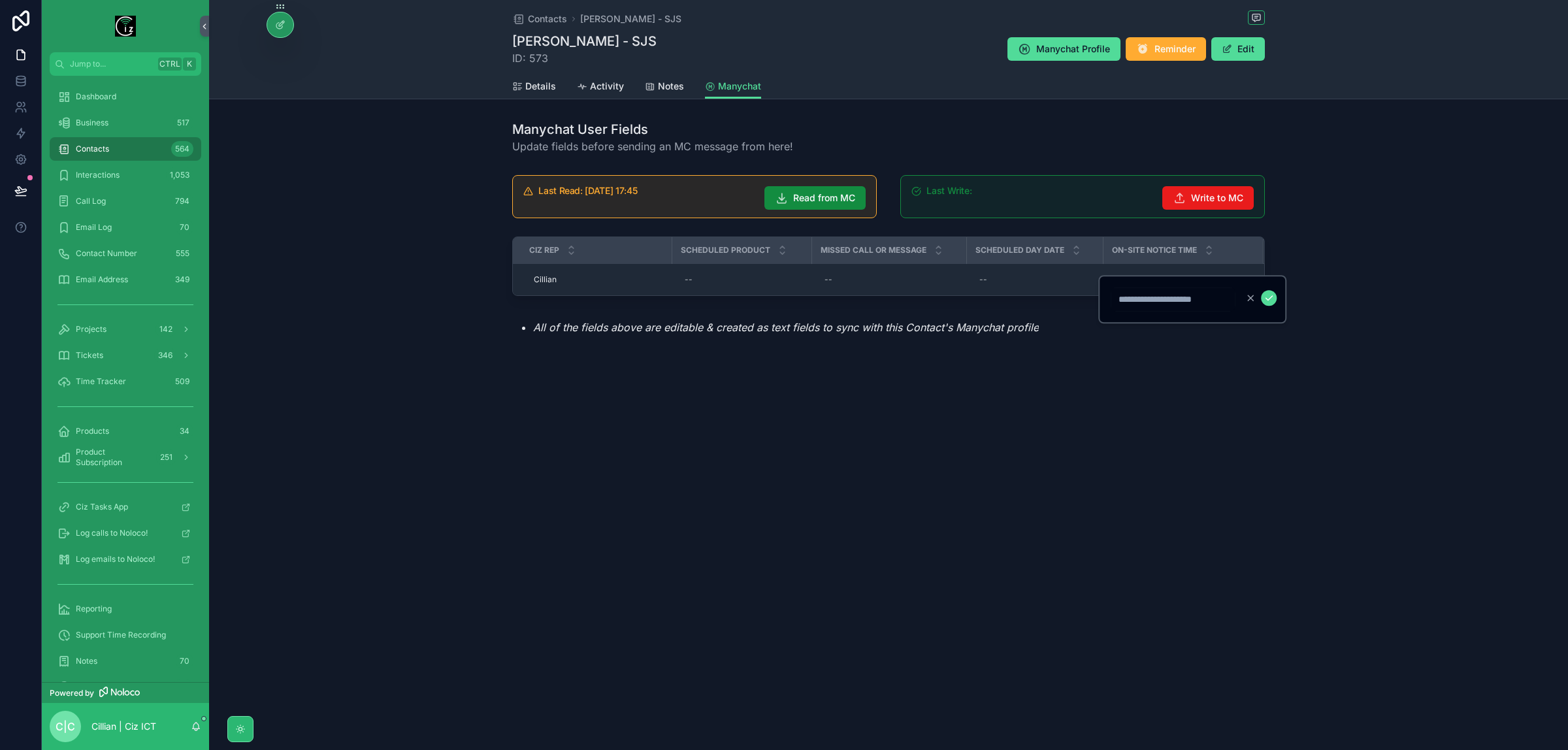
click at [374, 484] on div "Contacts [PERSON_NAME] - SJS [PERSON_NAME] - SJS ID: 573 Manychat Profile Remin…" at bounding box center [889, 375] width 1360 height 750
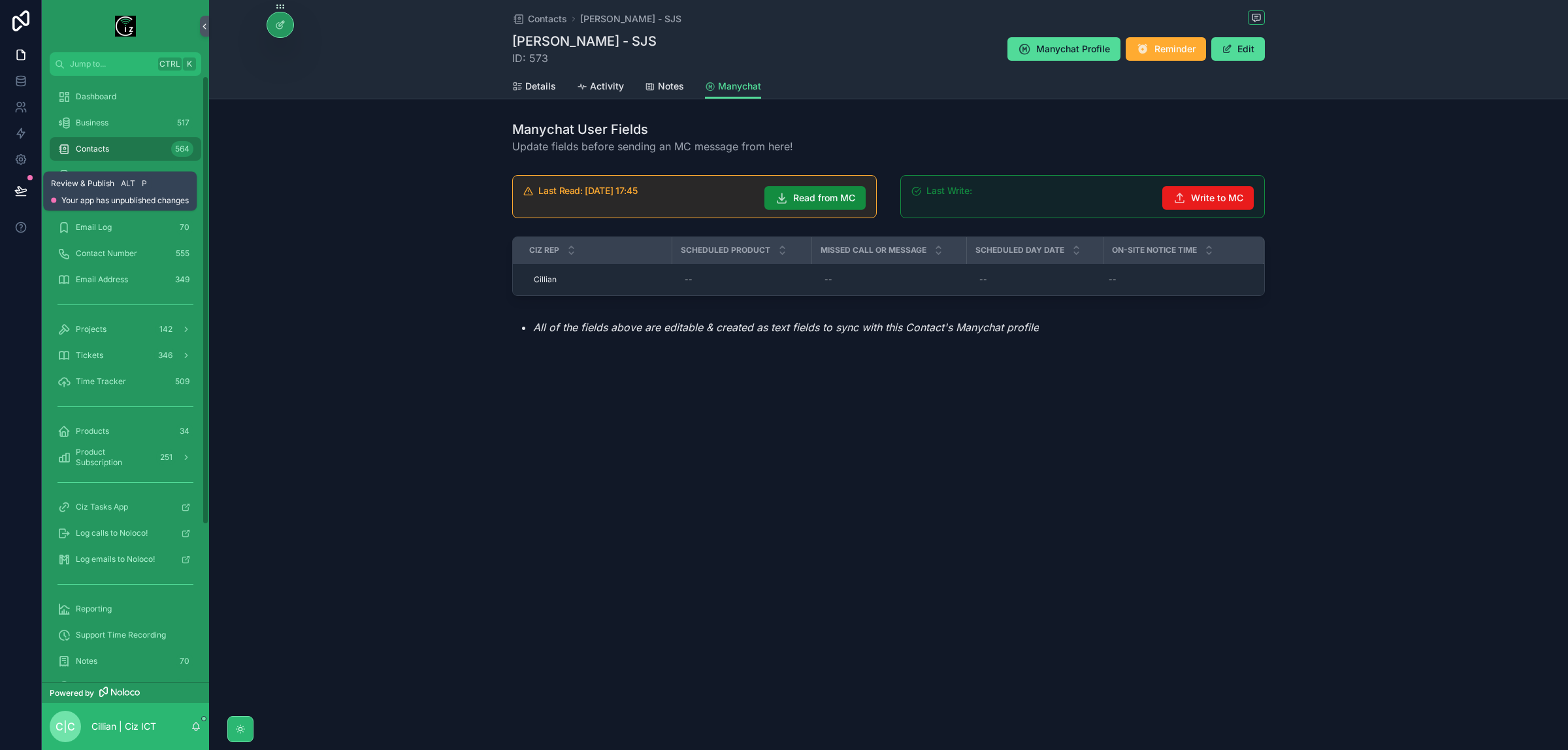
click at [24, 189] on icon at bounding box center [21, 190] width 11 height 6
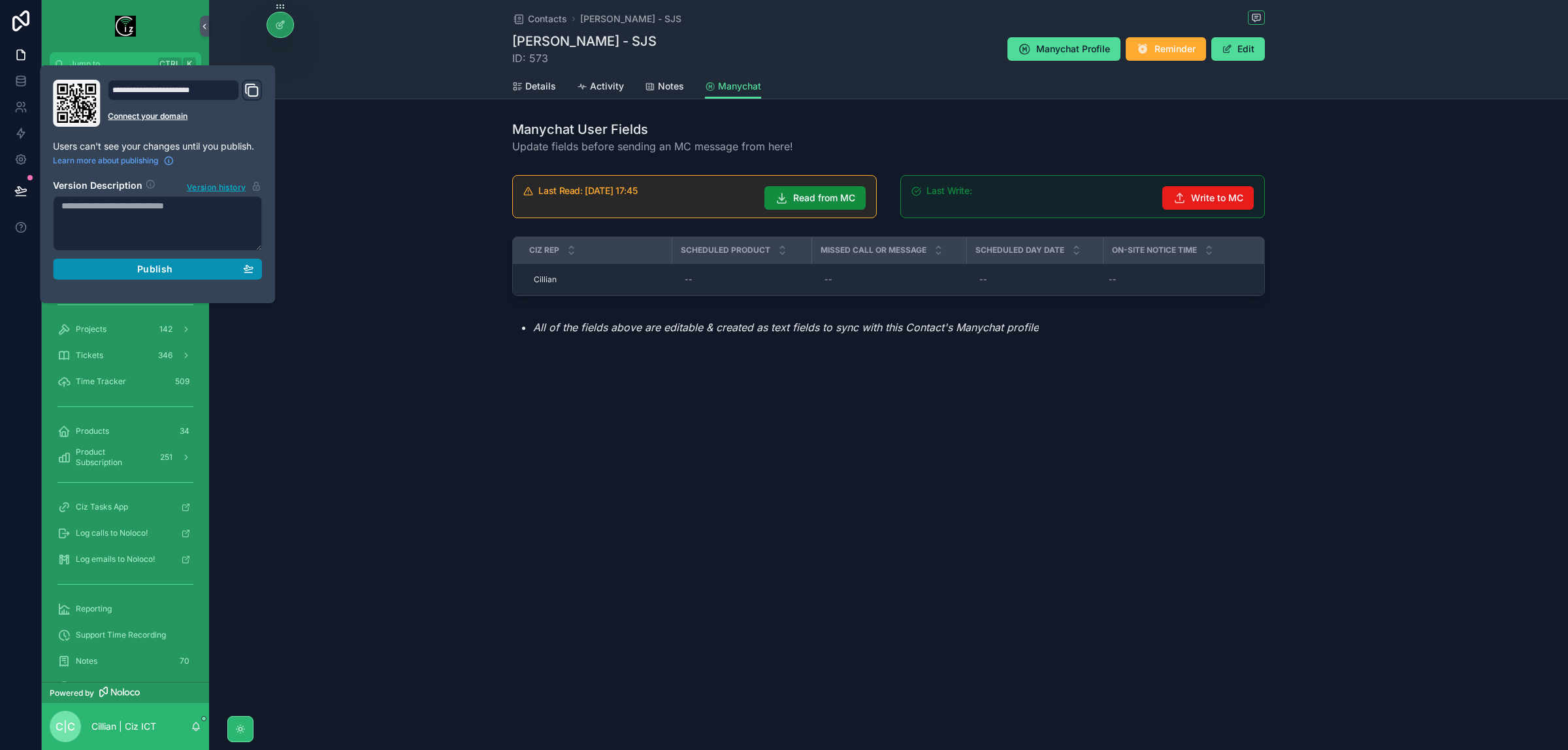
click at [194, 259] on button "Publish" at bounding box center [158, 269] width 209 height 21
